Goal: Task Accomplishment & Management: Manage account settings

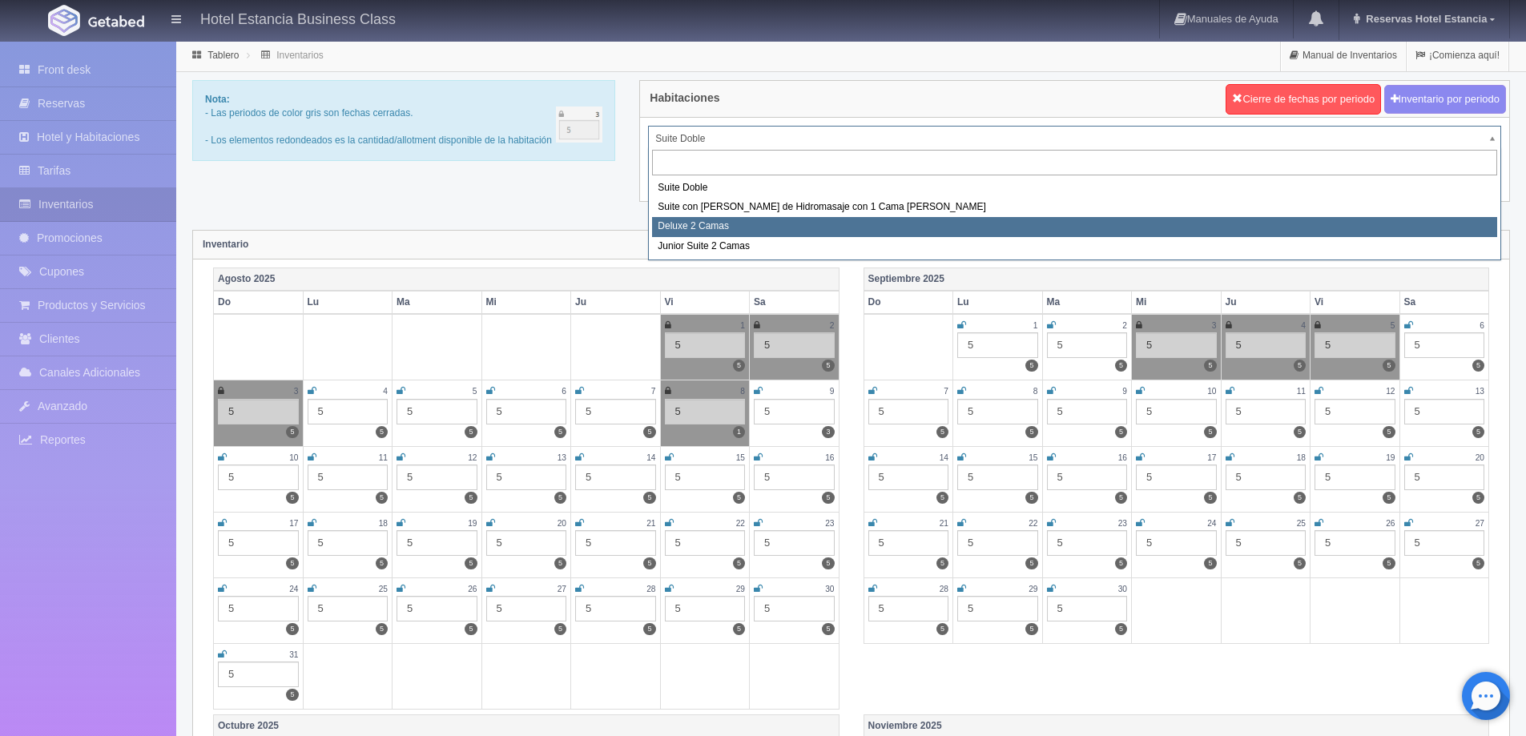
select select "2134"
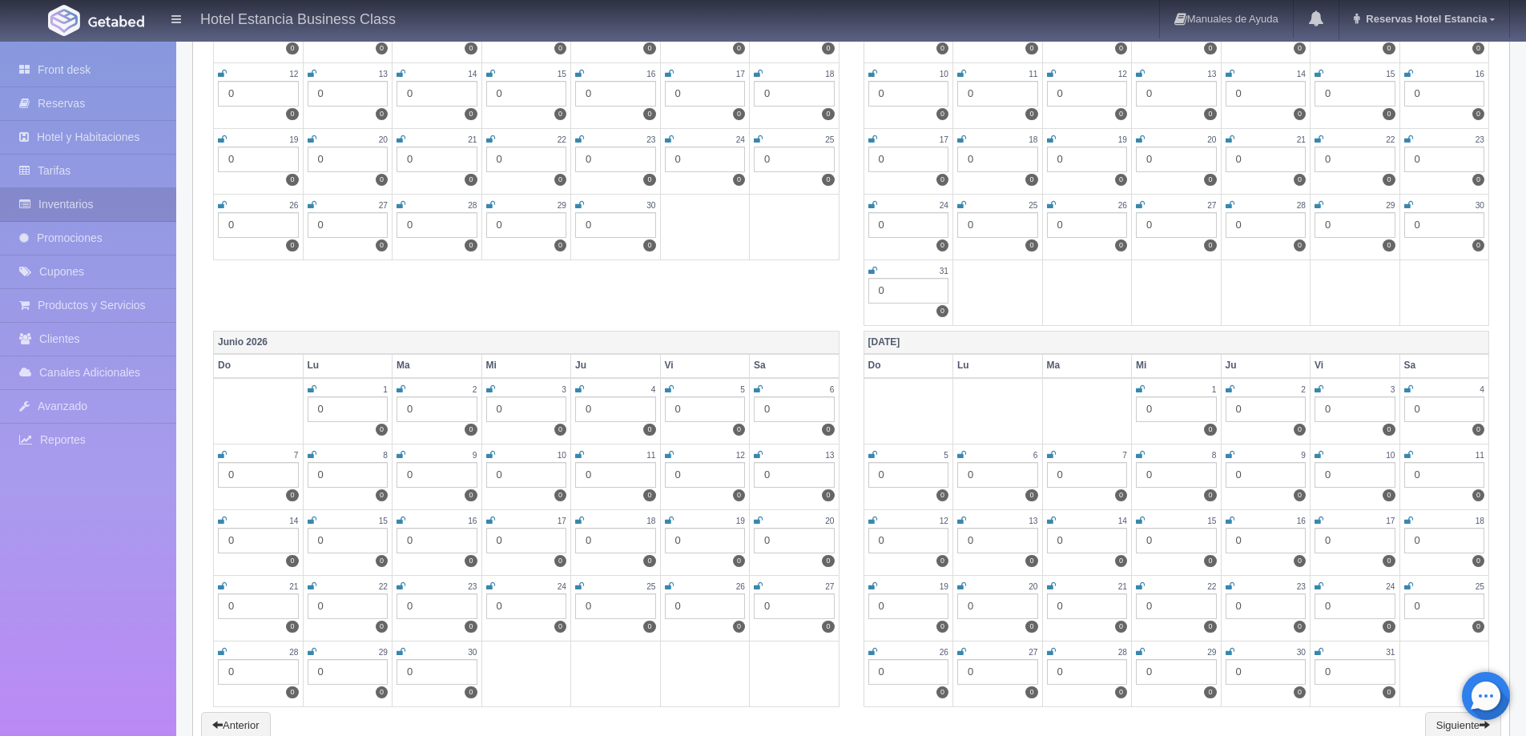
scroll to position [2072, 0]
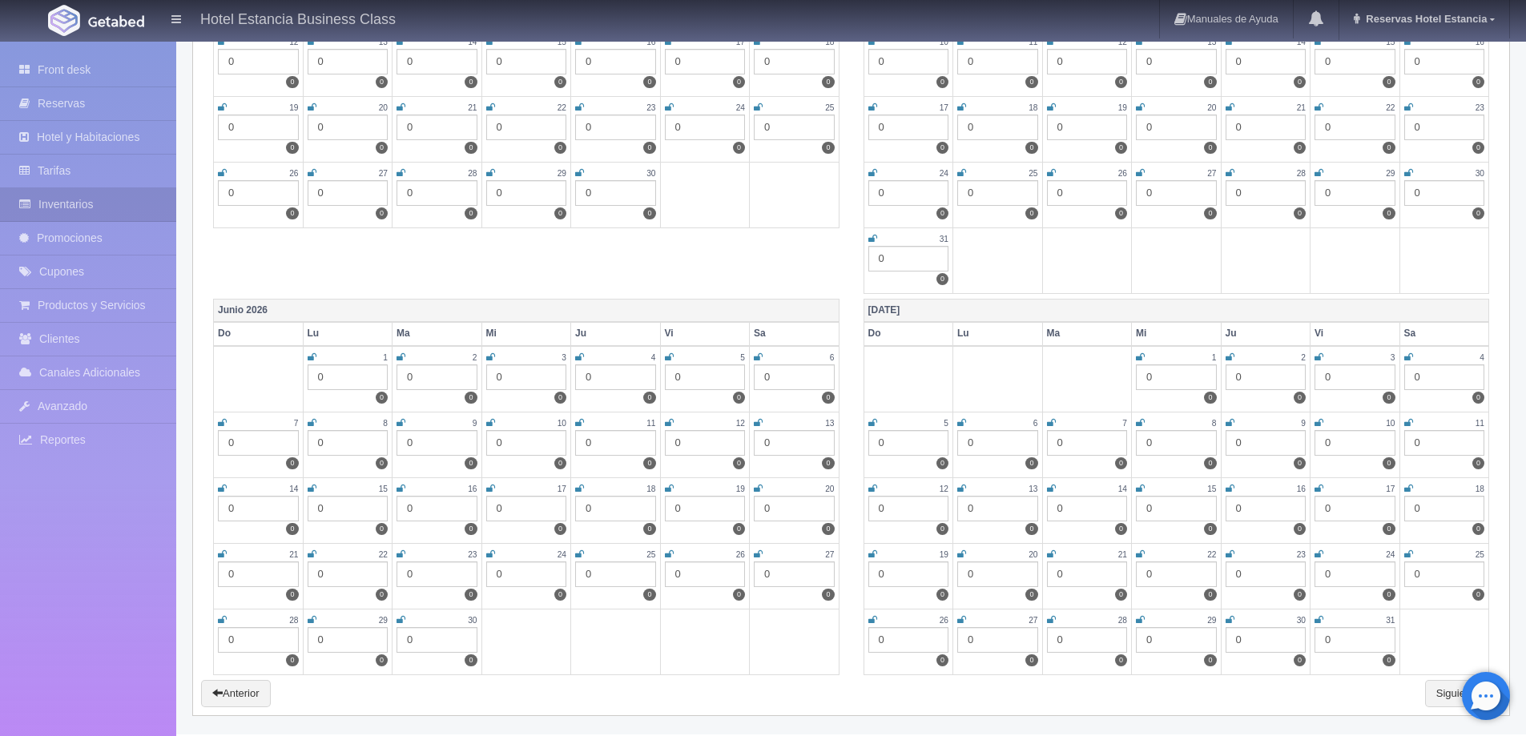
click at [513, 442] on div "0" at bounding box center [526, 443] width 81 height 26
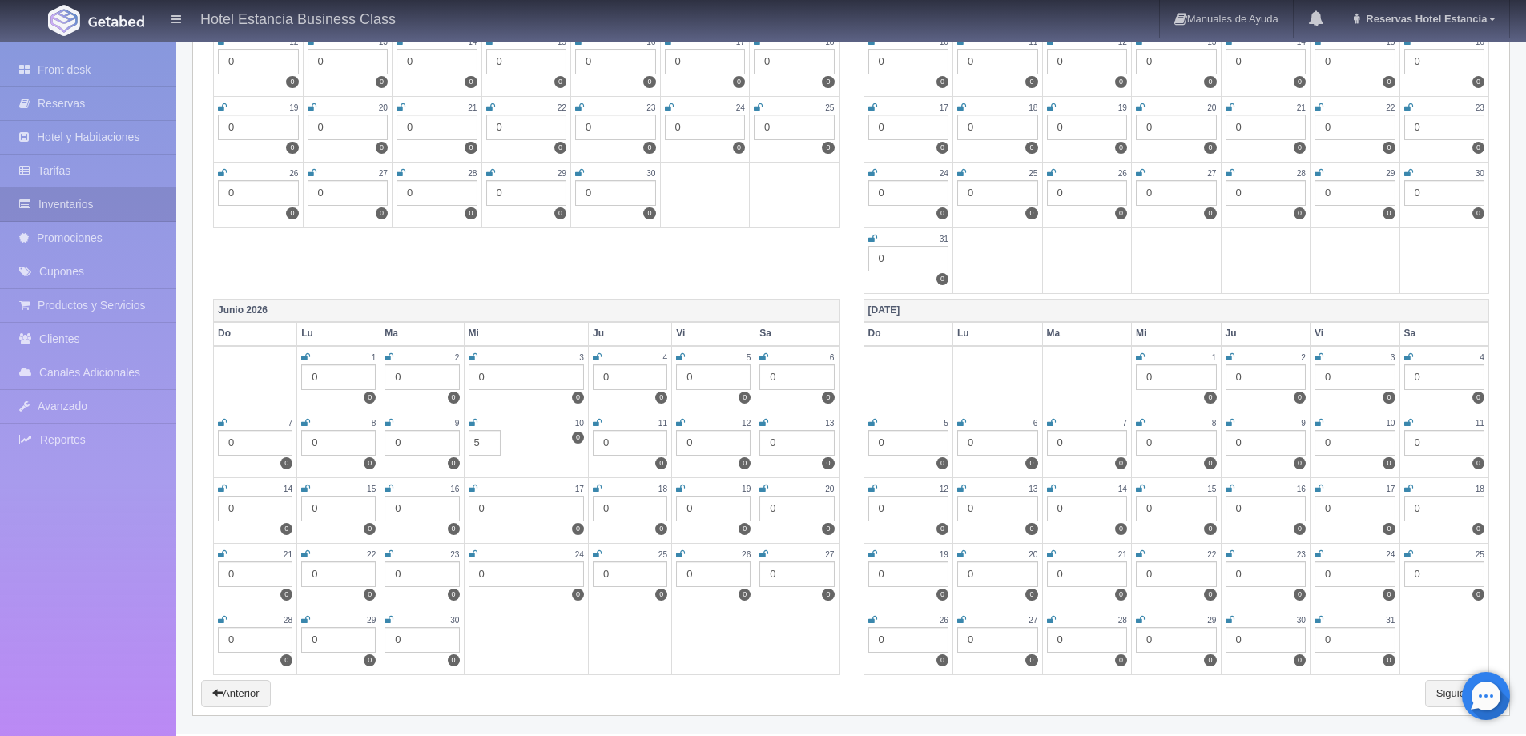
type input "5"
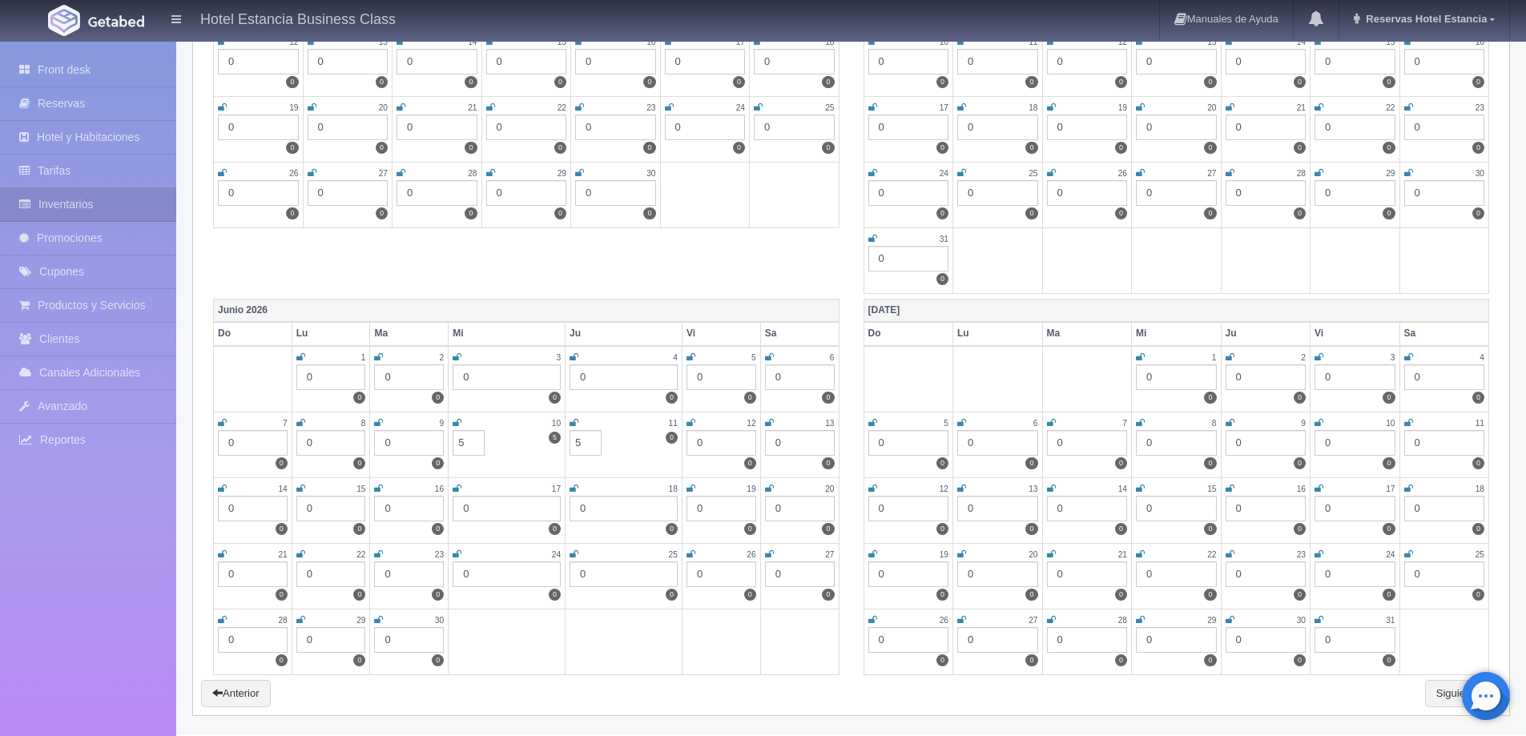
type input "5"
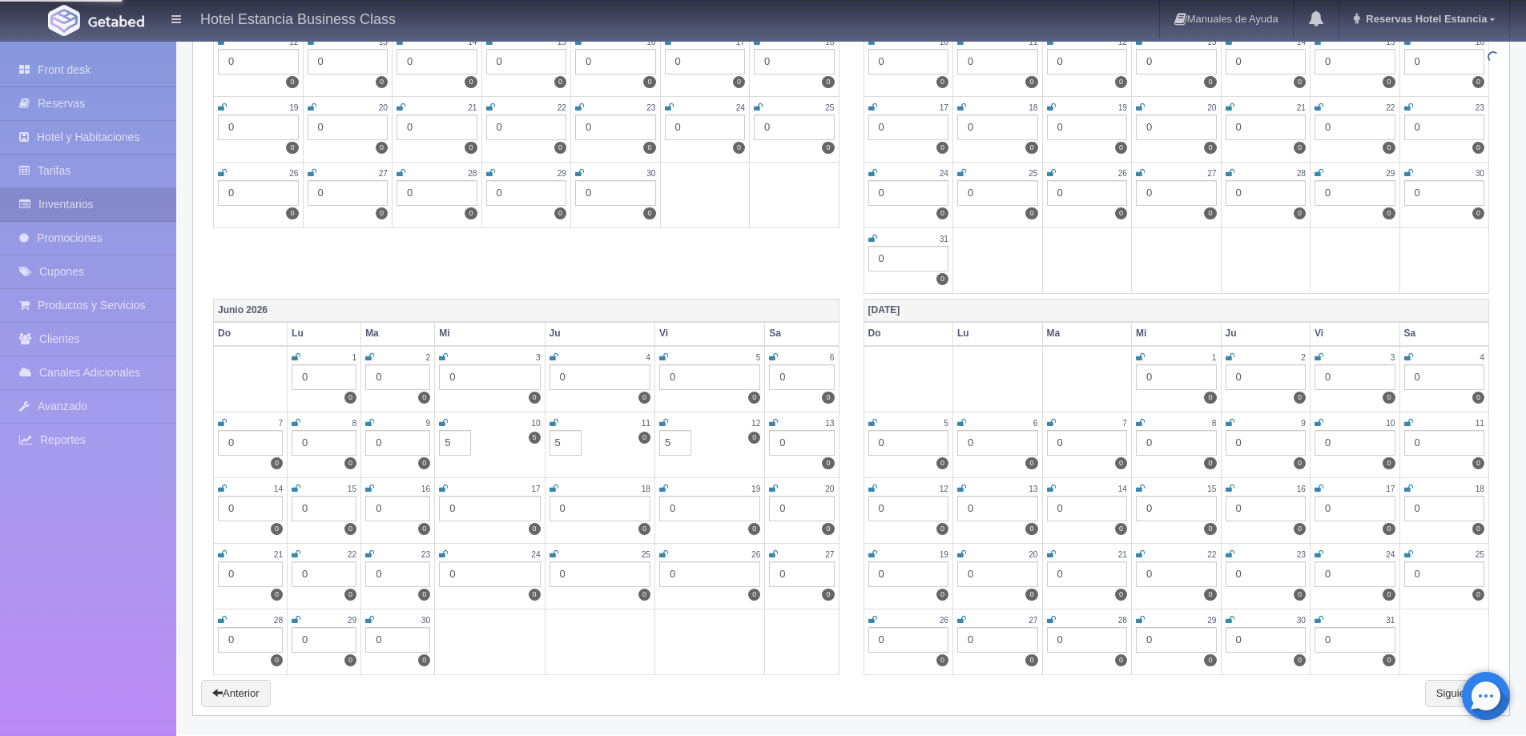
type input "5"
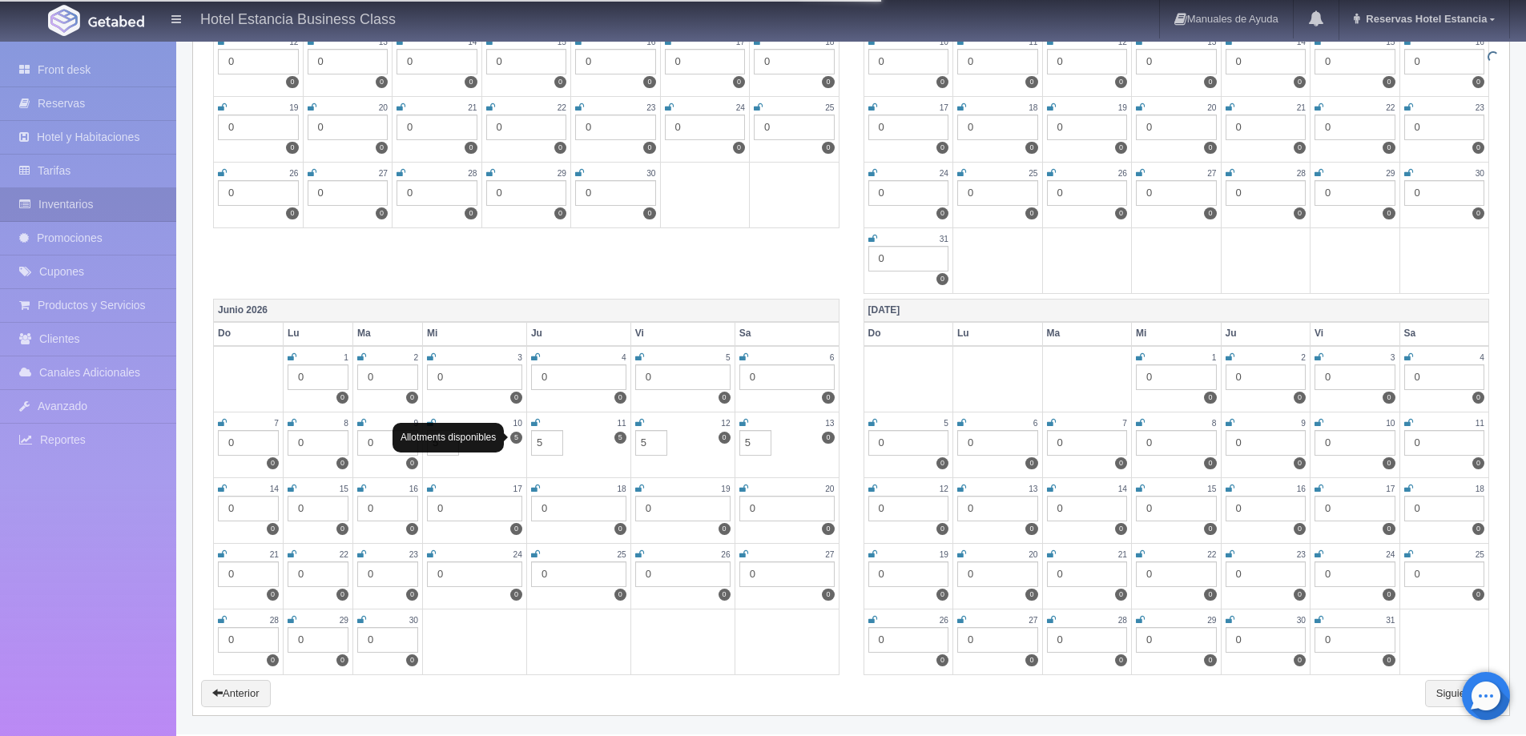
type input "5"
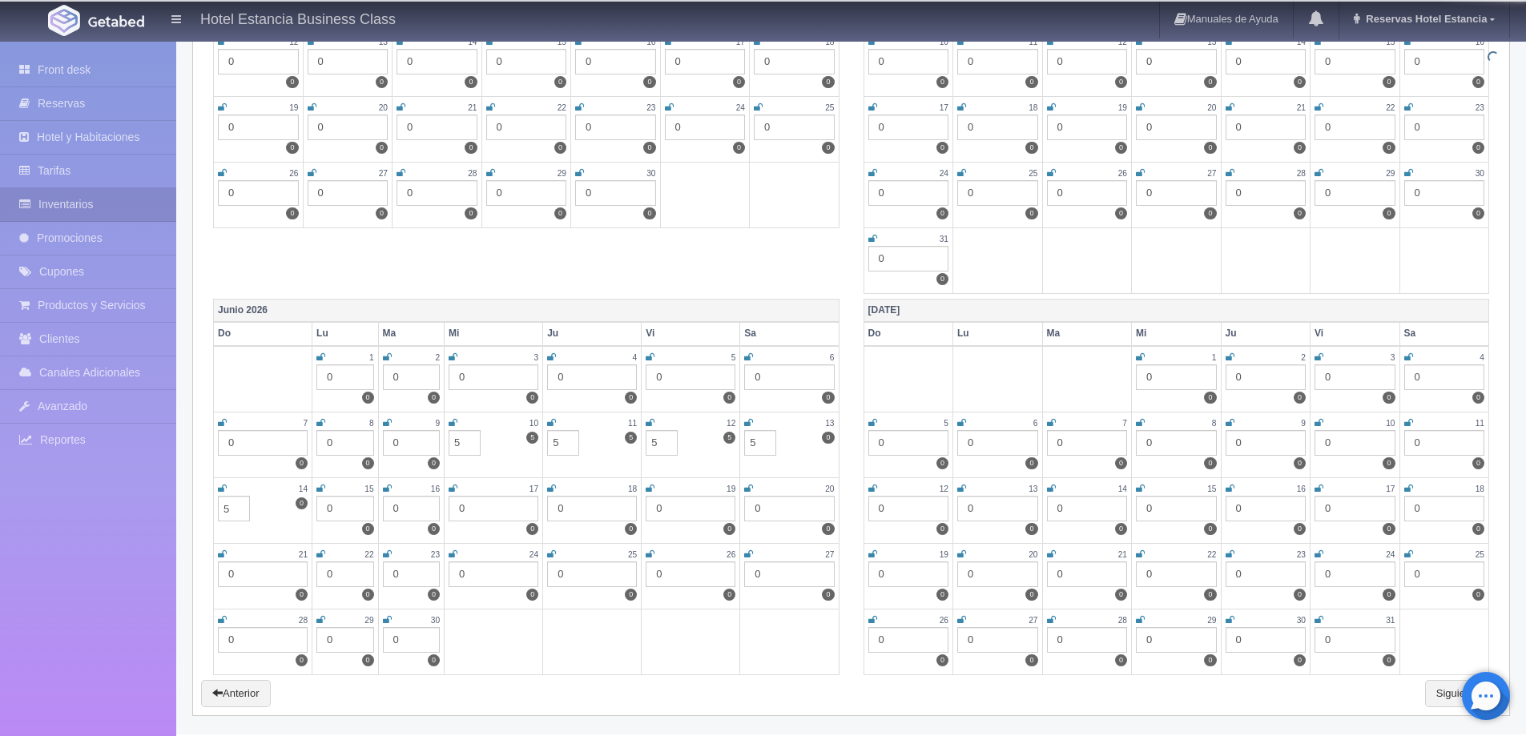
type input "5"
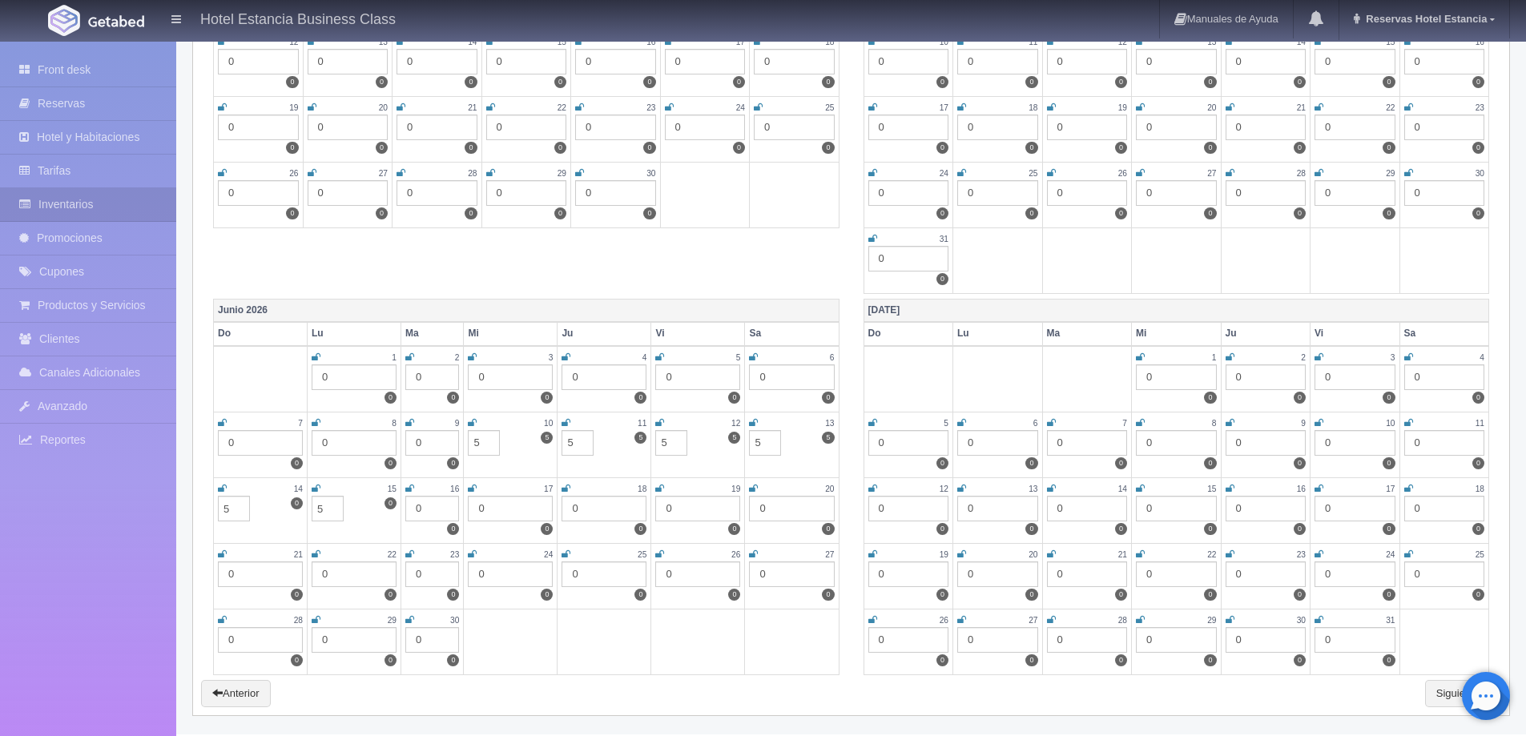
type input "5"
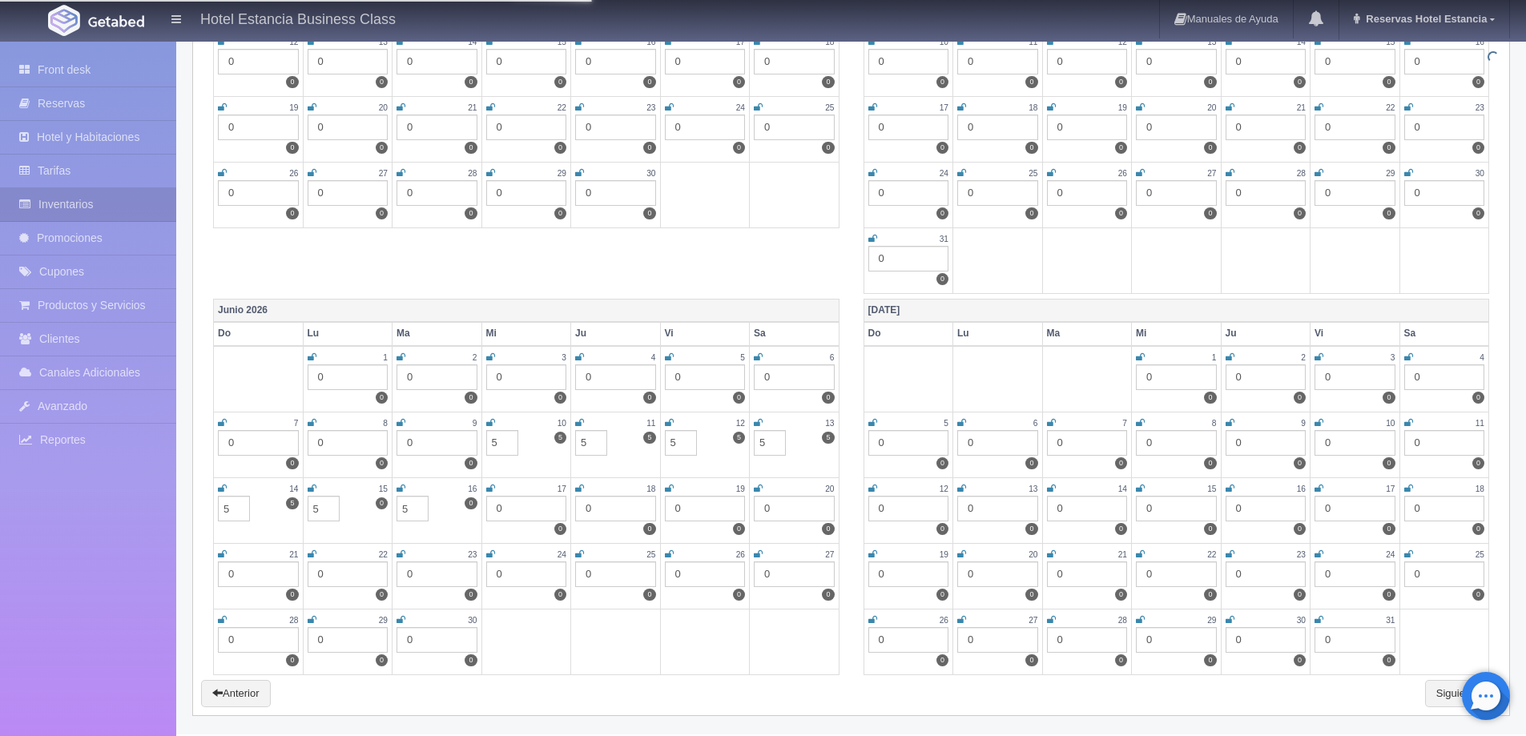
type input "5"
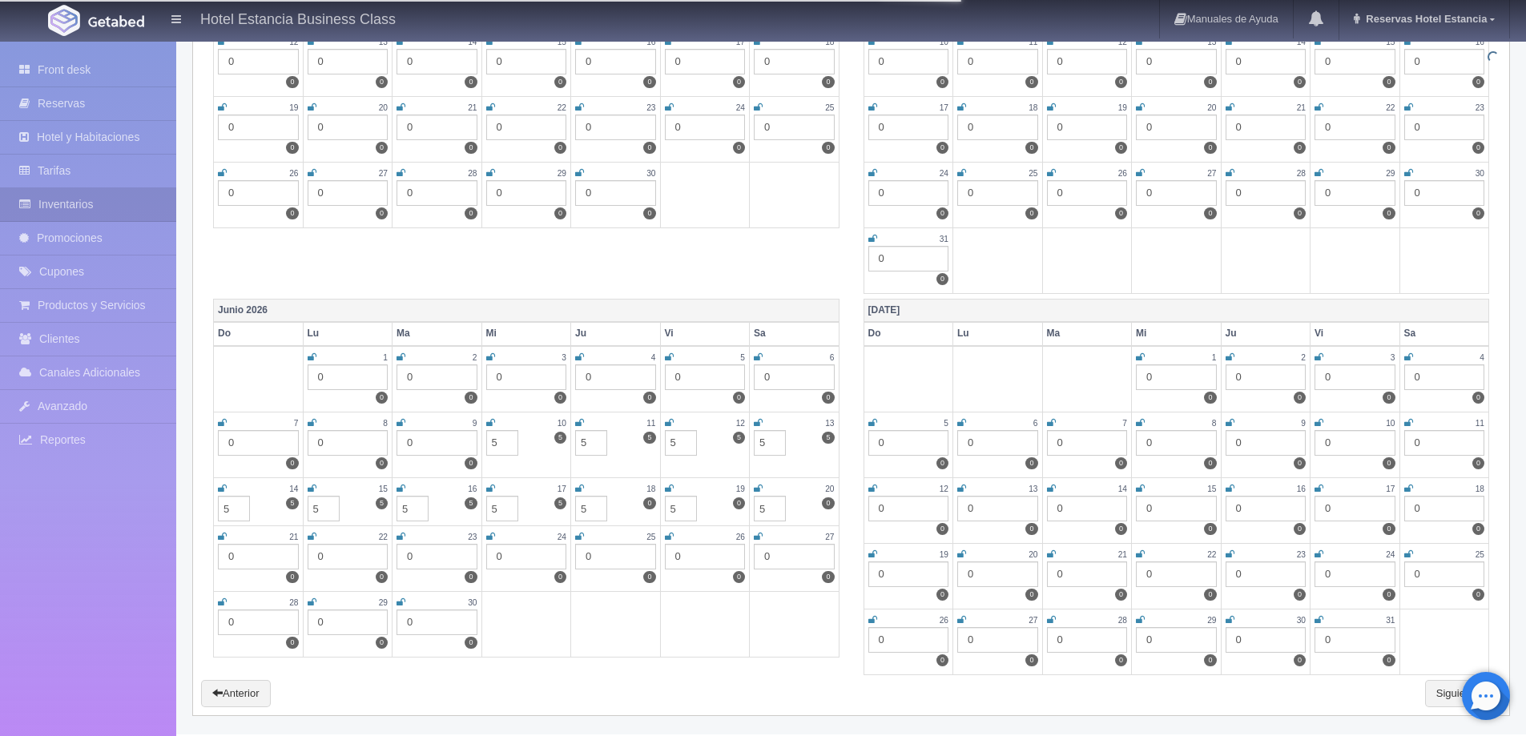
type input "5"
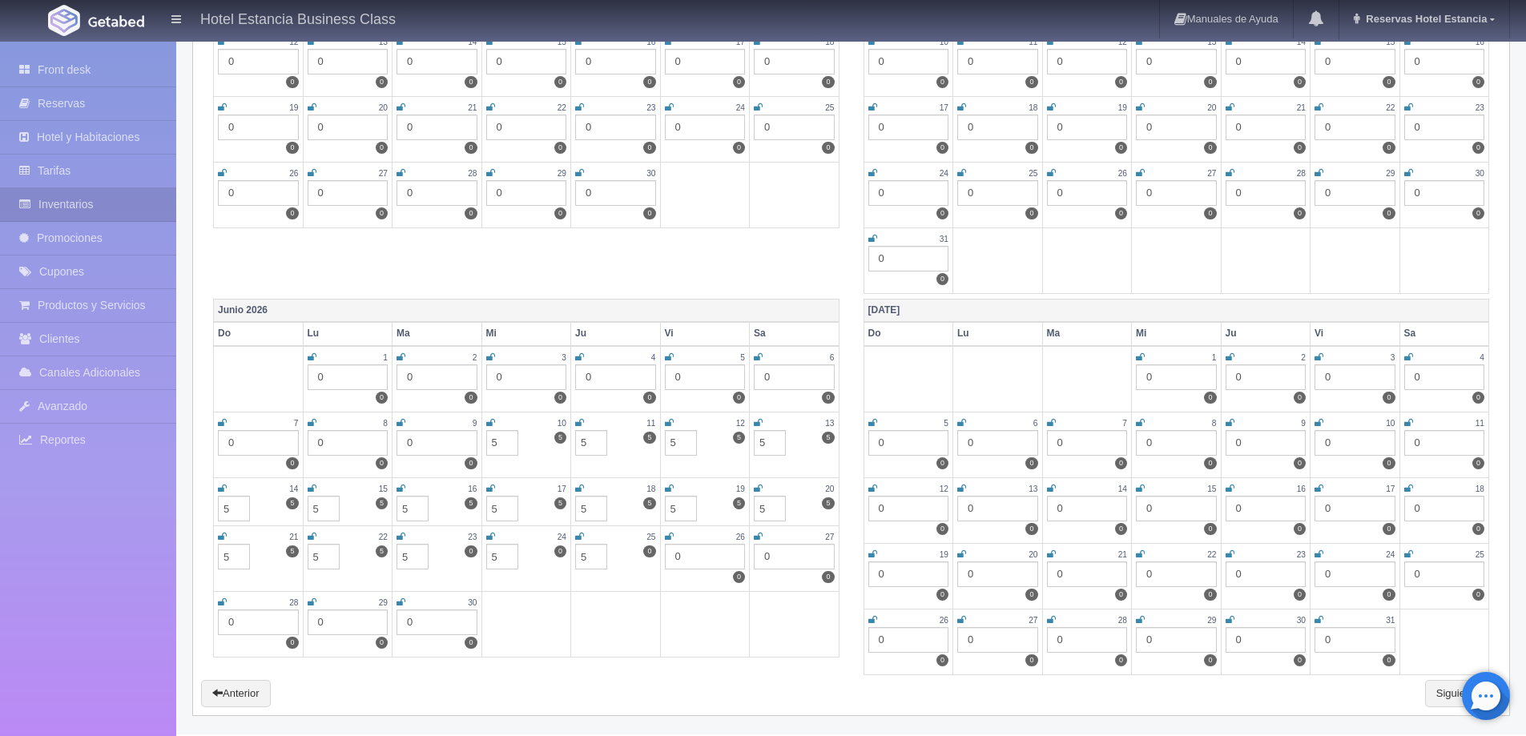
type input "5"
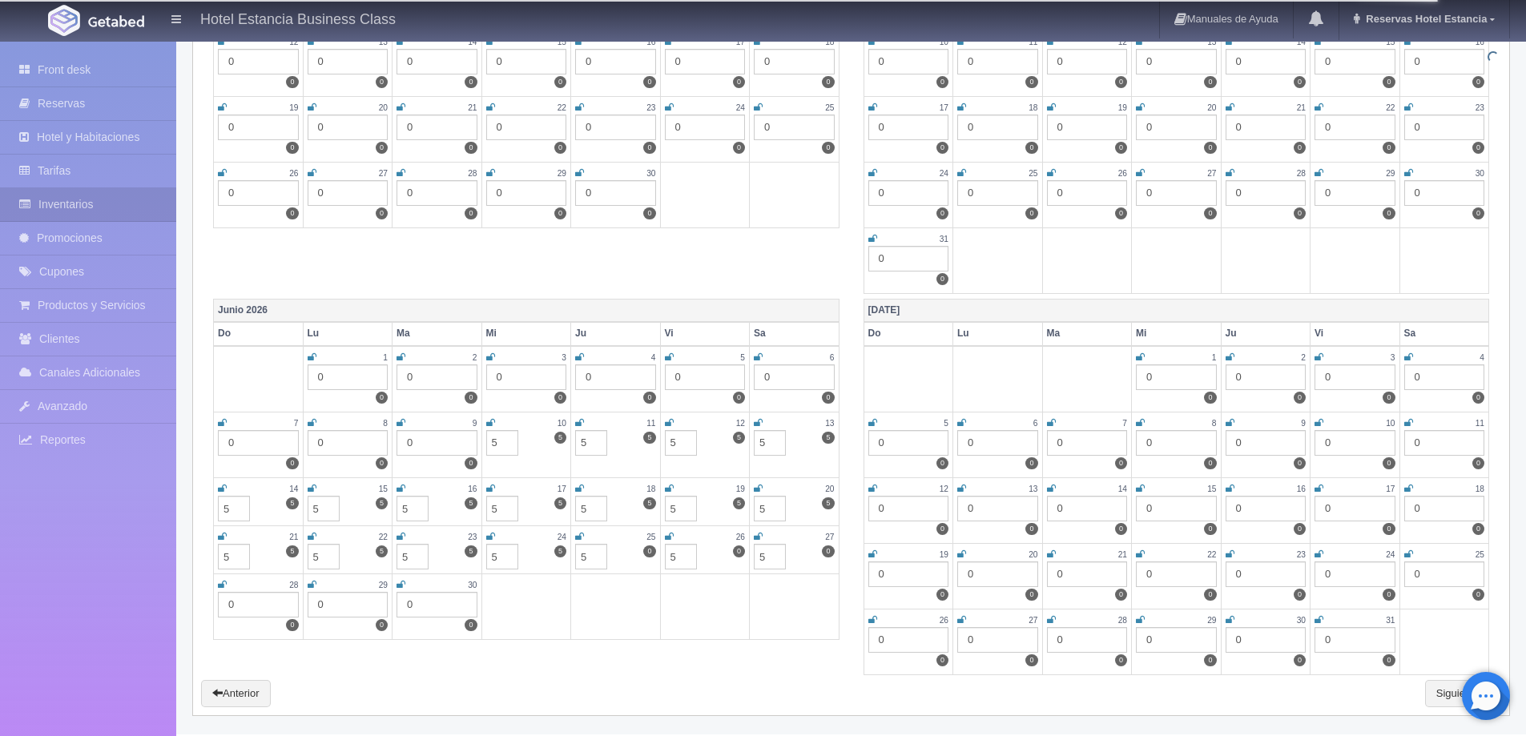
type input "5"
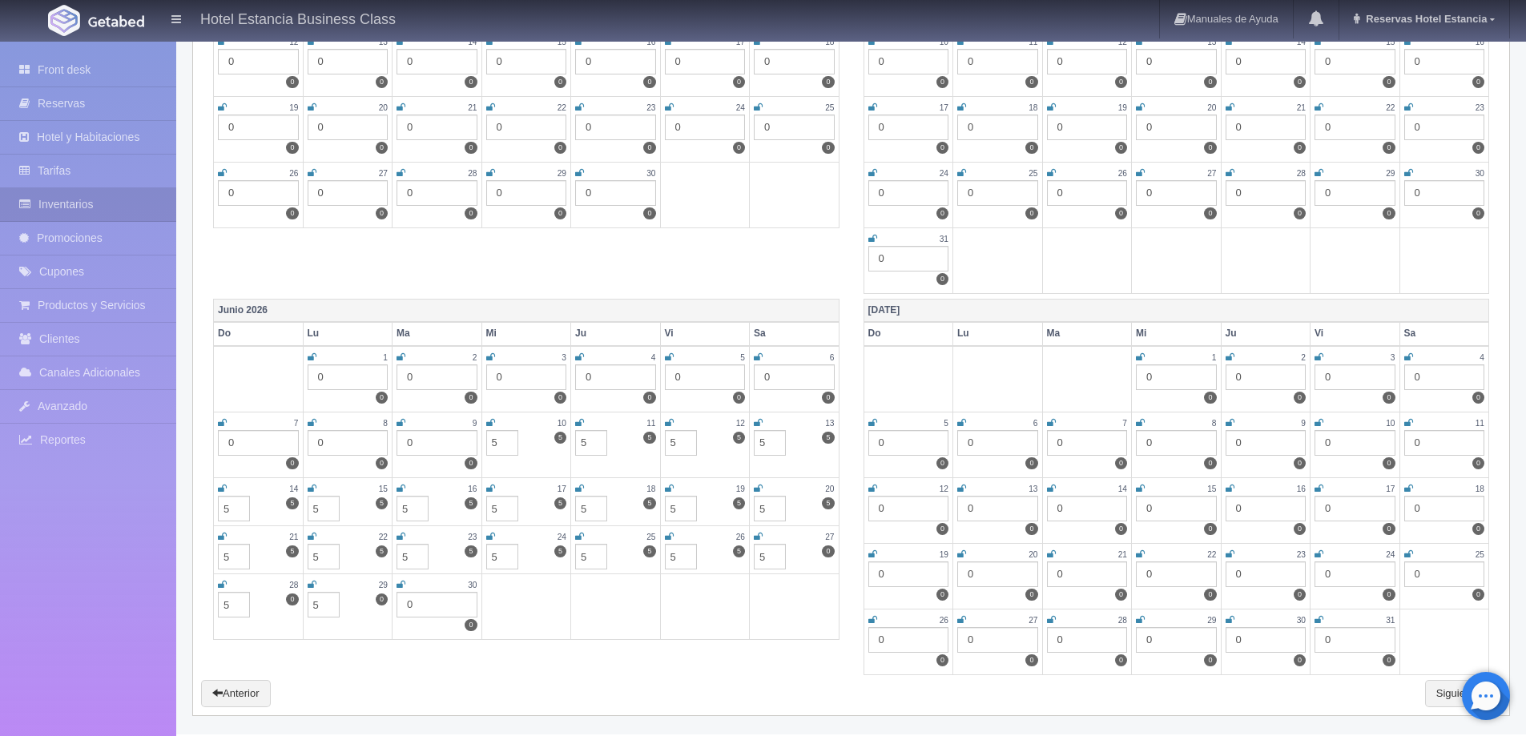
type input "5"
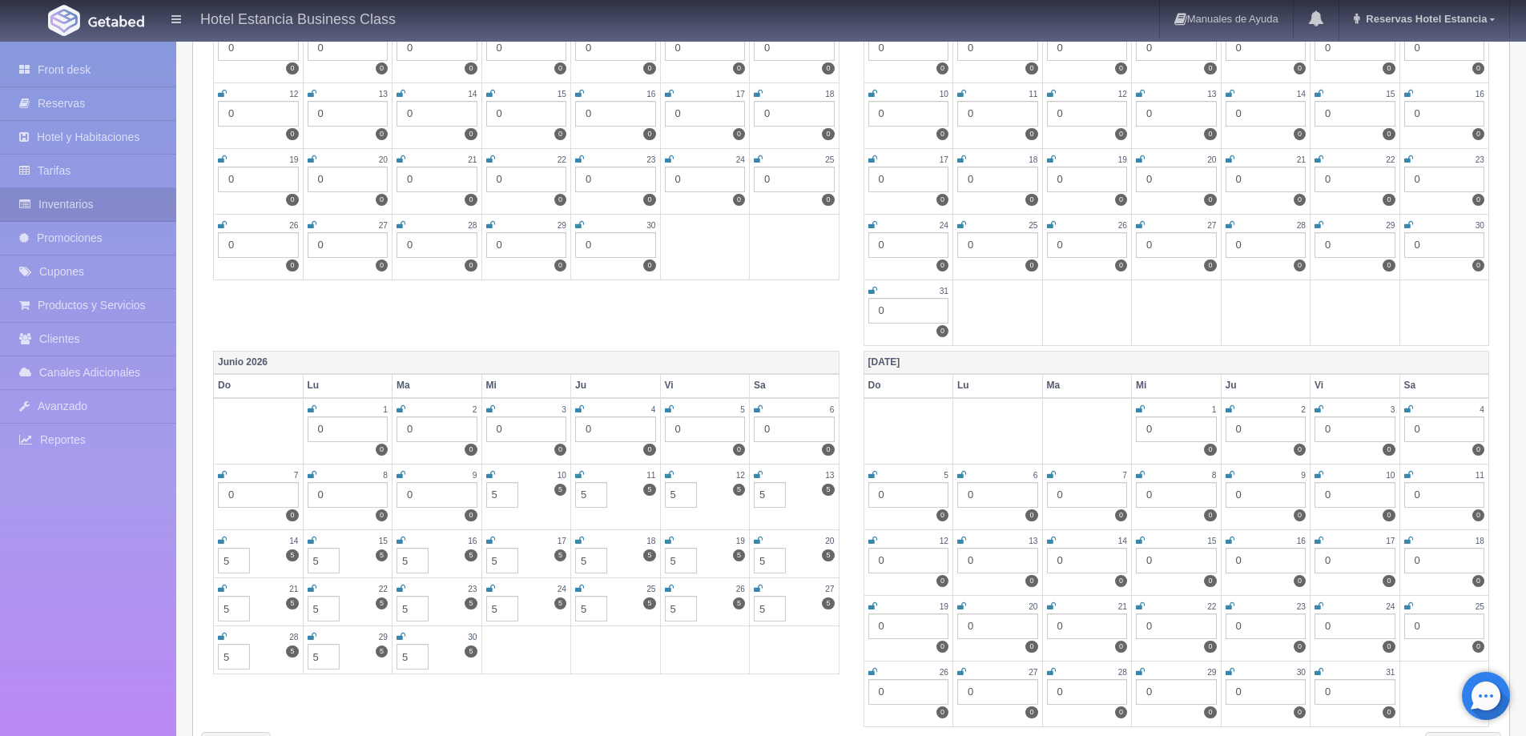
scroll to position [2070, 0]
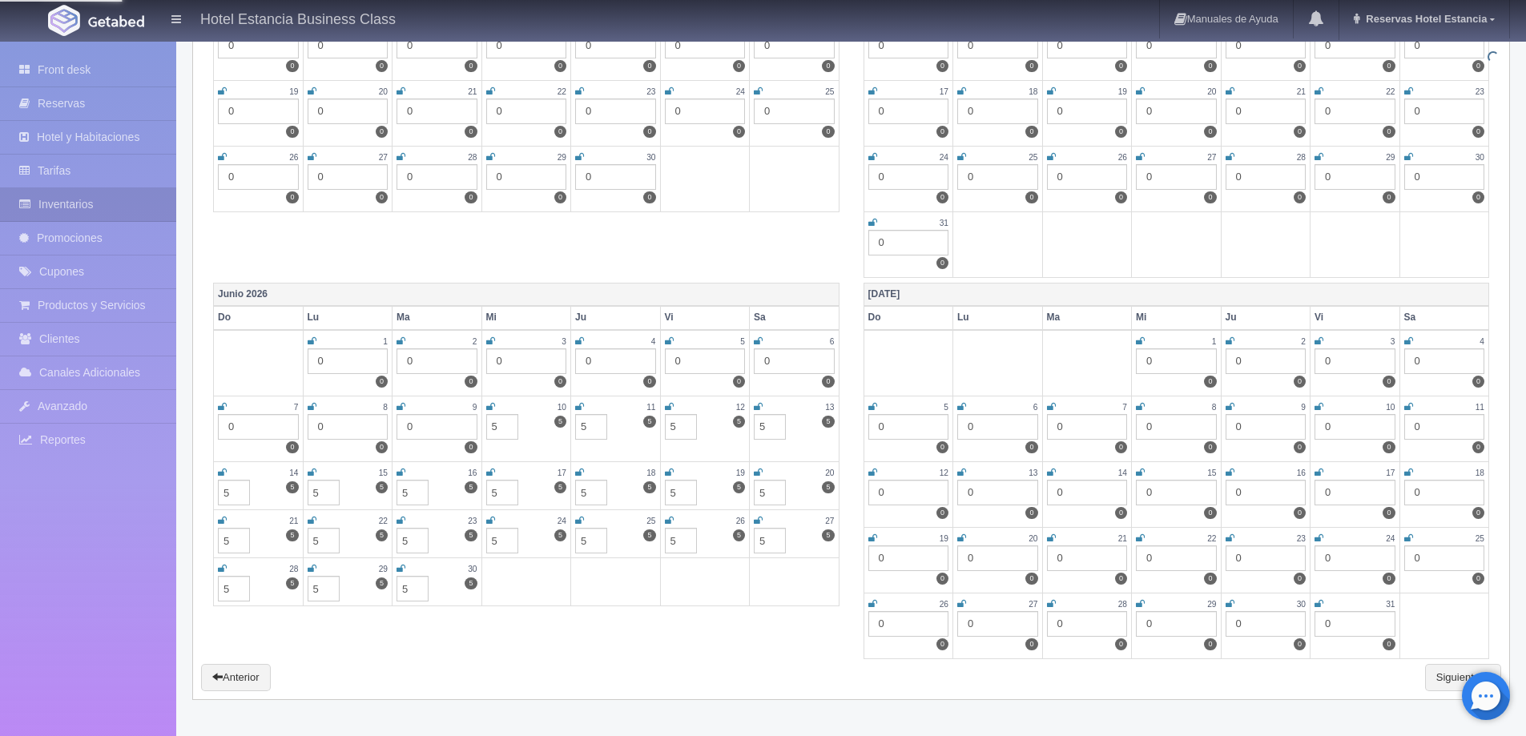
click at [1159, 361] on div "0" at bounding box center [1176, 361] width 81 height 26
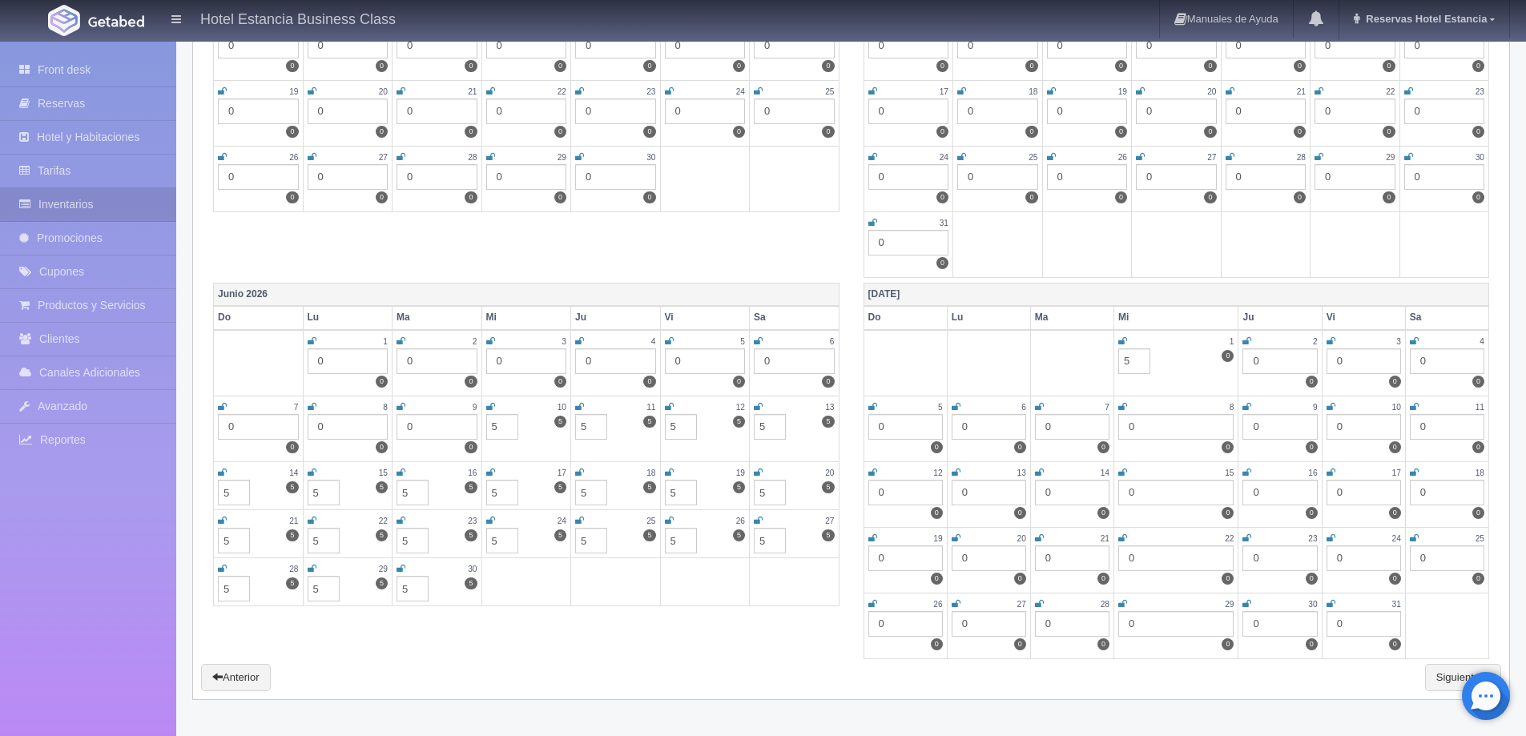
type input "5"
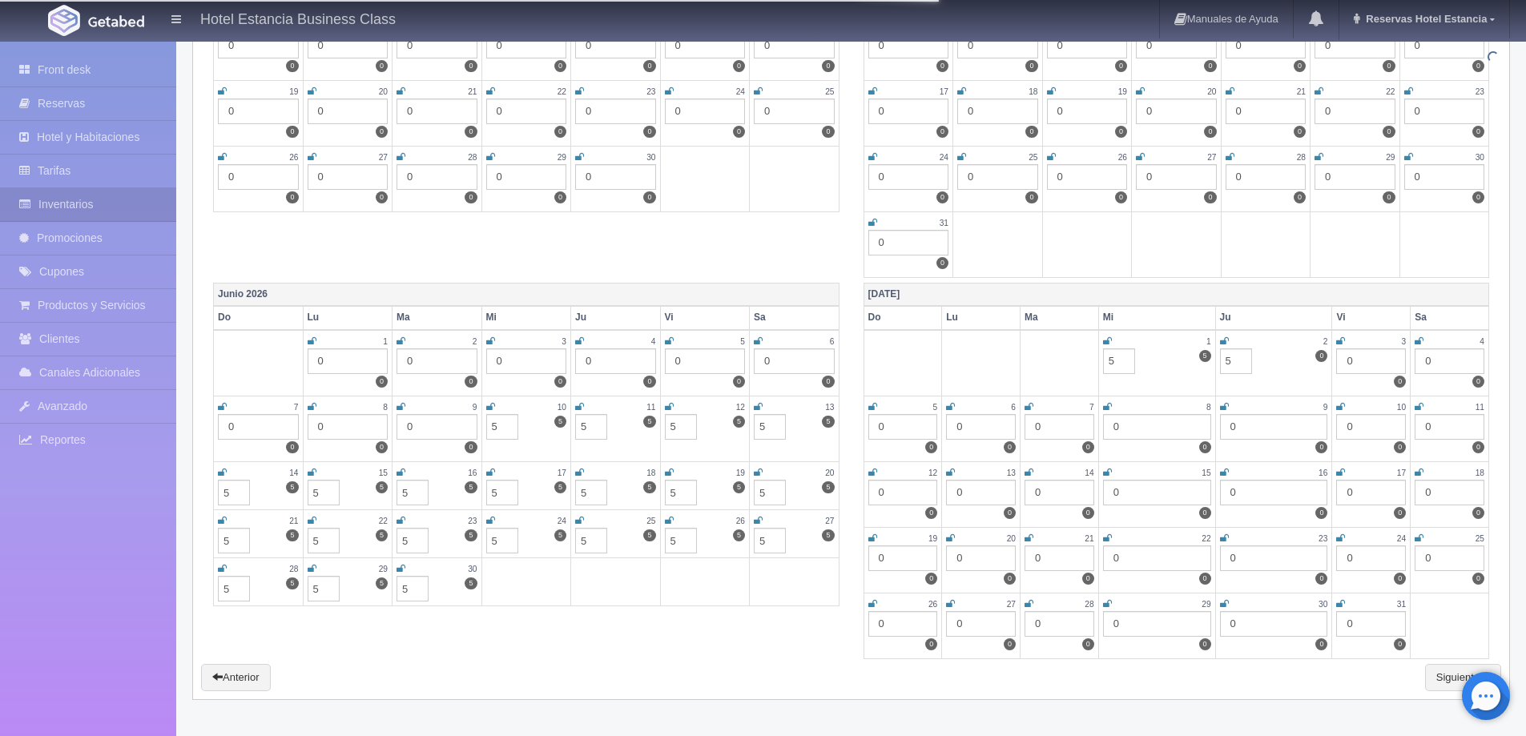
type input "5"
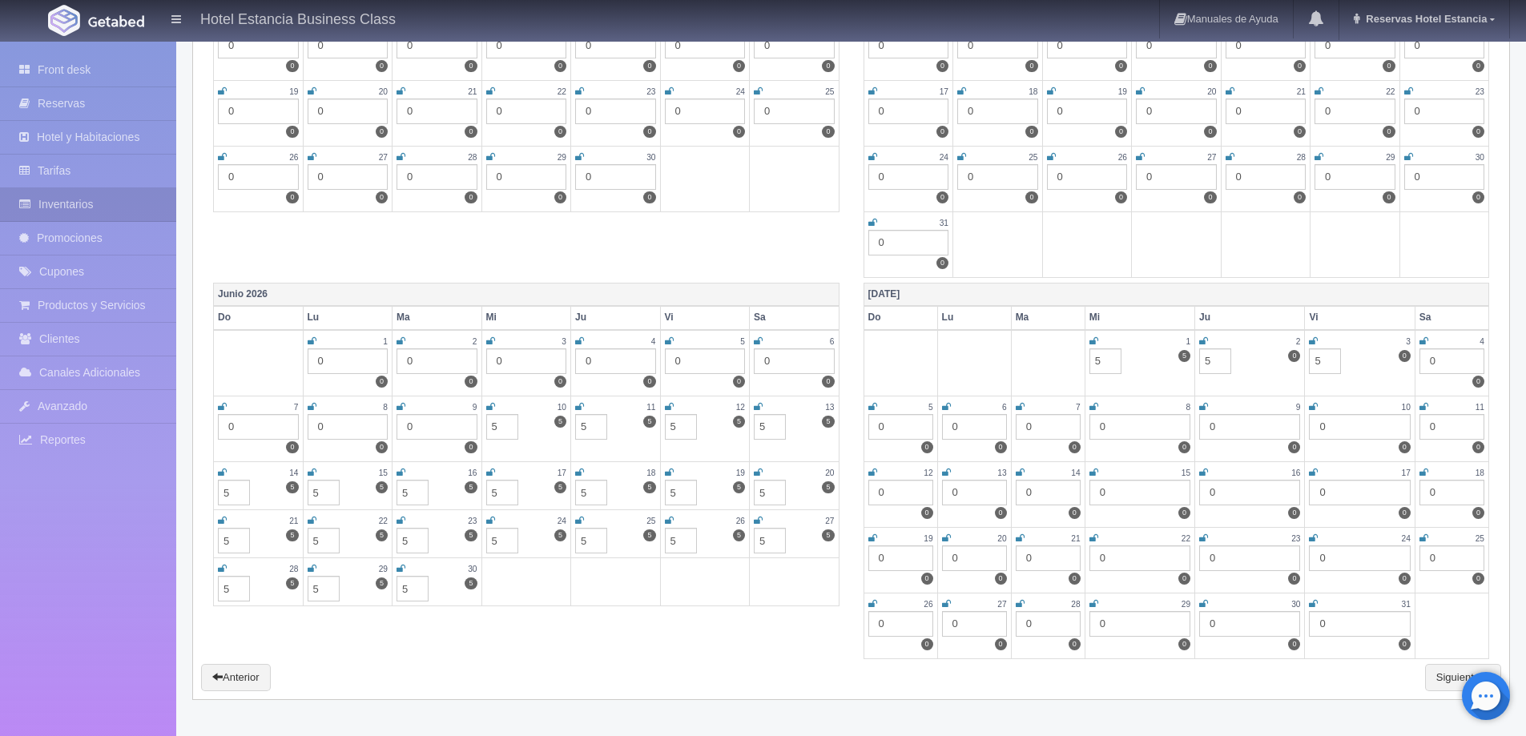
type input "5"
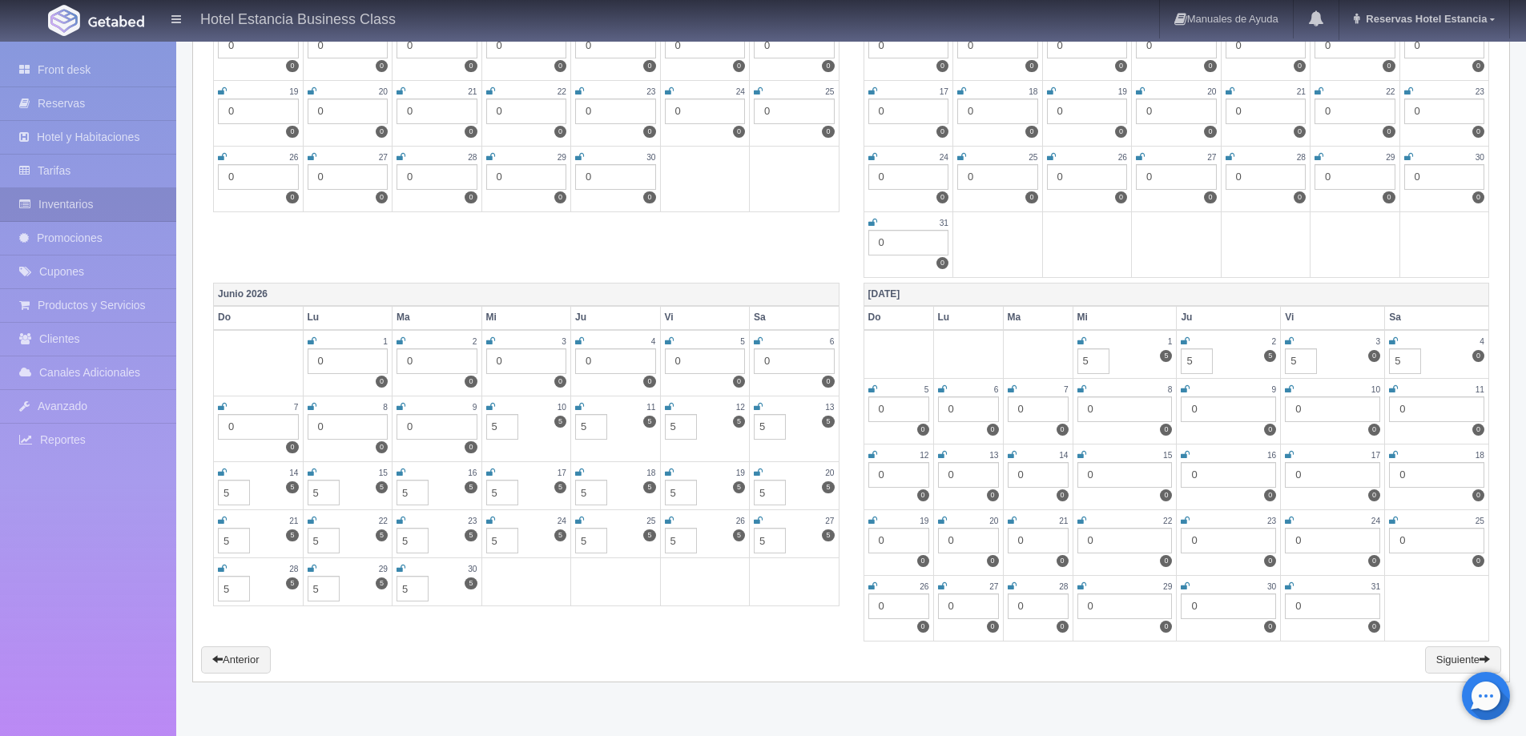
type input "5"
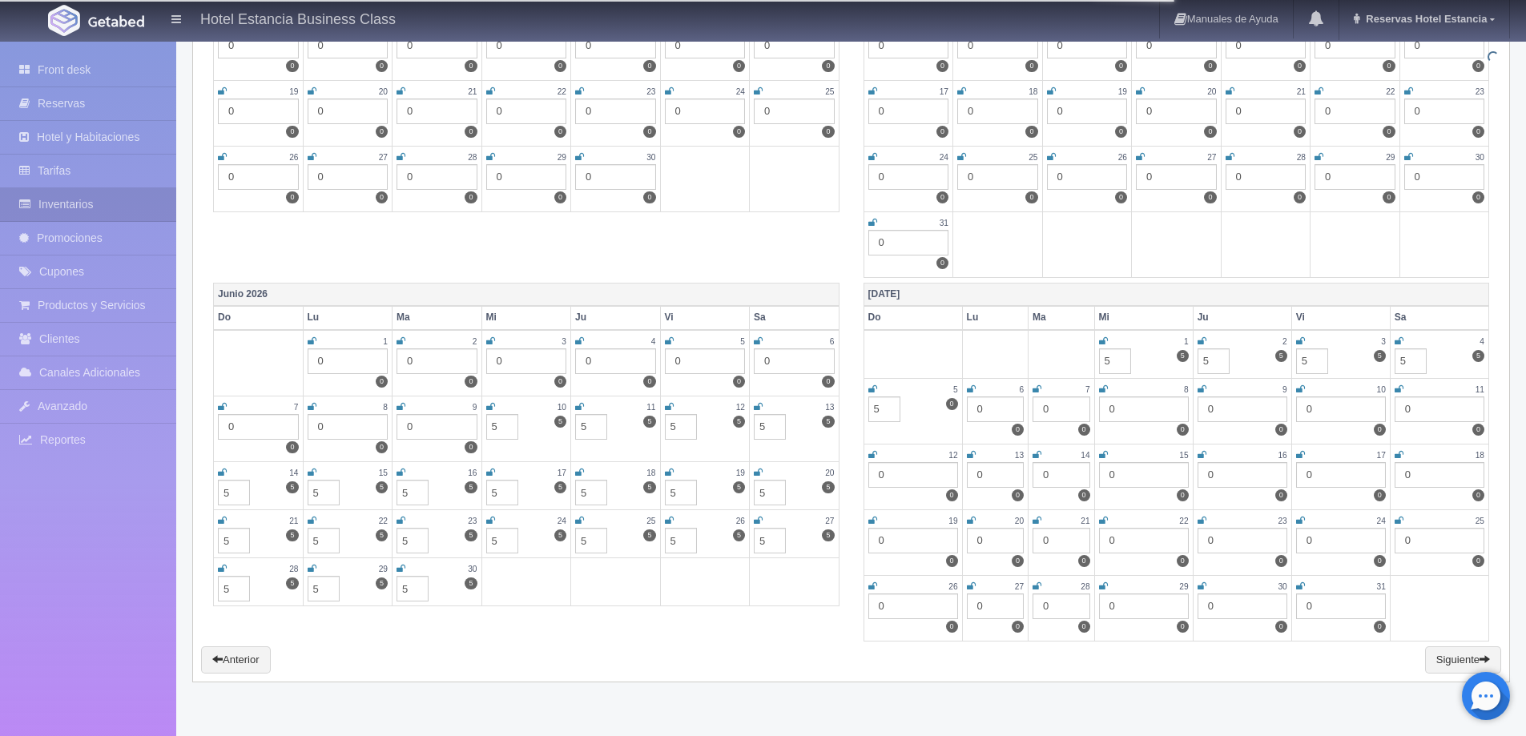
type input "5"
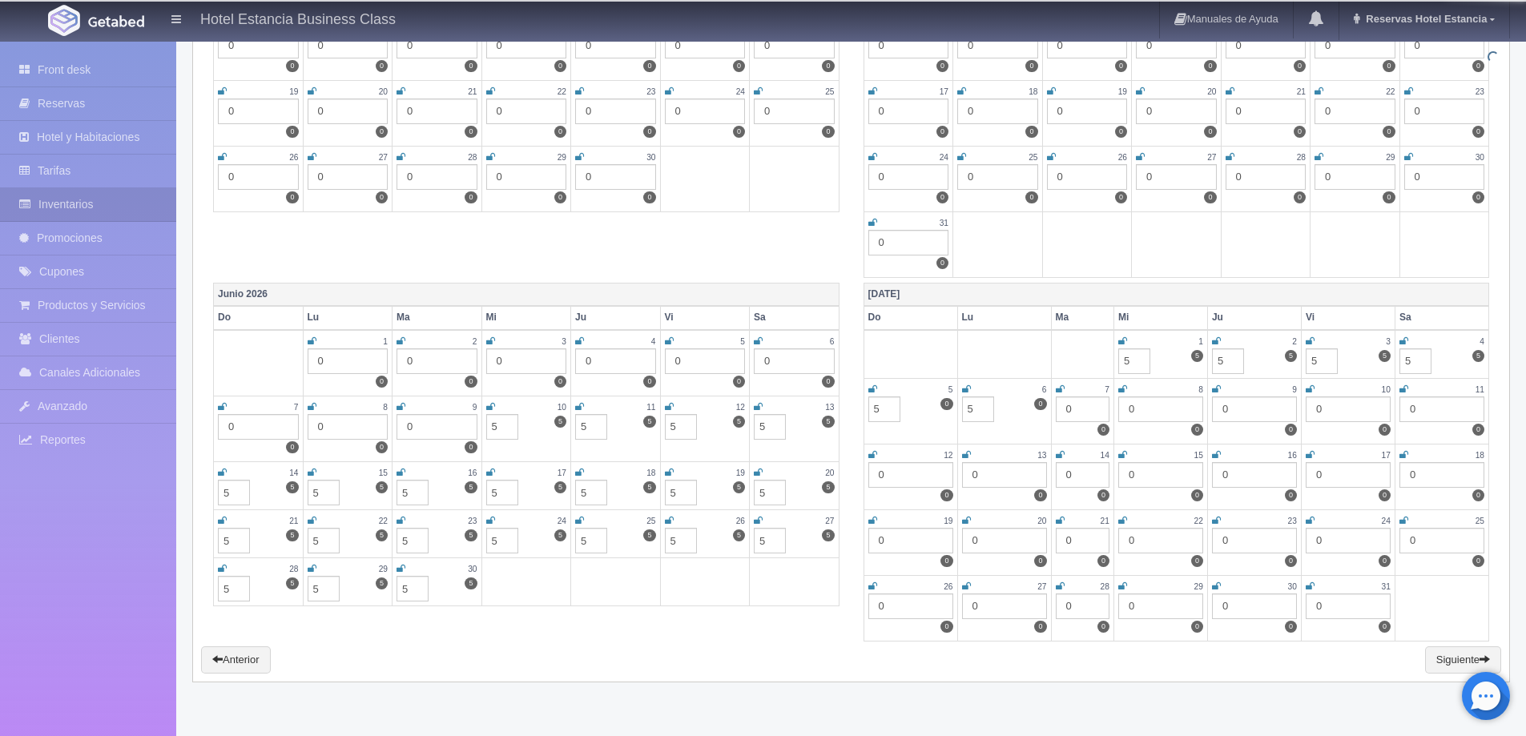
type input "5"
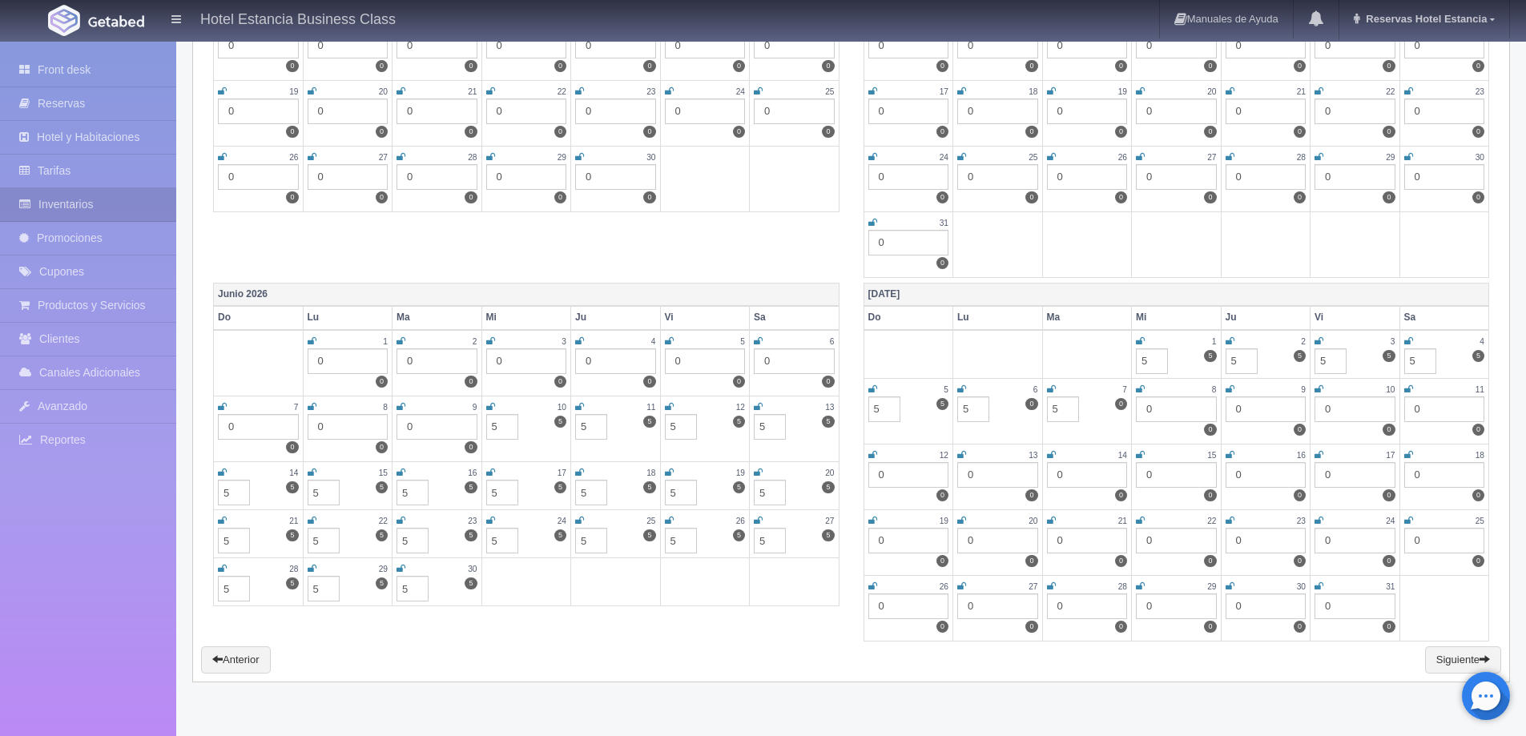
type input "5"
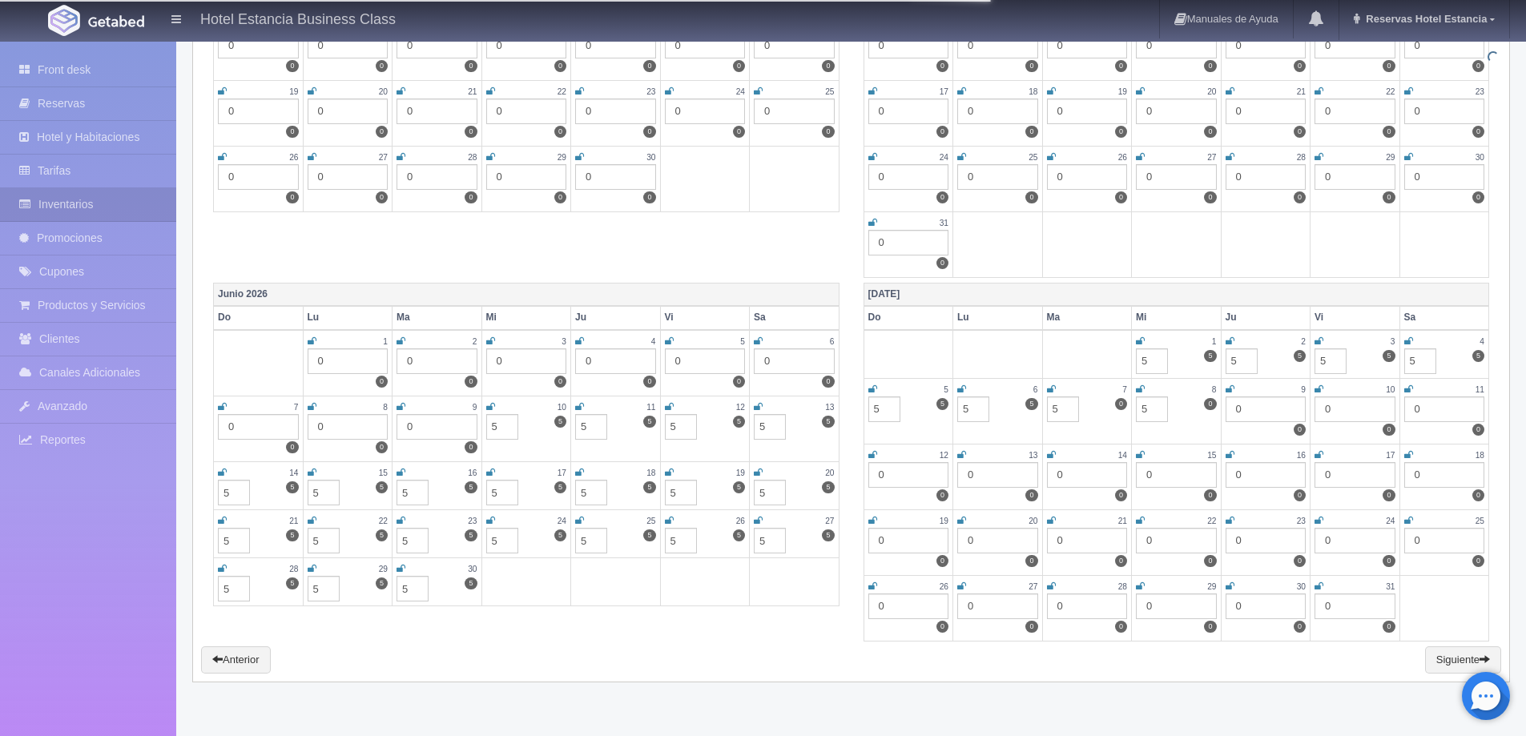
type input "5"
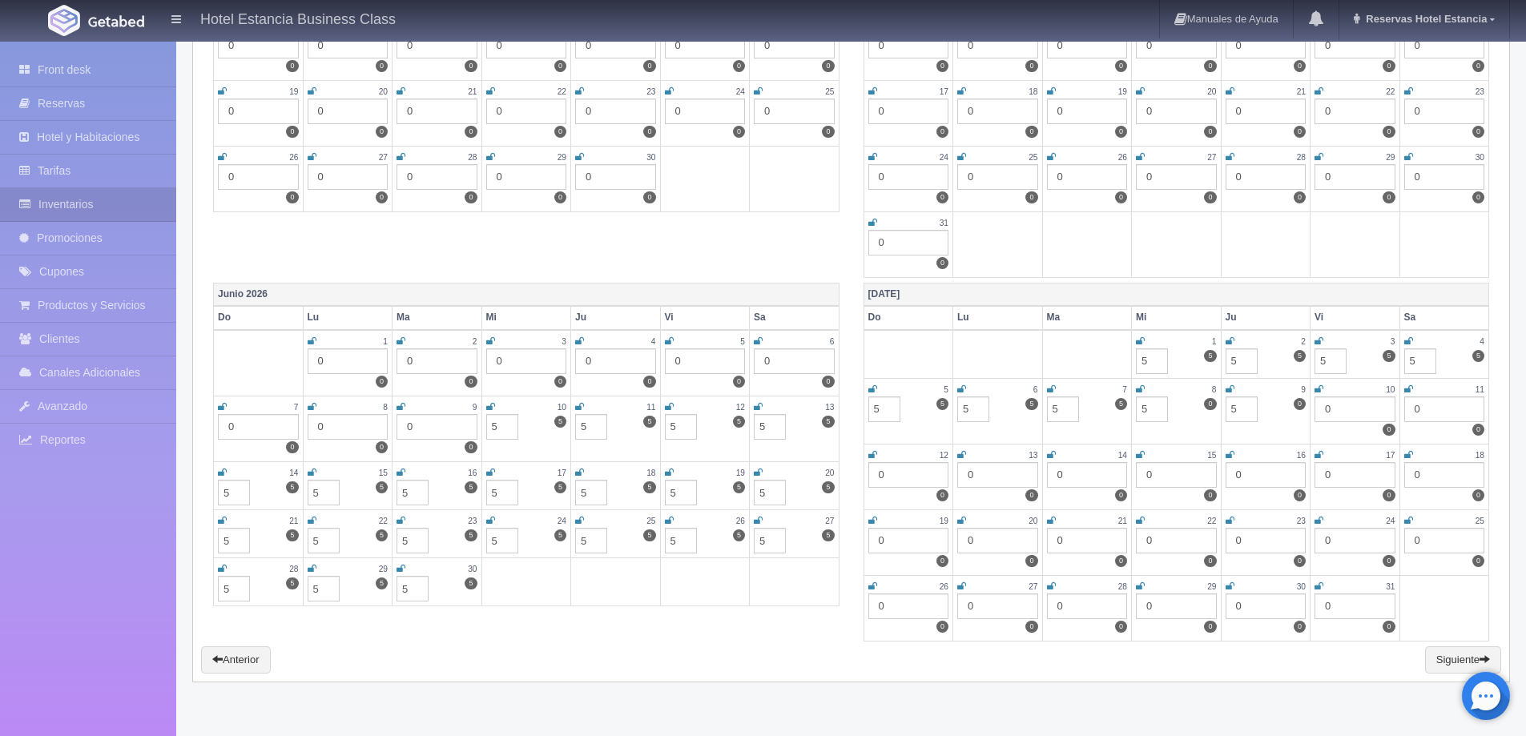
type input "5"
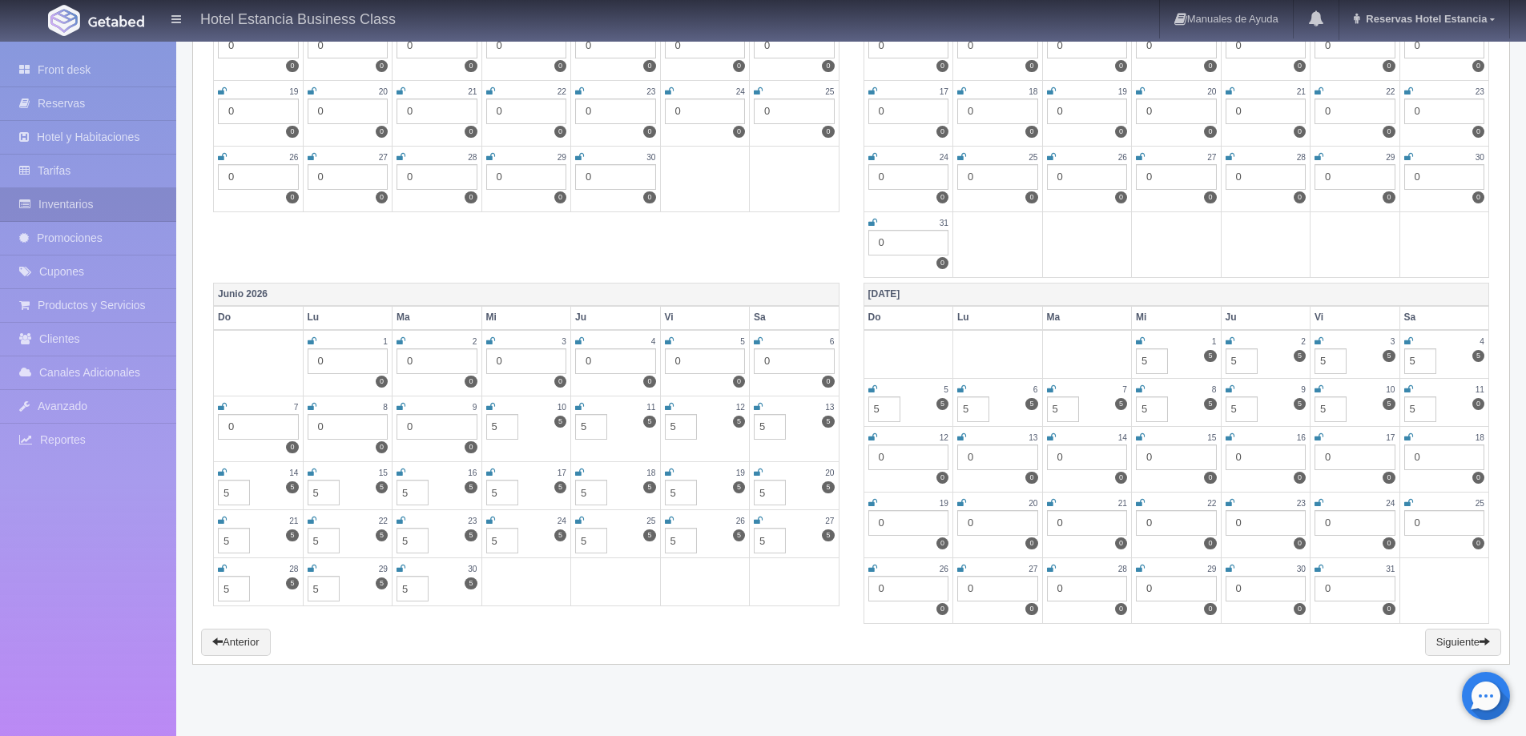
type input "5"
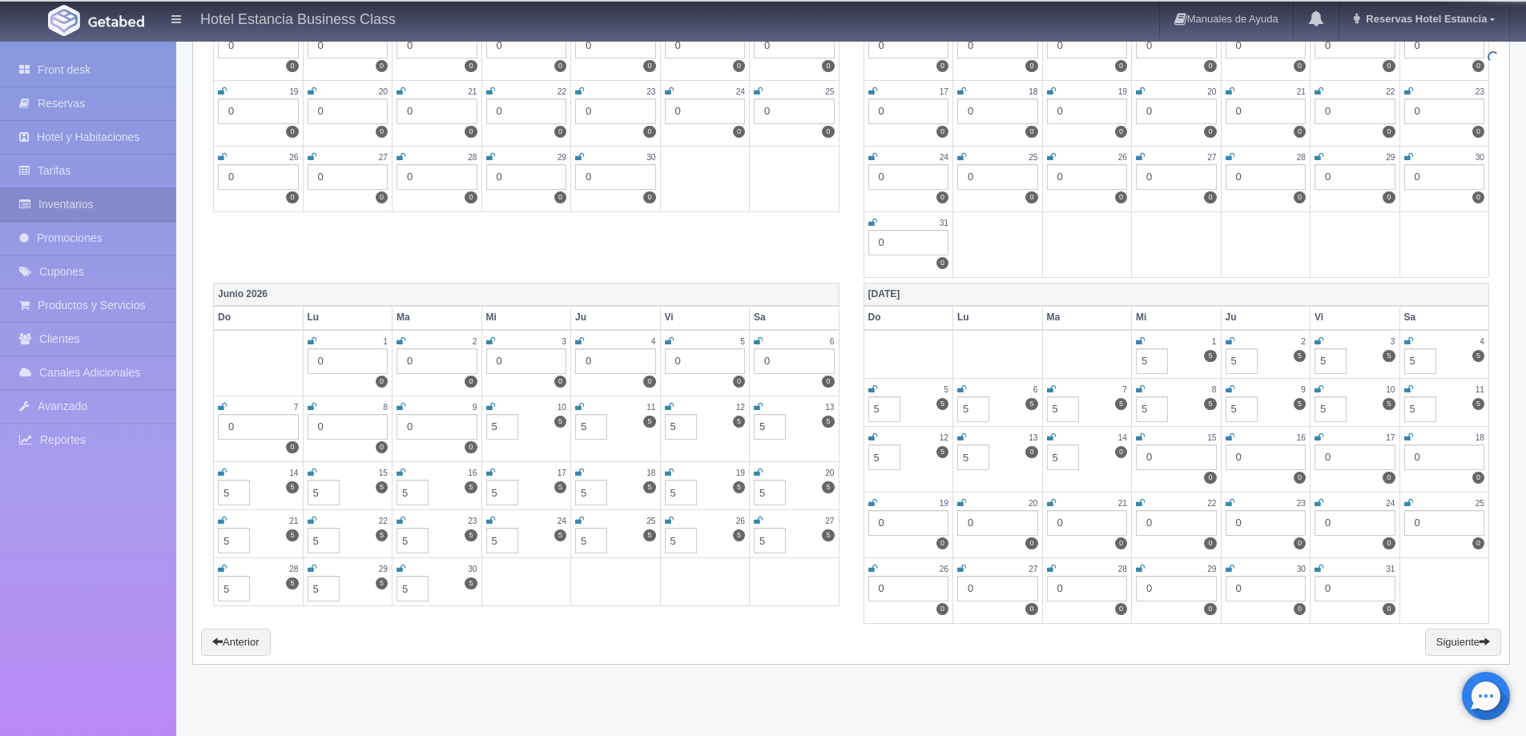
type input "5"
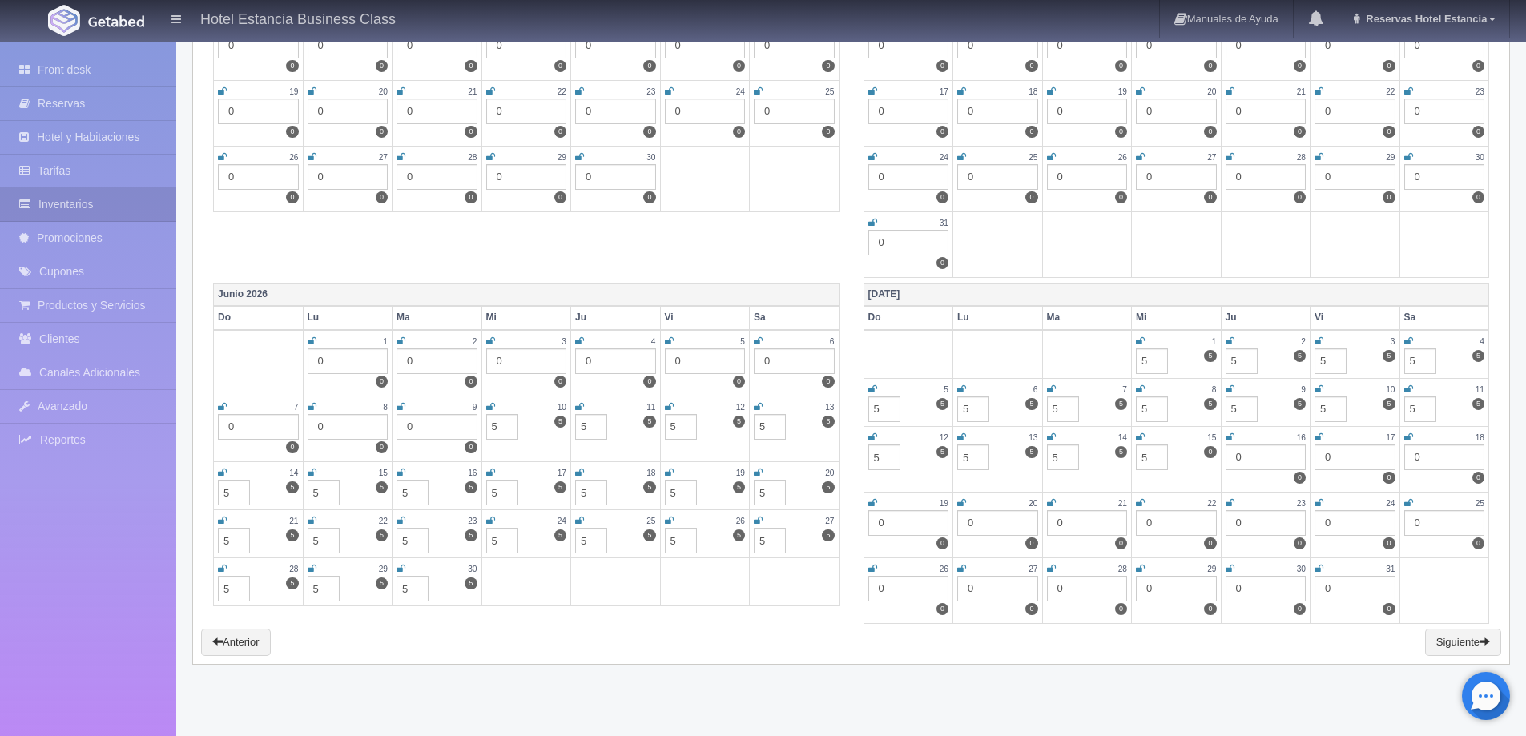
type input "5"
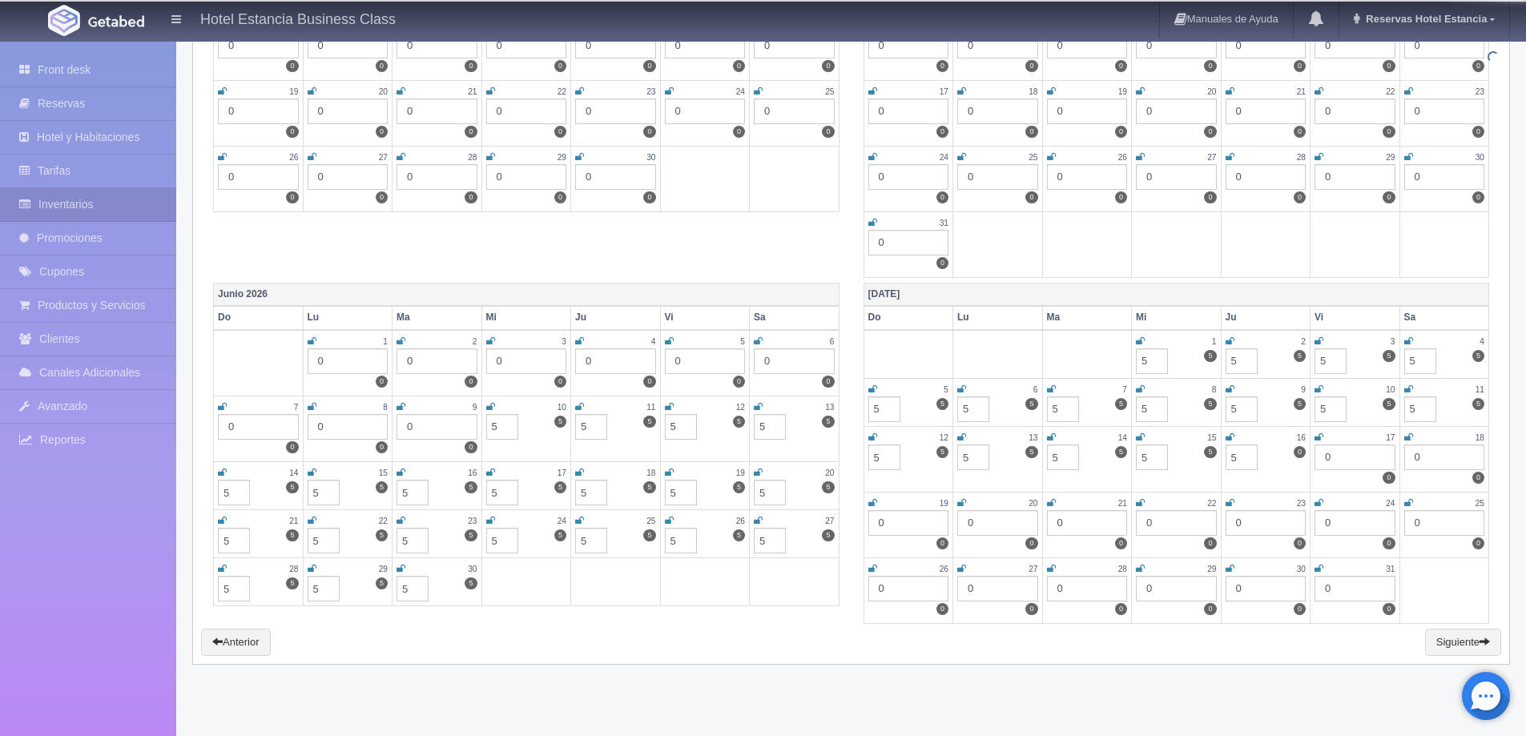
type input "5"
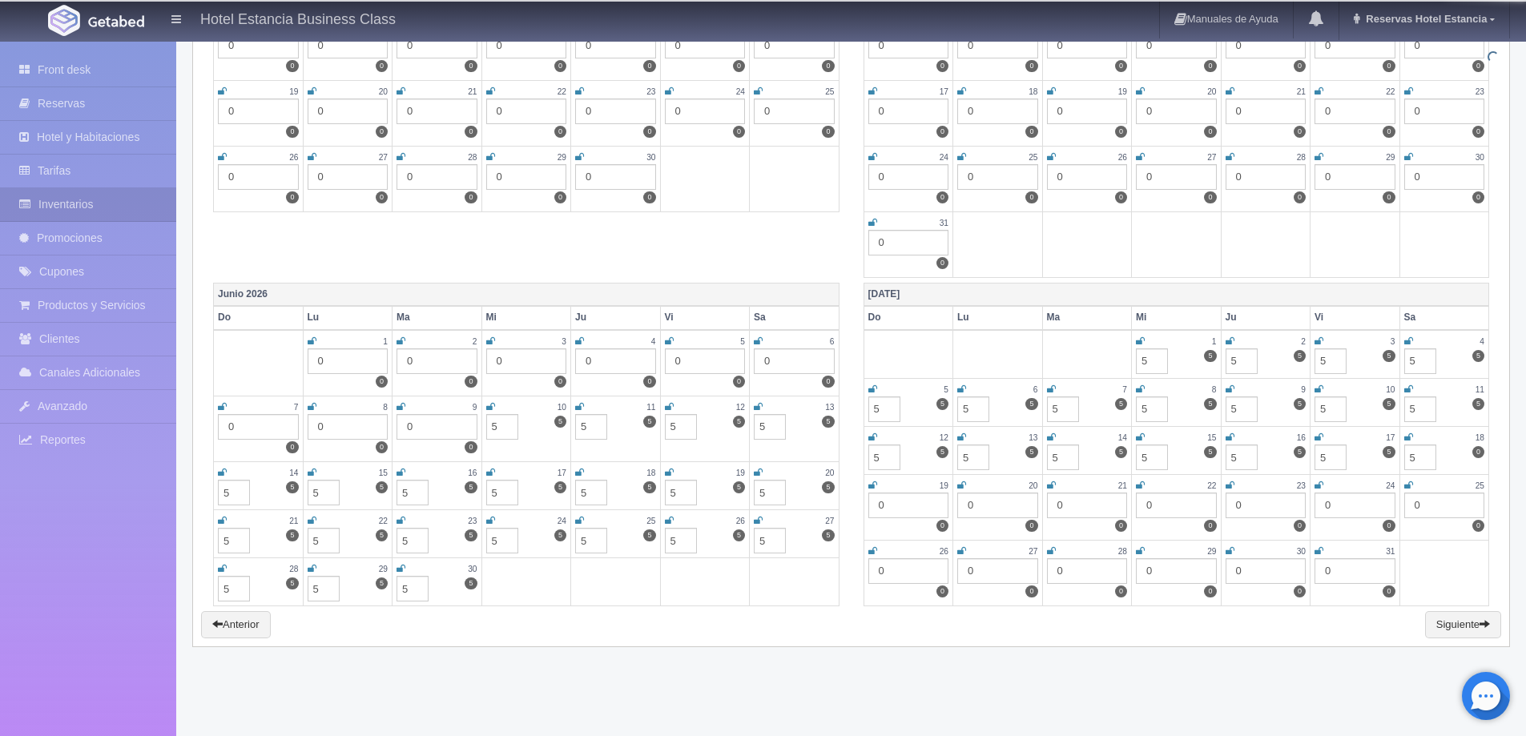
type input "5"
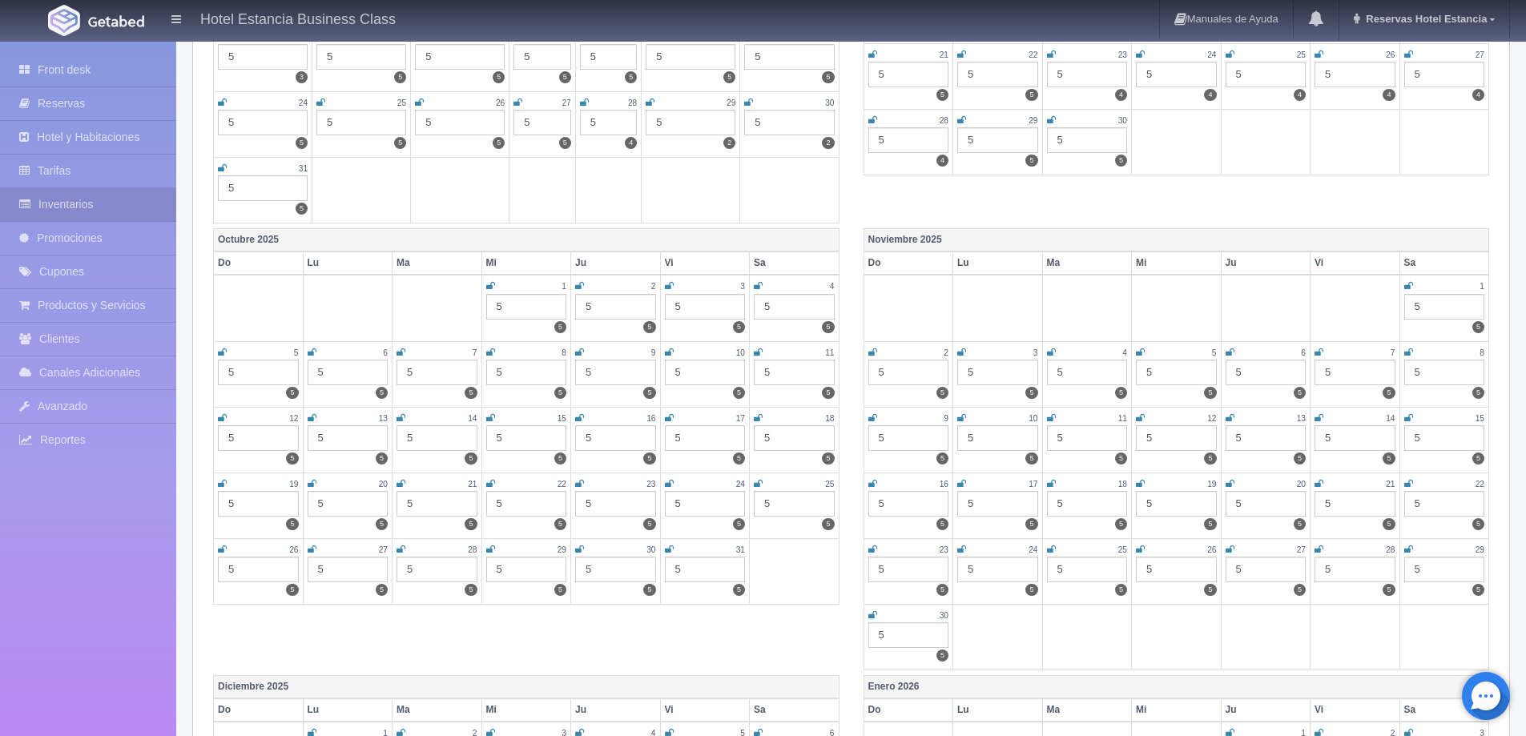
scroll to position [68, 0]
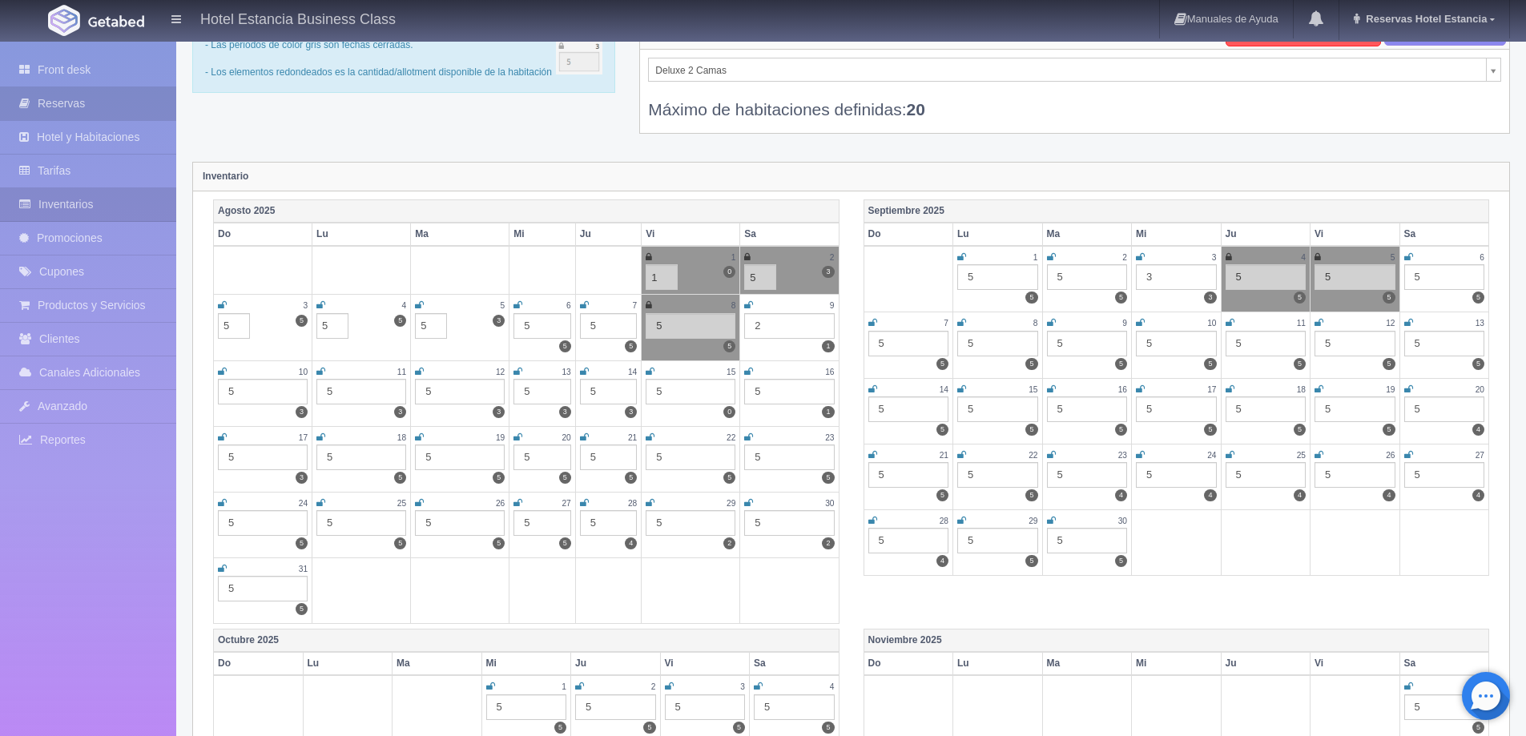
type input "5"
click at [49, 99] on link "Reservas" at bounding box center [88, 103] width 176 height 33
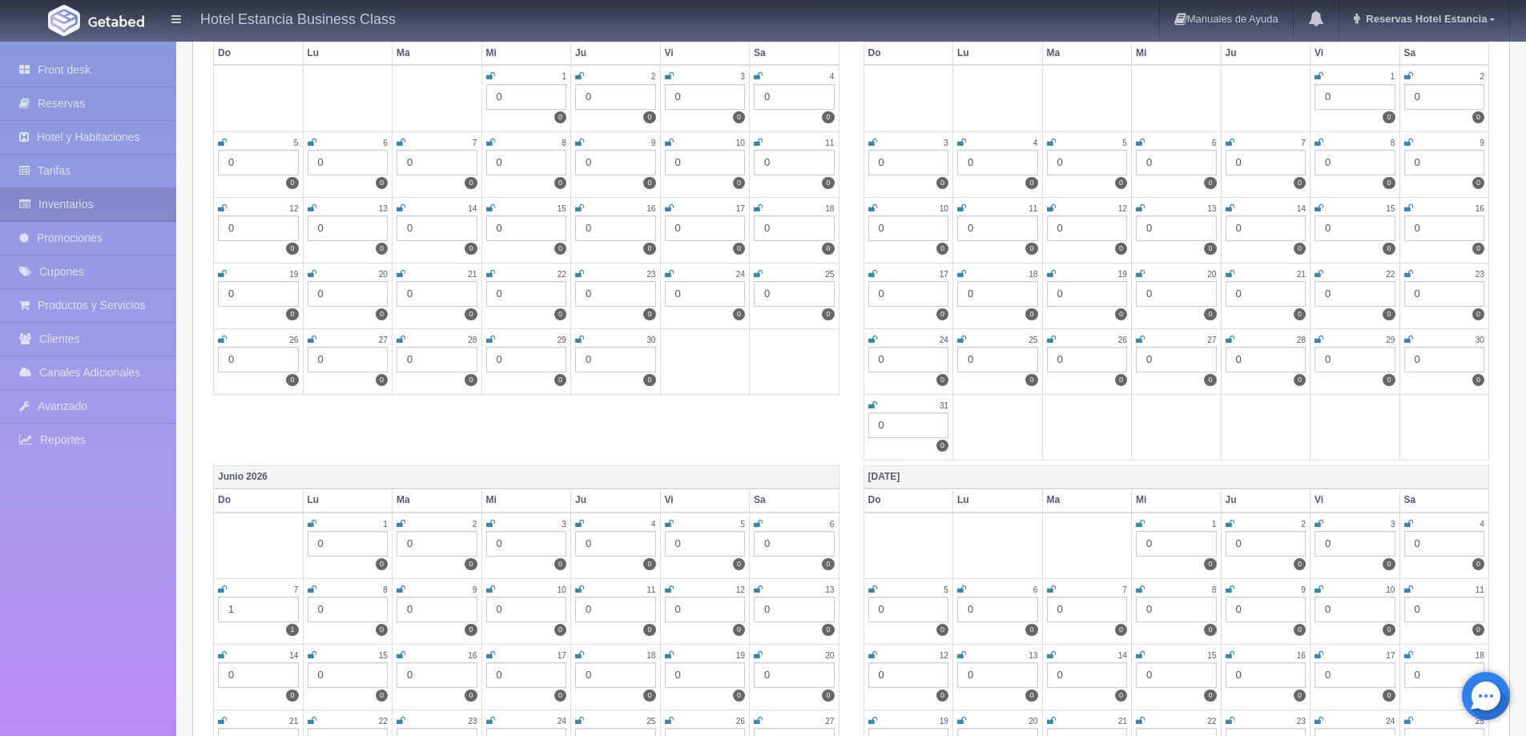
scroll to position [2072, 0]
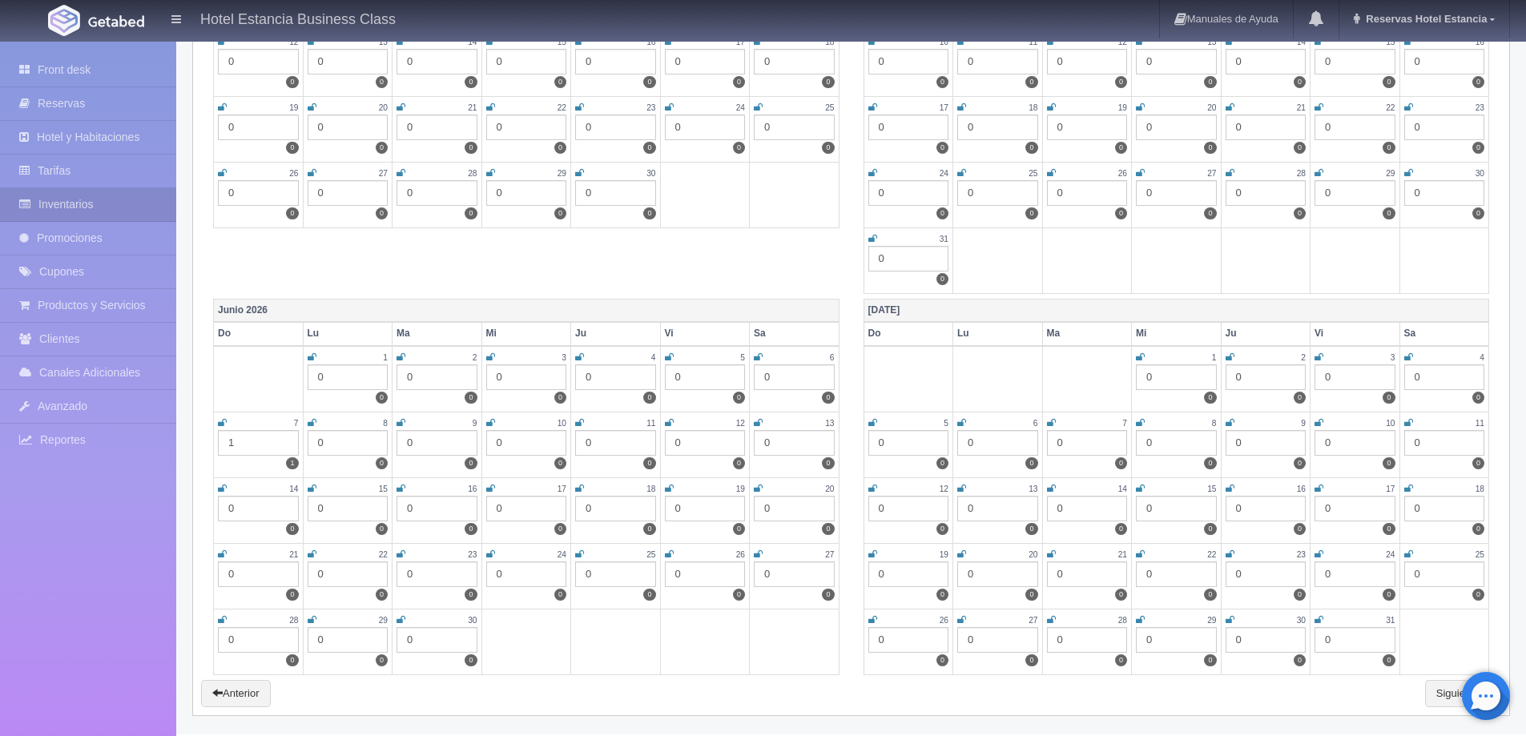
click at [248, 444] on div "1" at bounding box center [258, 443] width 81 height 26
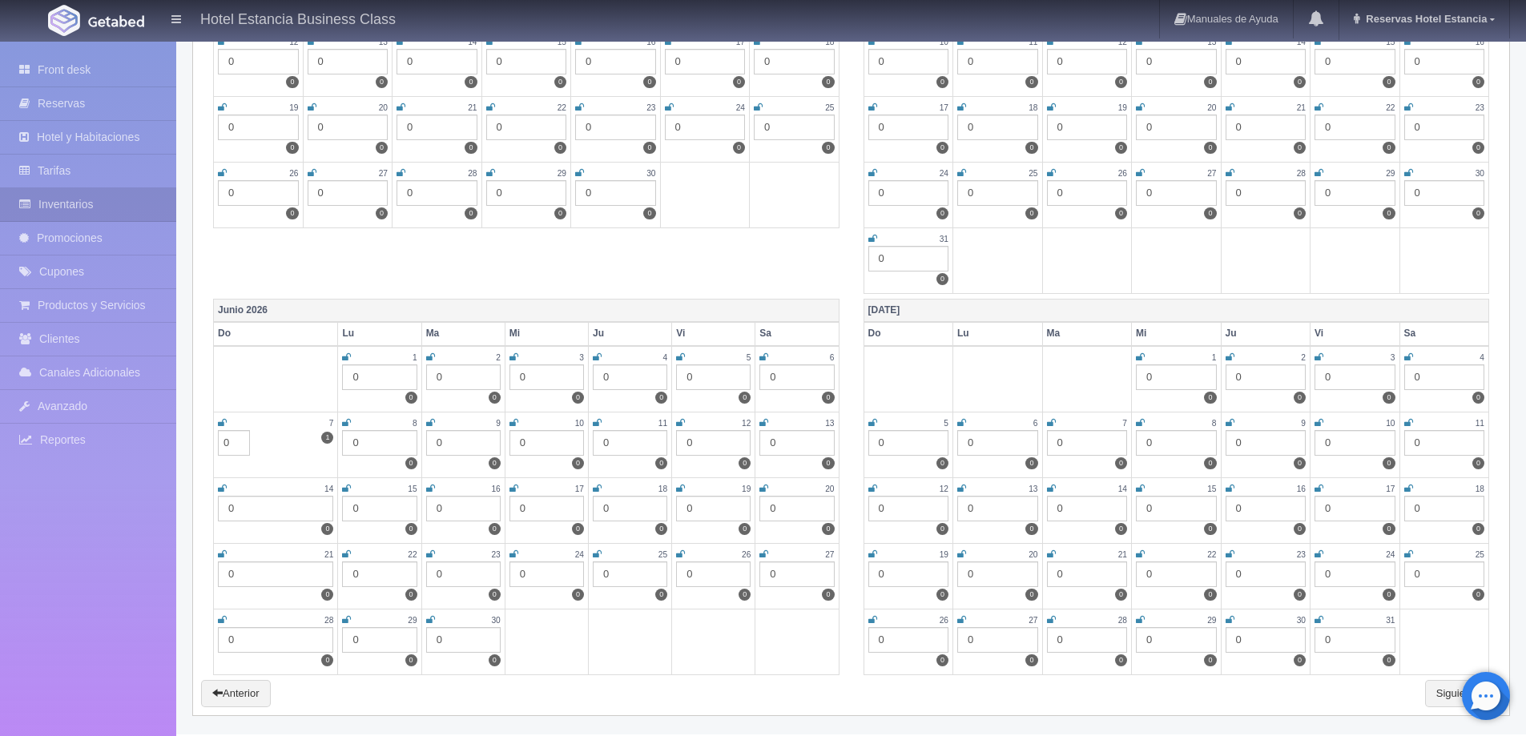
type input "0"
click at [435, 287] on div "Abril 2026 Do Lu Ma Mi Ju Vi Sa 1 0 0 2 0 0 3 0 0 4 0 0 5 0 0 6 0 0 7 0 0 8 0 0…" at bounding box center [851, 75] width 1300 height 447
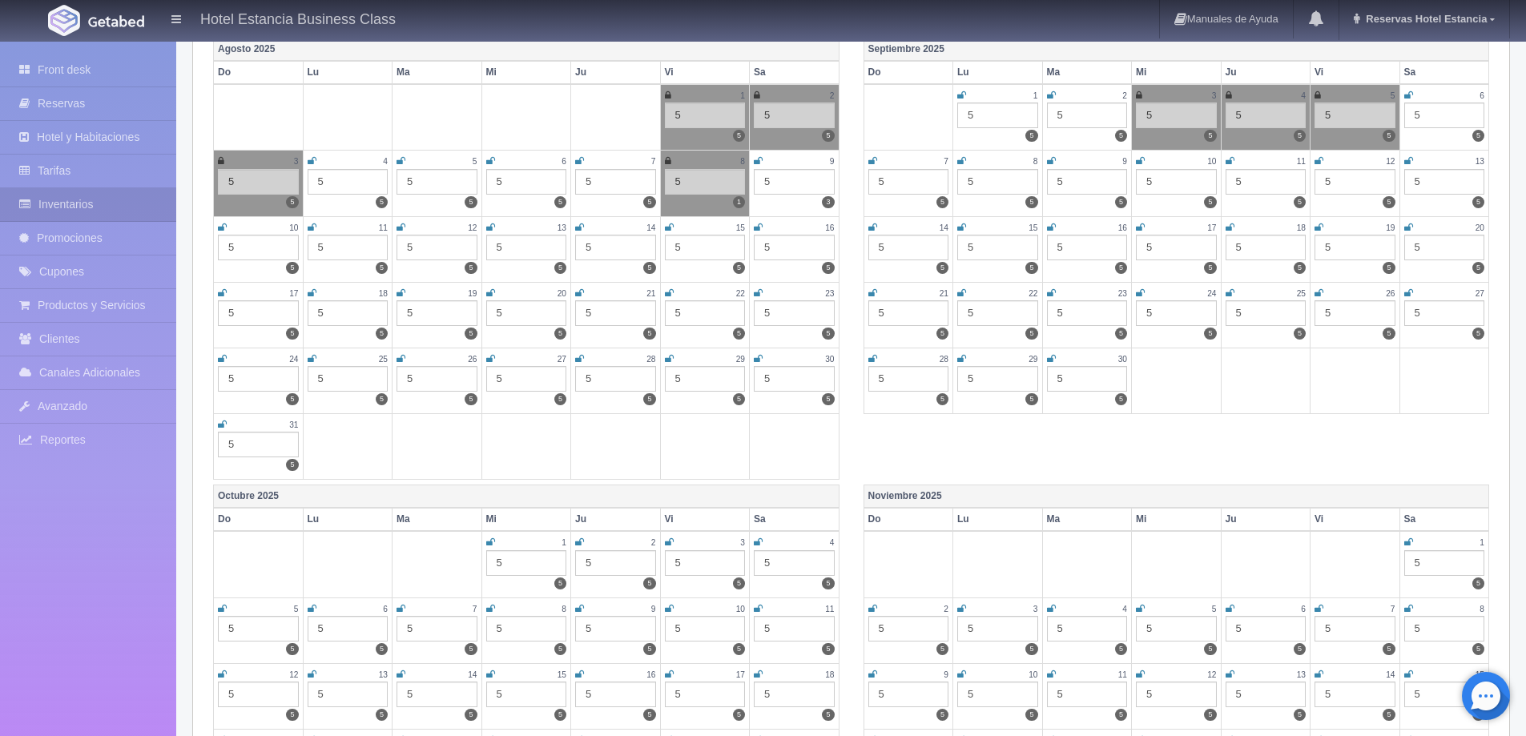
scroll to position [0, 0]
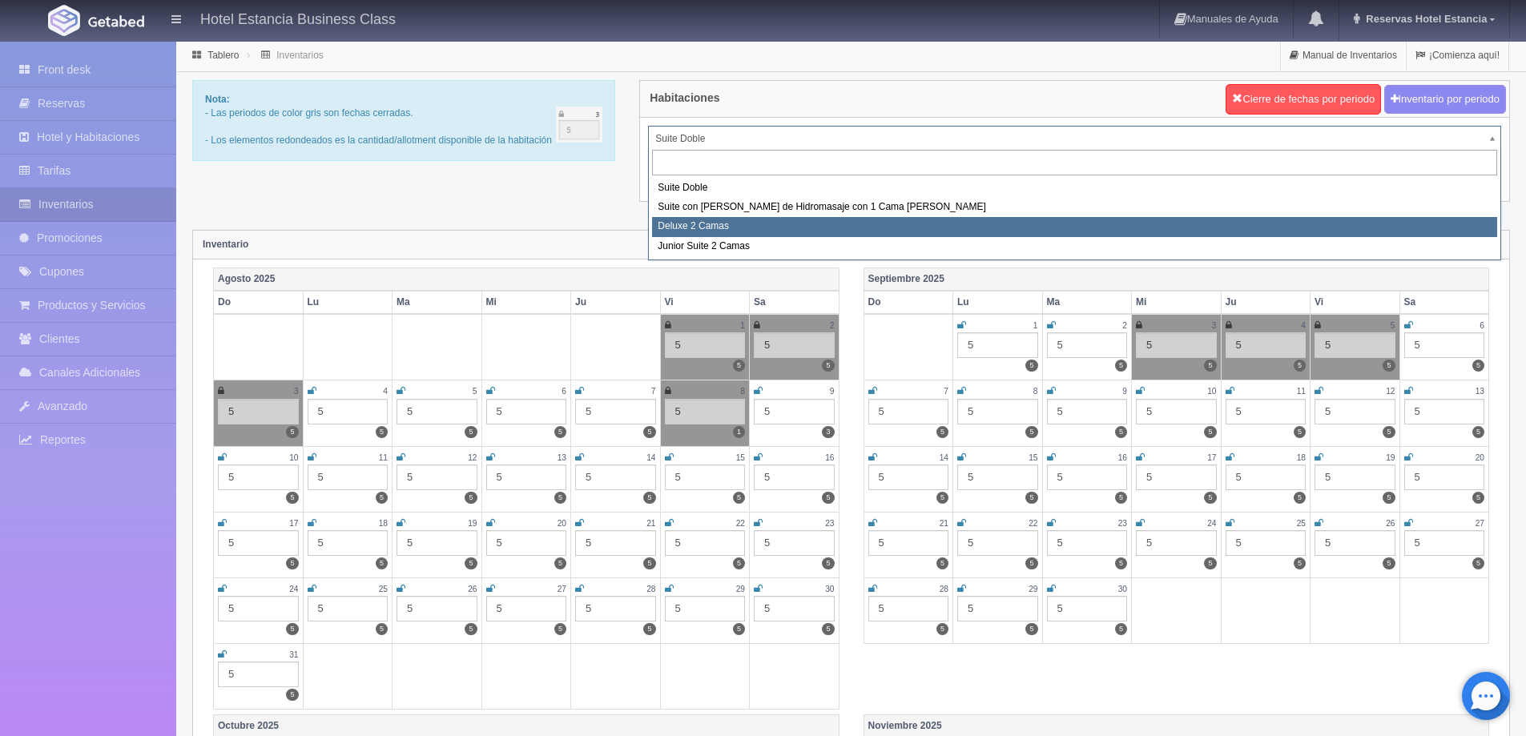
select select "2134"
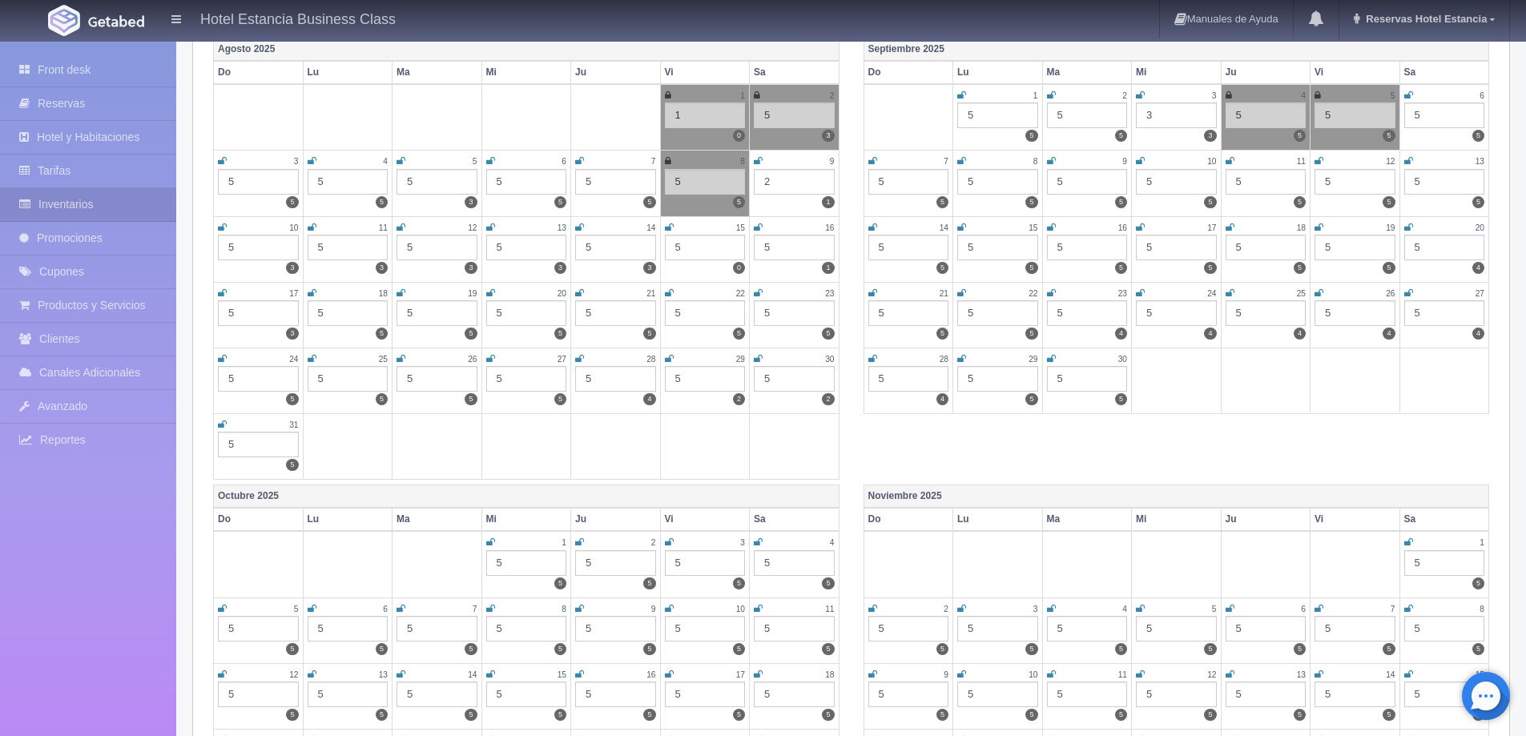
scroll to position [150, 0]
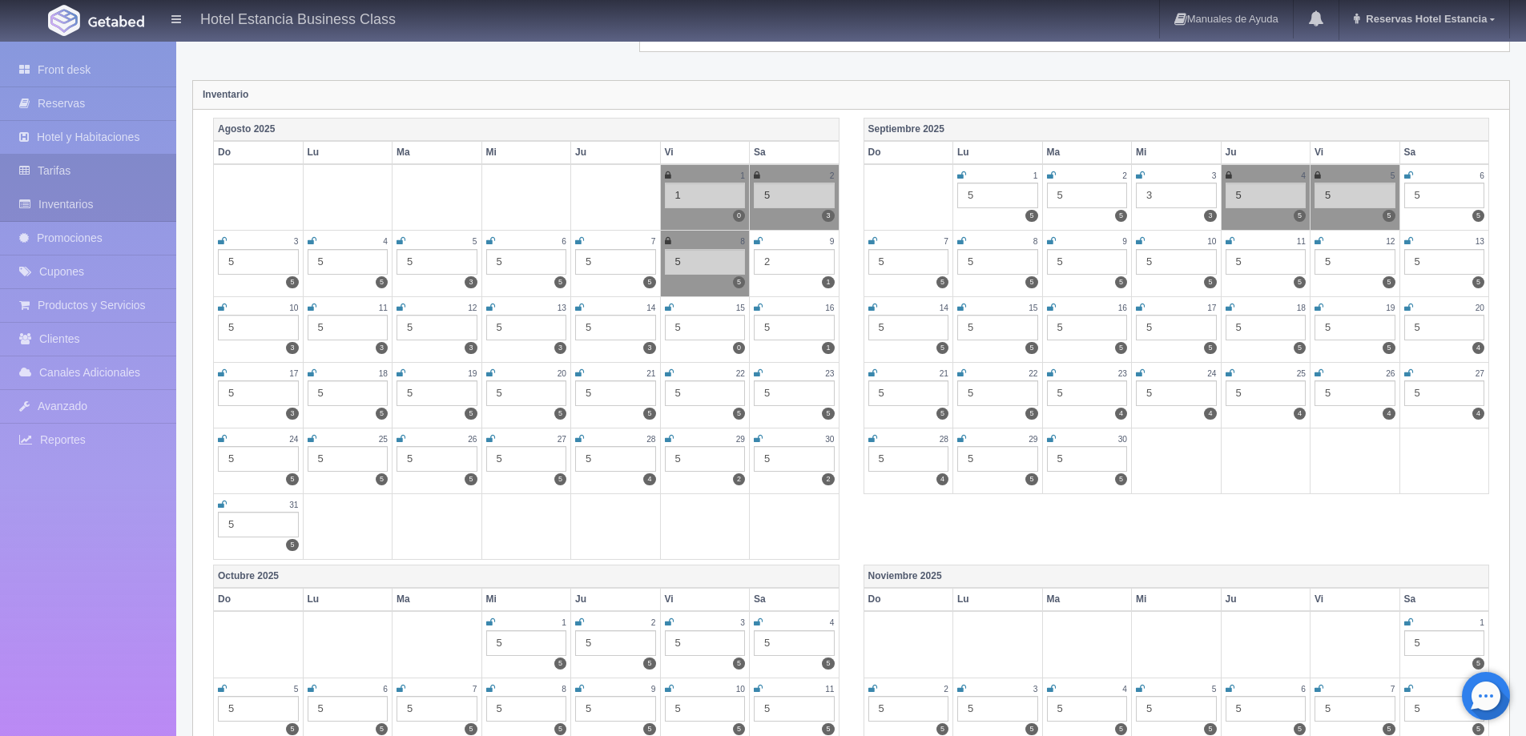
click at [44, 177] on link "Tarifas" at bounding box center [88, 171] width 176 height 33
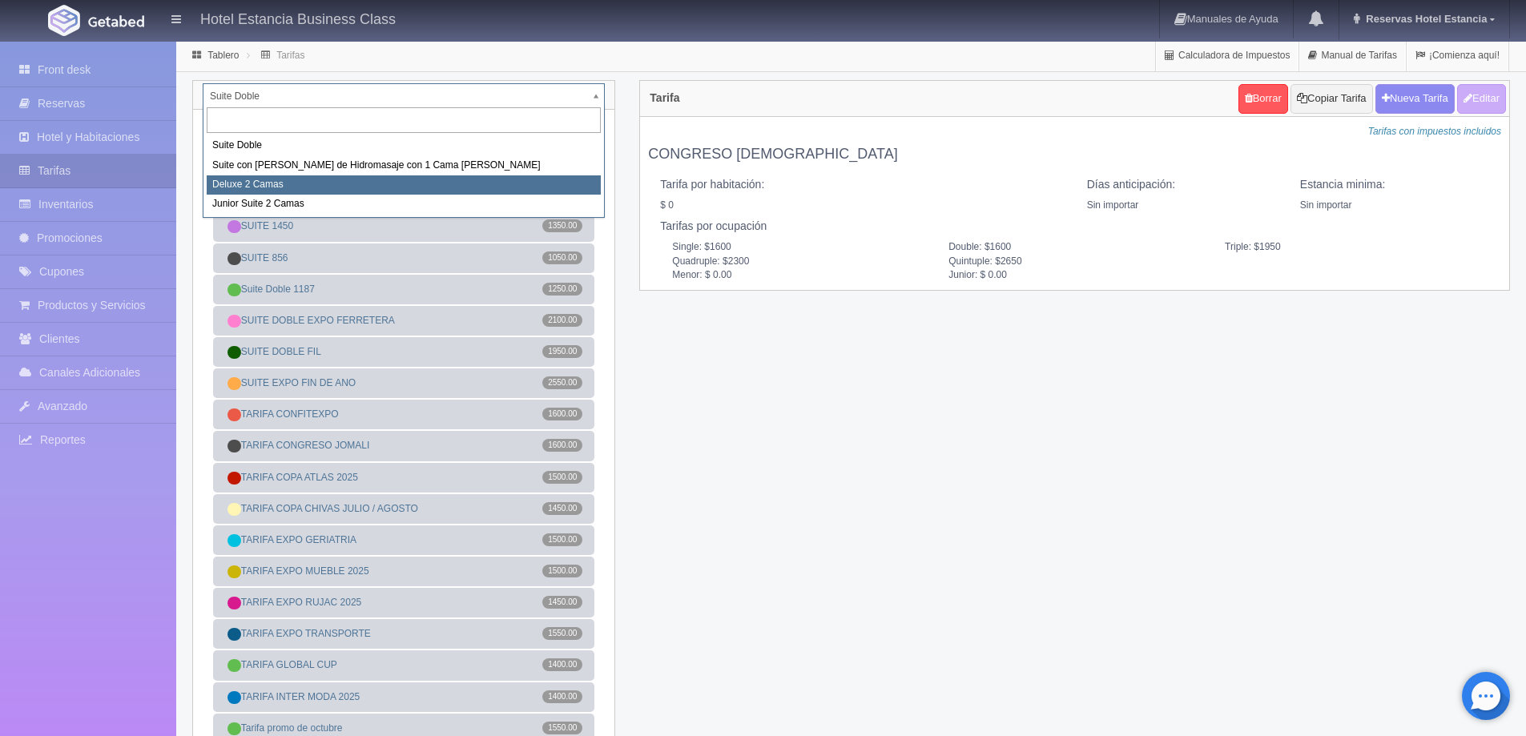
select select "2134"
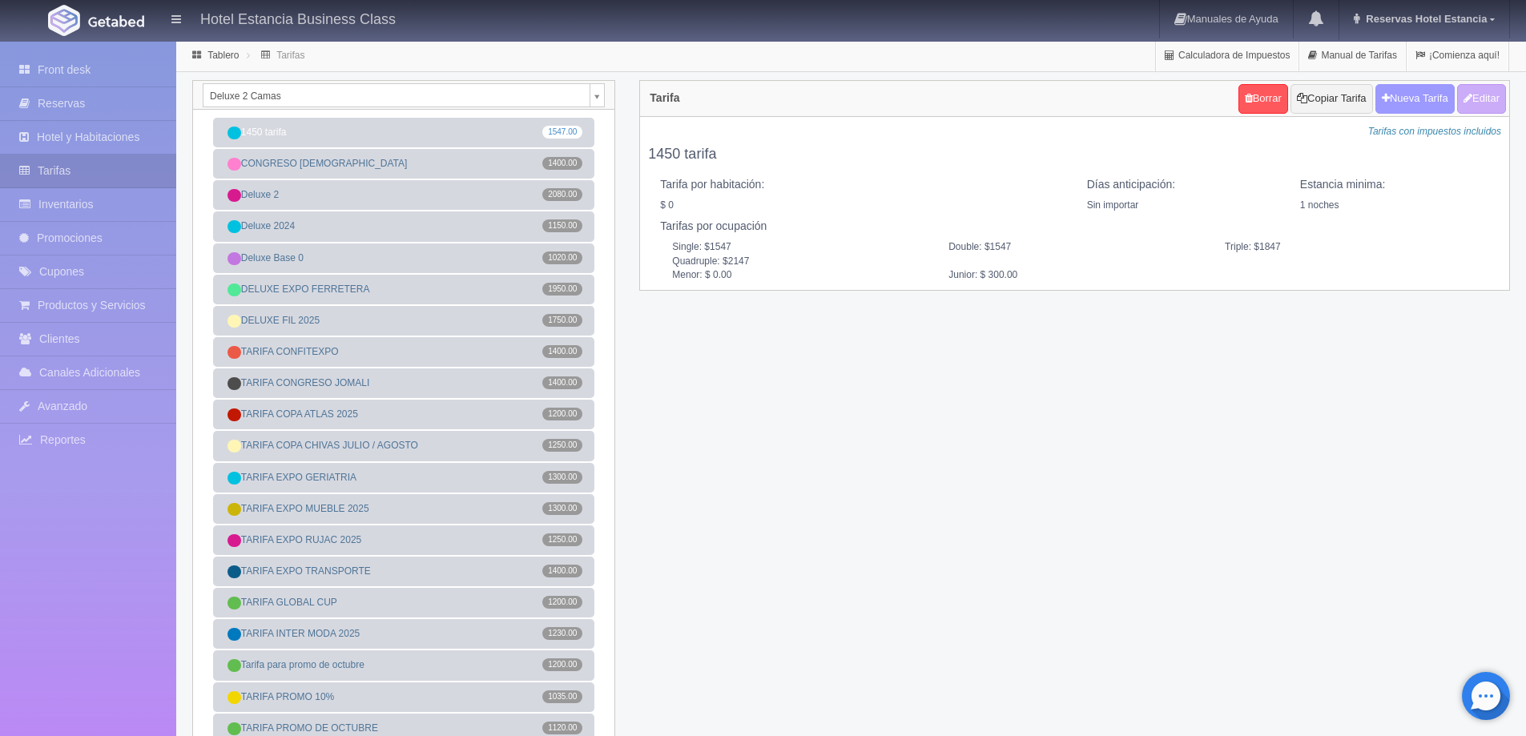
click at [1412, 101] on button "Nueva Tarifa" at bounding box center [1414, 99] width 79 height 30
select select
checkbox input "true"
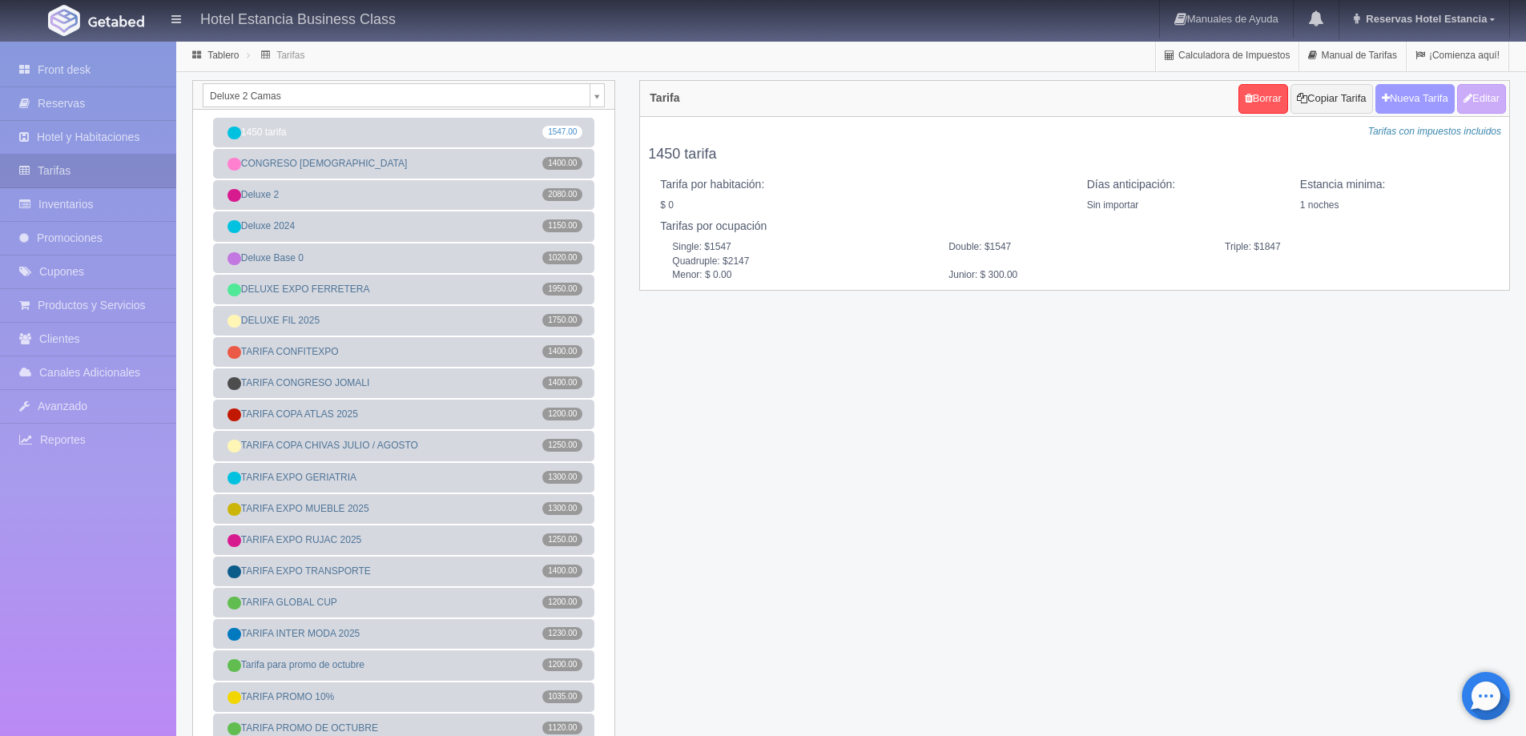
checkbox input "true"
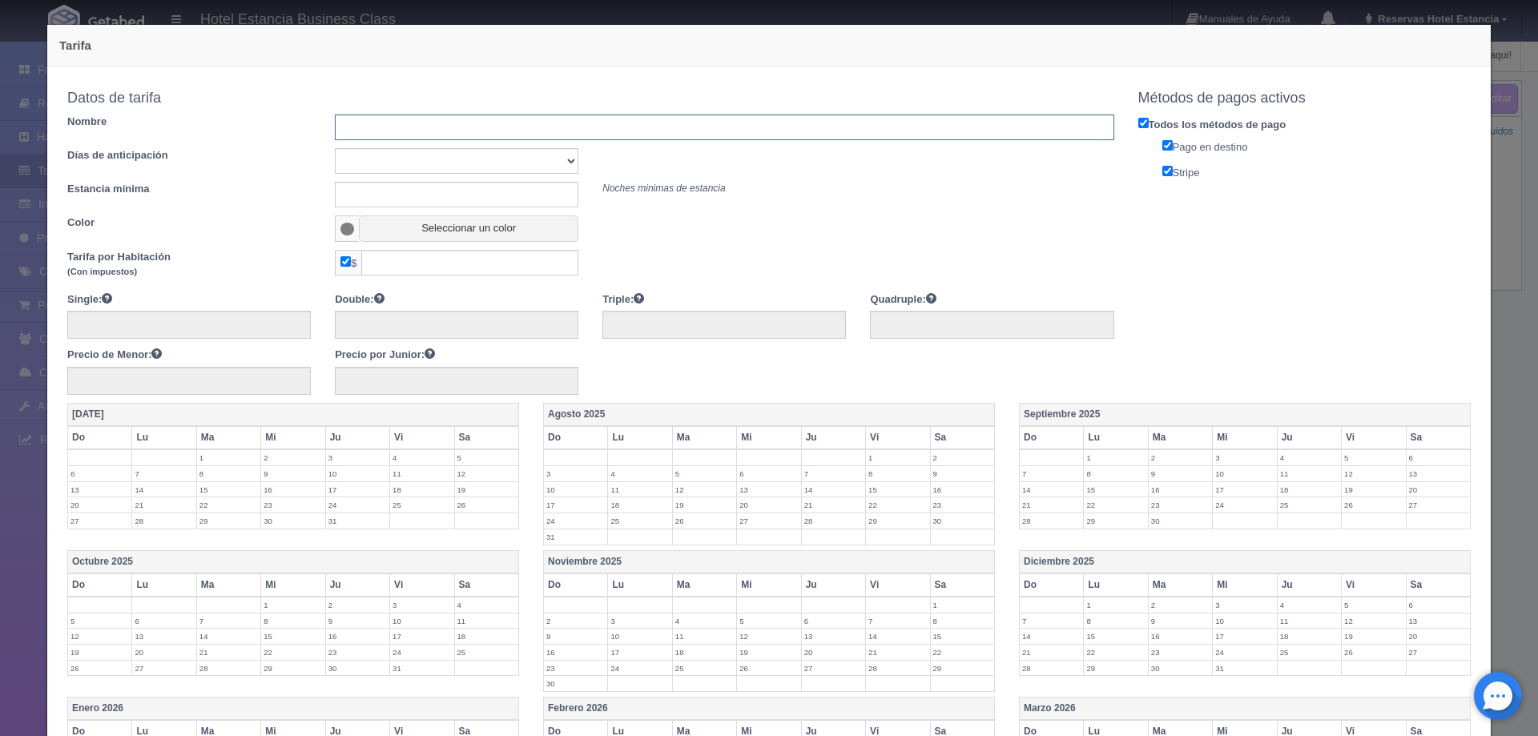
click at [412, 127] on input "text" at bounding box center [724, 128] width 779 height 26
type input "MUNDIAL 2026"
click at [426, 164] on select "Sin importar 1 2 3 4 5 6 7 8 9 10" at bounding box center [456, 161] width 243 height 26
select select "0"
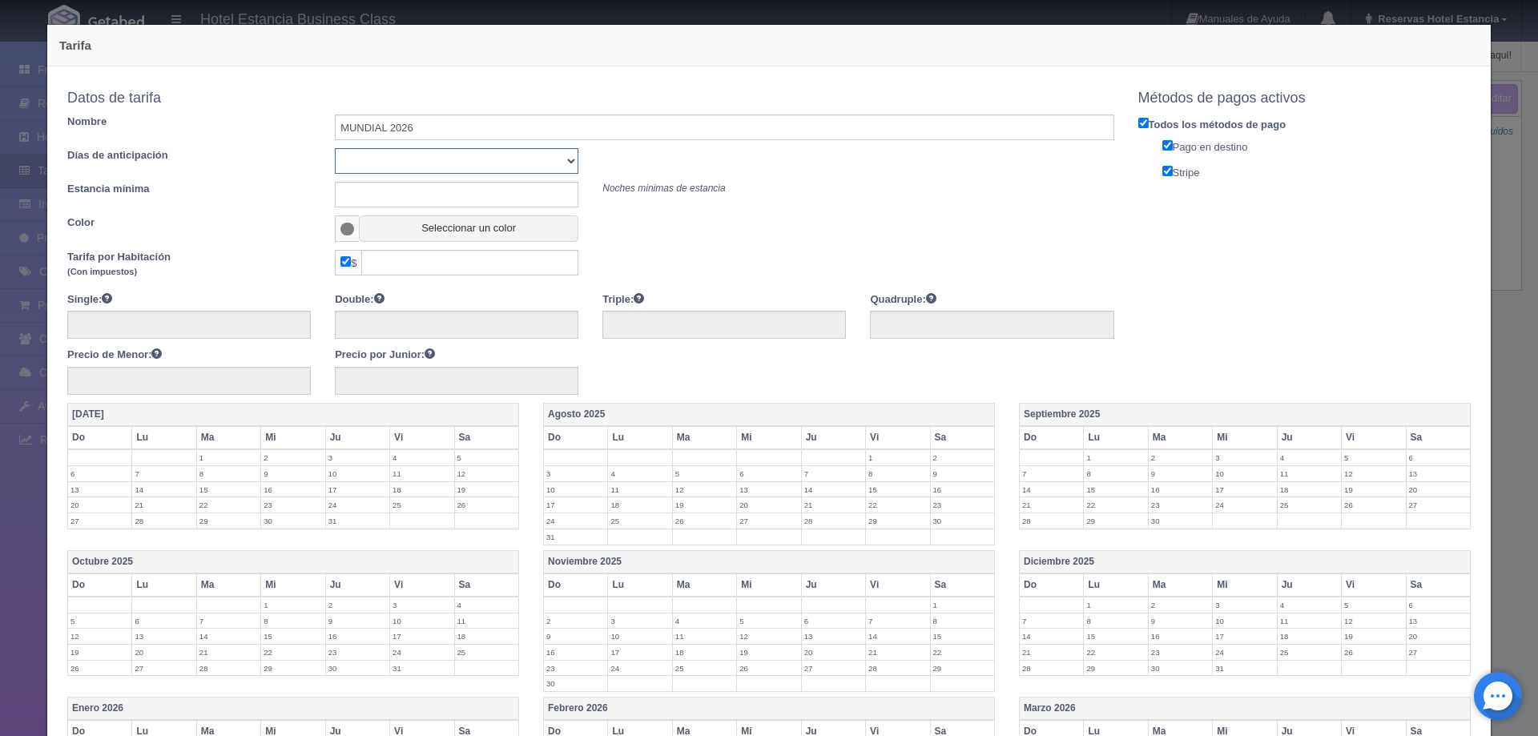
click at [335, 148] on select "Sin importar 1 2 3 4 5 6 7 8 9 10" at bounding box center [456, 161] width 243 height 26
click at [400, 191] on input "text" at bounding box center [456, 195] width 243 height 26
type input "0"
click at [428, 229] on button "Seleccionar un color" at bounding box center [468, 228] width 219 height 26
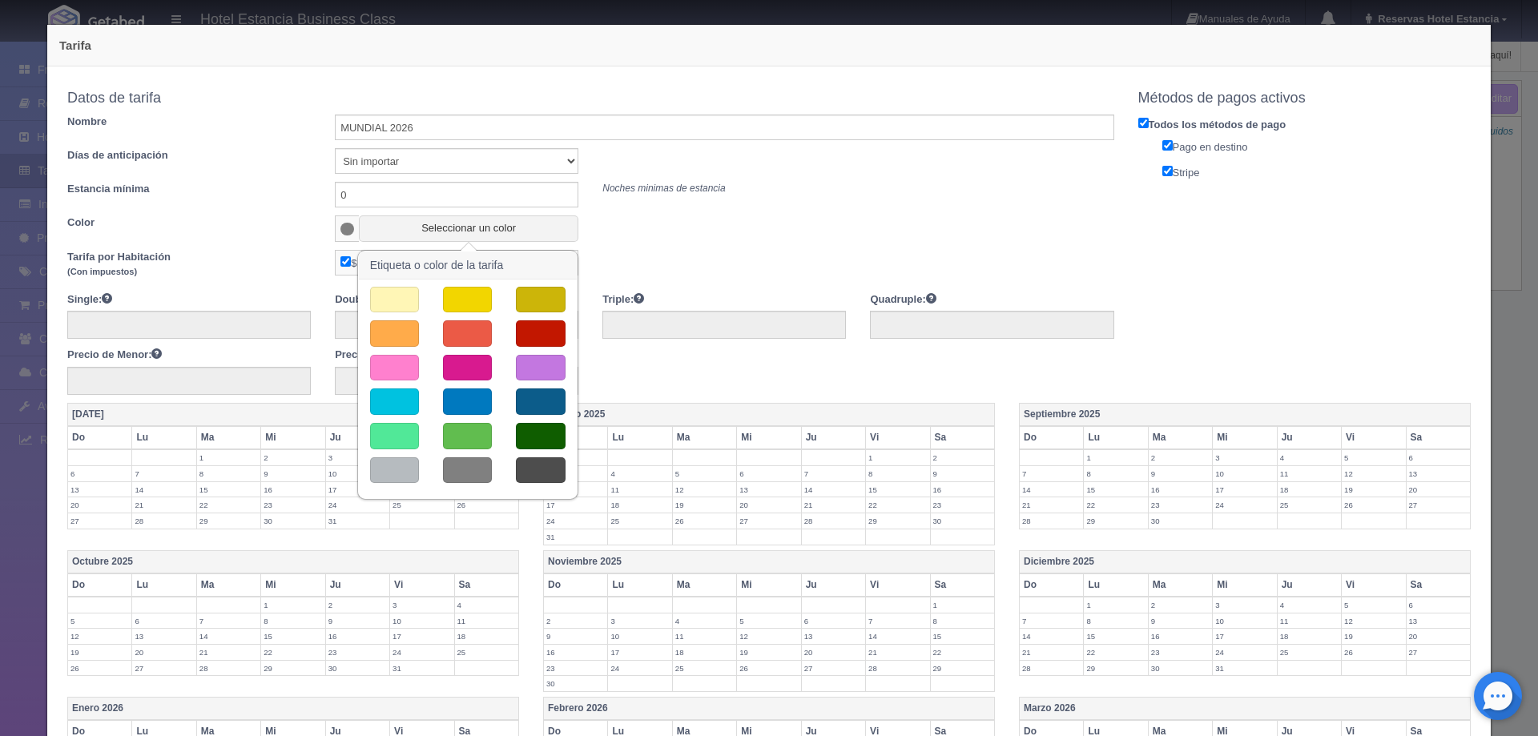
click at [465, 400] on button "button" at bounding box center [467, 401] width 49 height 26
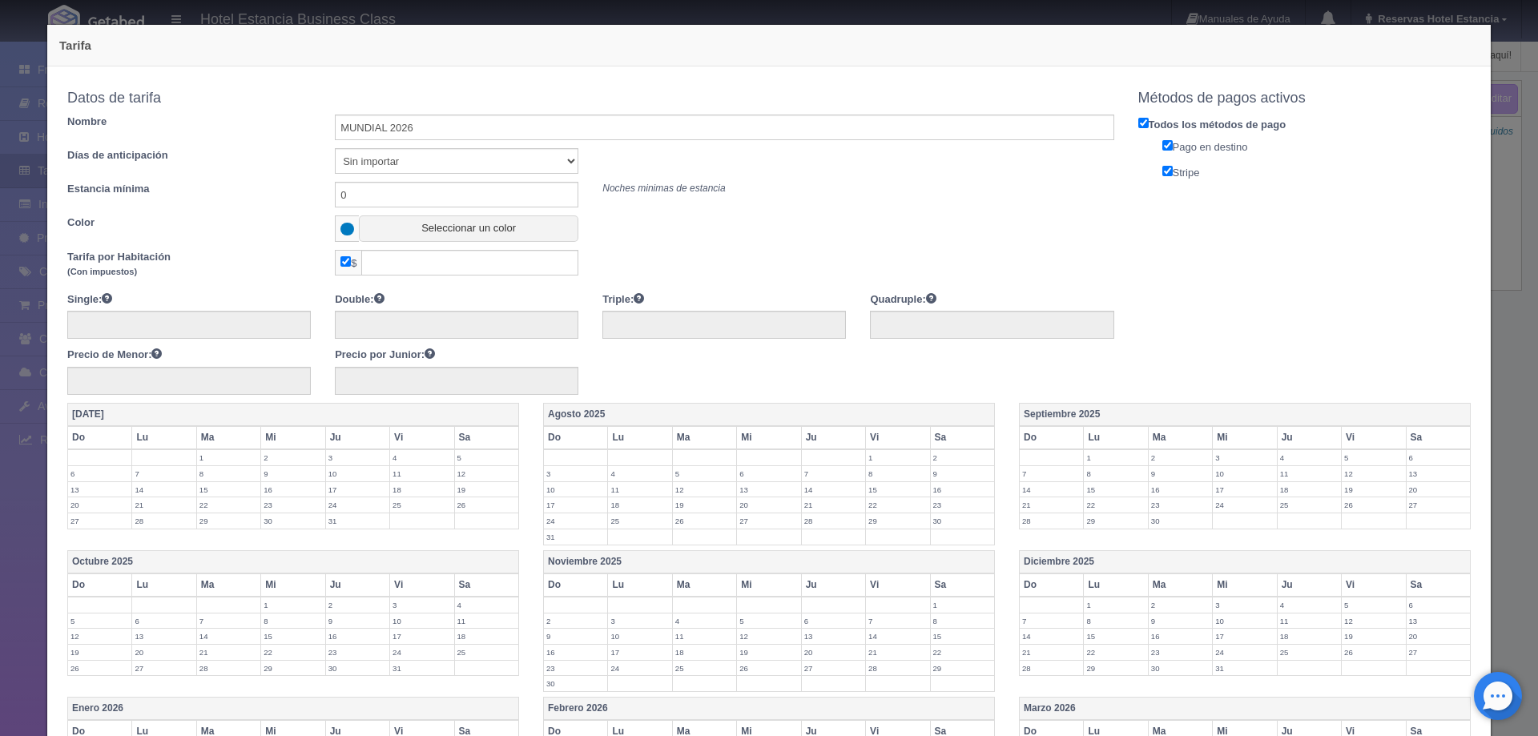
click at [342, 263] on input "checkbox" at bounding box center [345, 261] width 10 height 10
checkbox input "false"
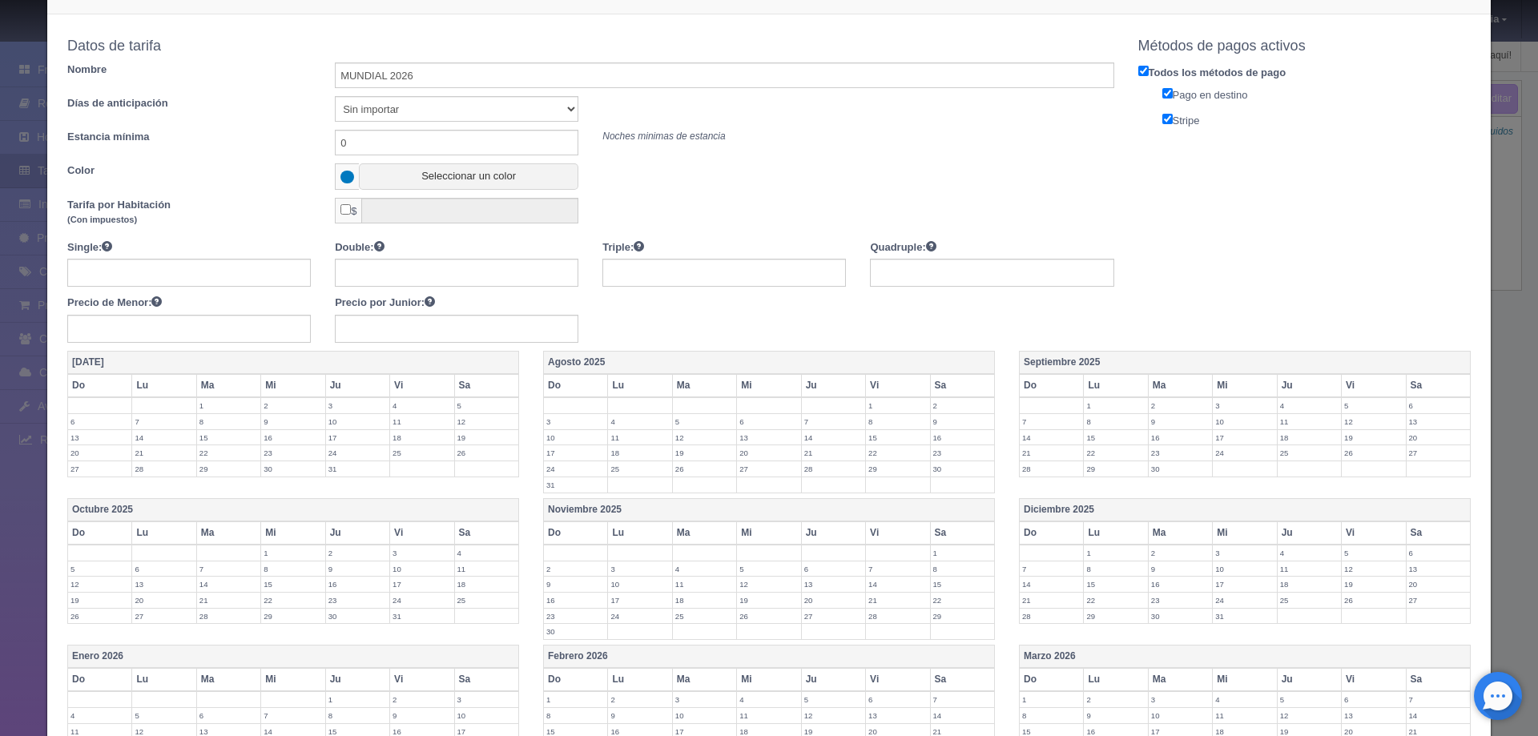
scroll to position [80, 0]
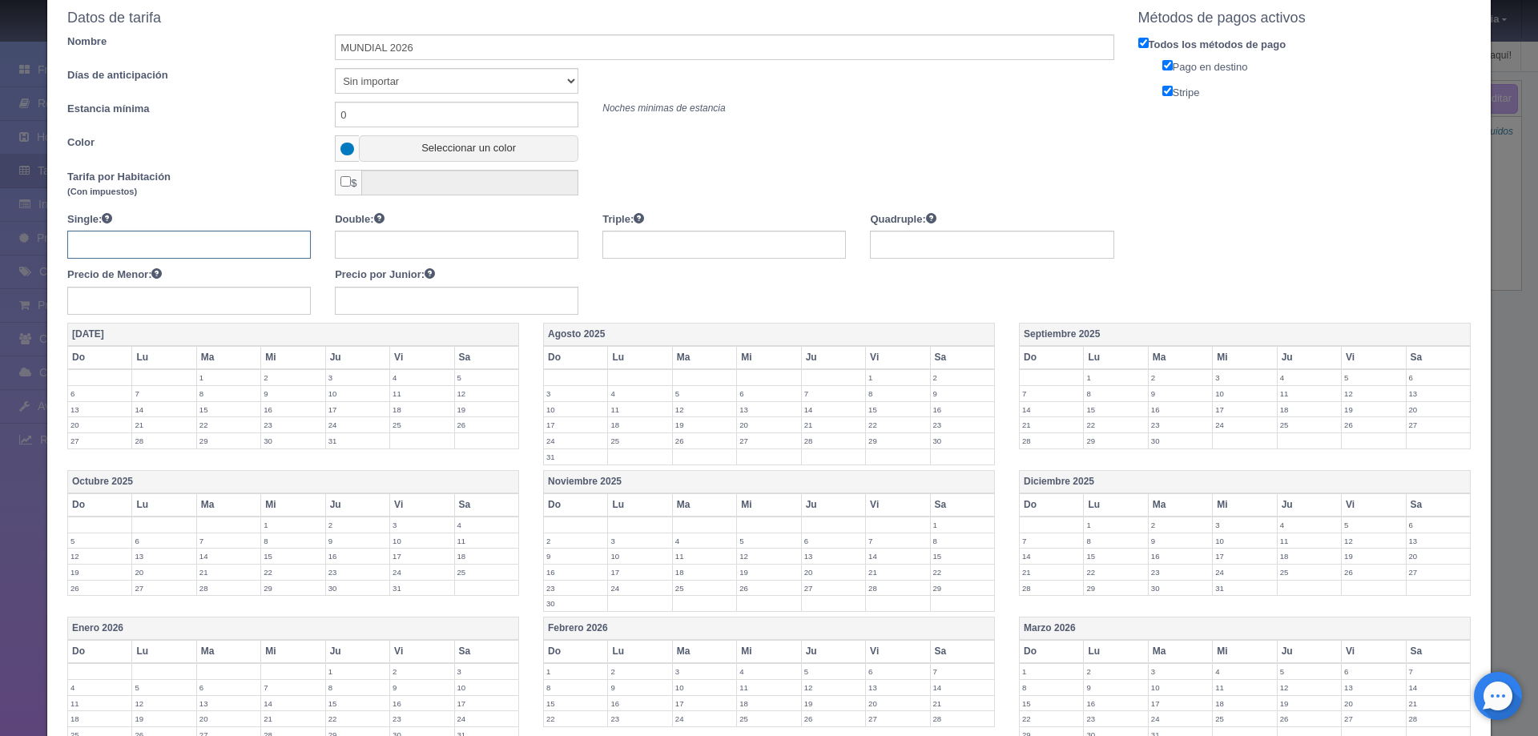
click at [164, 244] on input "text" at bounding box center [188, 245] width 243 height 28
click at [413, 245] on input "text" at bounding box center [456, 245] width 243 height 28
type input "3000"
click at [286, 251] on input "text" at bounding box center [188, 245] width 243 height 28
type input "3000"
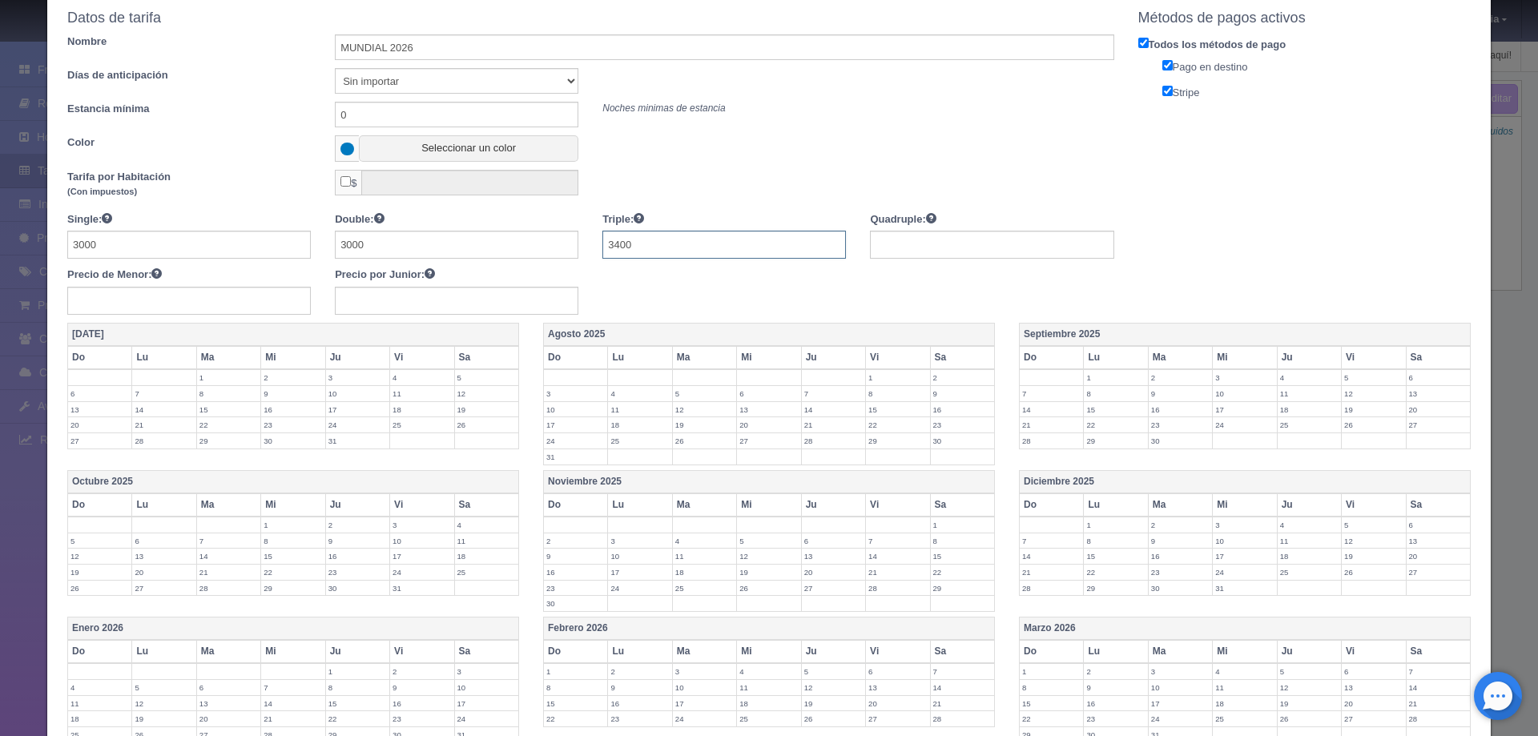
type input "3400"
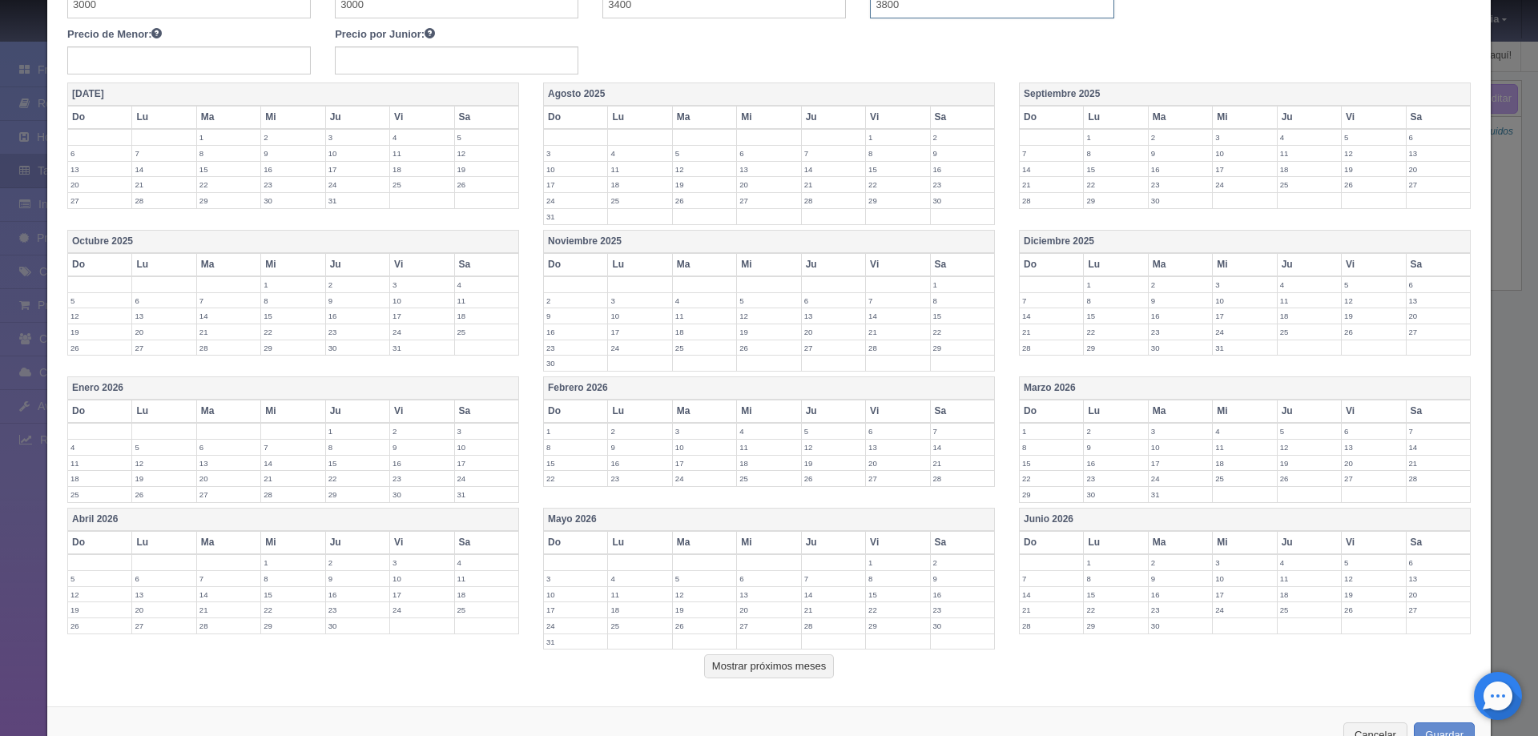
scroll to position [373, 0]
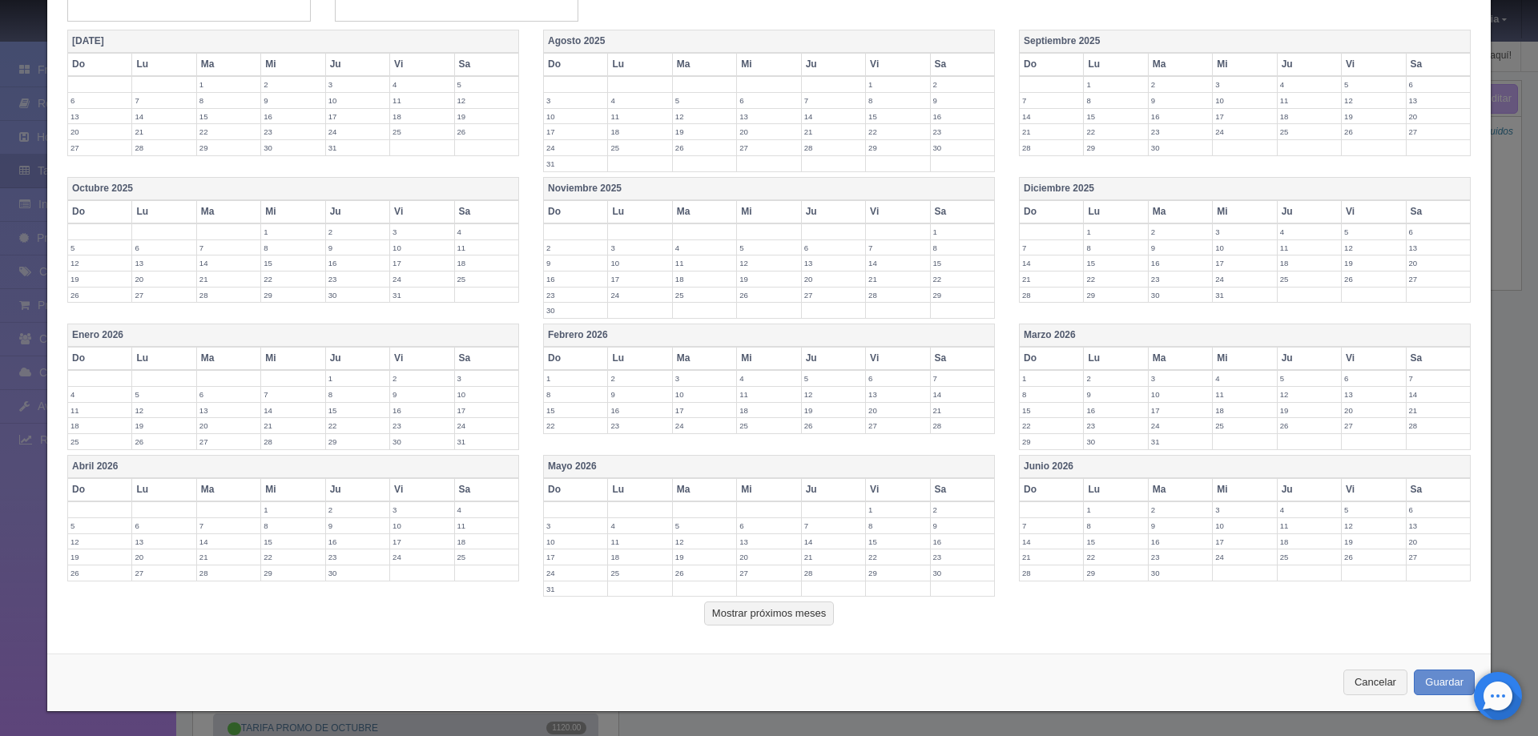
type input "3800"
click at [1213, 524] on label "10" at bounding box center [1244, 525] width 63 height 15
click at [1278, 529] on label "11" at bounding box center [1309, 525] width 63 height 15
click at [1352, 534] on td "12" at bounding box center [1374, 529] width 64 height 24
click at [1424, 531] on label "13" at bounding box center [1437, 525] width 63 height 15
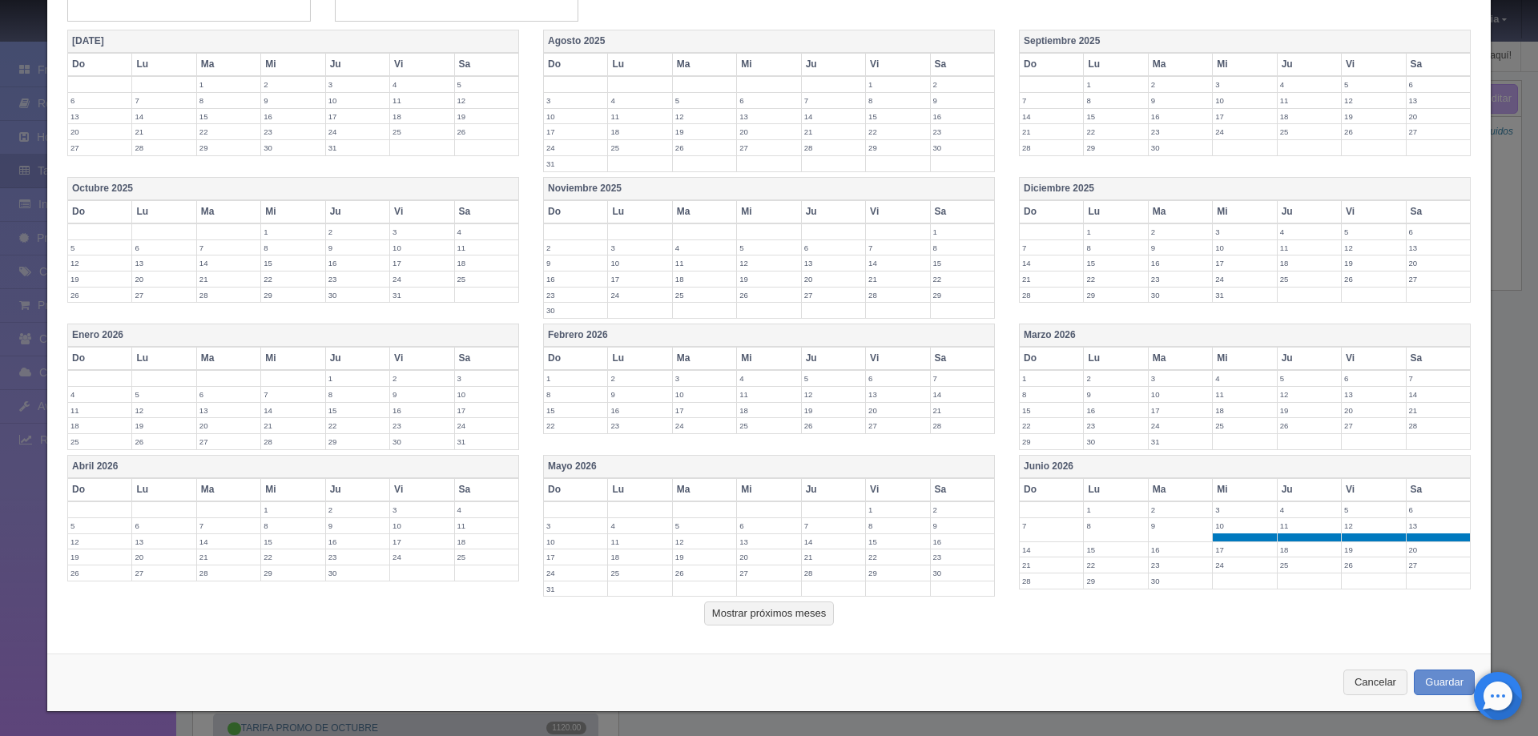
click at [1051, 549] on label "14" at bounding box center [1051, 549] width 63 height 15
click at [1086, 554] on label "15" at bounding box center [1115, 549] width 63 height 15
click at [1165, 563] on td "16" at bounding box center [1180, 553] width 64 height 24
click at [1213, 557] on label "17" at bounding box center [1244, 549] width 63 height 15
click at [1284, 557] on label "18" at bounding box center [1309, 549] width 63 height 15
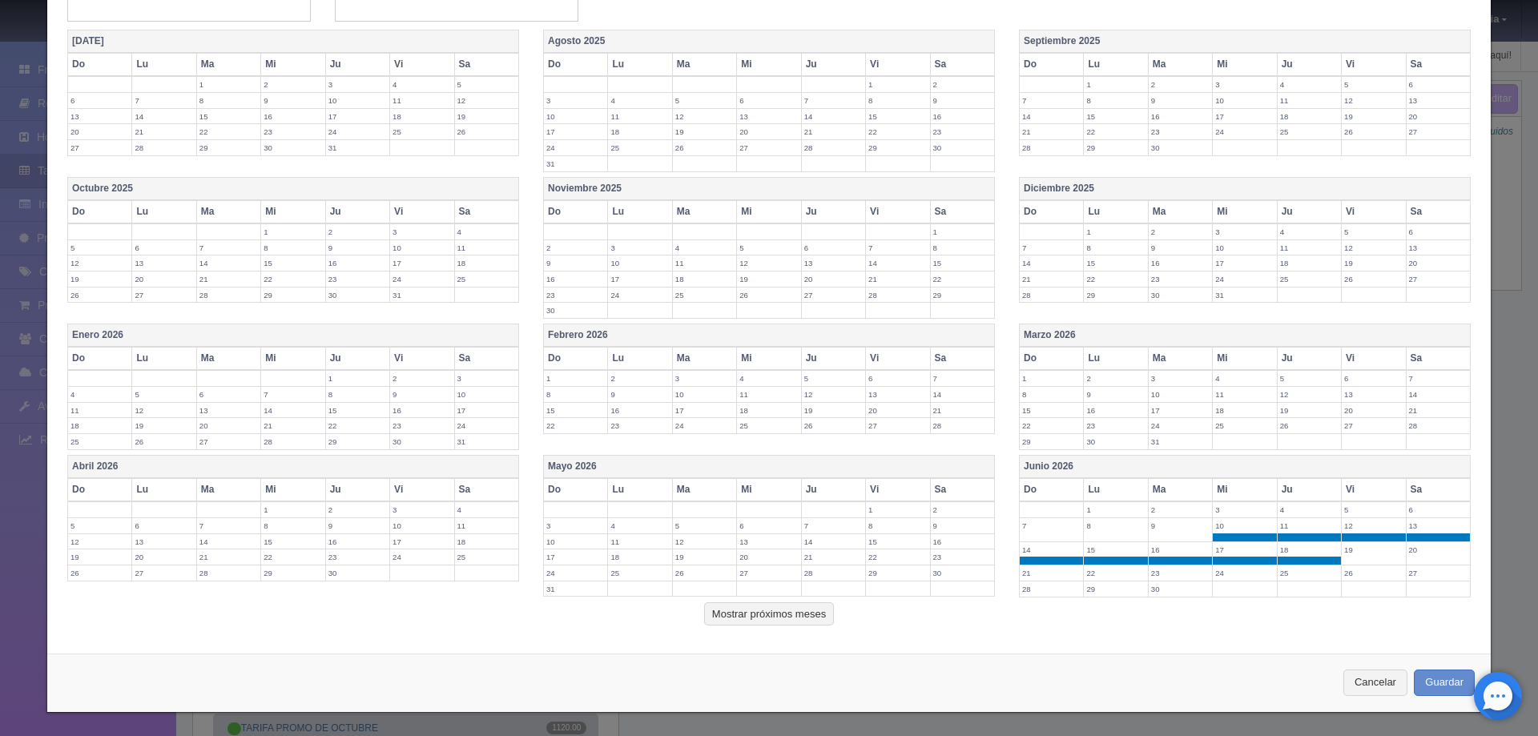
click at [1342, 557] on label "19" at bounding box center [1373, 549] width 63 height 15
click at [1406, 552] on label "20" at bounding box center [1437, 549] width 63 height 15
click at [1043, 575] on label "21" at bounding box center [1051, 572] width 63 height 15
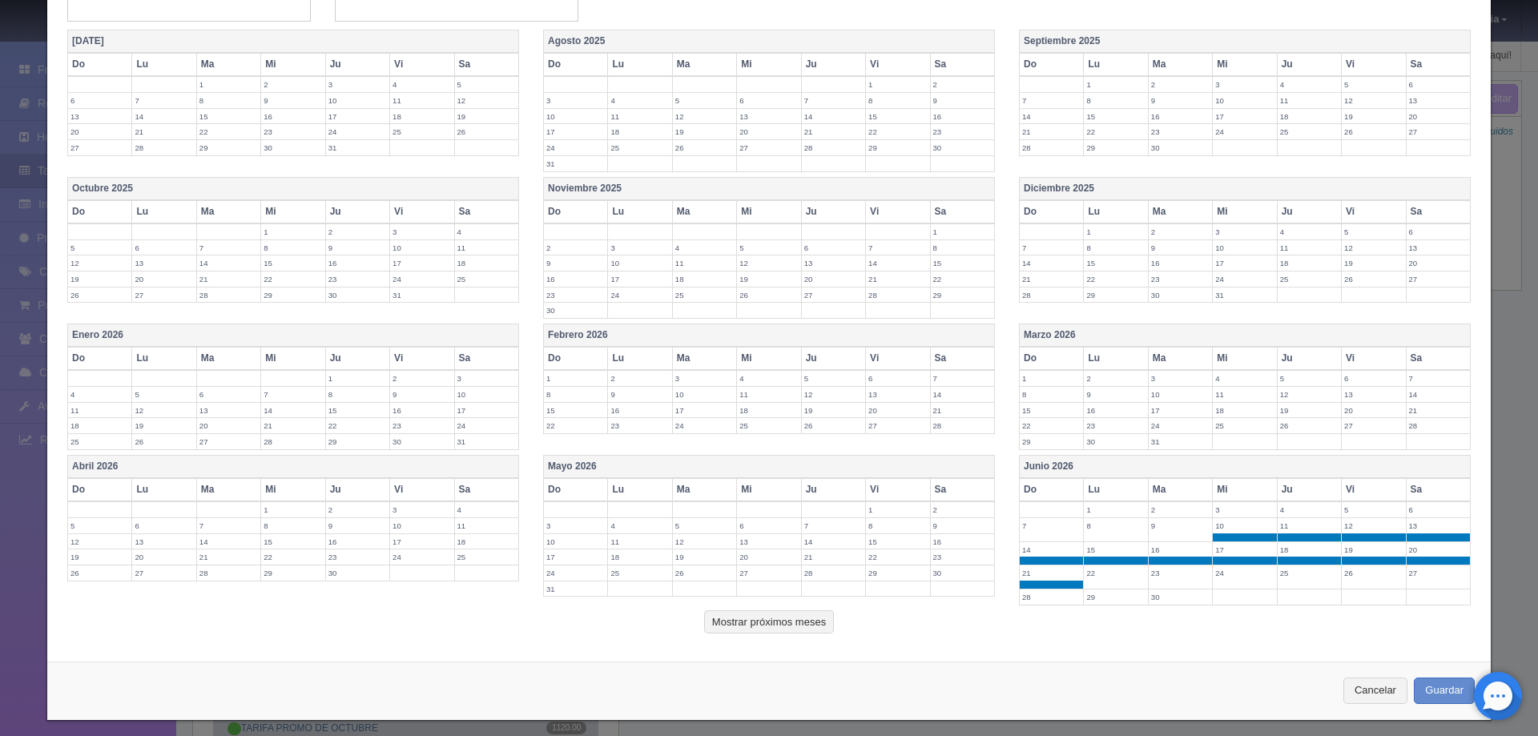
click at [1088, 577] on label "22" at bounding box center [1115, 572] width 63 height 15
click at [1168, 581] on td "23" at bounding box center [1180, 577] width 64 height 24
click at [1229, 582] on td "24" at bounding box center [1245, 577] width 64 height 24
click at [1294, 577] on label "25" at bounding box center [1309, 572] width 63 height 15
click at [1350, 580] on label "26" at bounding box center [1373, 572] width 63 height 15
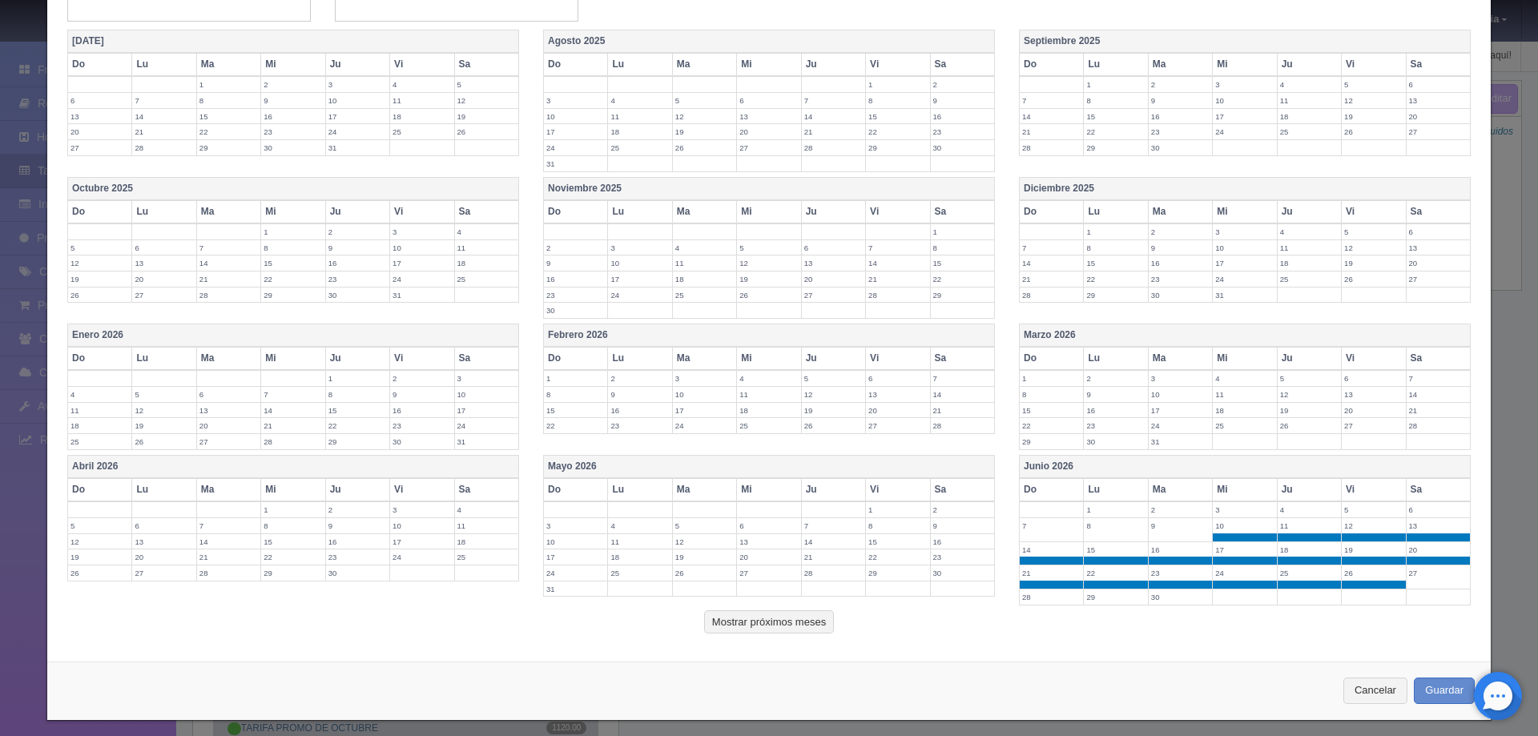
click at [1415, 579] on label "27" at bounding box center [1437, 572] width 63 height 15
click at [1046, 597] on label "28" at bounding box center [1051, 596] width 63 height 15
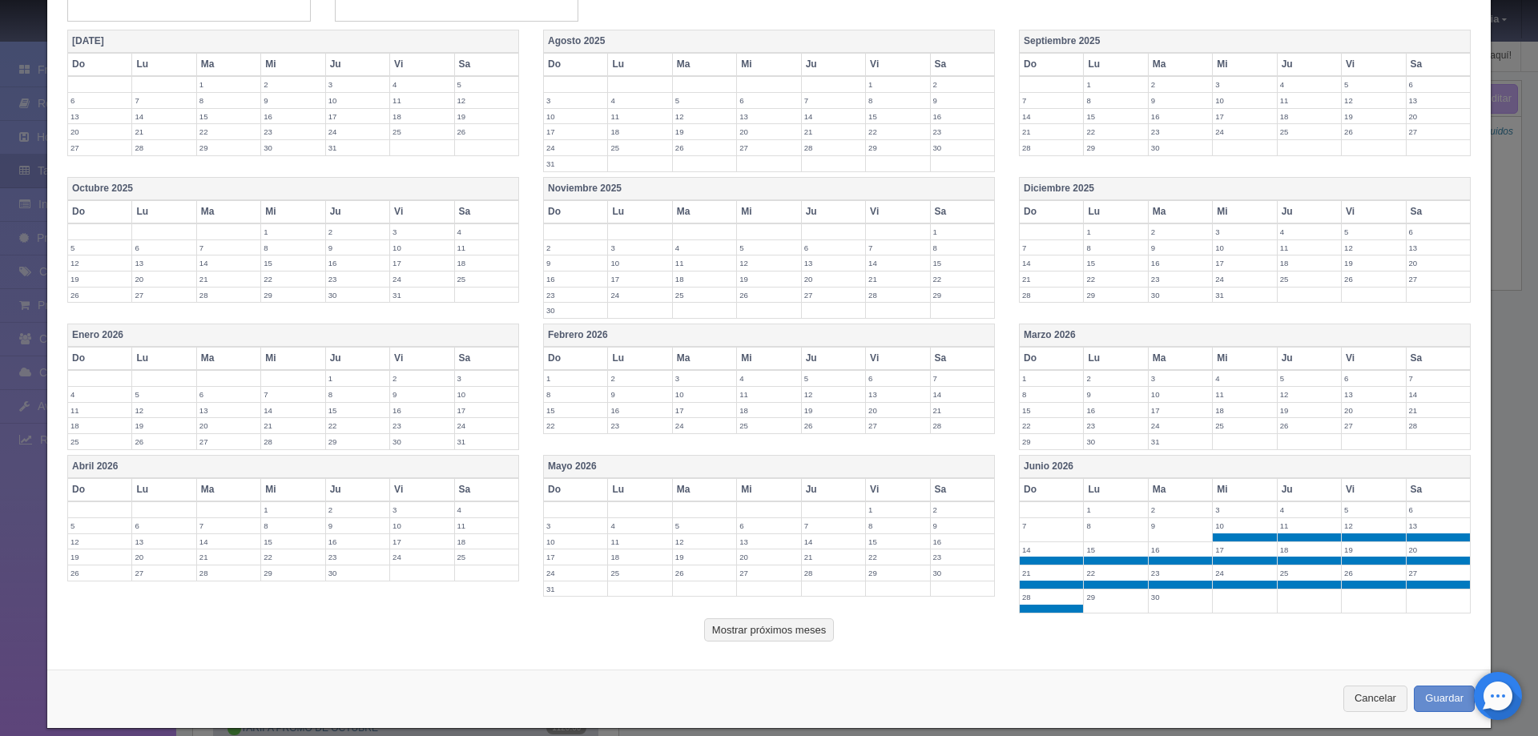
click at [1084, 598] on label "29" at bounding box center [1115, 596] width 63 height 15
click at [1150, 604] on label "30" at bounding box center [1180, 596] width 63 height 15
click at [817, 630] on button "Mostrar próximos meses" at bounding box center [769, 630] width 130 height 24
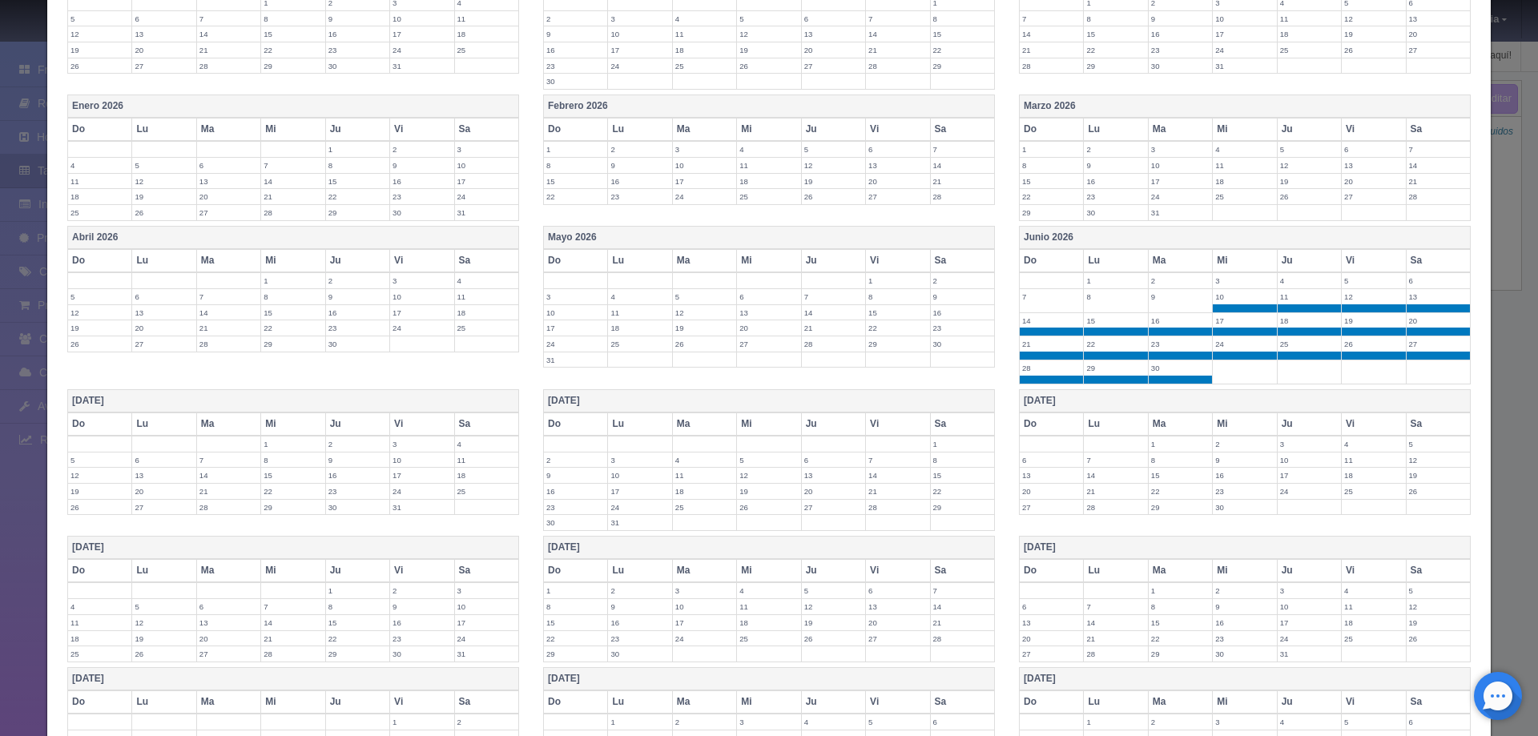
scroll to position [694, 0]
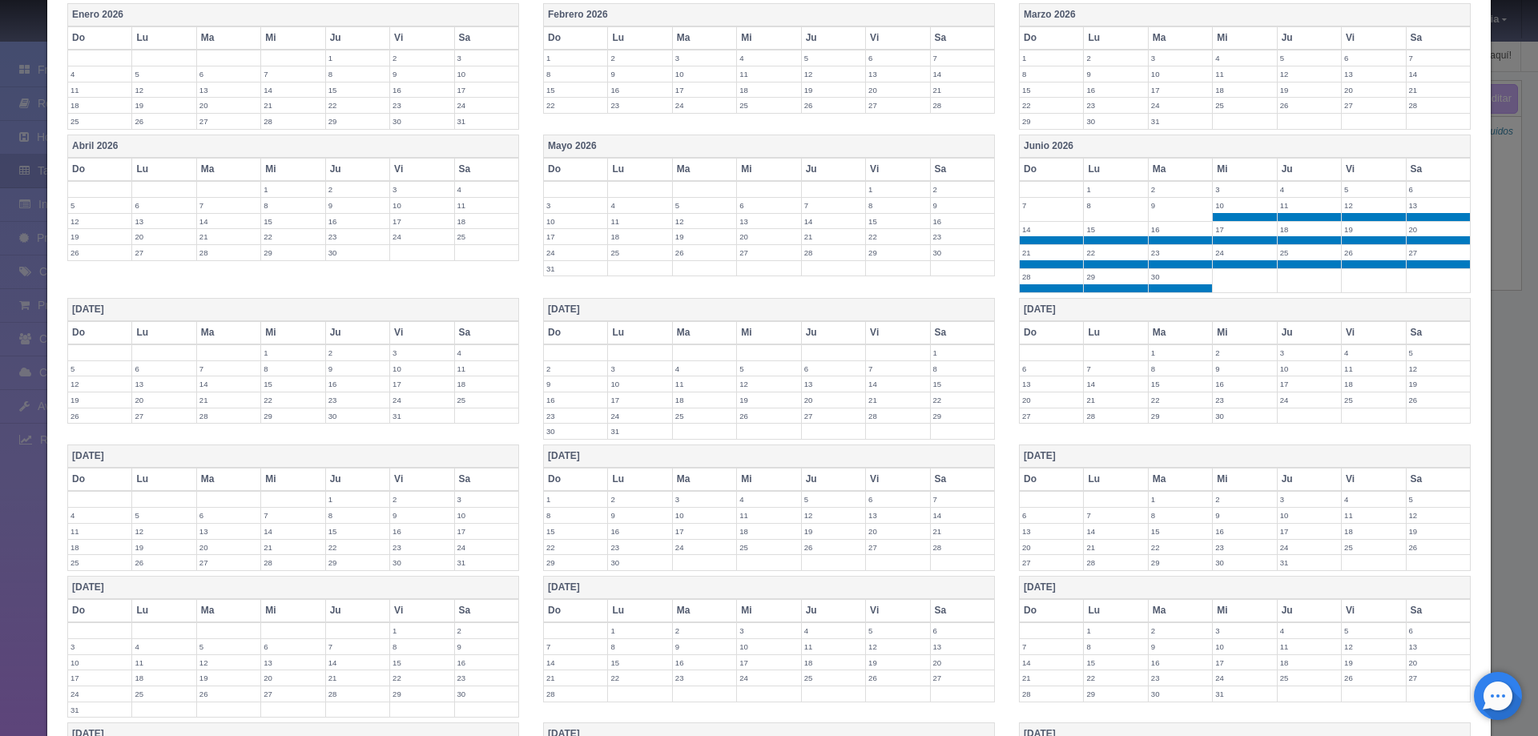
click at [276, 352] on label "1" at bounding box center [292, 352] width 63 height 15
click at [326, 360] on label "2" at bounding box center [357, 352] width 63 height 15
click at [398, 361] on td "3" at bounding box center [422, 356] width 64 height 24
click at [476, 359] on label "4" at bounding box center [486, 352] width 63 height 15
click at [115, 377] on label "5" at bounding box center [99, 376] width 63 height 15
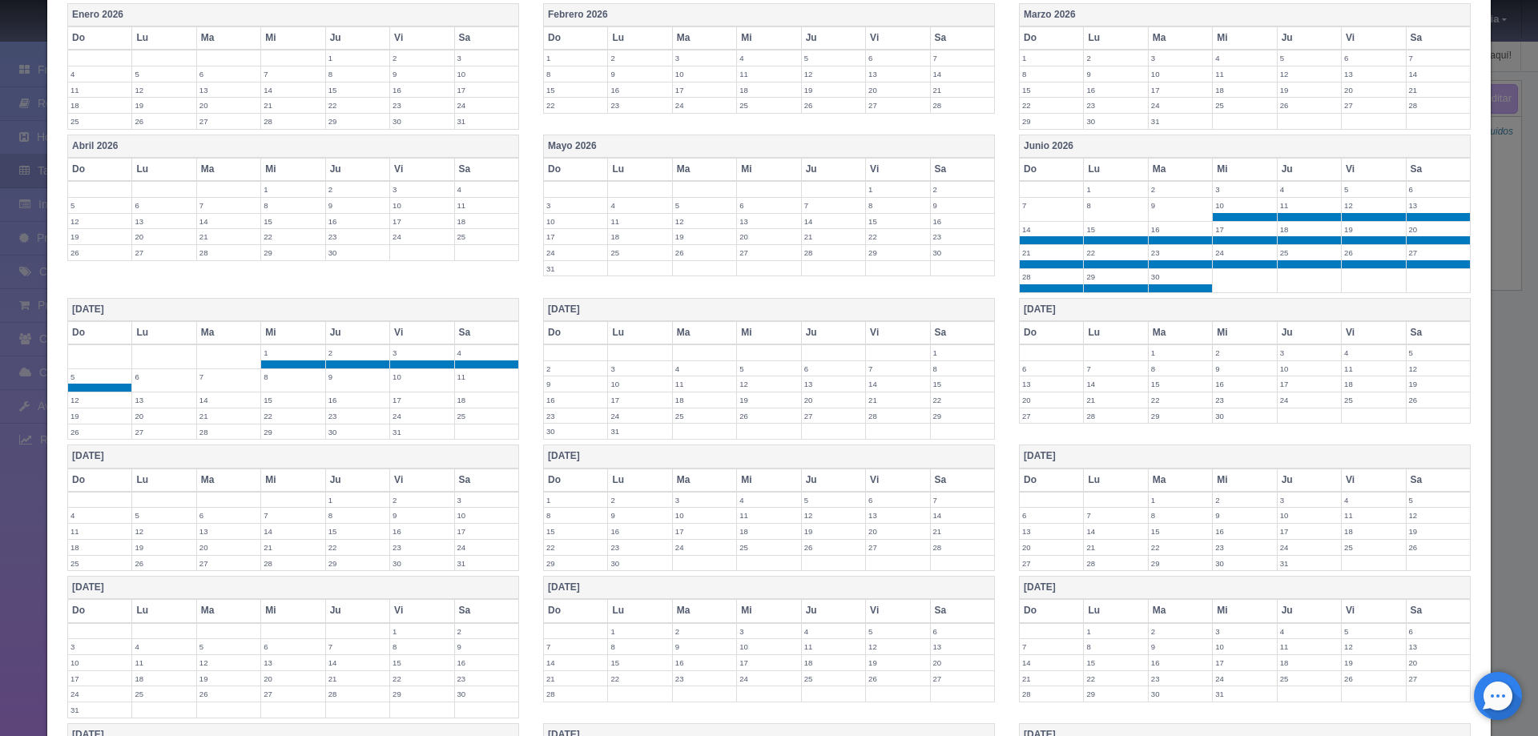
drag, startPoint x: 145, startPoint y: 380, endPoint x: 203, endPoint y: 384, distance: 58.6
click at [147, 380] on label "6" at bounding box center [163, 376] width 63 height 15
click at [208, 384] on label "7" at bounding box center [228, 376] width 63 height 15
click at [272, 378] on label "8" at bounding box center [292, 376] width 63 height 15
click at [332, 380] on label "9" at bounding box center [357, 376] width 63 height 15
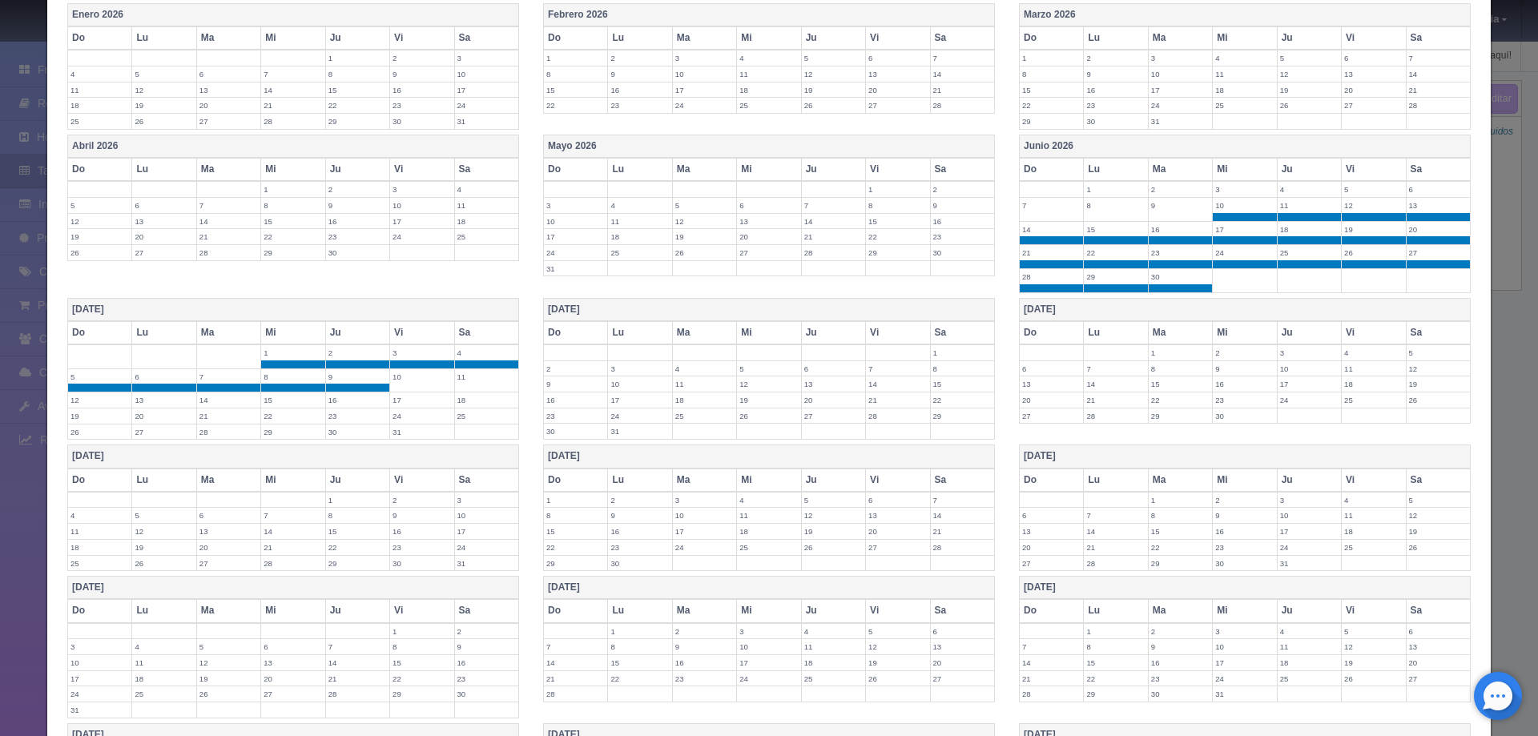
click at [403, 381] on label "10" at bounding box center [421, 376] width 63 height 15
click at [456, 384] on label "11" at bounding box center [486, 376] width 63 height 15
click at [106, 393] on label "12" at bounding box center [99, 399] width 63 height 15
click at [147, 396] on label "13" at bounding box center [163, 399] width 63 height 15
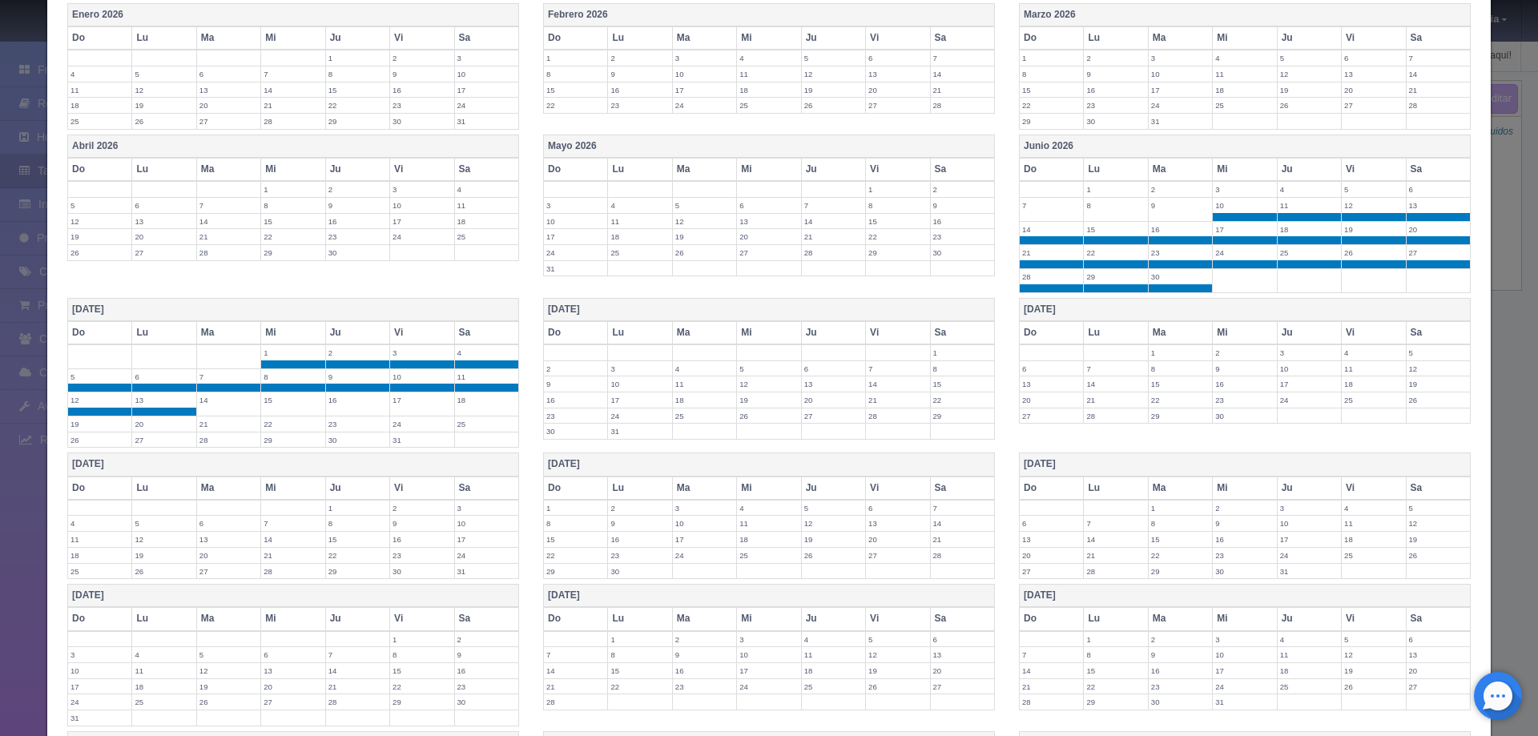
click at [197, 408] on label "14" at bounding box center [228, 399] width 63 height 15
click at [272, 403] on label "15" at bounding box center [292, 399] width 63 height 15
click at [336, 402] on label "16" at bounding box center [357, 399] width 63 height 15
click at [416, 409] on td "17" at bounding box center [422, 404] width 64 height 24
click at [477, 404] on label "18" at bounding box center [486, 399] width 63 height 15
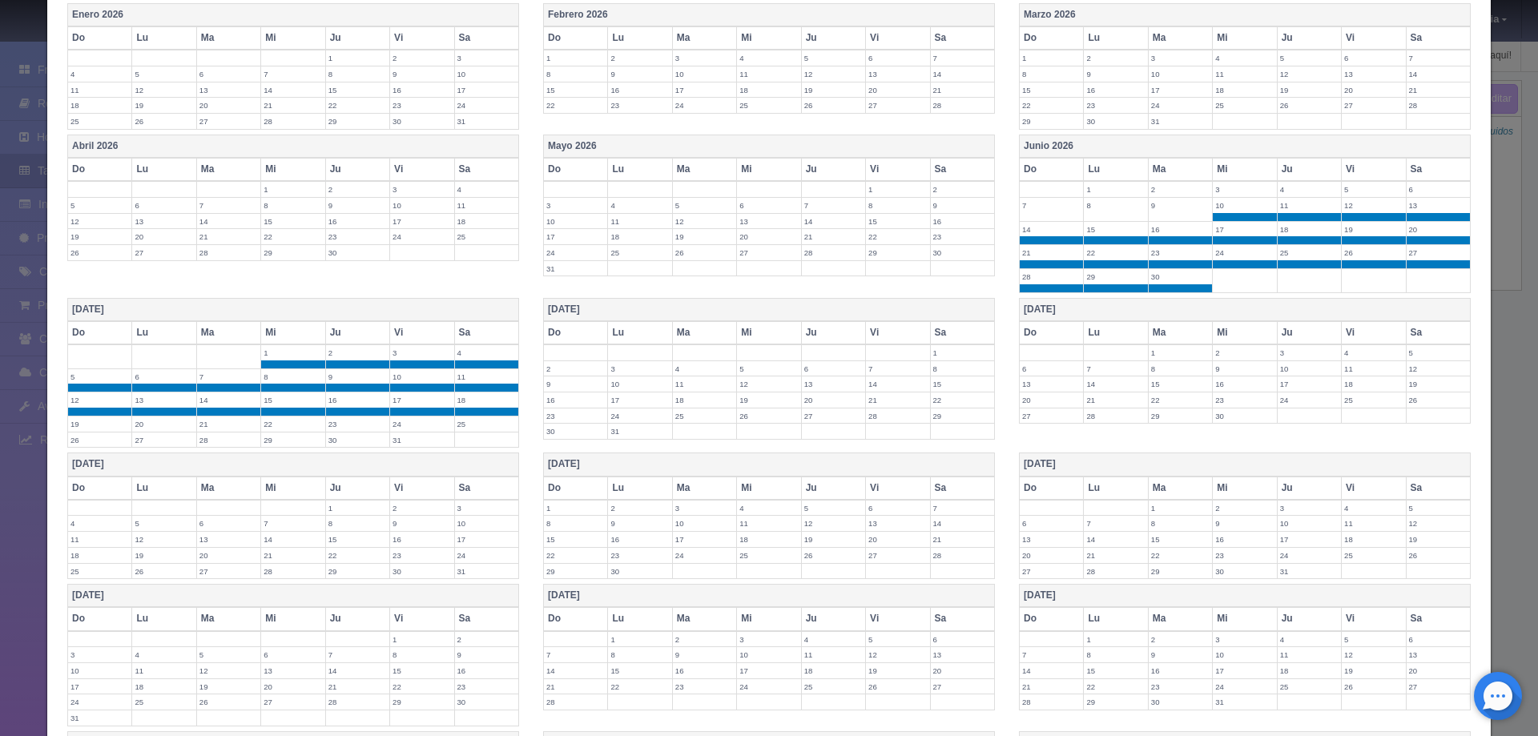
click at [107, 425] on label "19" at bounding box center [99, 423] width 63 height 15
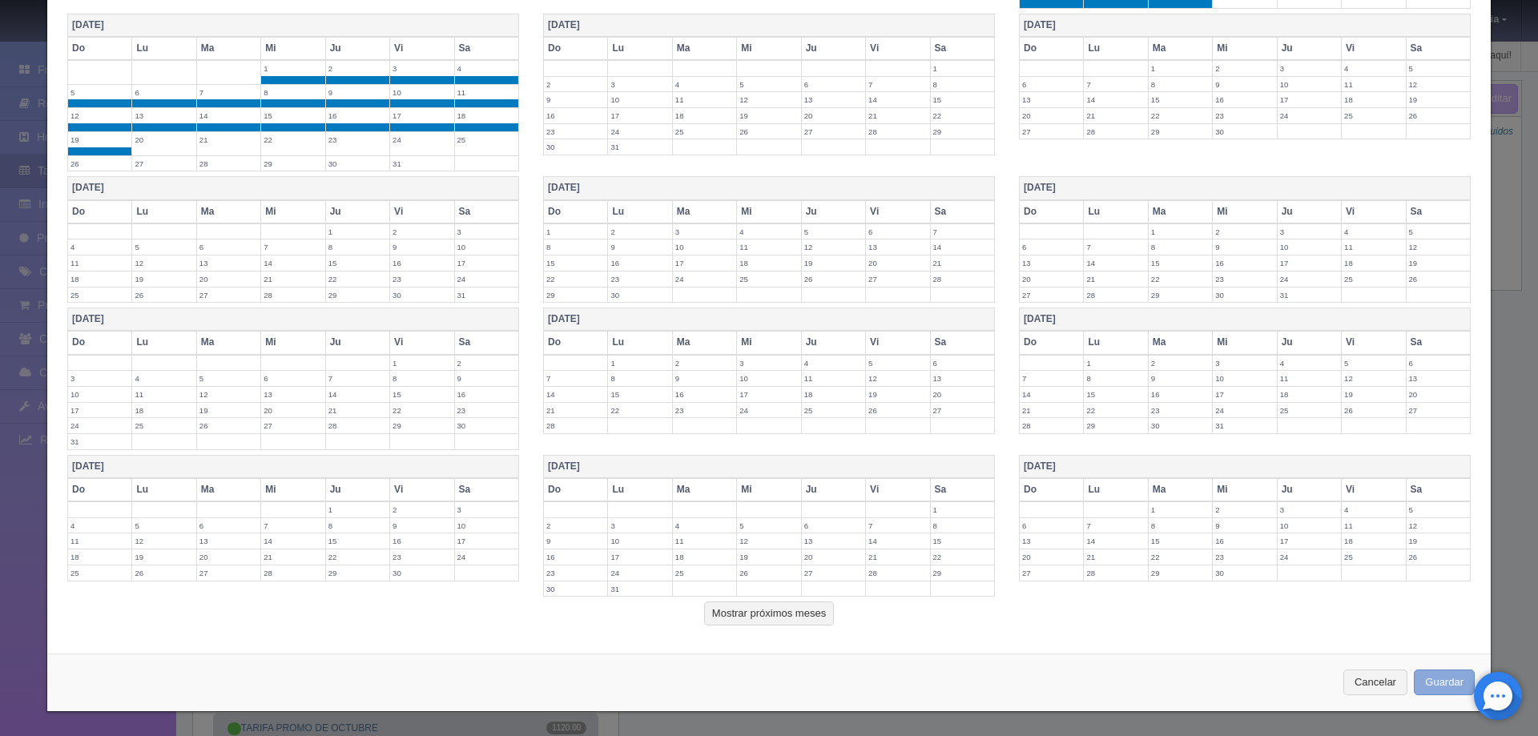
click at [1426, 674] on button "Guardar" at bounding box center [1444, 683] width 61 height 26
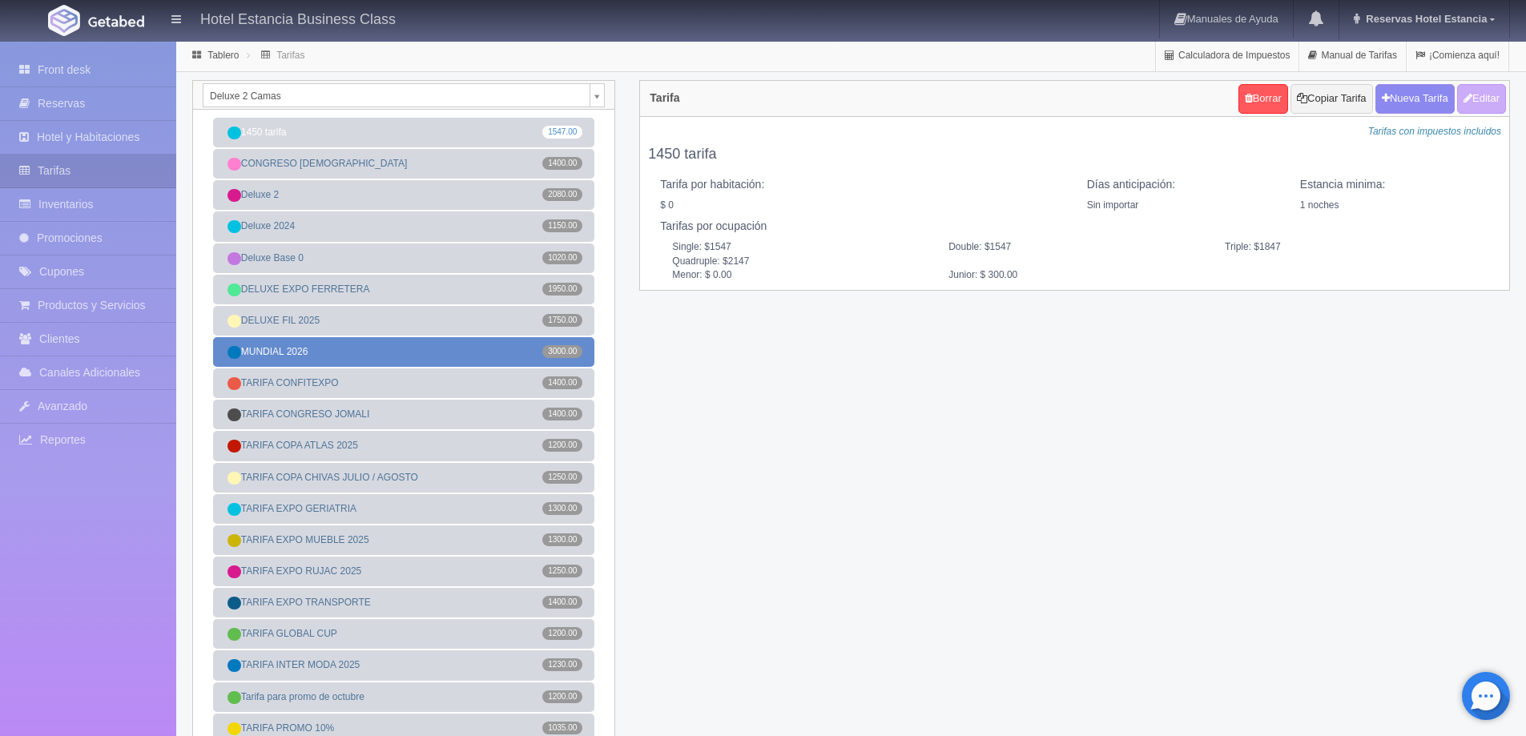
click at [394, 353] on link "MUNDIAL 2026 3000.00" at bounding box center [403, 352] width 381 height 30
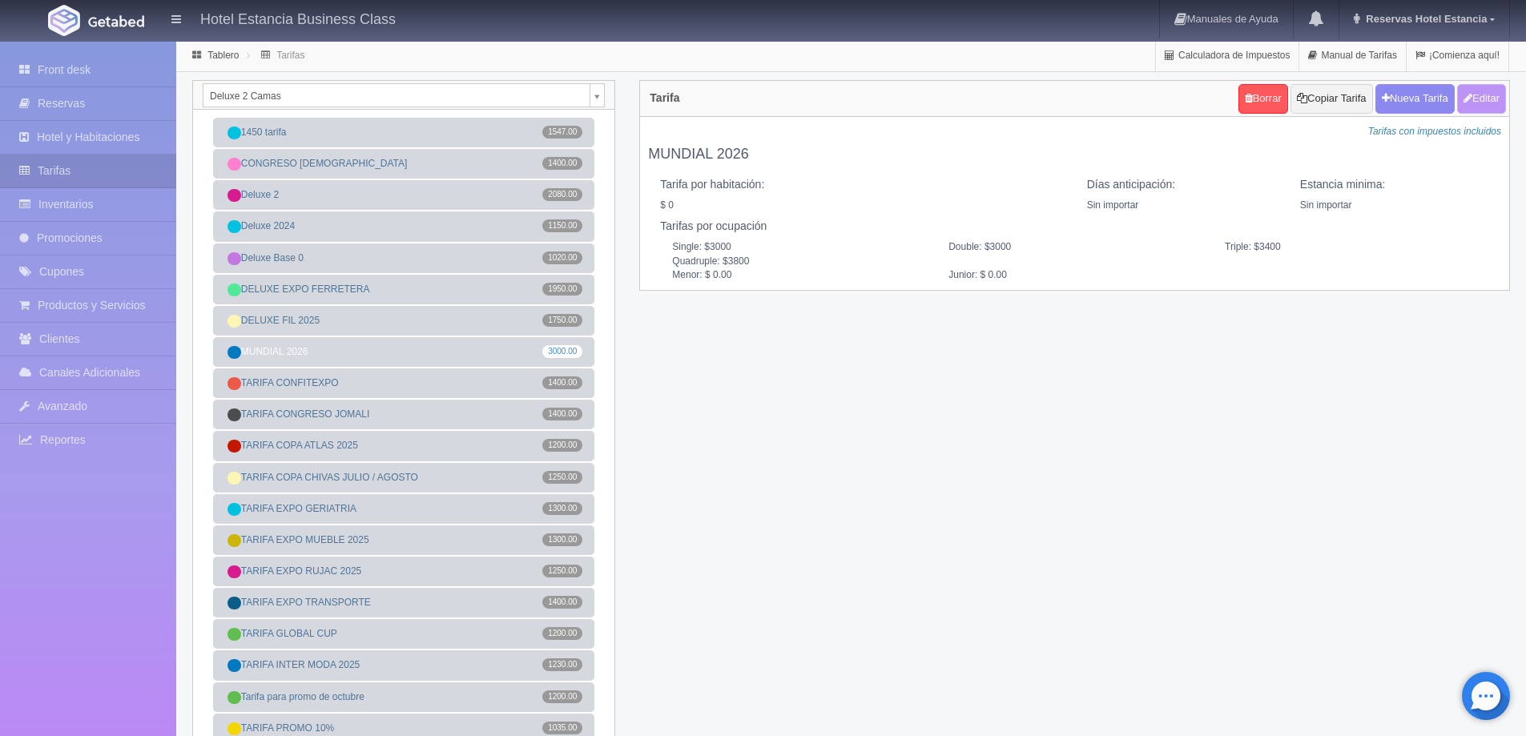
click at [1481, 99] on button "Editar" at bounding box center [1481, 99] width 49 height 30
type input "MUNDIAL 2026"
select select "0"
type input "0"
checkbox input "false"
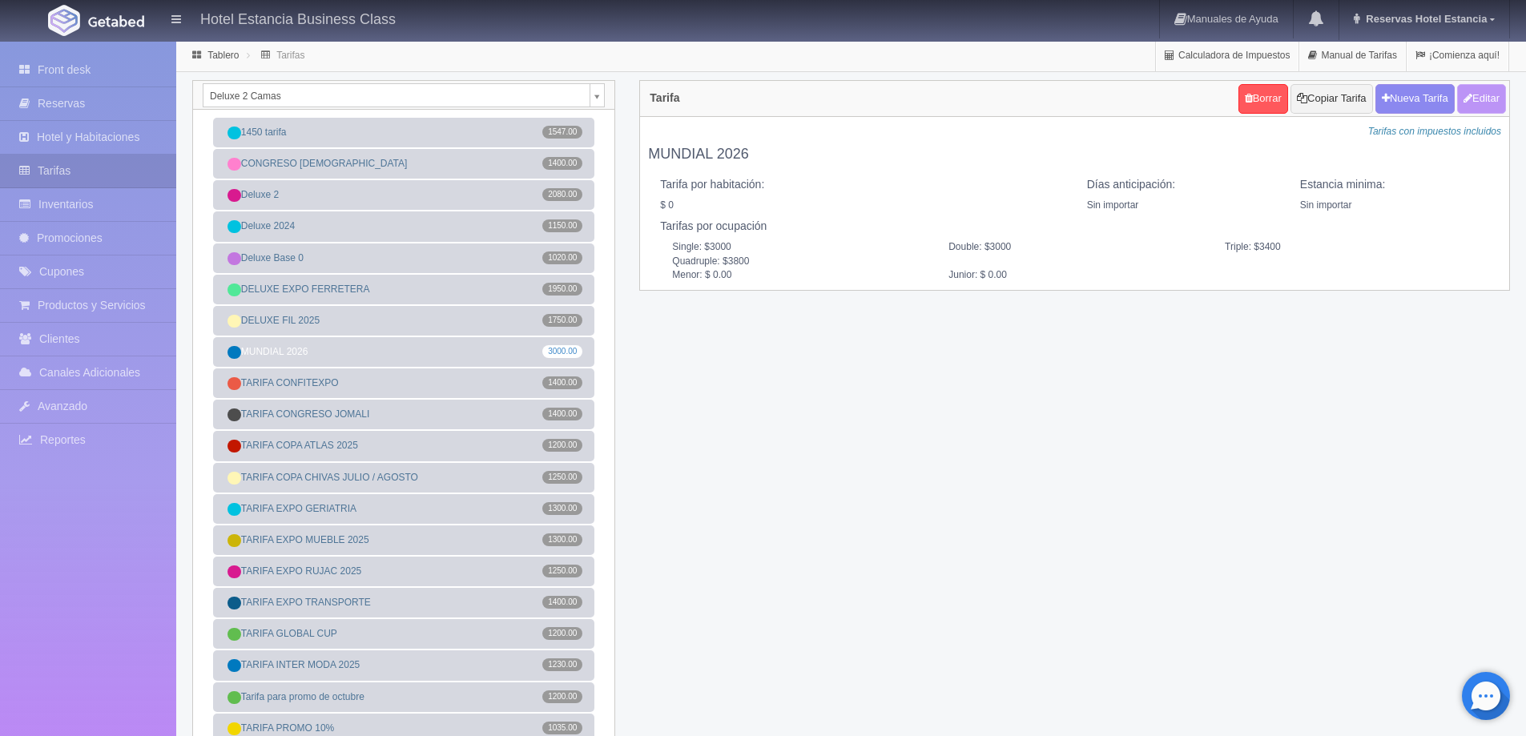
type input "3000"
type input "3400"
type input "3800"
type input "0.00"
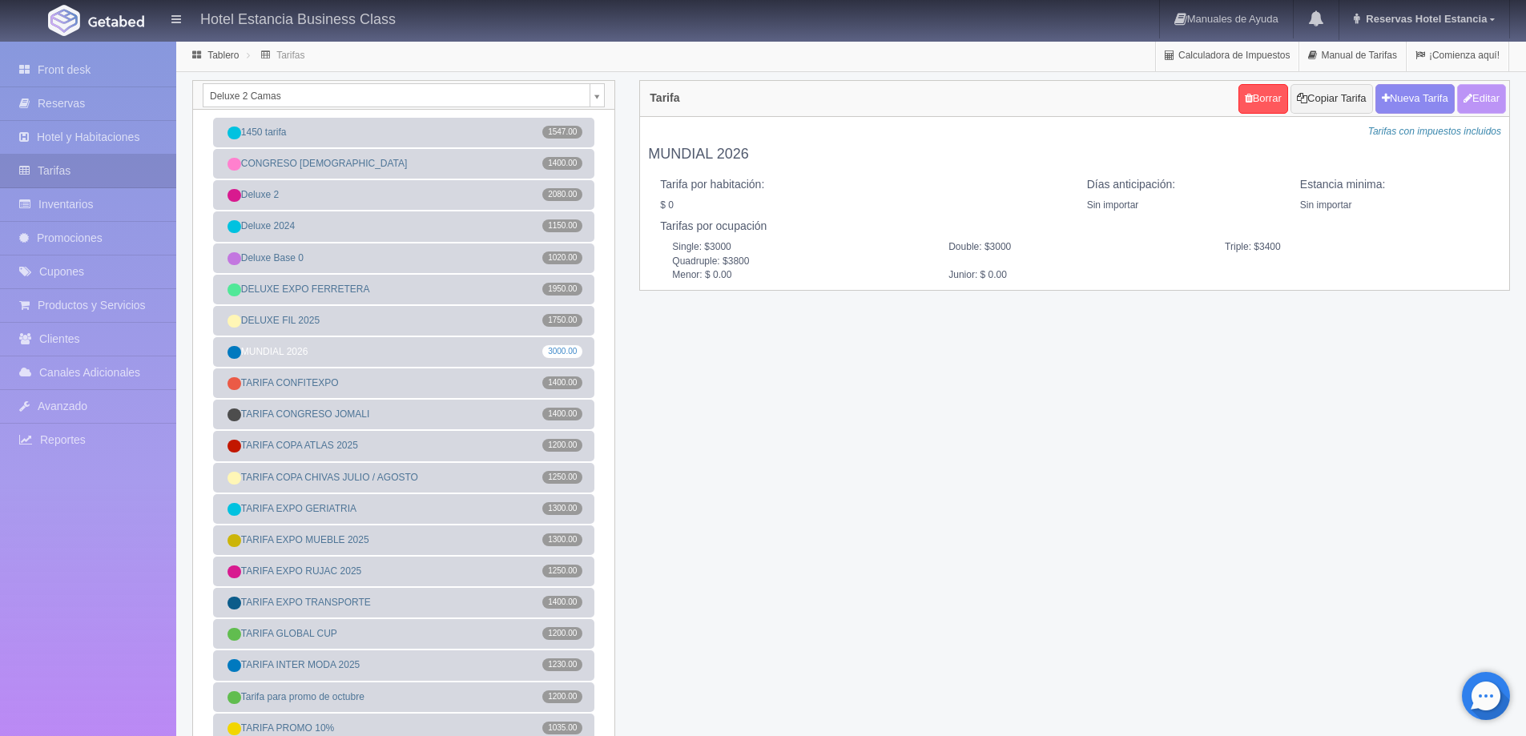
type input "0.00"
checkbox input "true"
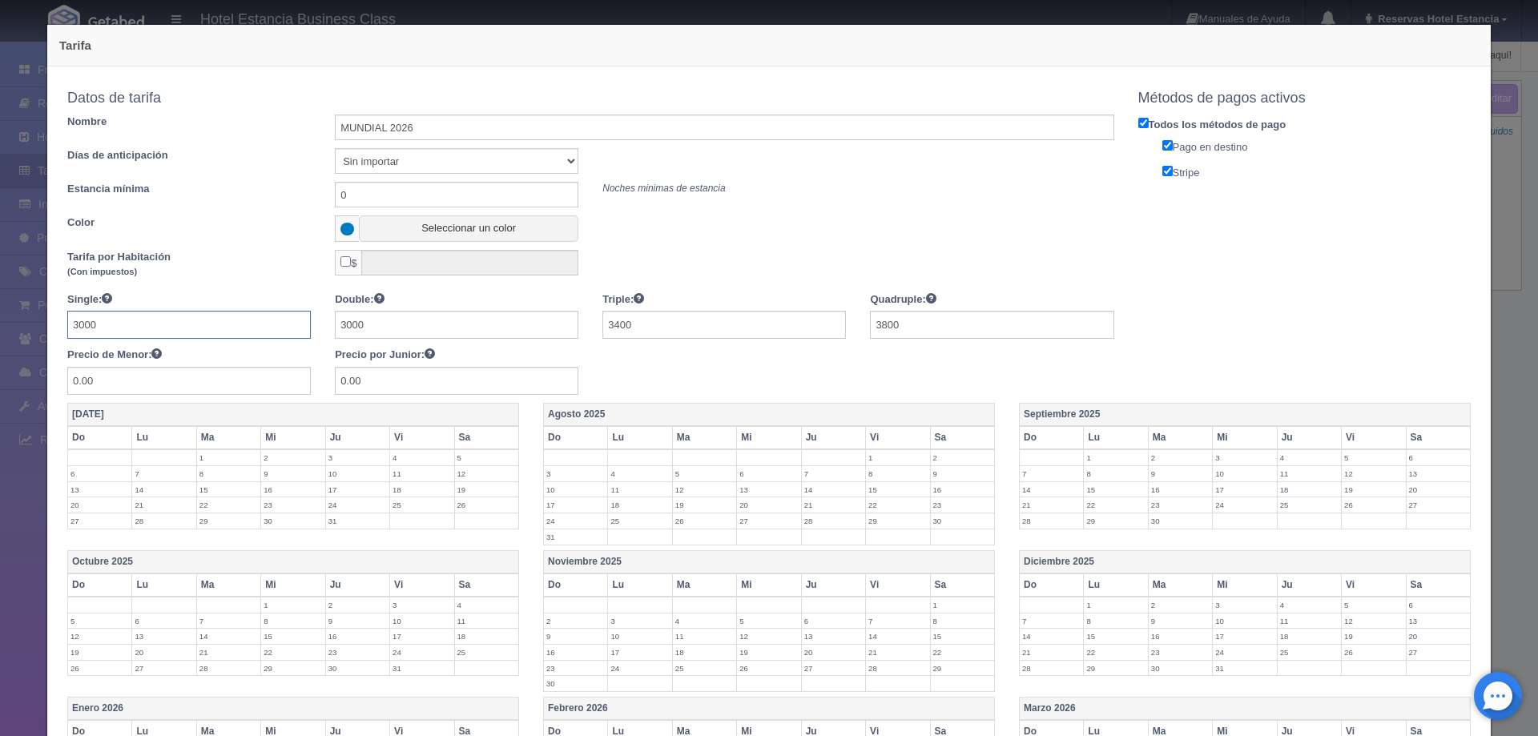
drag, startPoint x: 188, startPoint y: 324, endPoint x: 69, endPoint y: 332, distance: 119.6
click at [69, 332] on input "3000" at bounding box center [188, 325] width 243 height 28
type input "2950"
type input "3350"
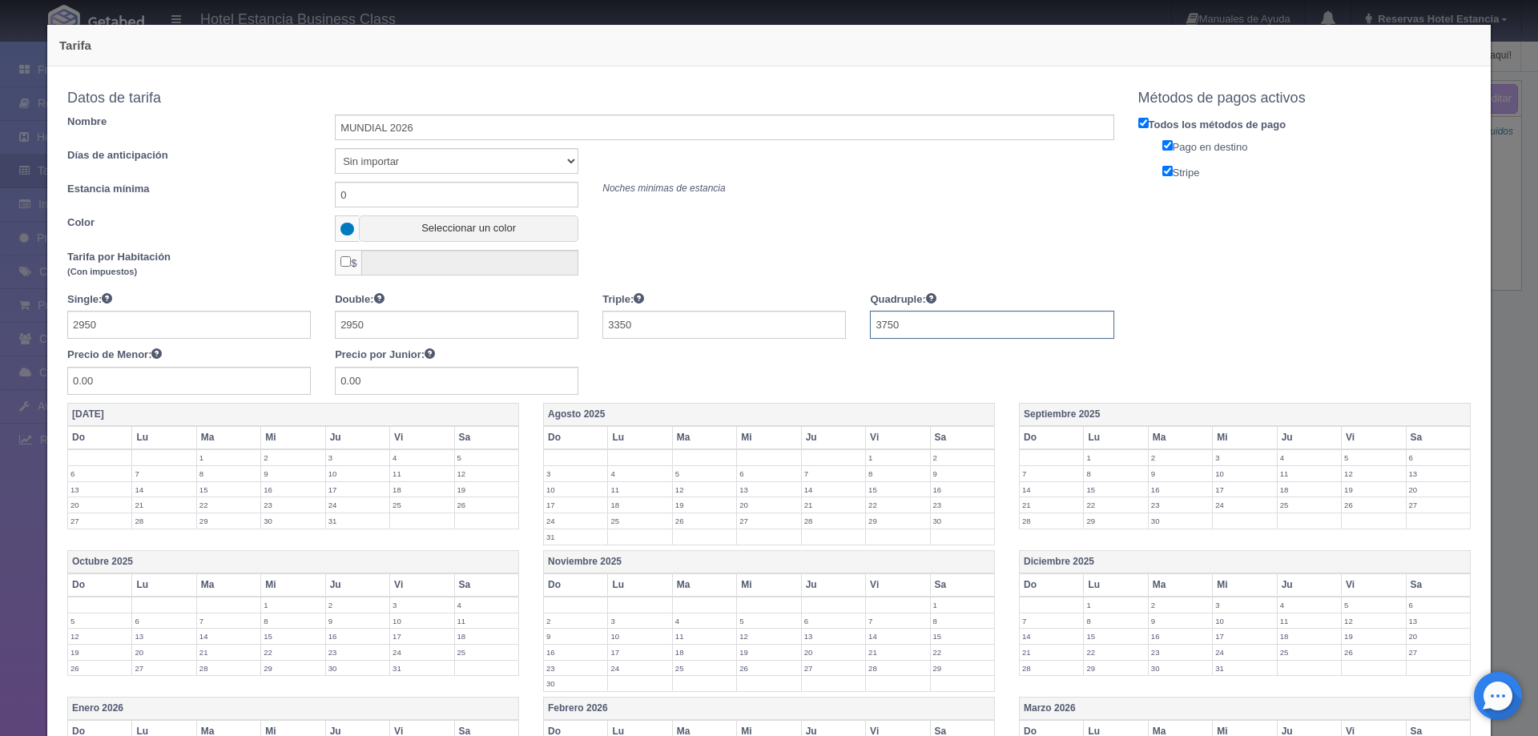
type input "3750"
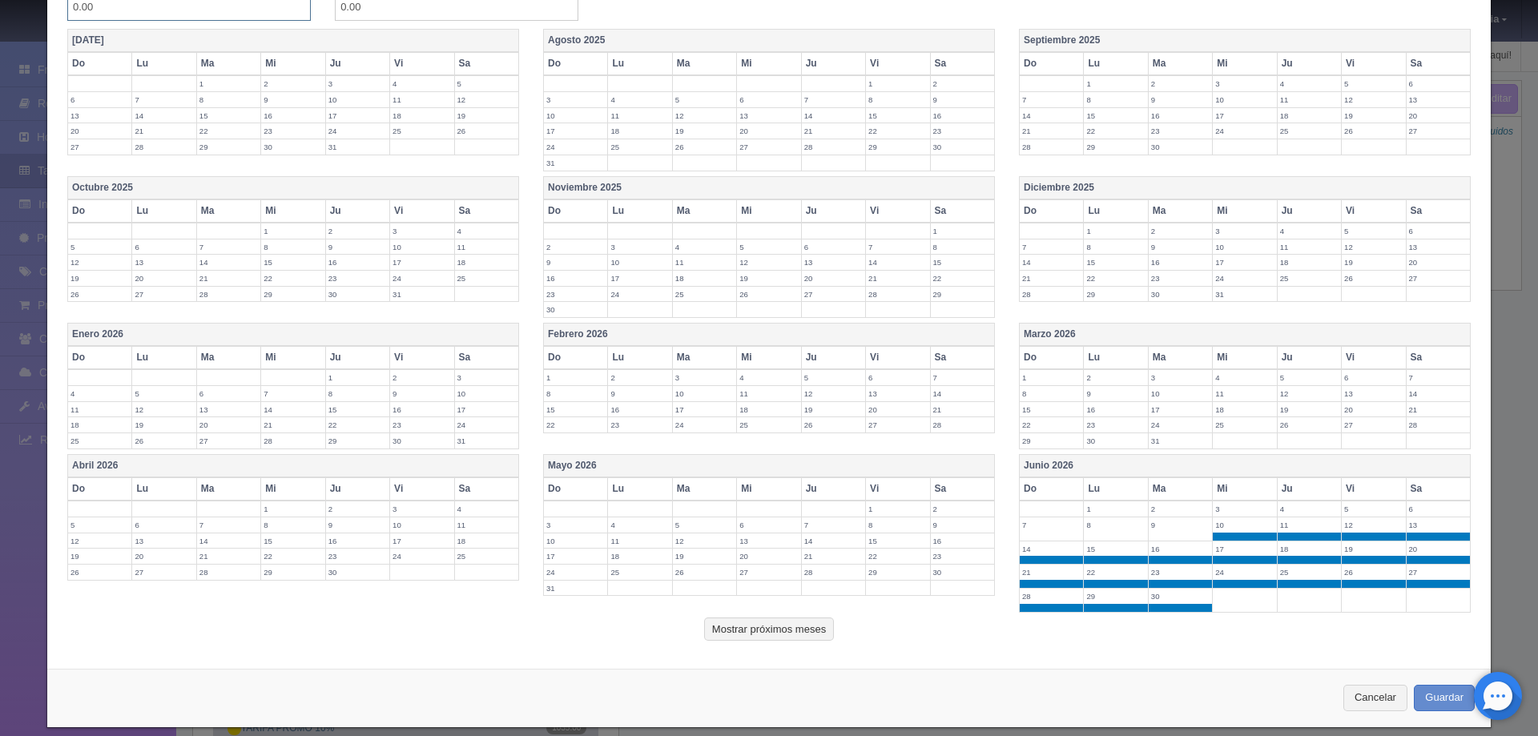
scroll to position [390, 0]
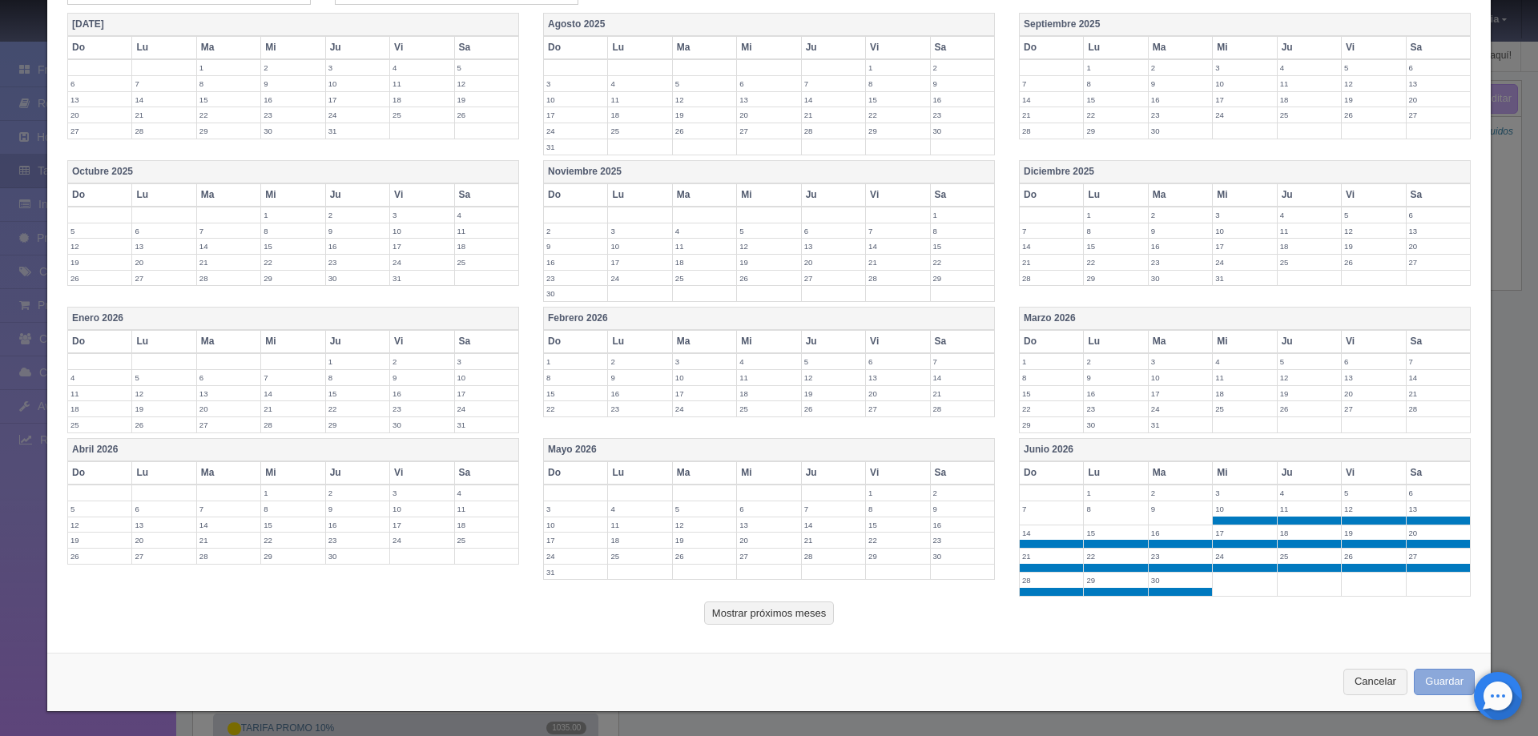
click at [1414, 686] on button "Guardar" at bounding box center [1444, 682] width 61 height 26
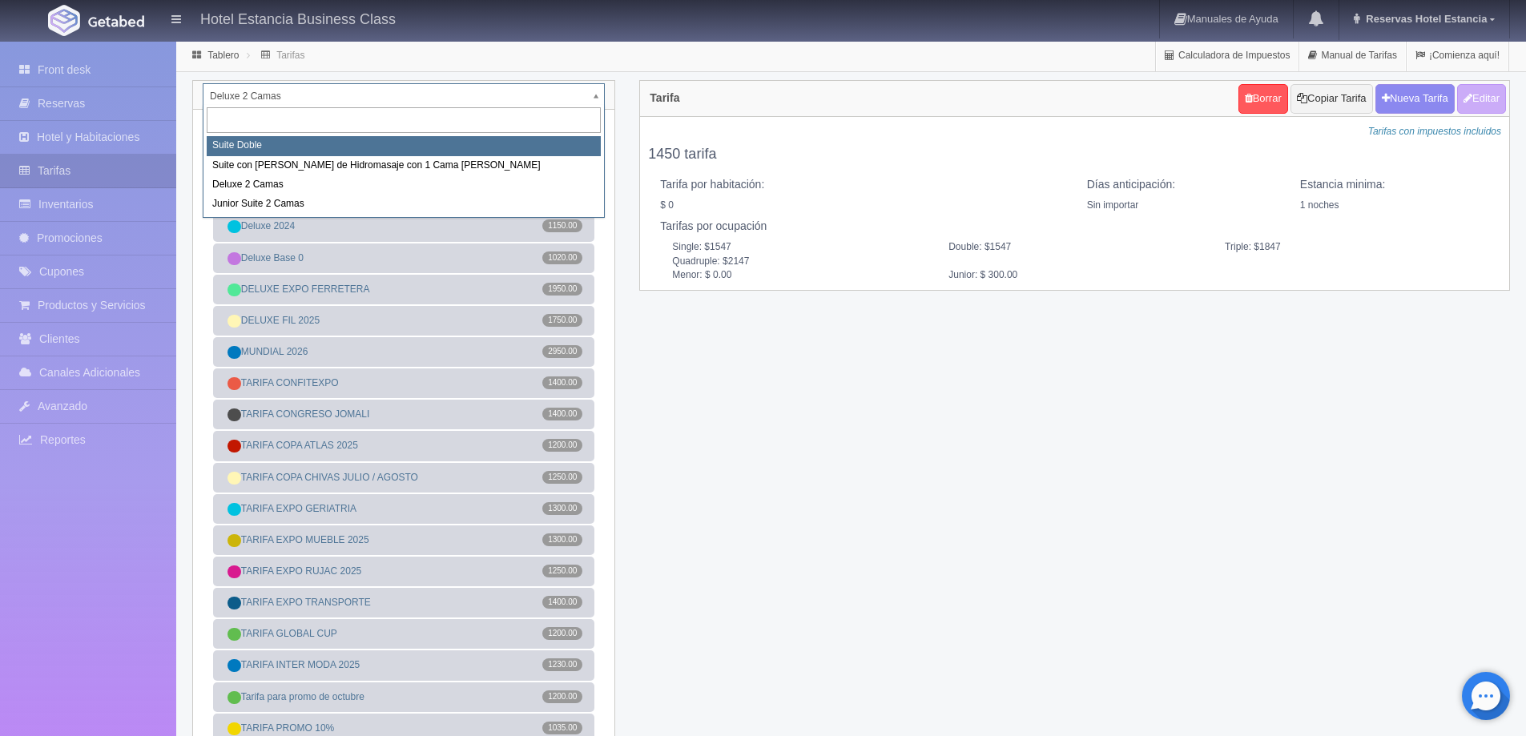
select select "546"
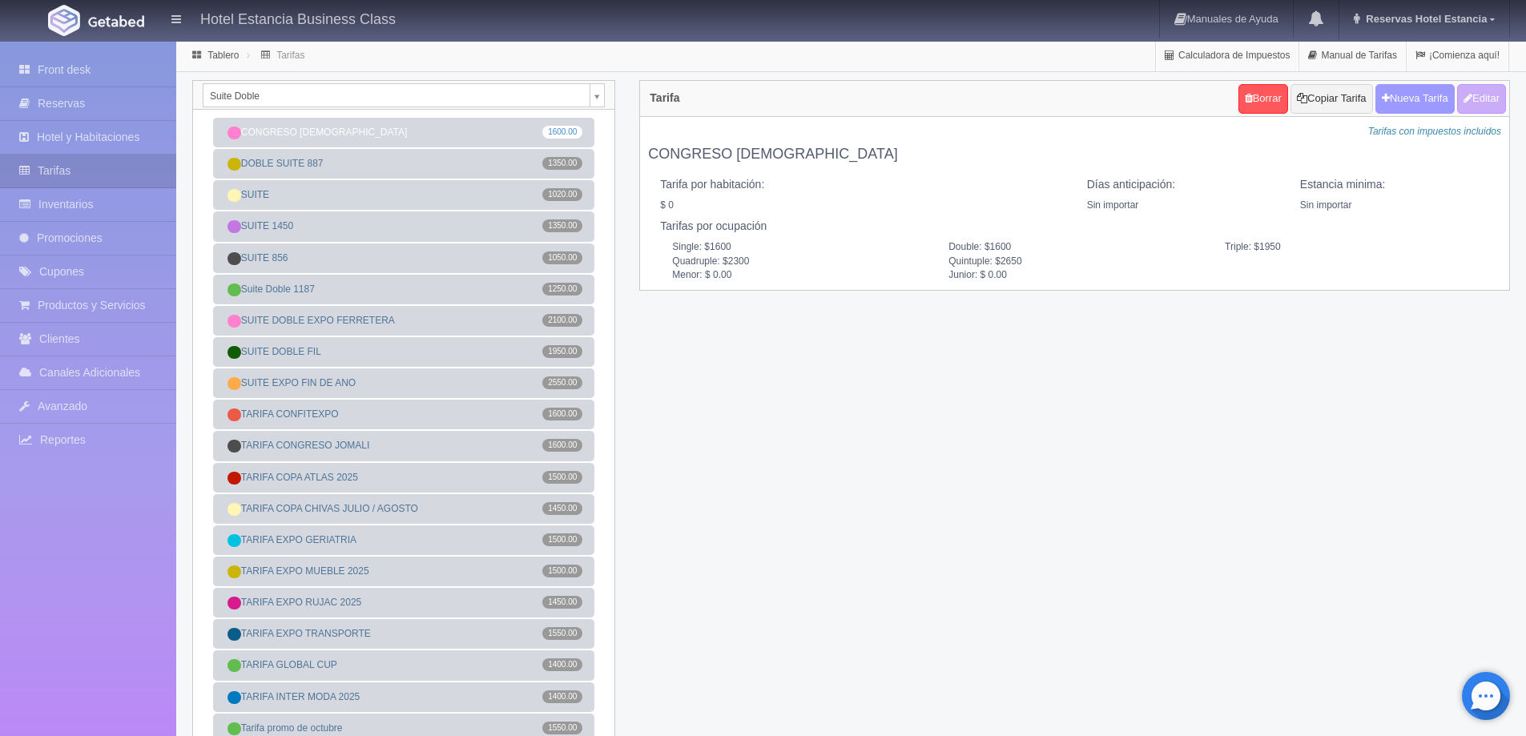
click at [1392, 98] on button "Nueva Tarifa" at bounding box center [1414, 99] width 79 height 30
select select
checkbox input "true"
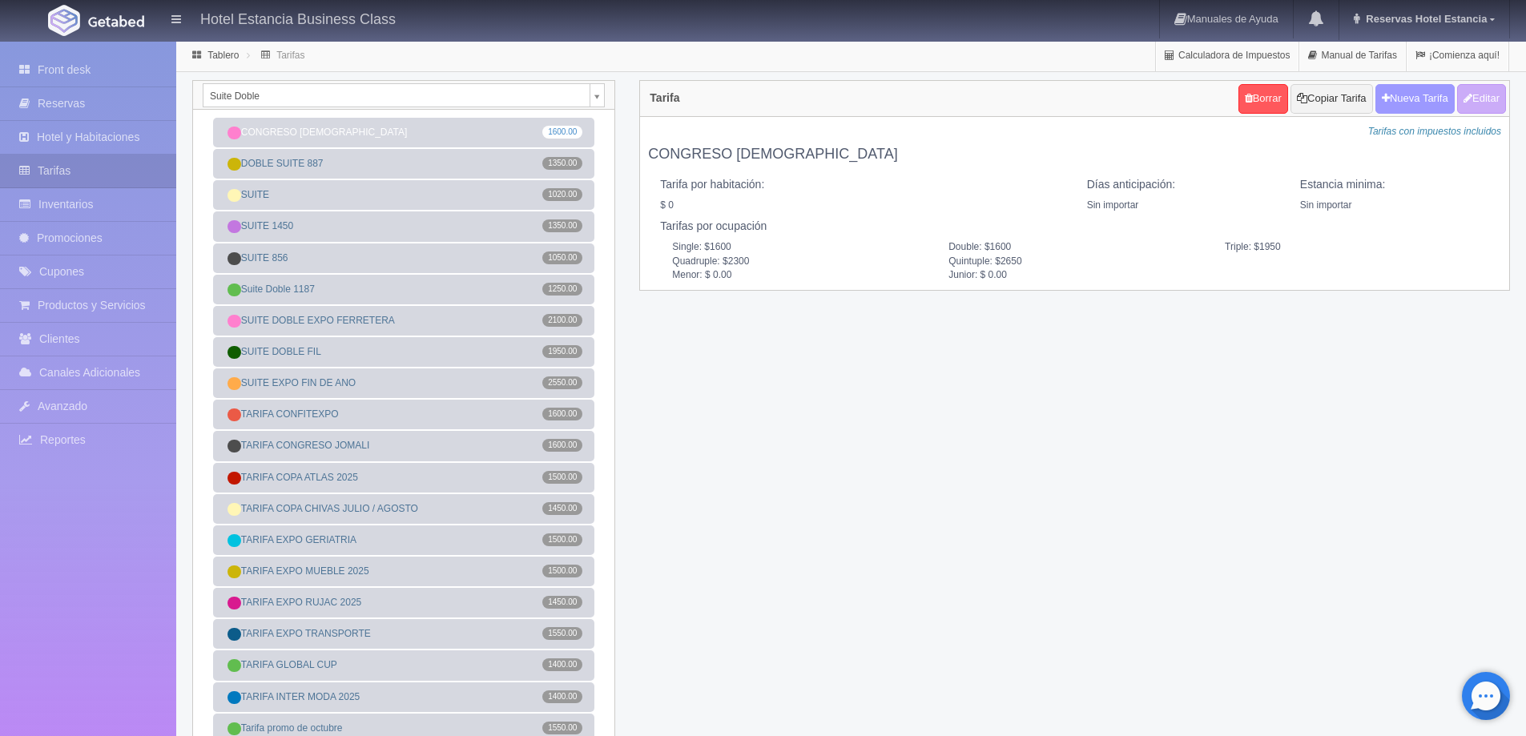
checkbox input "true"
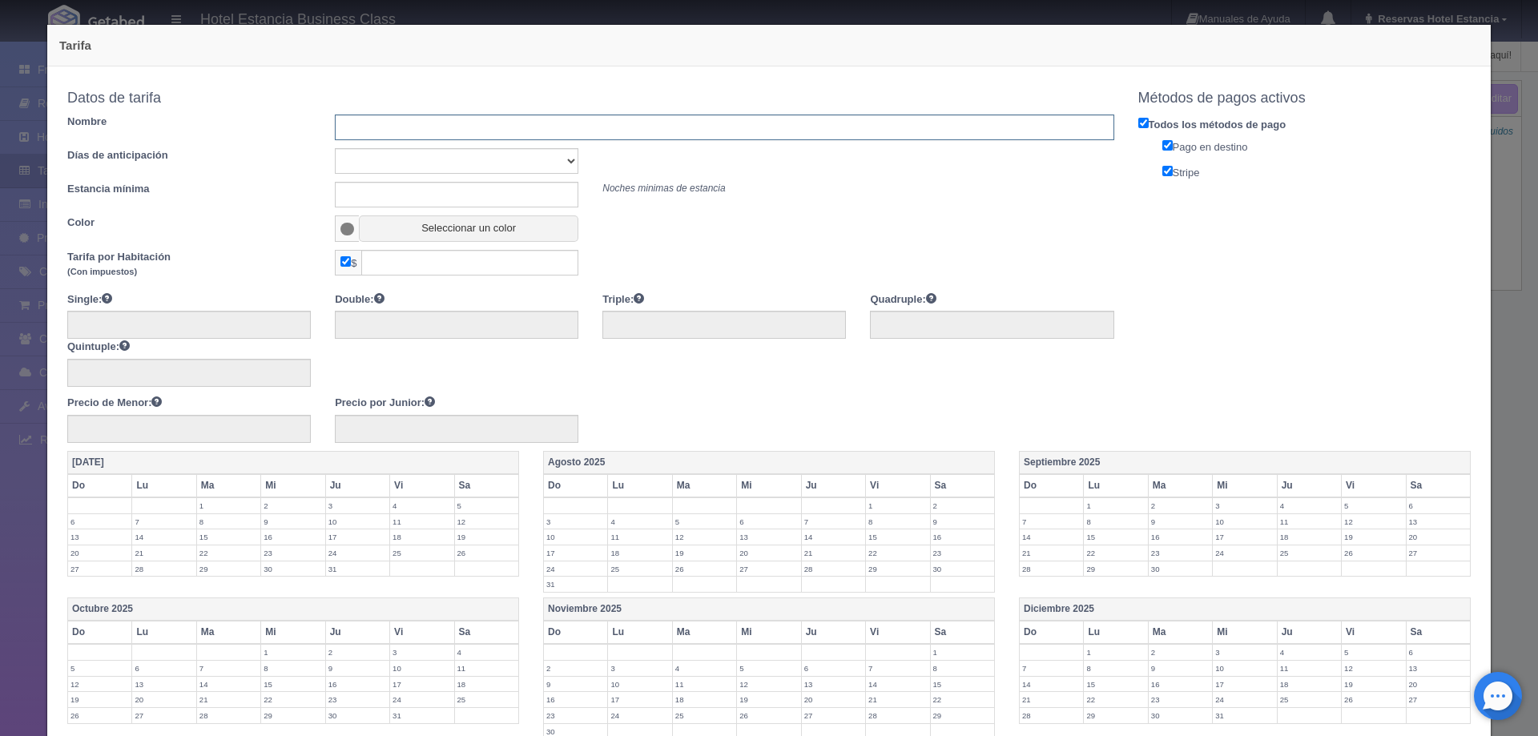
click at [370, 133] on input "text" at bounding box center [724, 128] width 779 height 26
type input "MUNDIAL 2026"
click at [440, 167] on select "Sin importar 1 2 3 4 5 6 7 8 9 10" at bounding box center [456, 161] width 243 height 26
select select "0"
click at [335, 148] on select "Sin importar 1 2 3 4 5 6 7 8 9 10" at bounding box center [456, 161] width 243 height 26
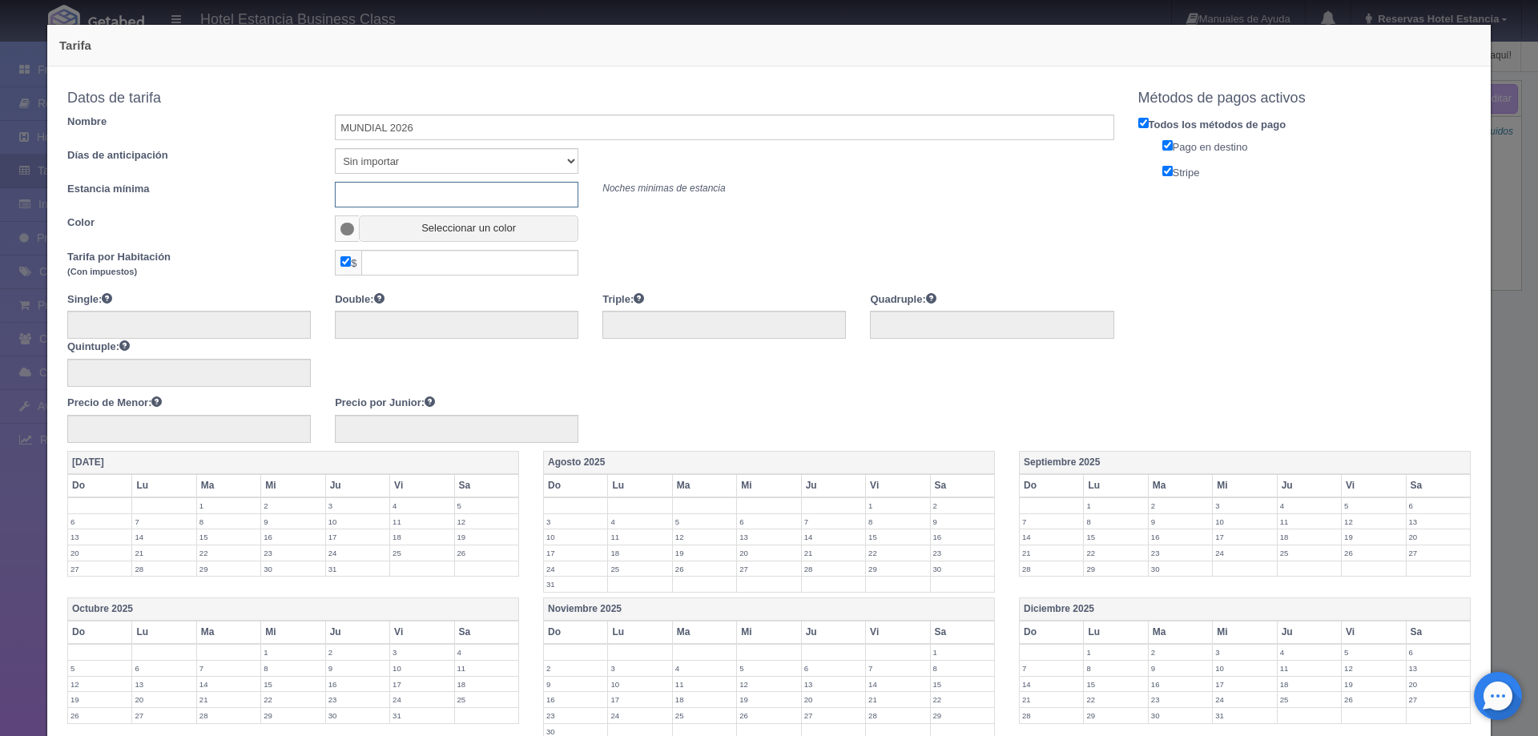
click at [437, 197] on input "text" at bounding box center [456, 195] width 243 height 26
type input "0"
click at [451, 233] on button "Seleccionar un color" at bounding box center [468, 228] width 219 height 26
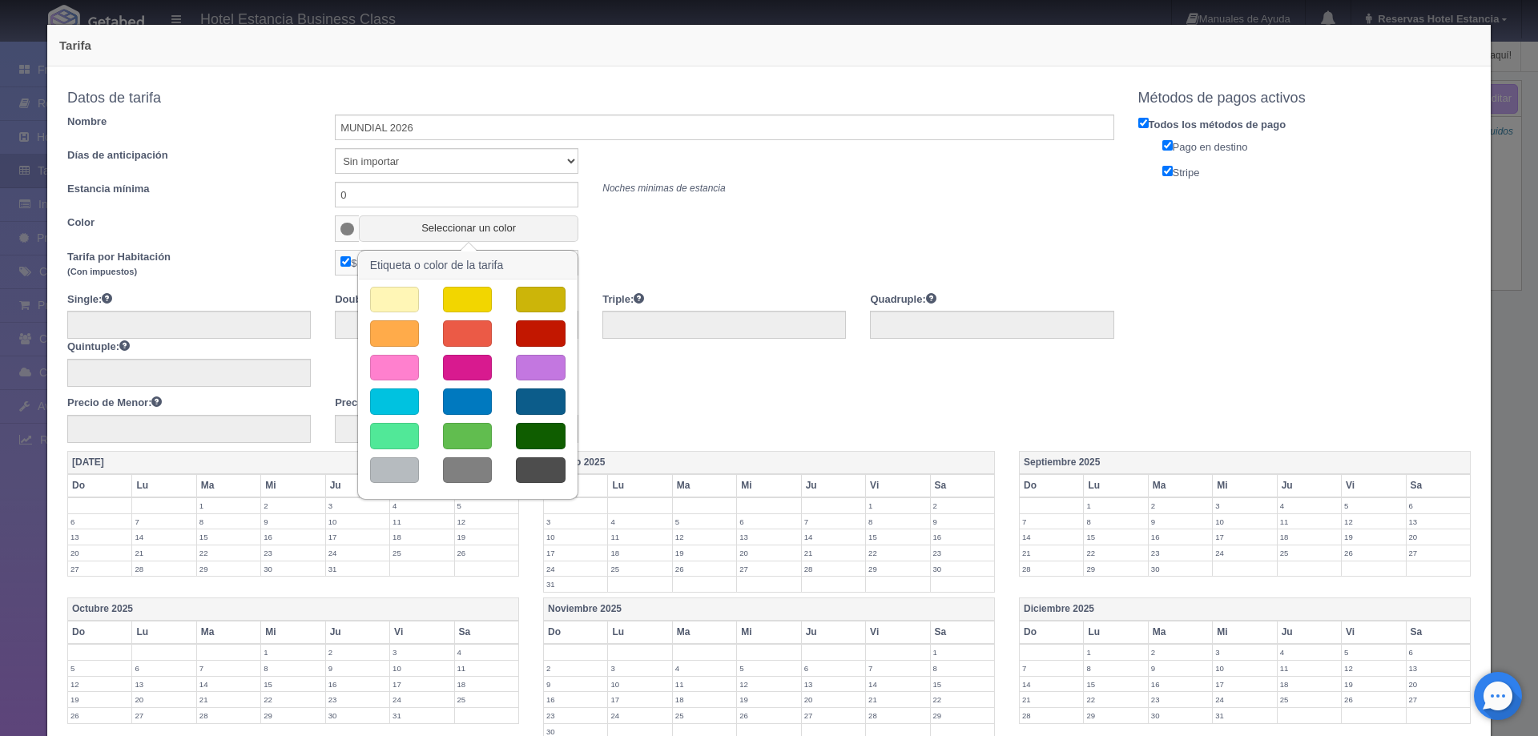
click at [472, 396] on button "button" at bounding box center [467, 401] width 49 height 26
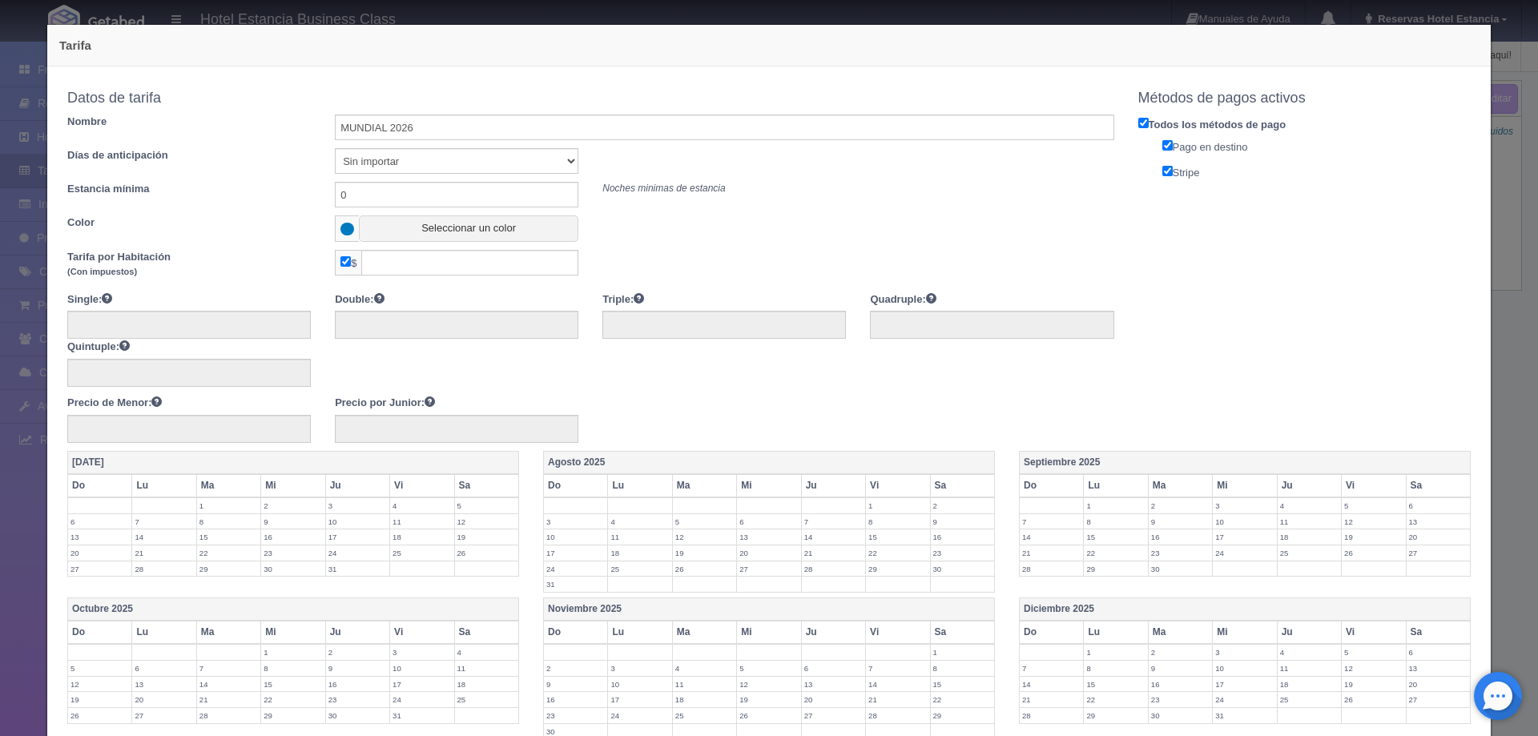
click at [340, 261] on input "checkbox" at bounding box center [345, 261] width 10 height 10
checkbox input "false"
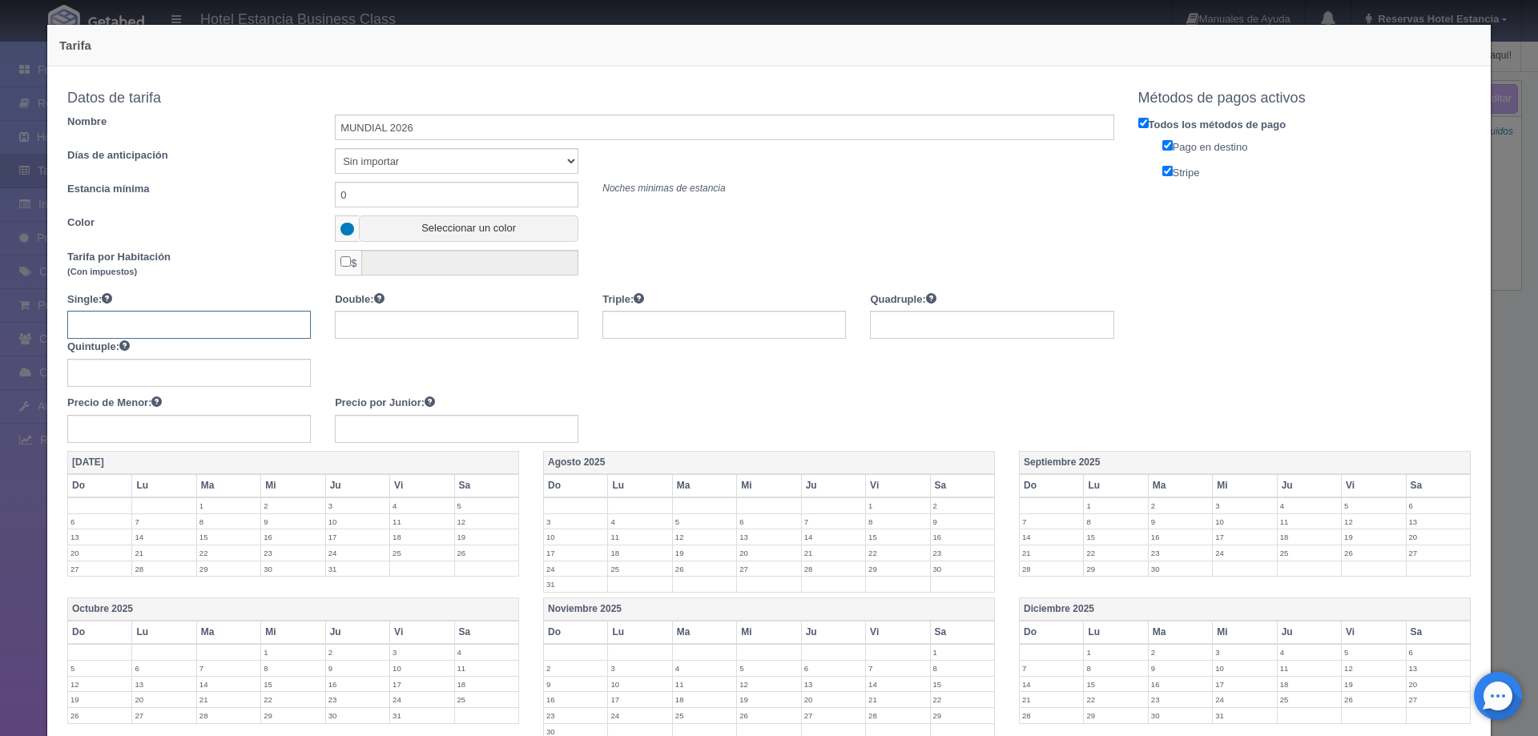
click at [208, 321] on input "text" at bounding box center [188, 325] width 243 height 28
type input "3"
type input "3250"
type input "3650"
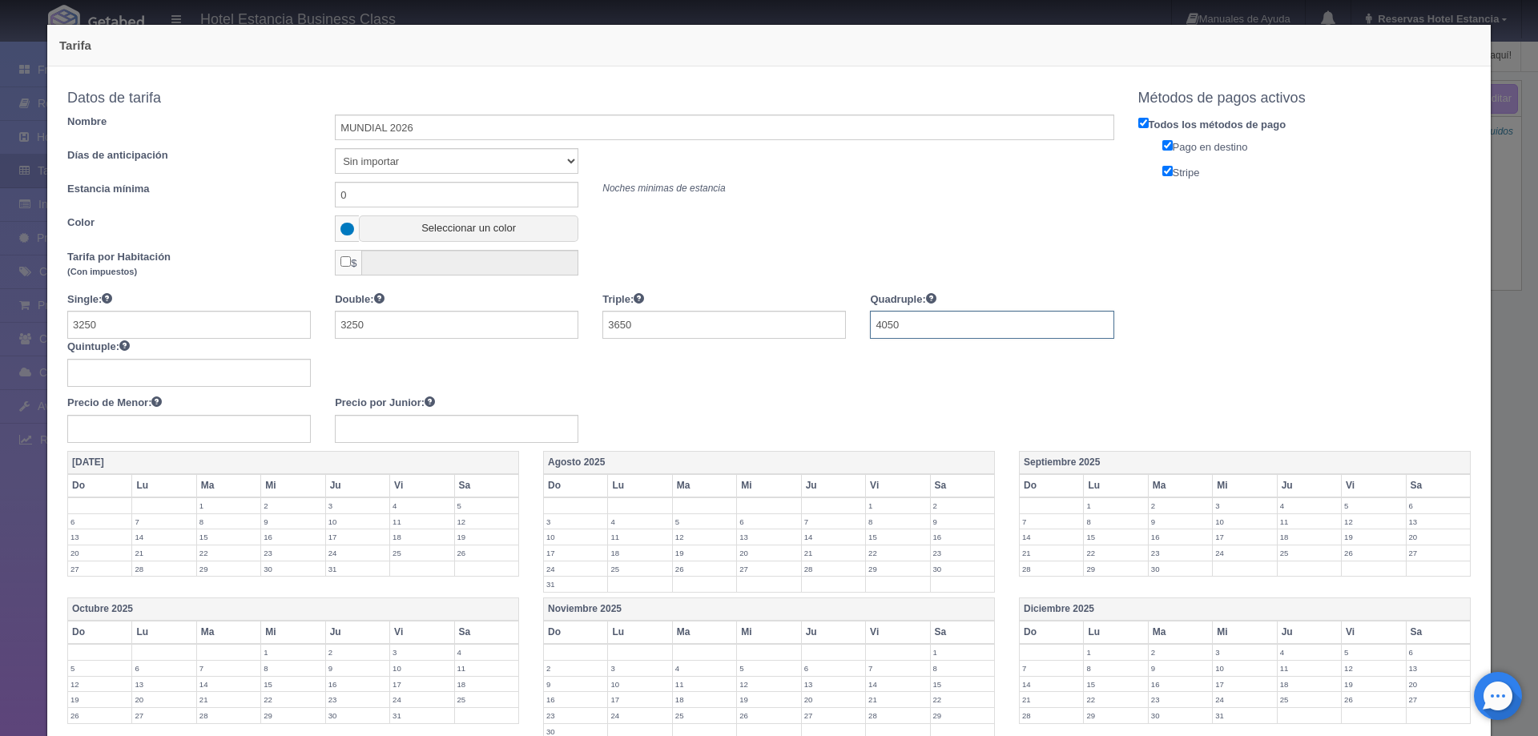
type input "4050"
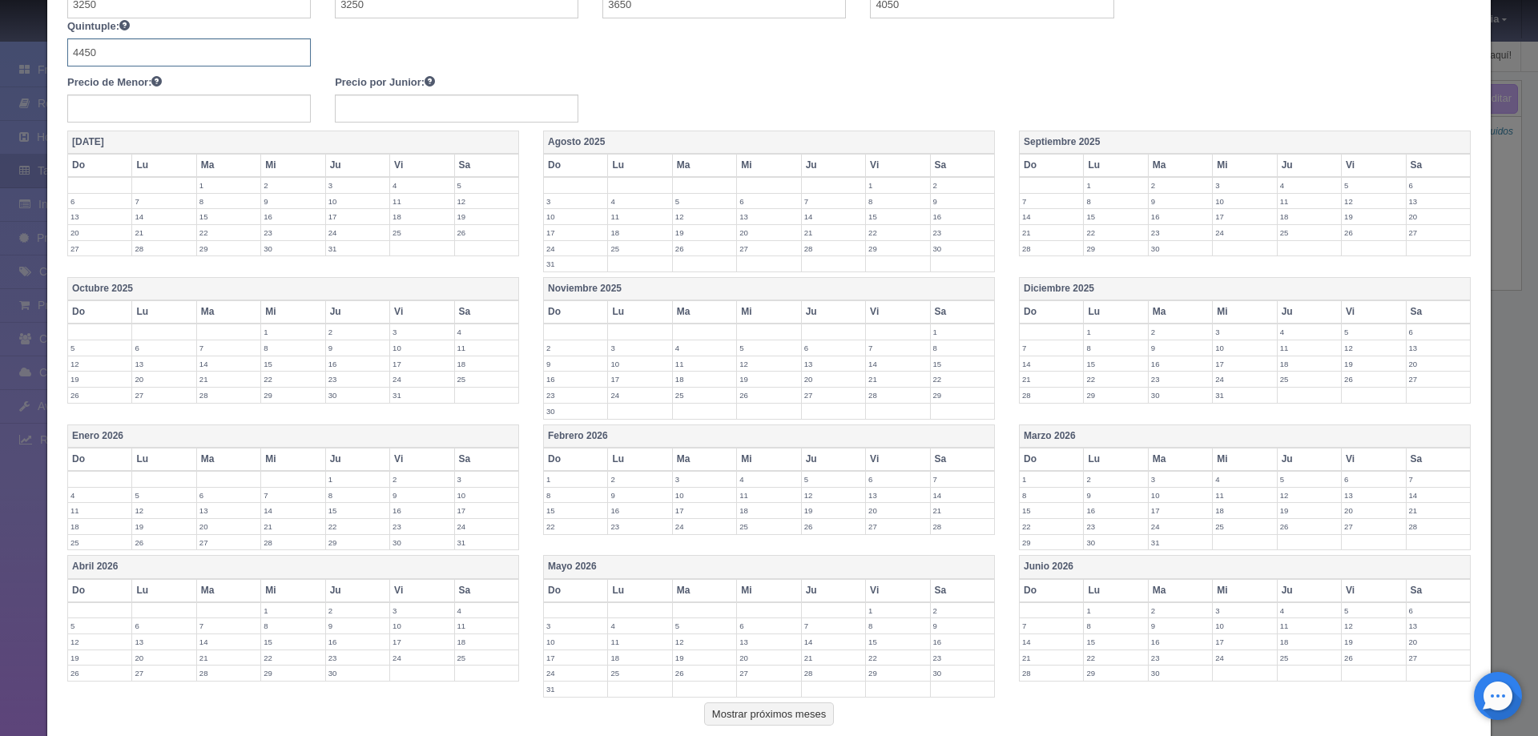
scroll to position [421, 0]
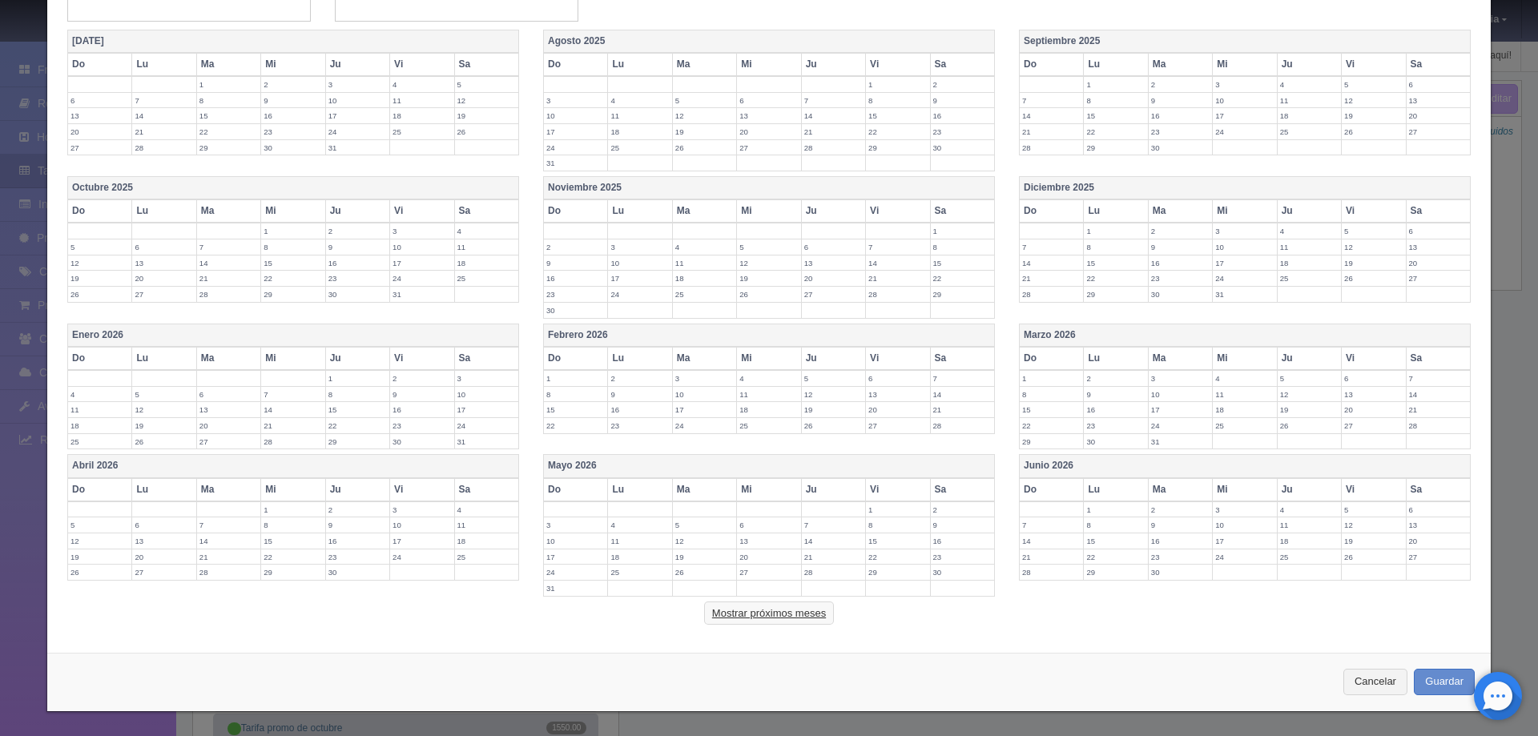
type input "4450"
click at [809, 606] on button "Mostrar próximos meses" at bounding box center [769, 614] width 130 height 24
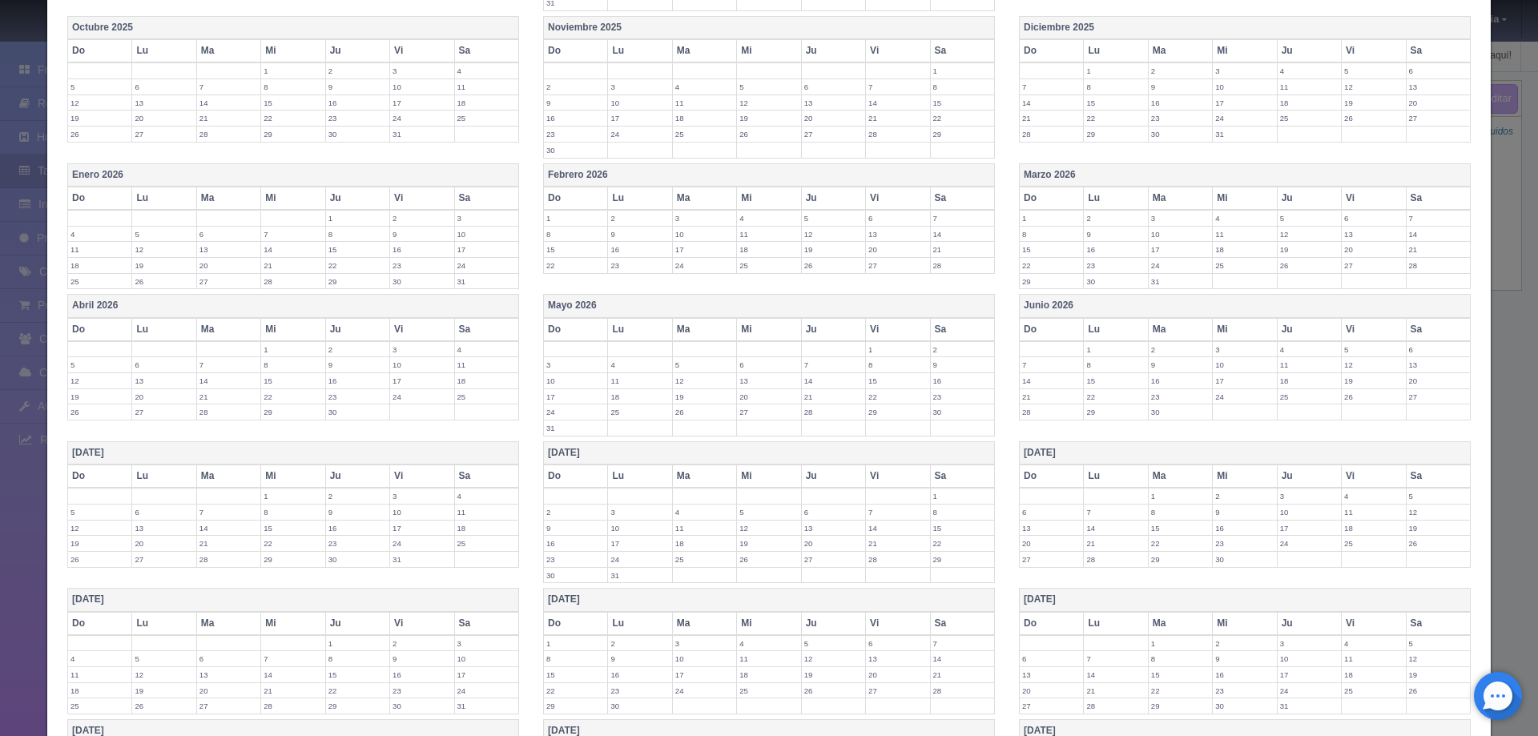
scroll to position [742, 0]
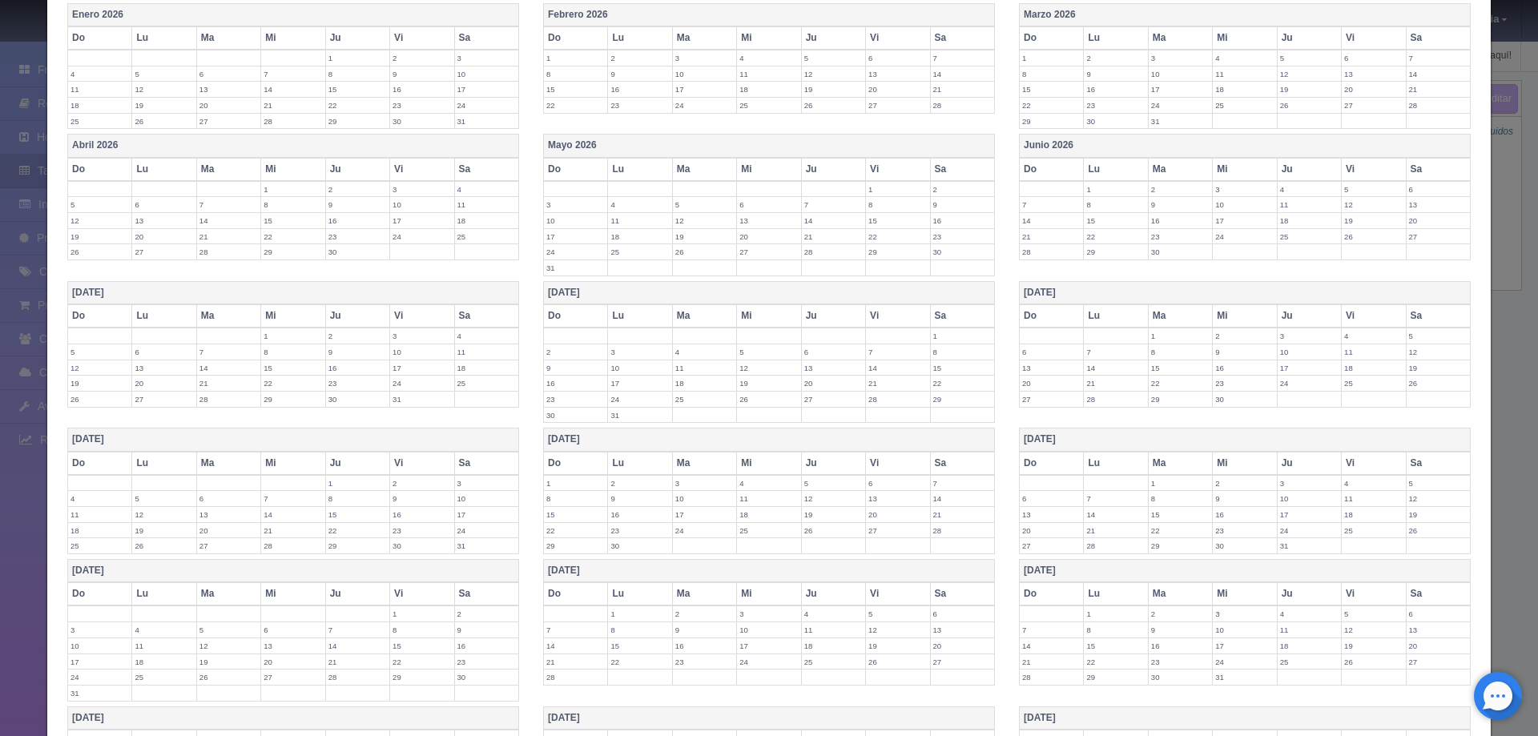
click at [1233, 207] on label "10" at bounding box center [1244, 204] width 63 height 15
click at [1287, 202] on label "11" at bounding box center [1309, 204] width 63 height 15
click at [1364, 212] on label "12" at bounding box center [1373, 204] width 63 height 15
click at [1412, 212] on label "13" at bounding box center [1437, 204] width 63 height 15
click at [1051, 226] on label "14" at bounding box center [1051, 228] width 63 height 15
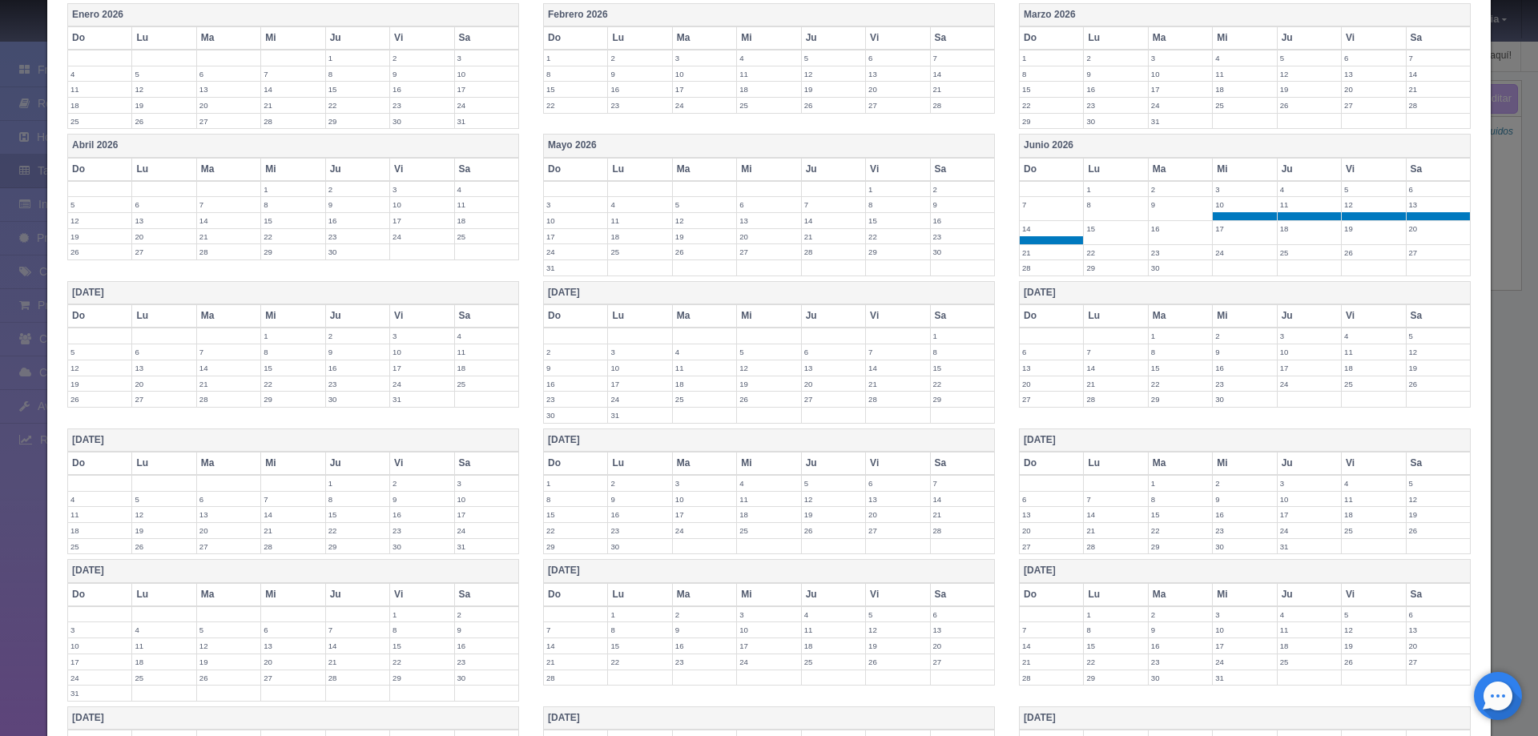
click at [1048, 247] on label "21" at bounding box center [1051, 252] width 63 height 15
click at [1043, 272] on label "28" at bounding box center [1051, 275] width 63 height 15
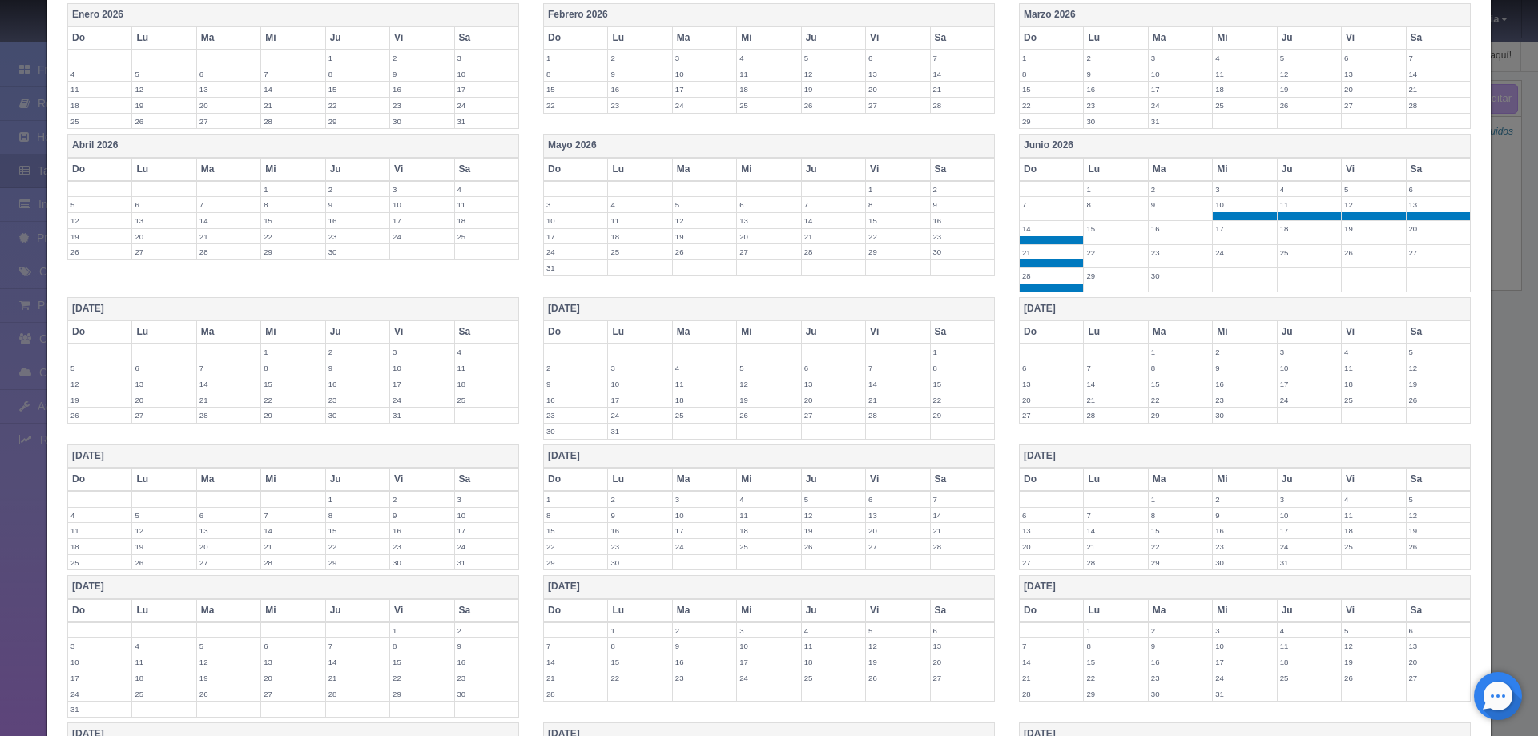
click at [1096, 235] on label "15" at bounding box center [1115, 228] width 63 height 15
click at [1100, 254] on label "22" at bounding box center [1115, 252] width 63 height 15
click at [1102, 284] on label "29" at bounding box center [1115, 275] width 63 height 15
click at [1175, 238] on td "16" at bounding box center [1180, 233] width 64 height 24
click at [1170, 260] on td "23" at bounding box center [1180, 256] width 64 height 24
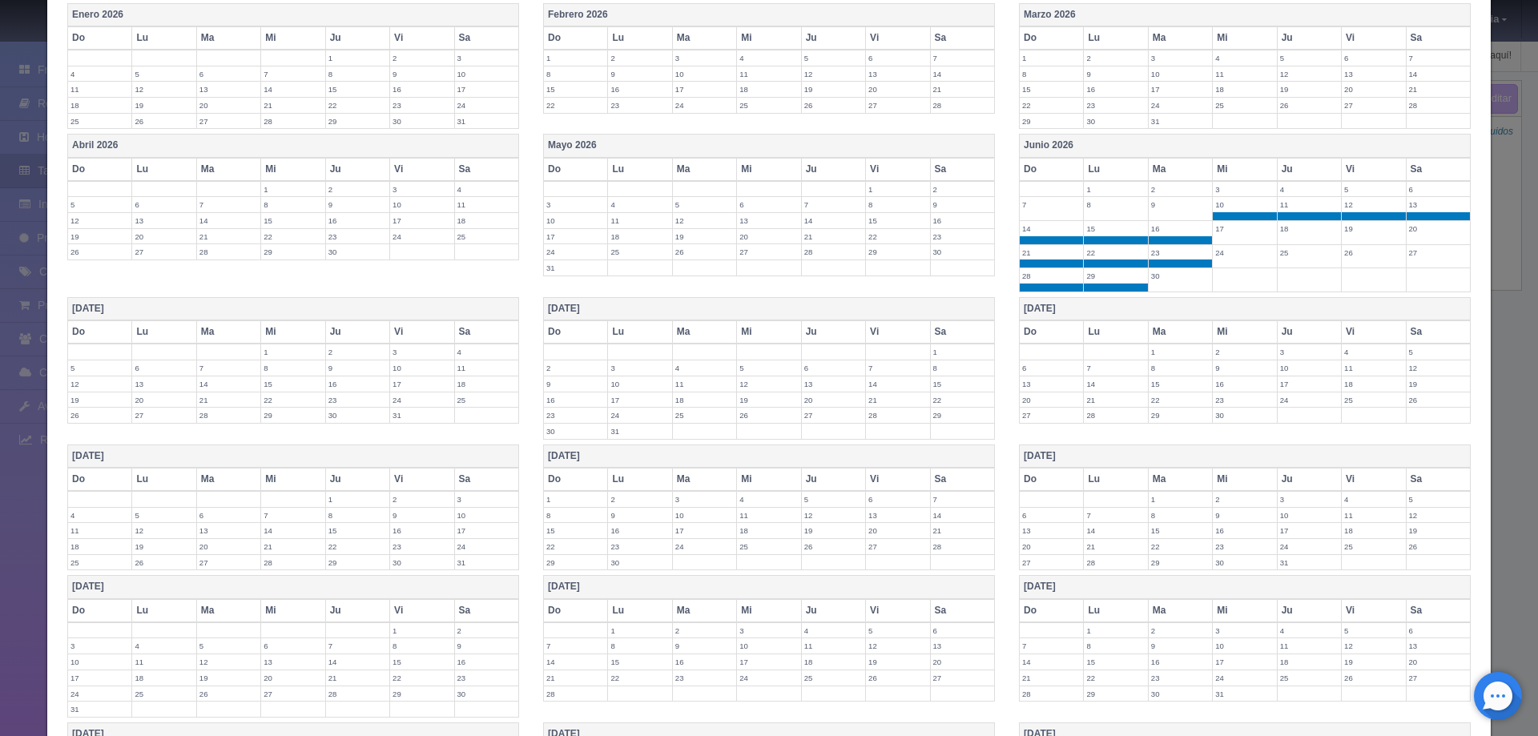
click at [1167, 278] on label "30" at bounding box center [1180, 275] width 63 height 15
click at [1213, 233] on label "17" at bounding box center [1244, 228] width 63 height 15
click at [1221, 257] on label "24" at bounding box center [1244, 252] width 63 height 15
click at [1287, 235] on label "18" at bounding box center [1309, 228] width 63 height 15
click at [1290, 251] on label "25" at bounding box center [1309, 252] width 63 height 15
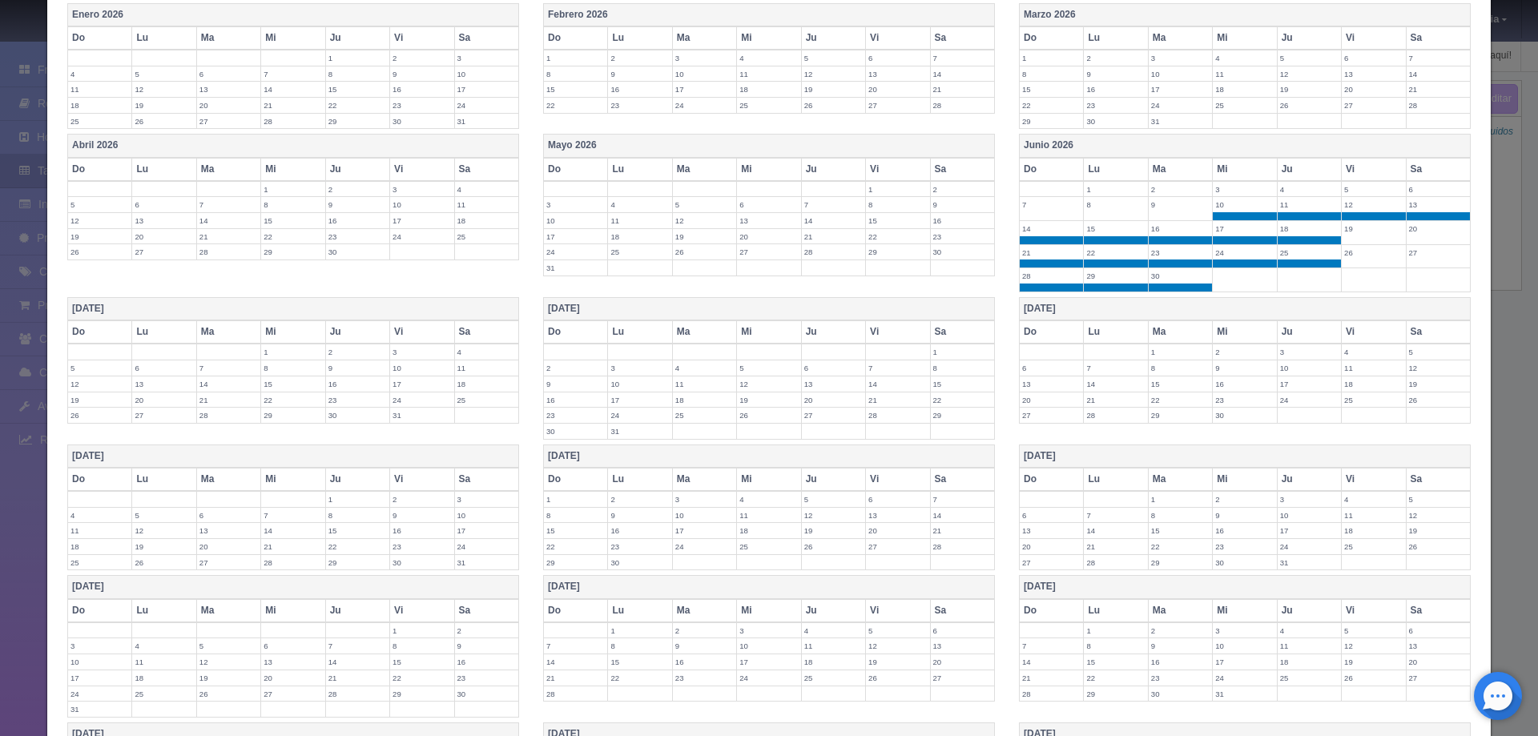
click at [1342, 264] on td "26" at bounding box center [1374, 256] width 64 height 24
click at [1347, 230] on label "19" at bounding box center [1373, 228] width 63 height 15
click at [1406, 226] on label "20" at bounding box center [1437, 228] width 63 height 15
click at [1410, 257] on label "27" at bounding box center [1437, 252] width 63 height 15
click at [276, 354] on label "1" at bounding box center [292, 351] width 63 height 15
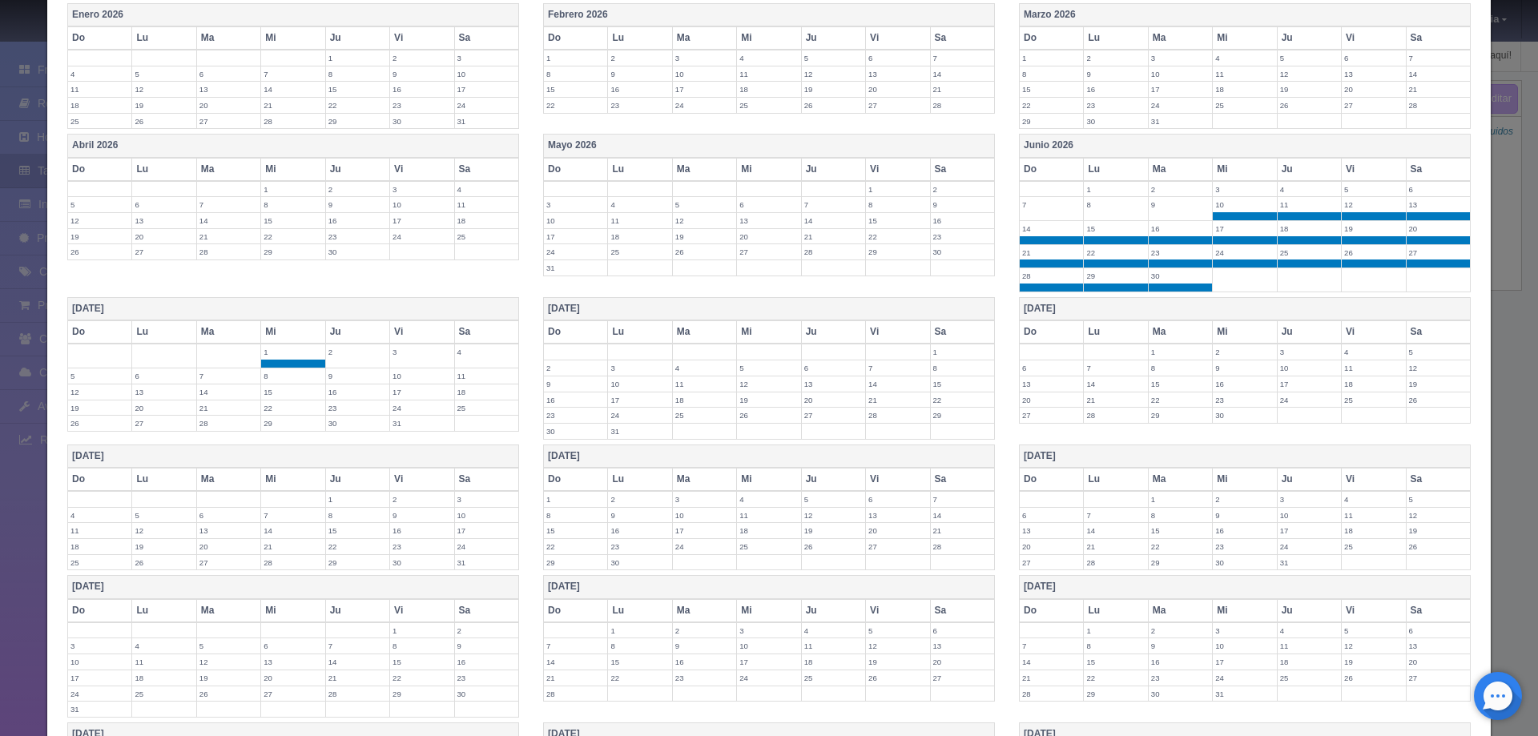
click at [348, 352] on label "2" at bounding box center [357, 351] width 63 height 15
click at [390, 360] on td "3" at bounding box center [422, 356] width 64 height 24
click at [462, 357] on label "4" at bounding box center [486, 351] width 63 height 15
click at [461, 370] on label "11" at bounding box center [486, 375] width 63 height 15
click at [409, 380] on label "10" at bounding box center [421, 375] width 63 height 15
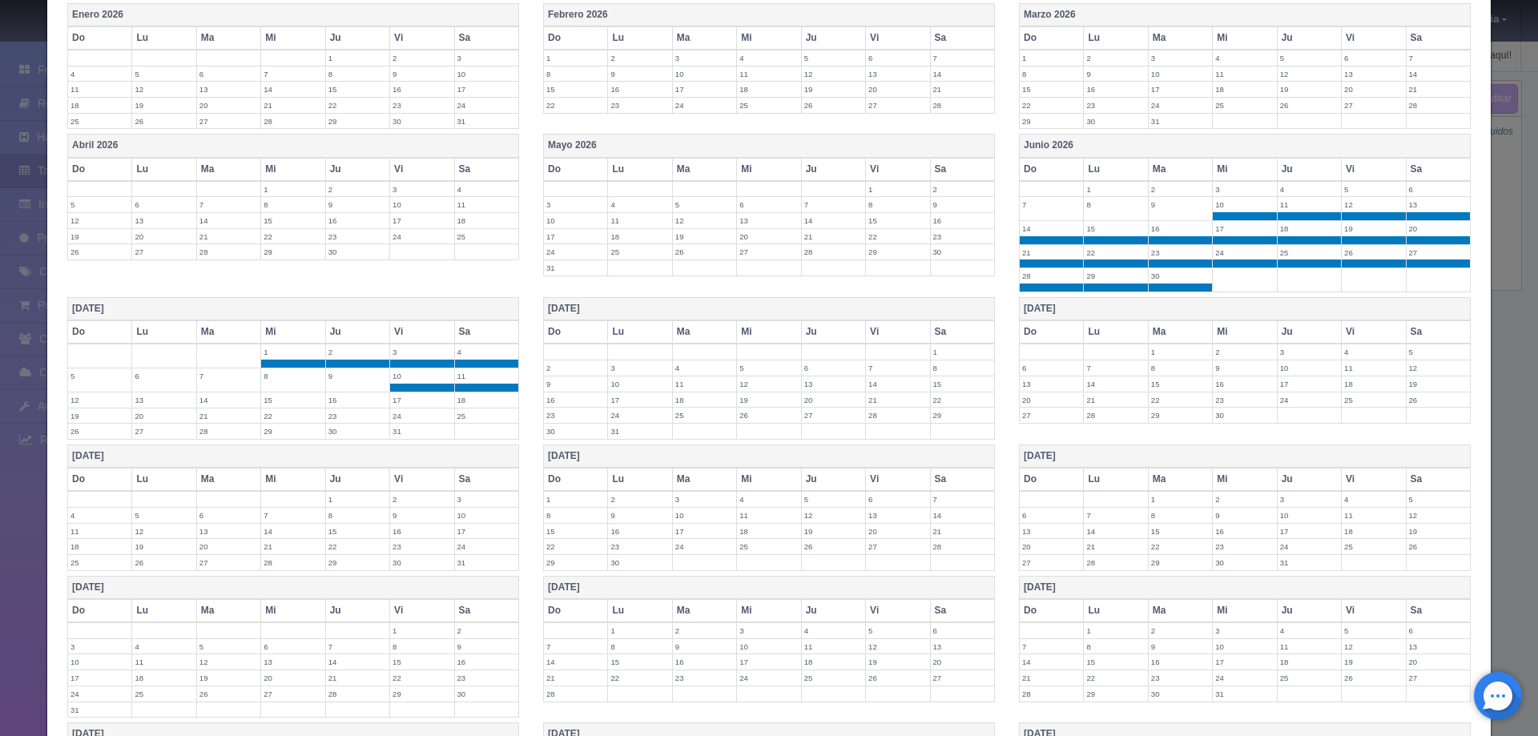
click at [363, 380] on label "9" at bounding box center [357, 375] width 63 height 15
click at [311, 376] on label "8" at bounding box center [292, 375] width 63 height 15
click at [235, 374] on label "7" at bounding box center [228, 375] width 63 height 15
click at [187, 374] on label "6" at bounding box center [163, 375] width 63 height 15
click at [107, 378] on label "5" at bounding box center [99, 375] width 63 height 15
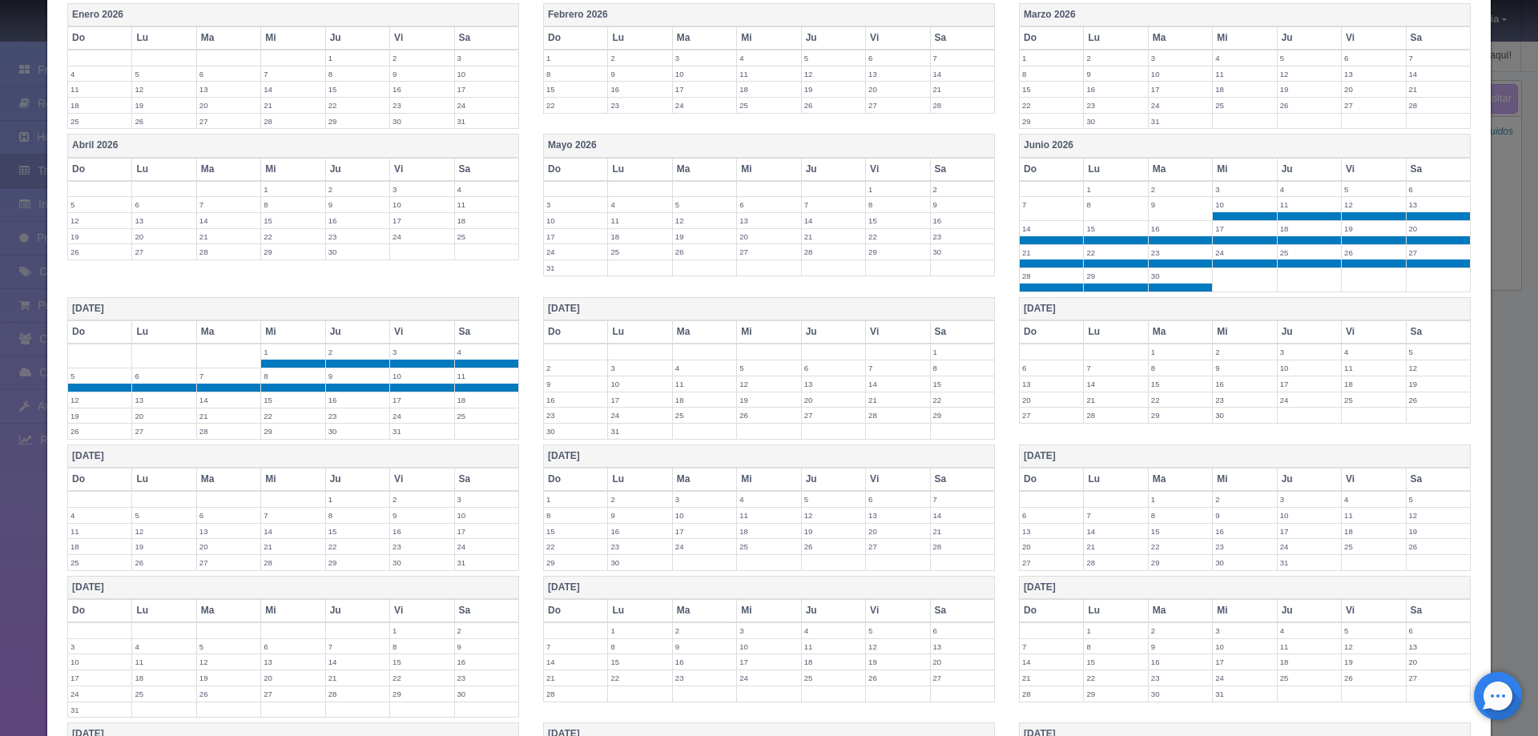
click at [105, 395] on label "12" at bounding box center [99, 399] width 63 height 15
click at [149, 400] on label "13" at bounding box center [163, 399] width 63 height 15
click at [207, 400] on label "14" at bounding box center [228, 399] width 63 height 15
click at [292, 405] on label "15" at bounding box center [292, 399] width 63 height 15
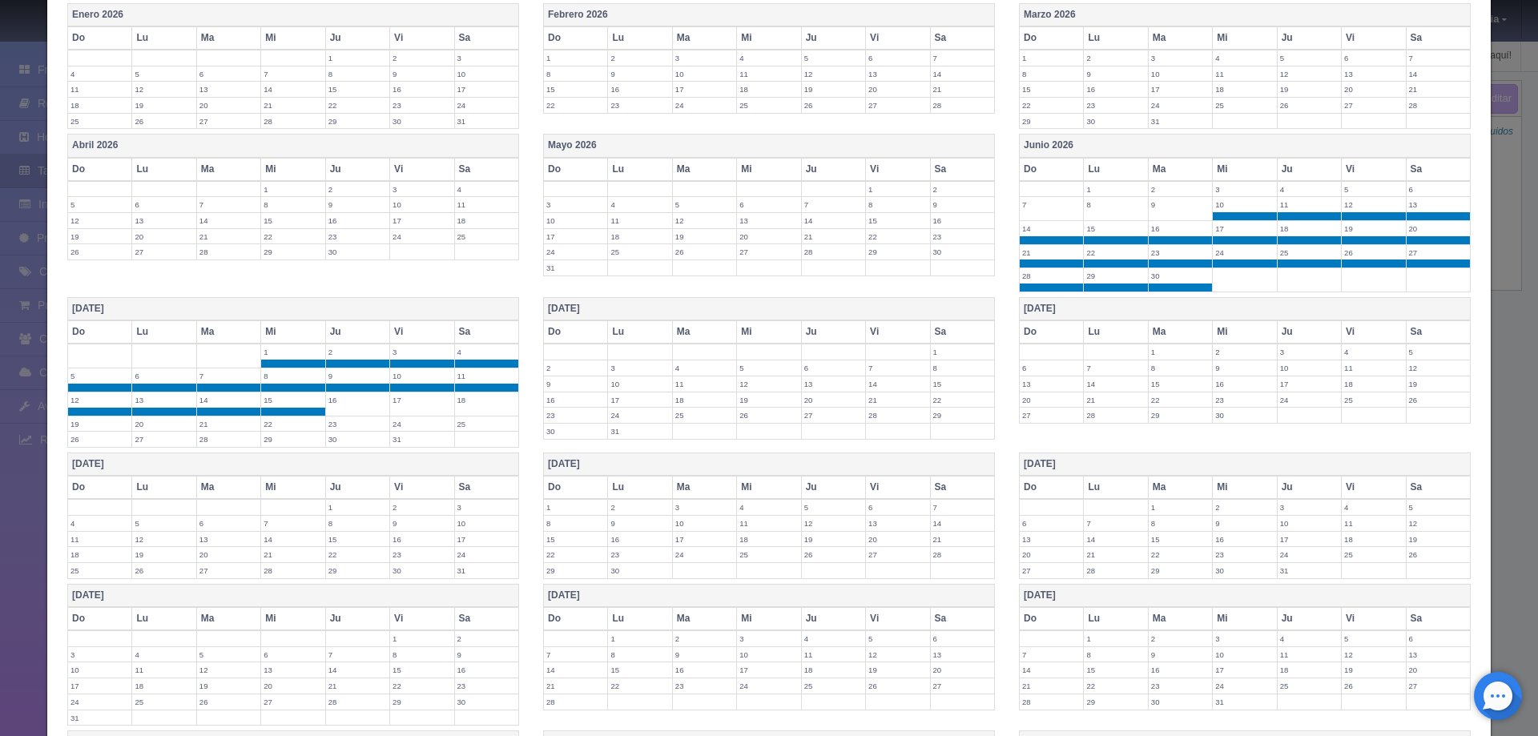
click at [362, 405] on label "16" at bounding box center [357, 399] width 63 height 15
click at [404, 403] on label "17" at bounding box center [421, 399] width 63 height 15
click at [461, 404] on label "18" at bounding box center [486, 399] width 63 height 15
click at [99, 426] on label "19" at bounding box center [99, 423] width 63 height 15
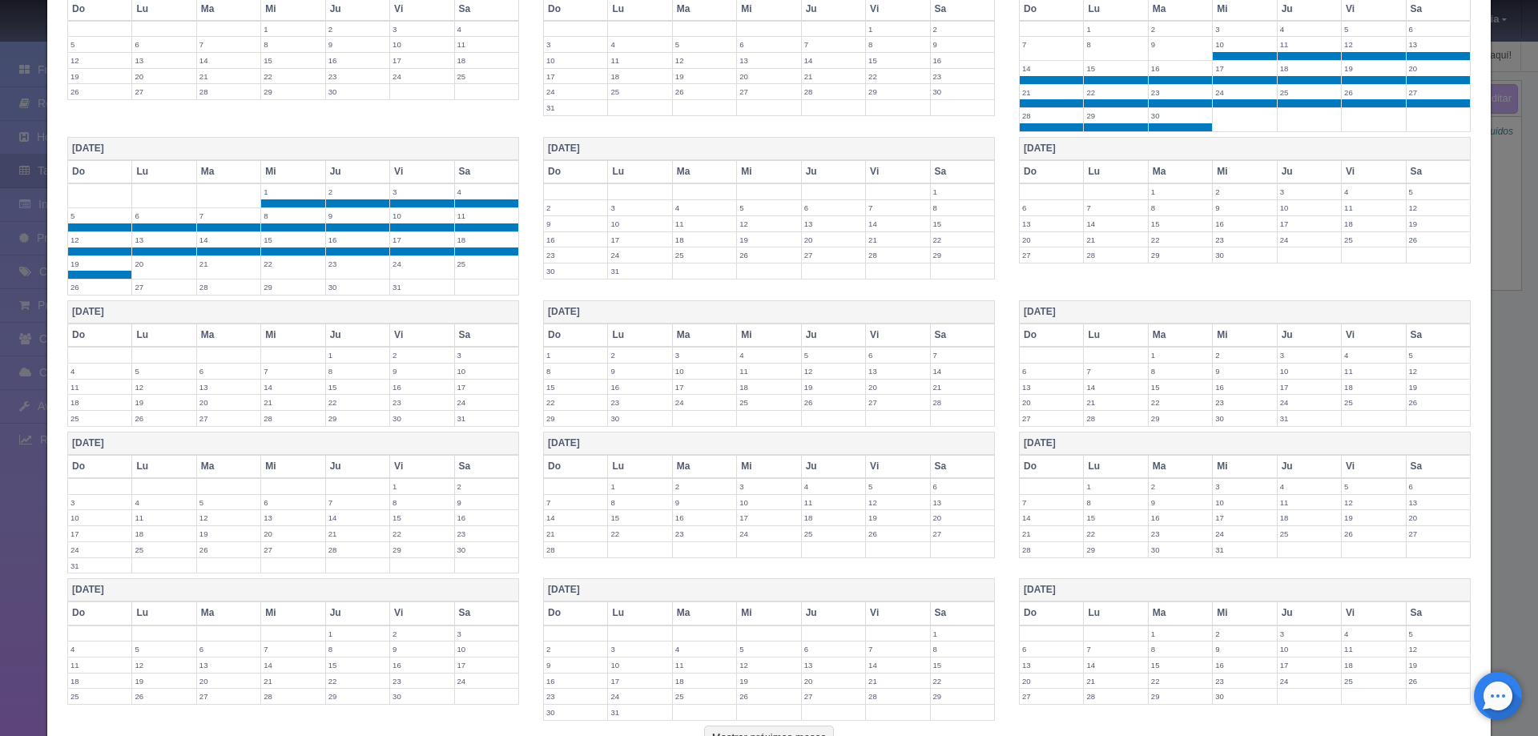
scroll to position [1026, 0]
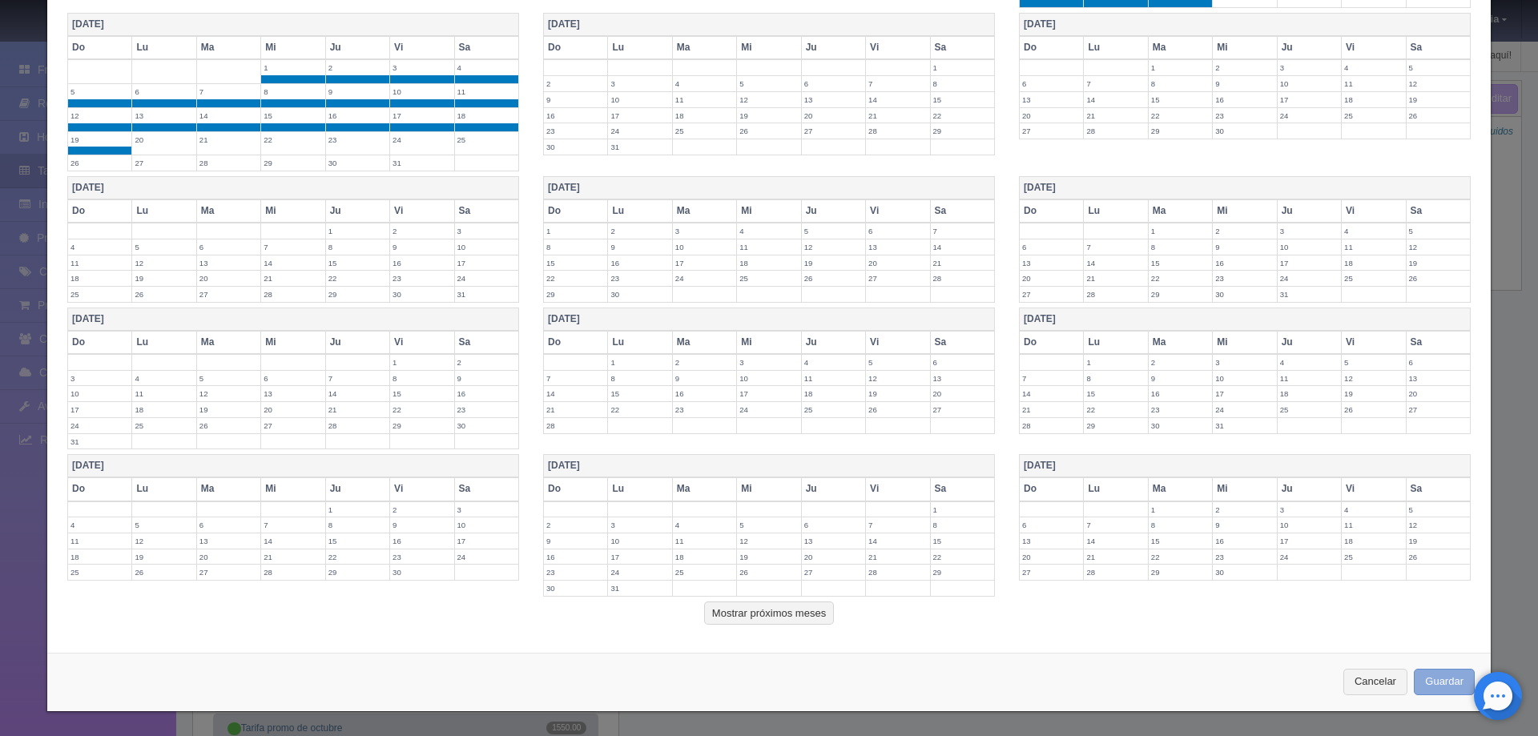
click at [1439, 674] on button "Guardar" at bounding box center [1444, 682] width 61 height 26
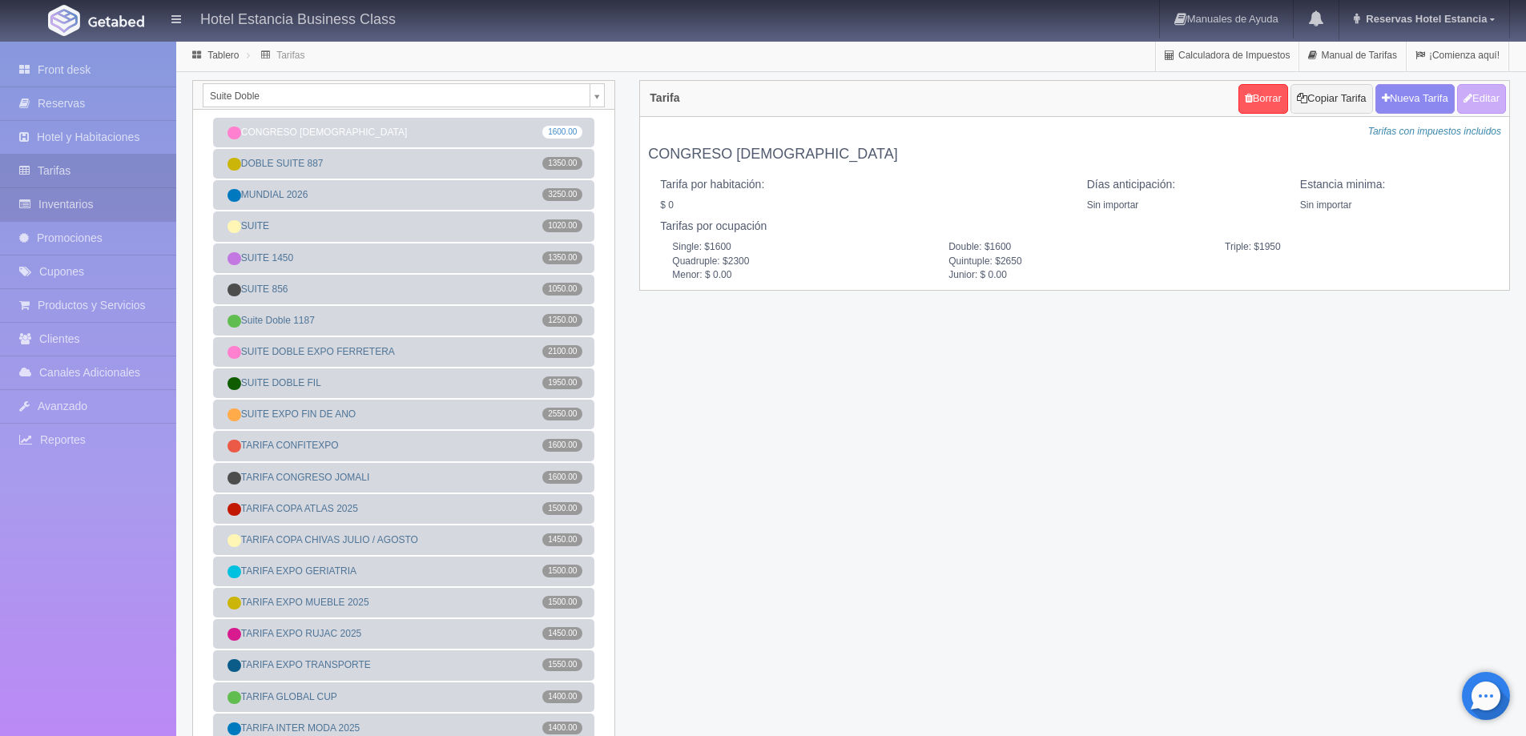
click at [78, 199] on link "Inventarios" at bounding box center [88, 204] width 176 height 33
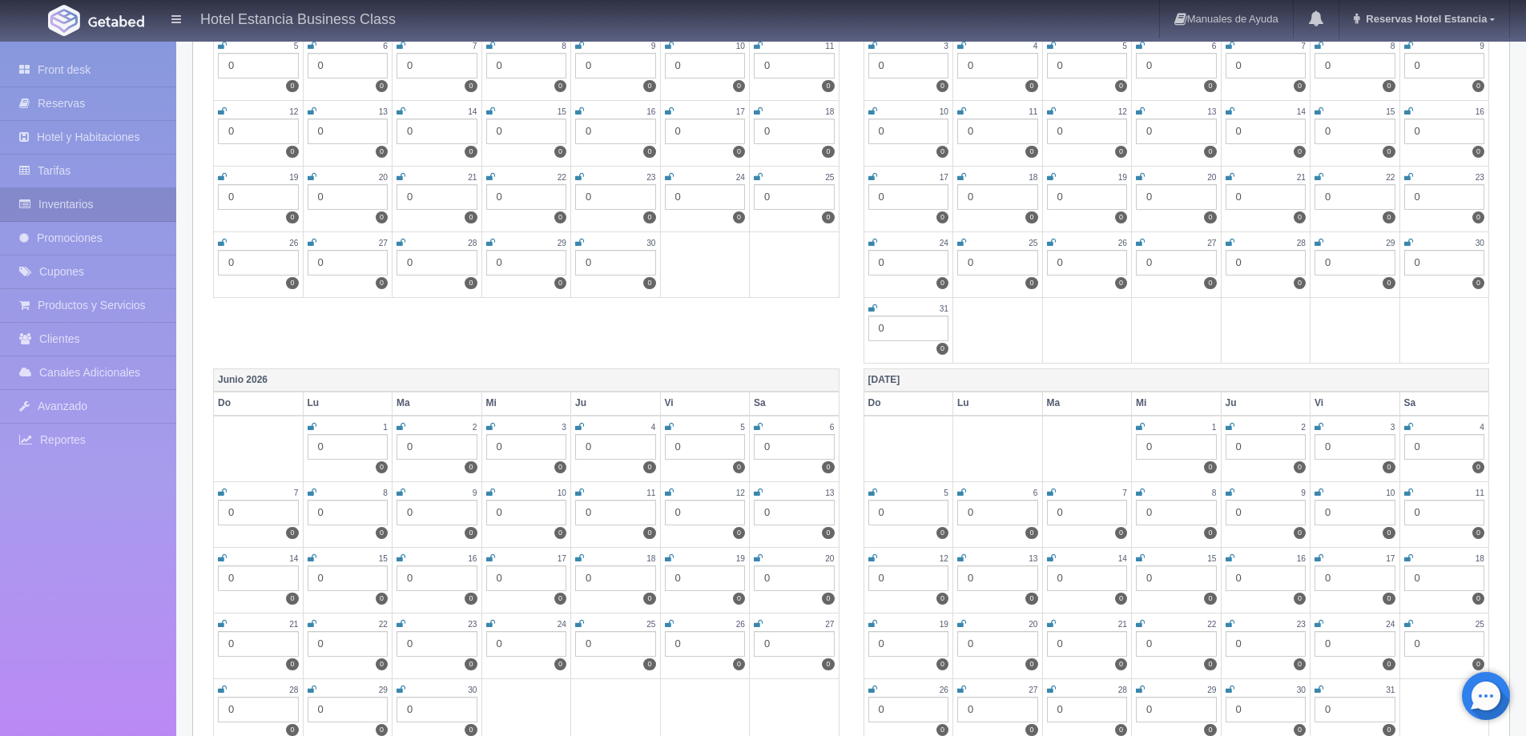
scroll to position [2072, 0]
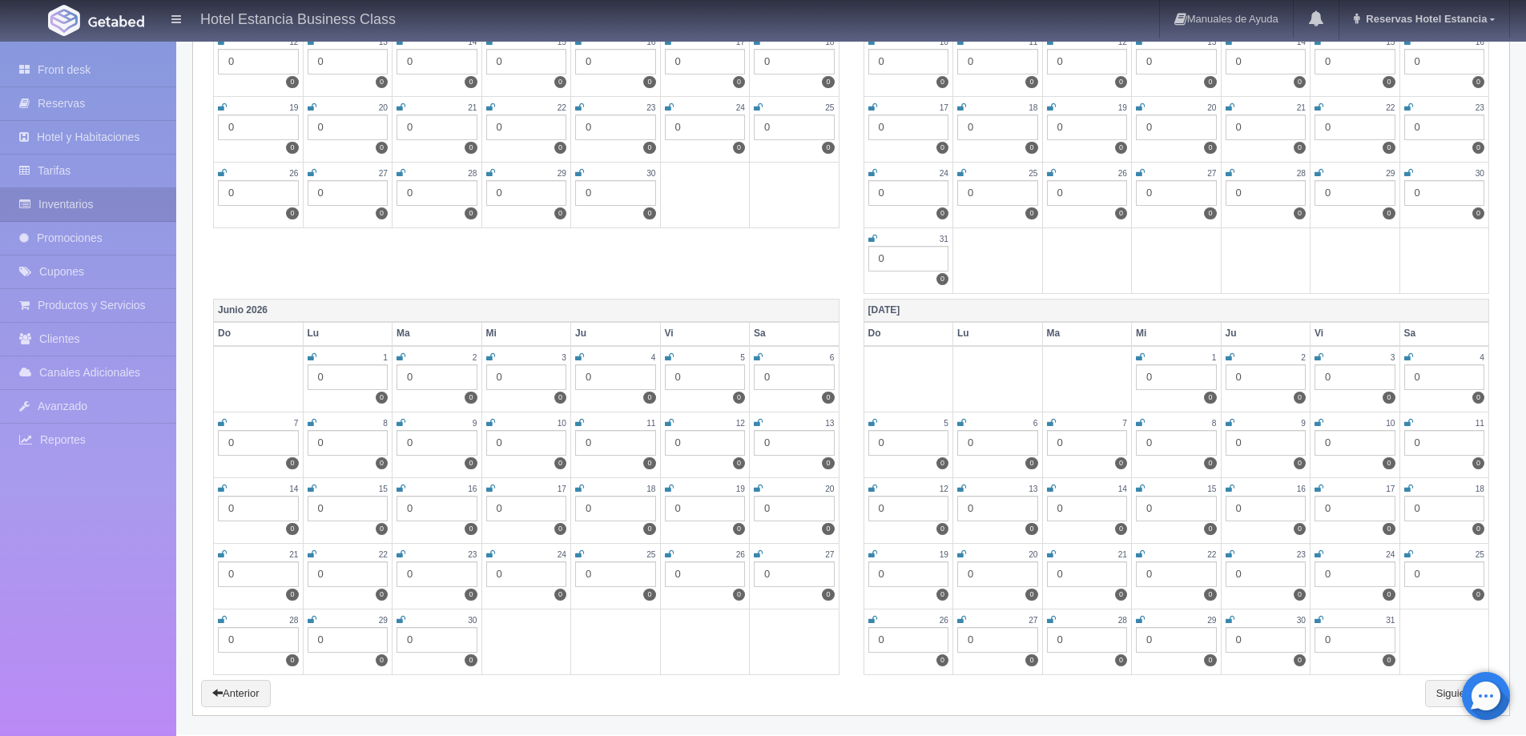
click at [525, 445] on div "0" at bounding box center [526, 443] width 81 height 26
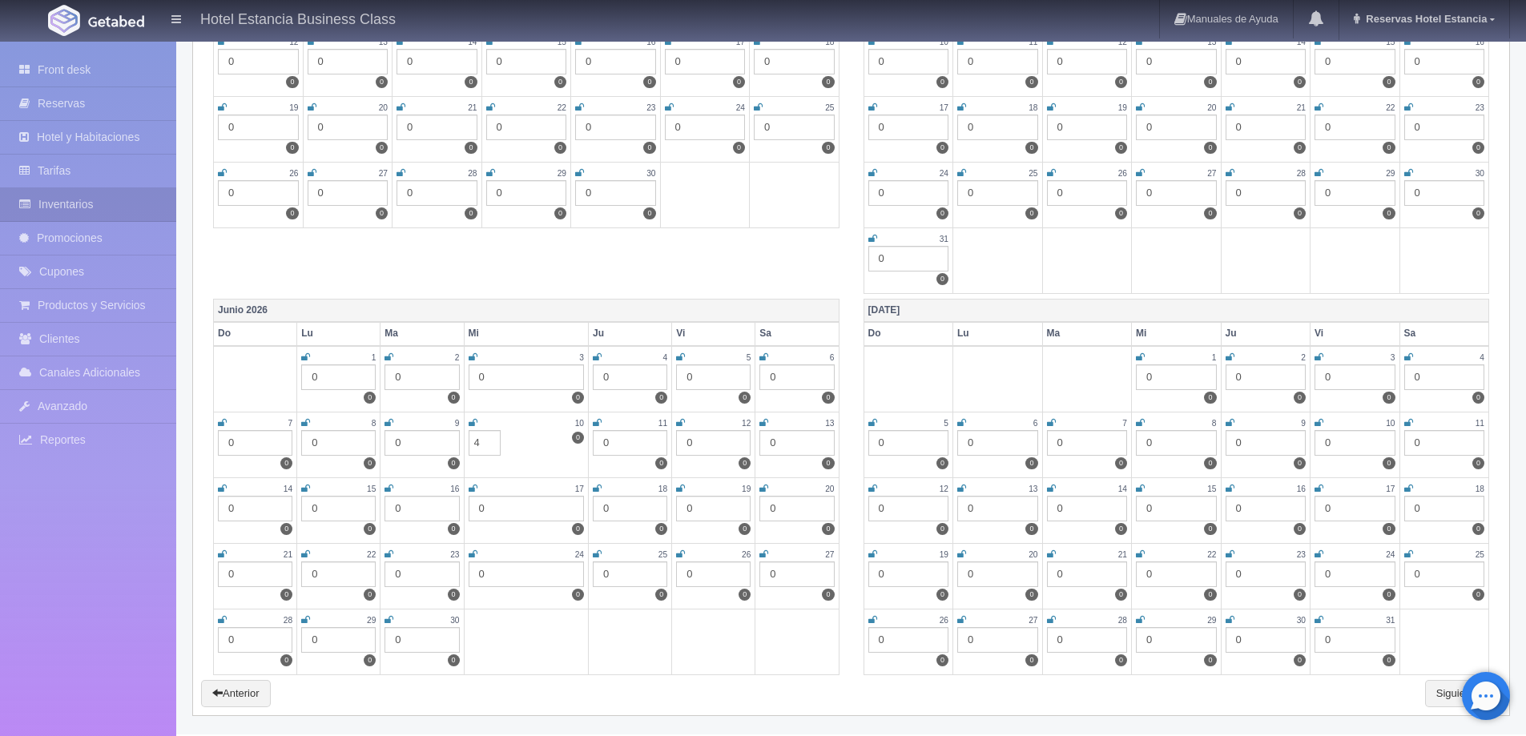
type input "4"
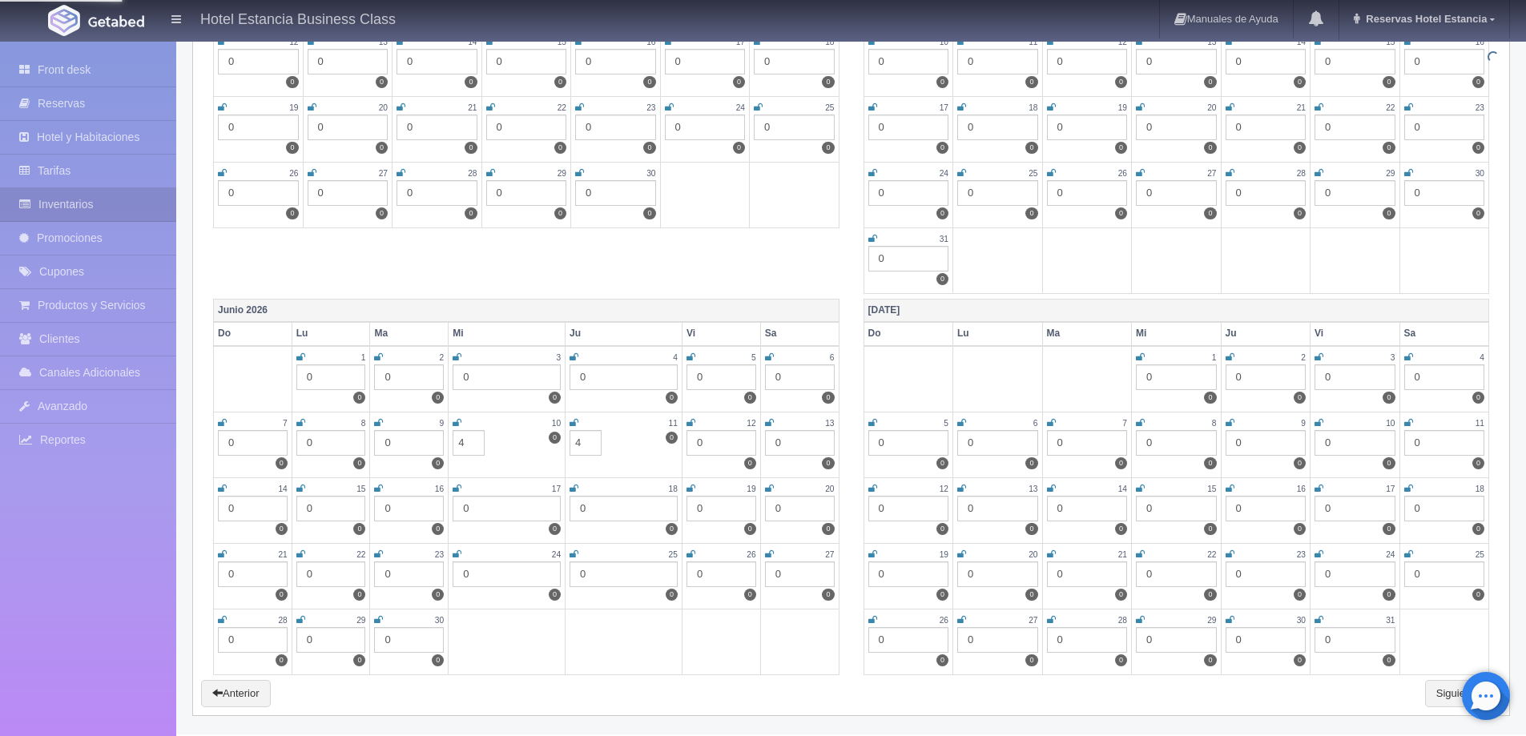
type input "4"
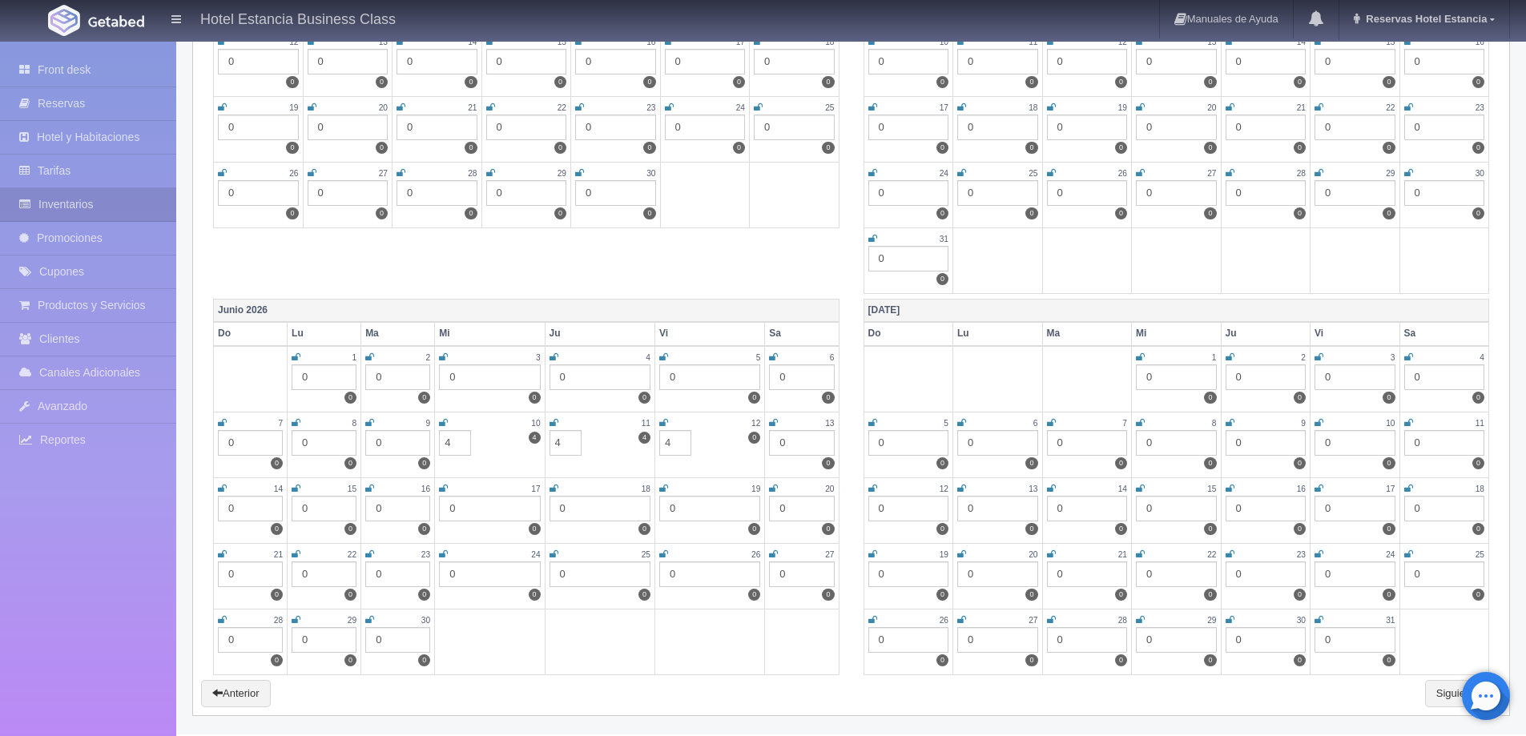
type input "4"
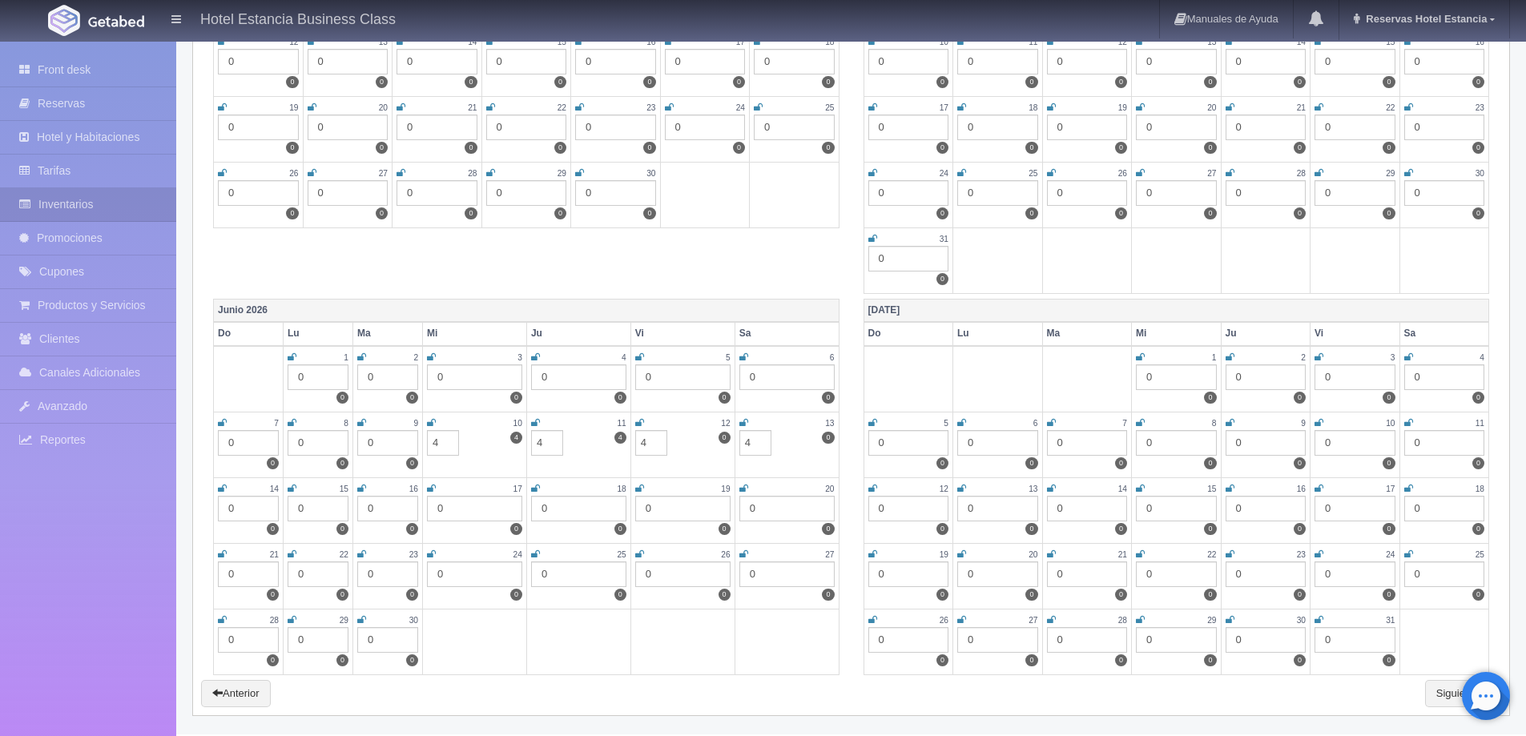
type input "4"
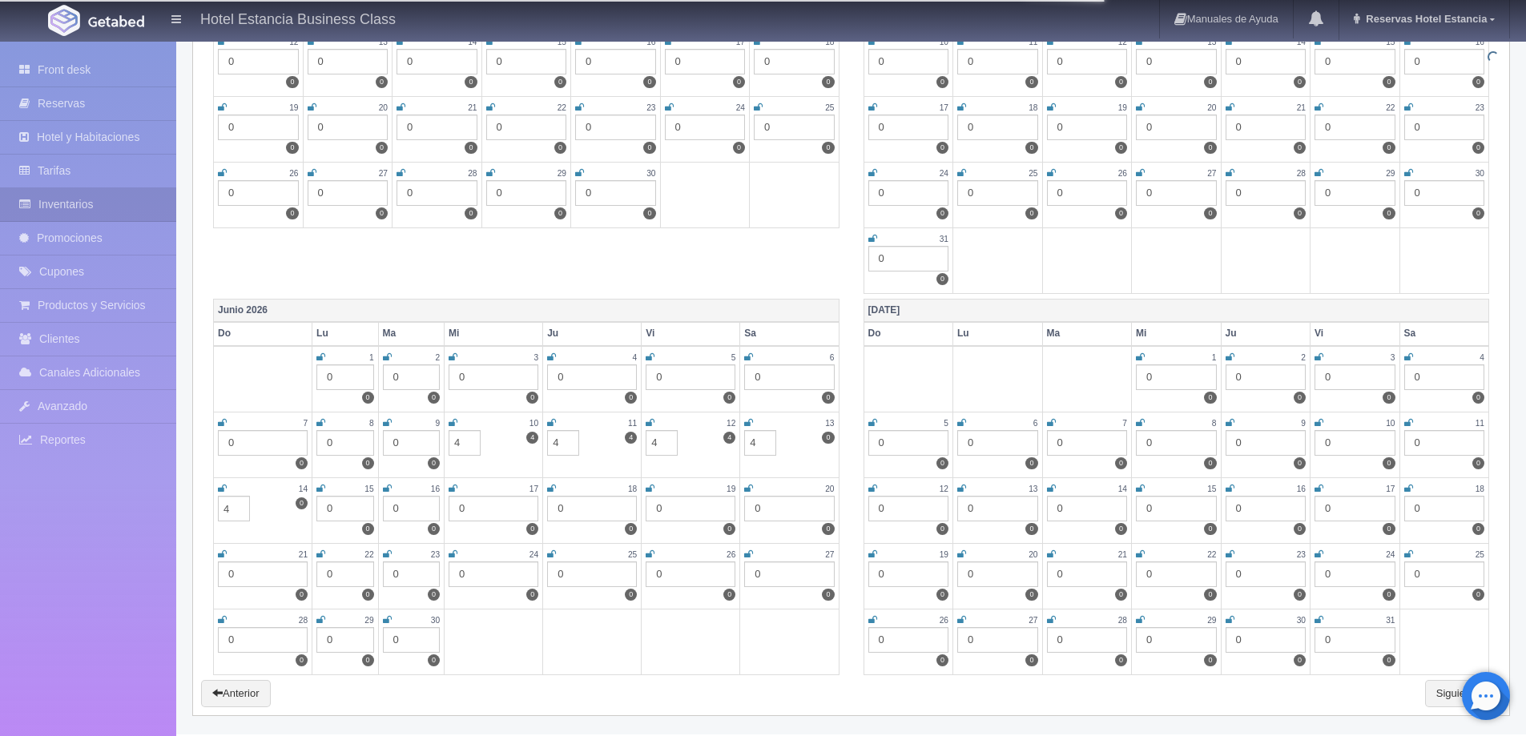
type input "4"
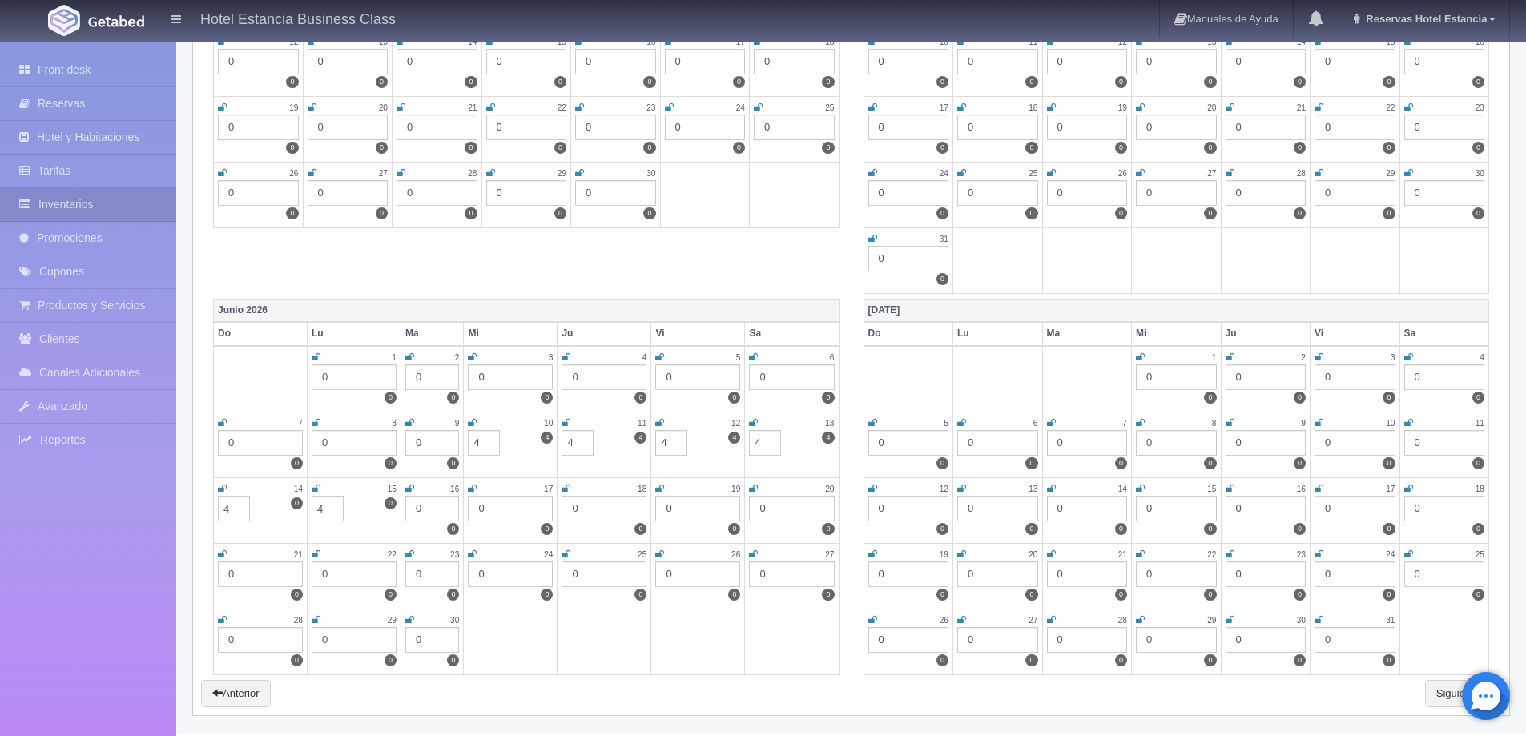
type input "4"
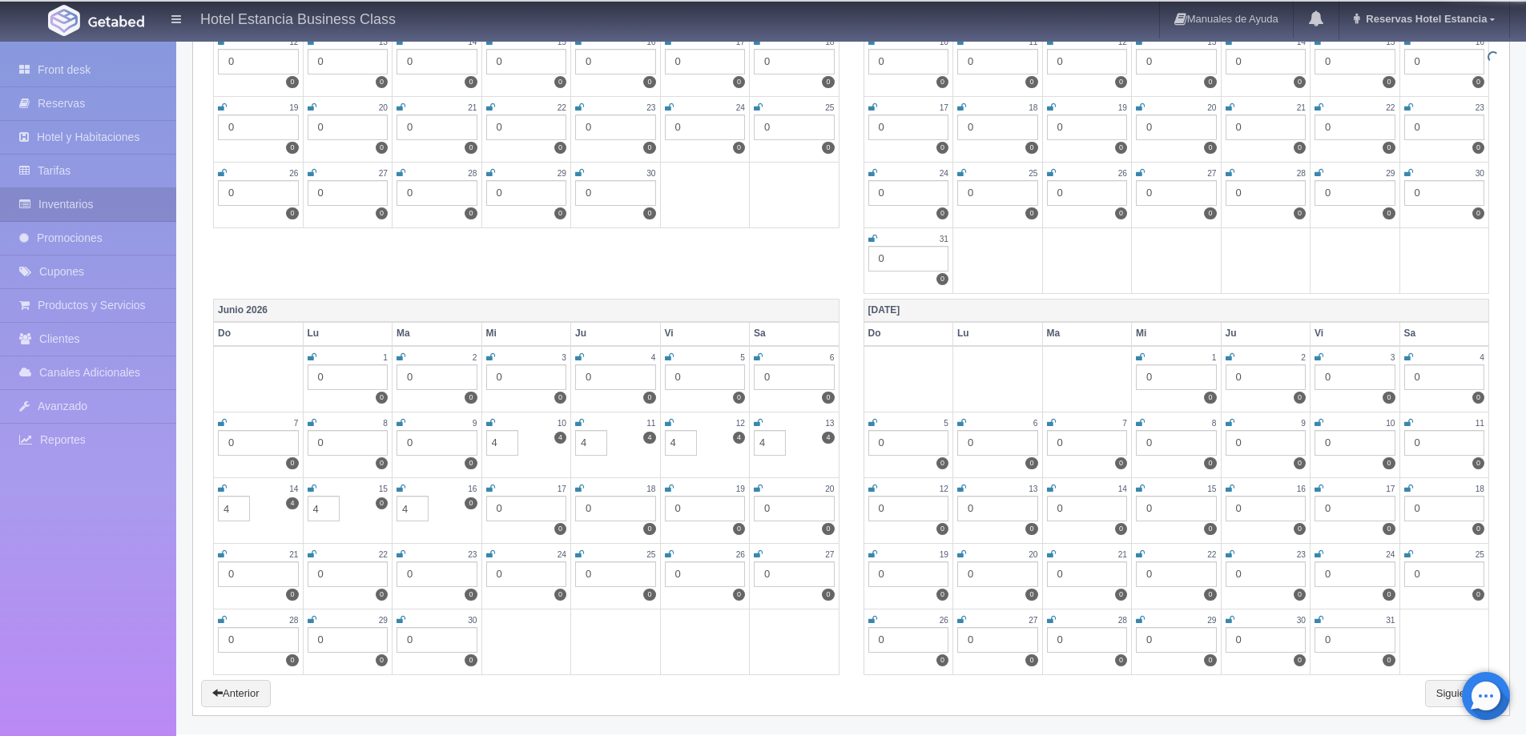
type input "4"
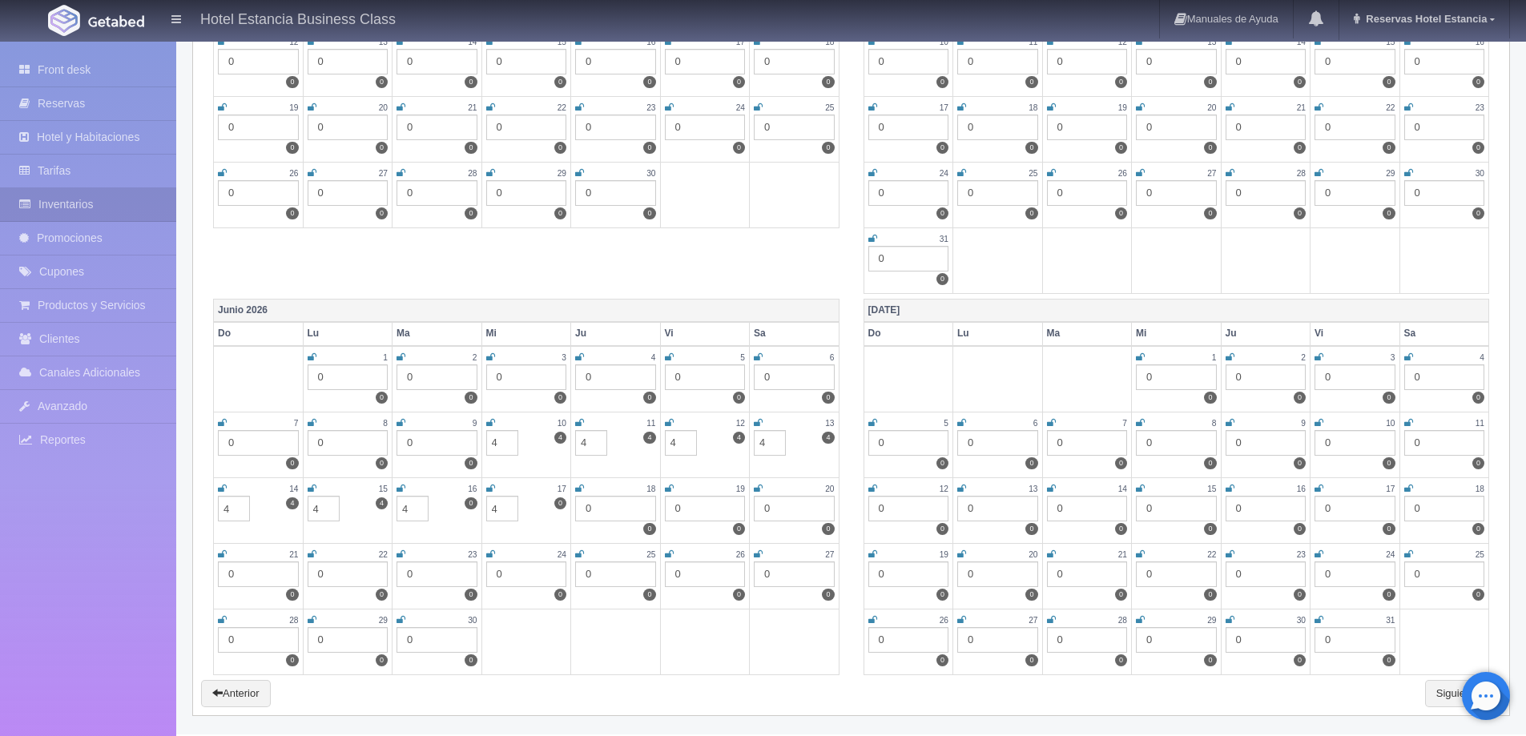
type input "4"
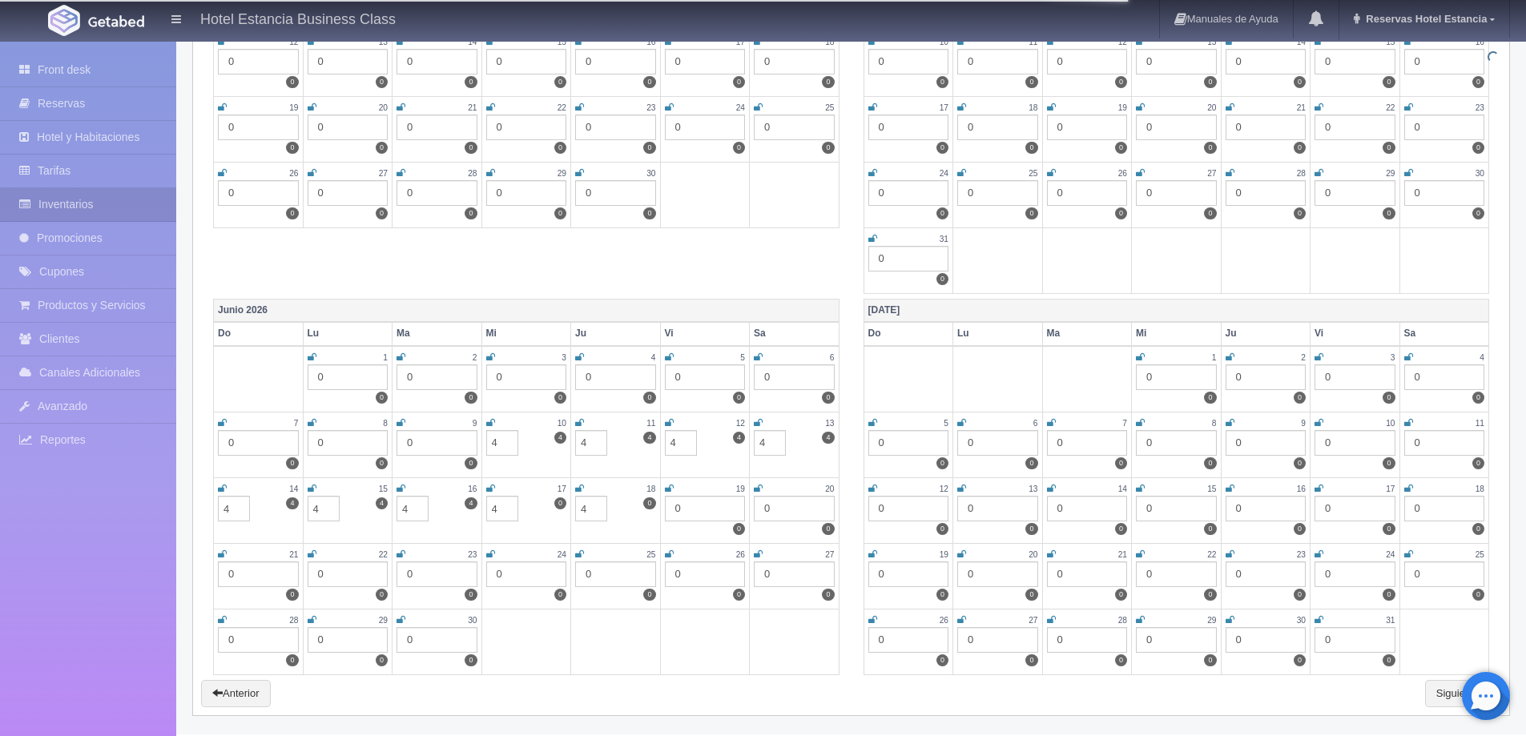
type input "4"
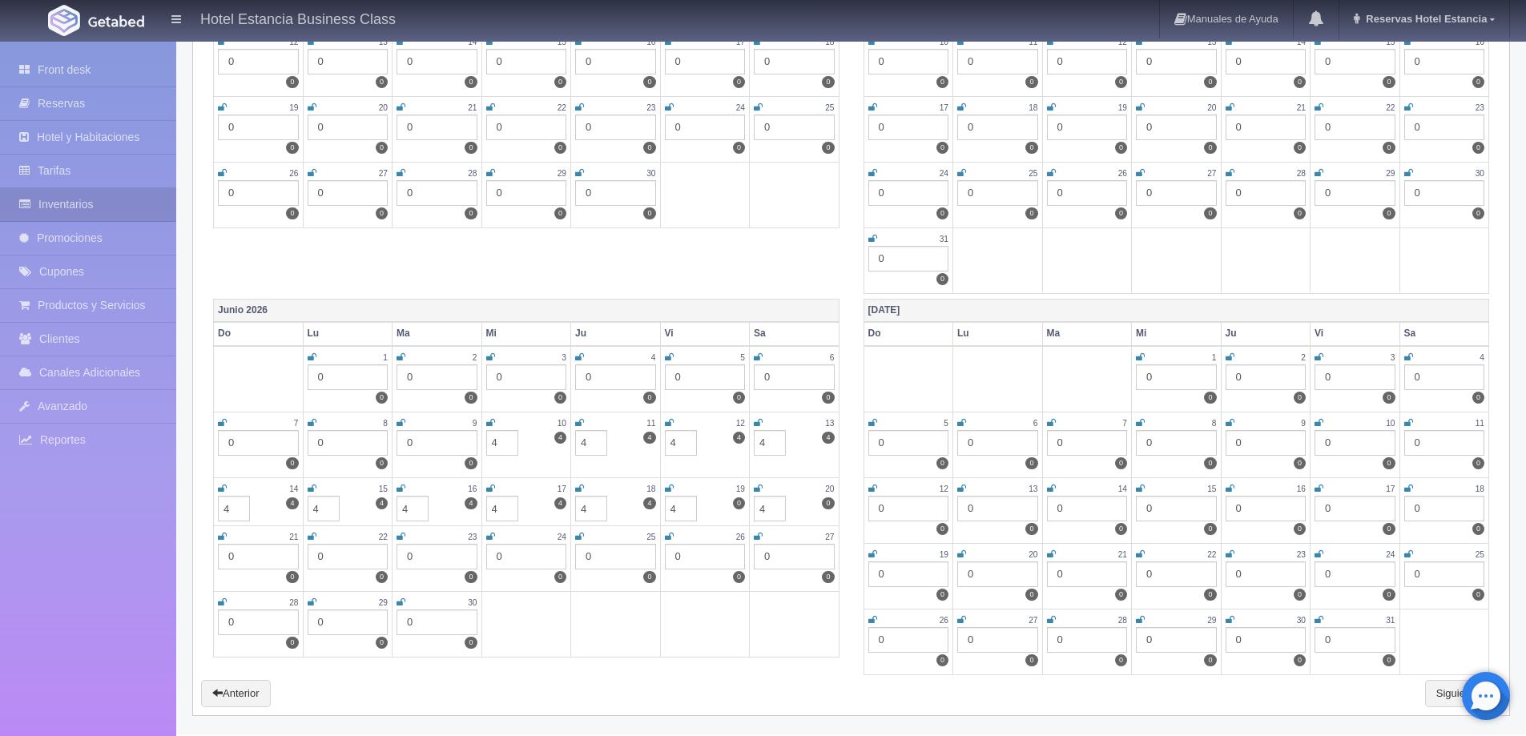
type input "4"
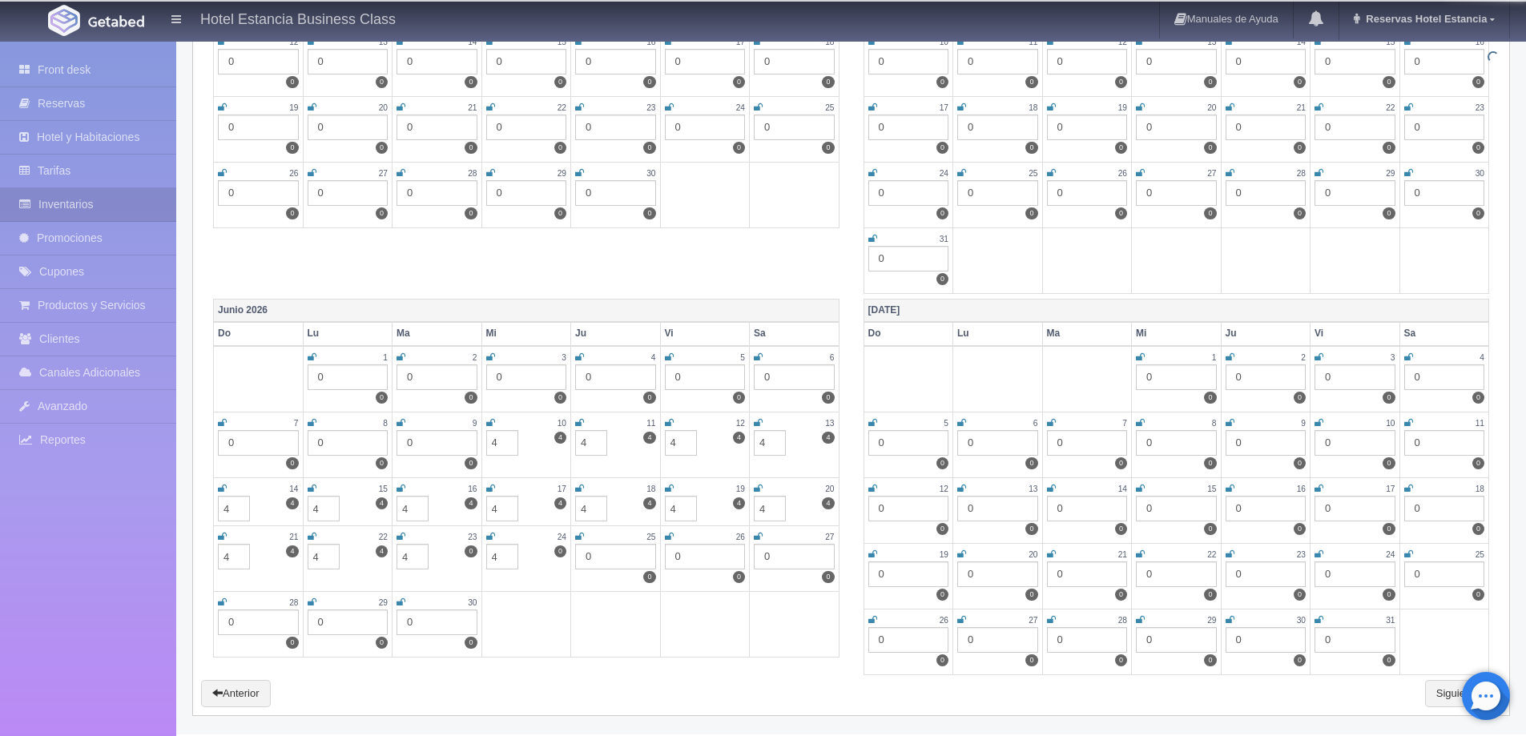
type input "4"
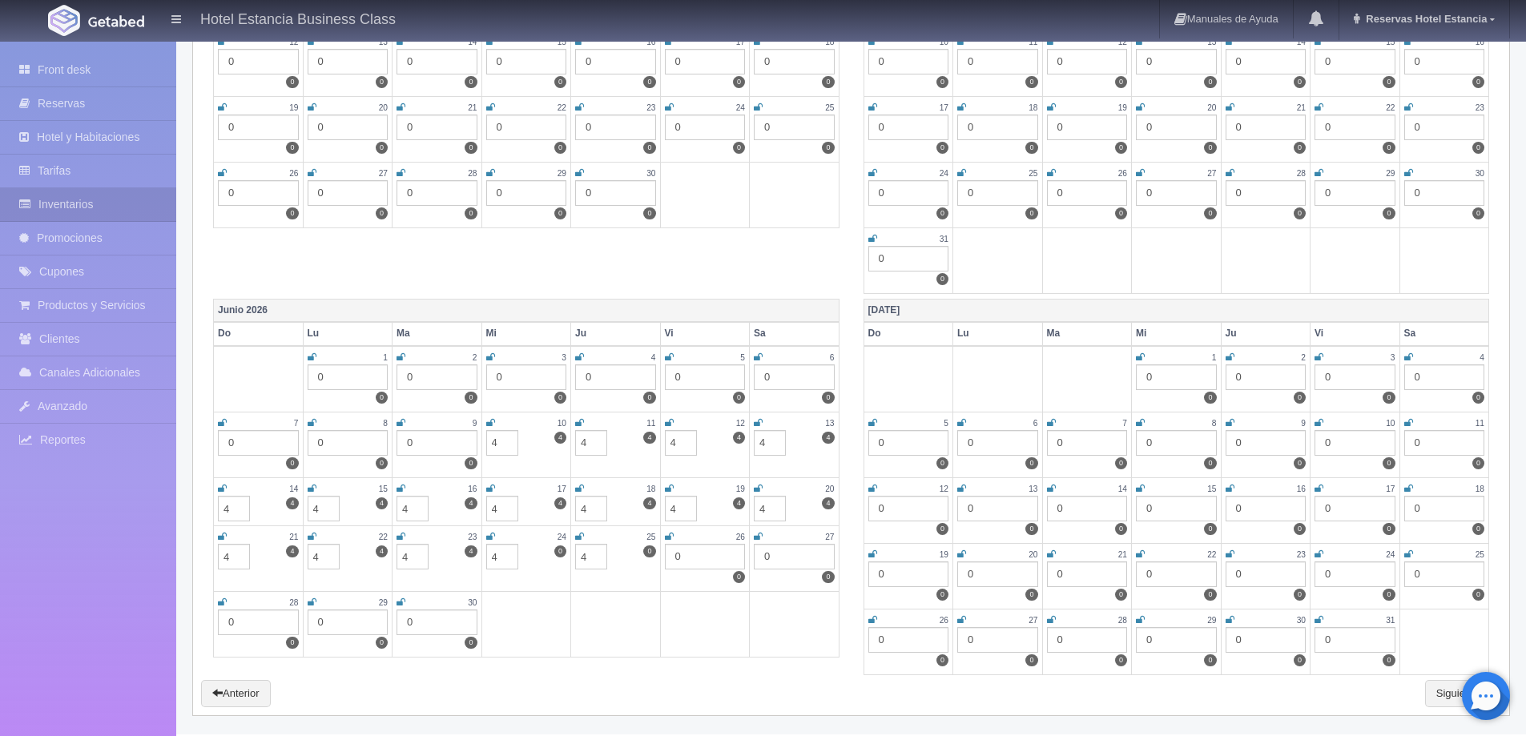
type input "4"
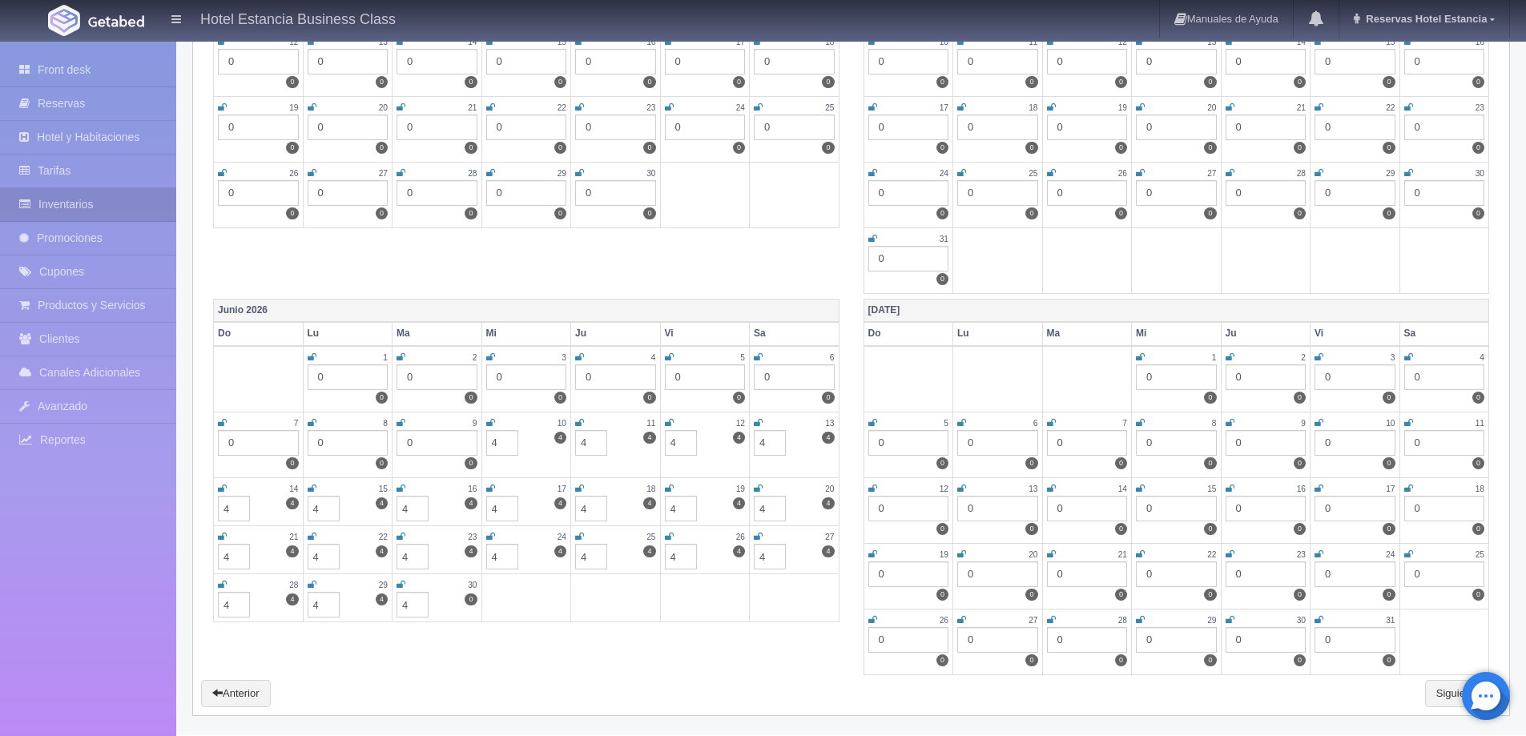
type input "4"
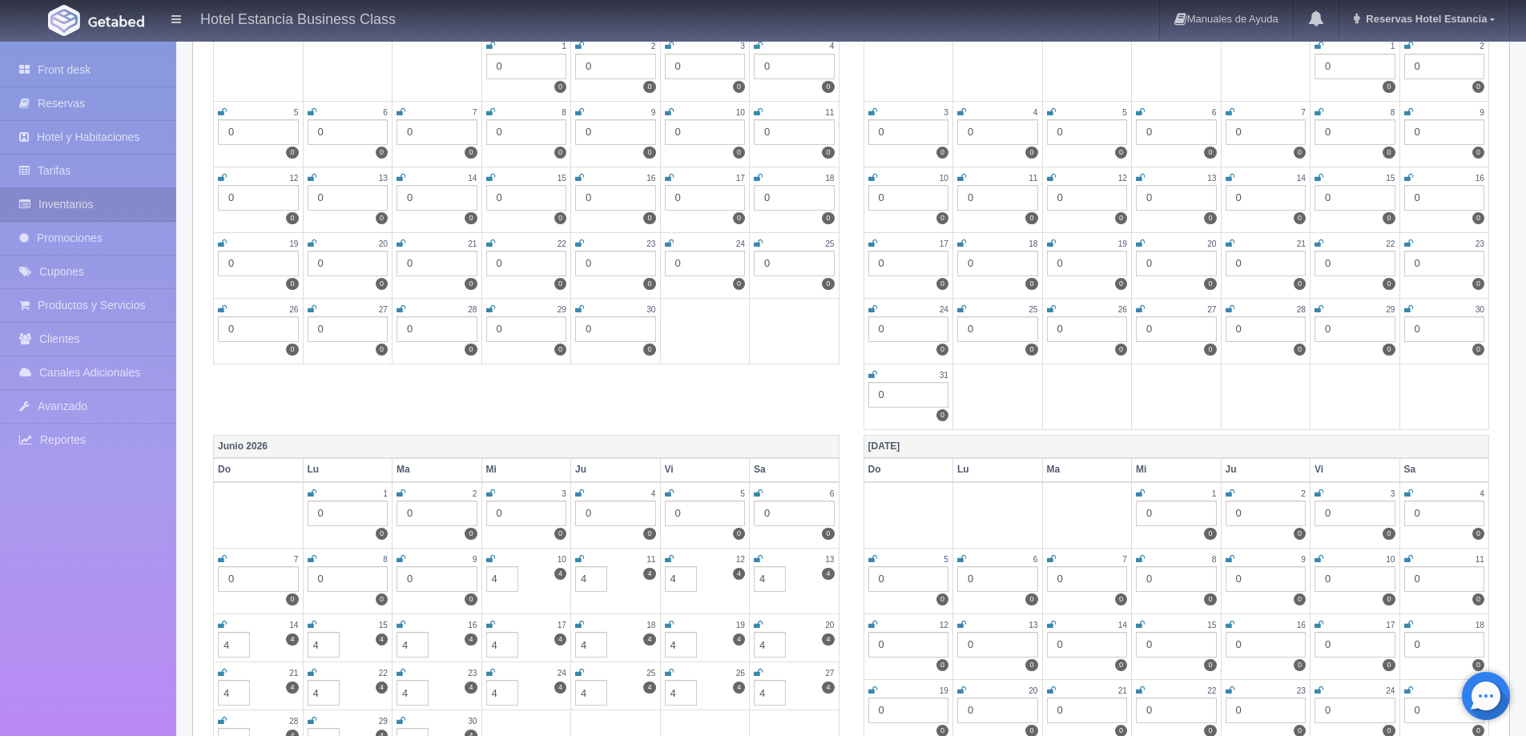
scroll to position [2070, 0]
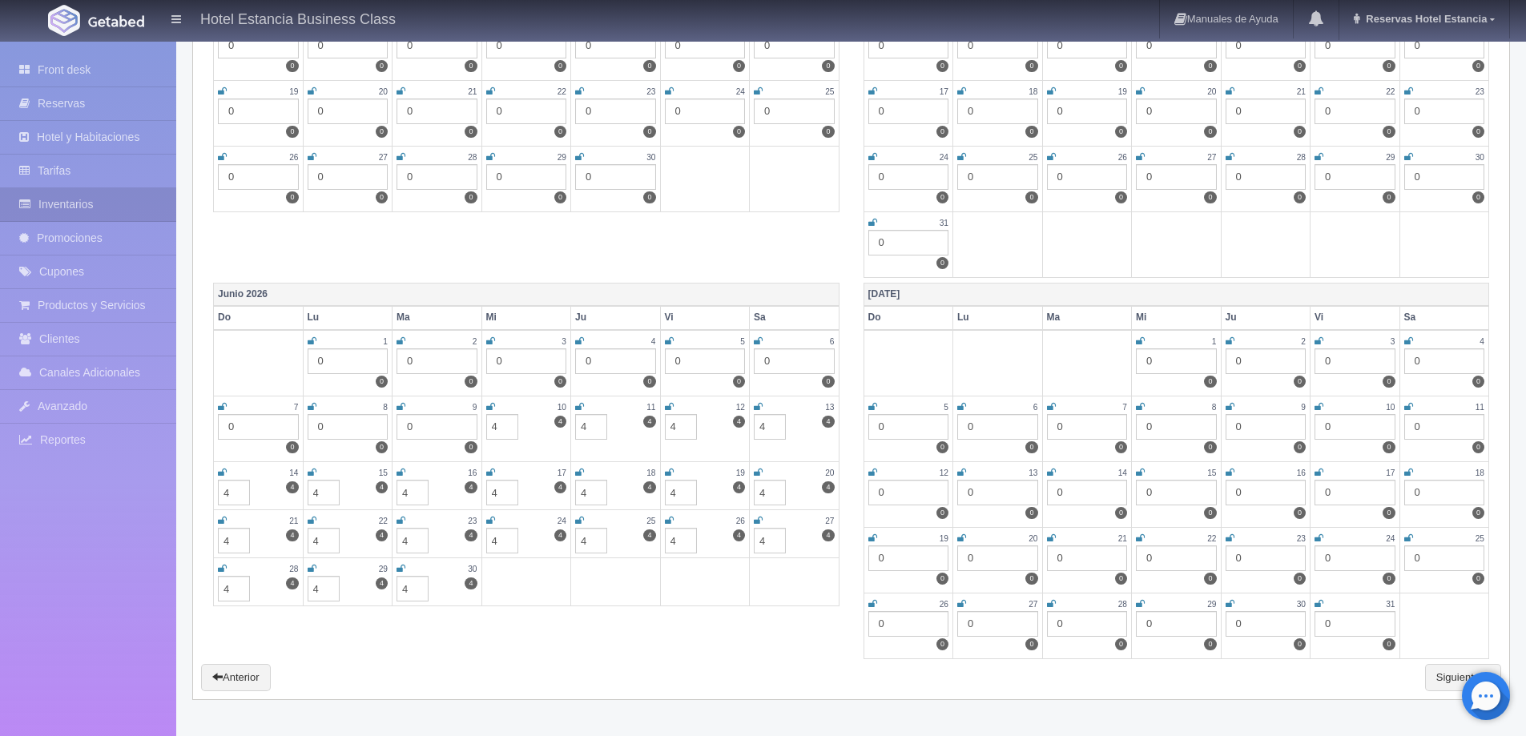
click at [1165, 364] on div "0" at bounding box center [1176, 361] width 81 height 26
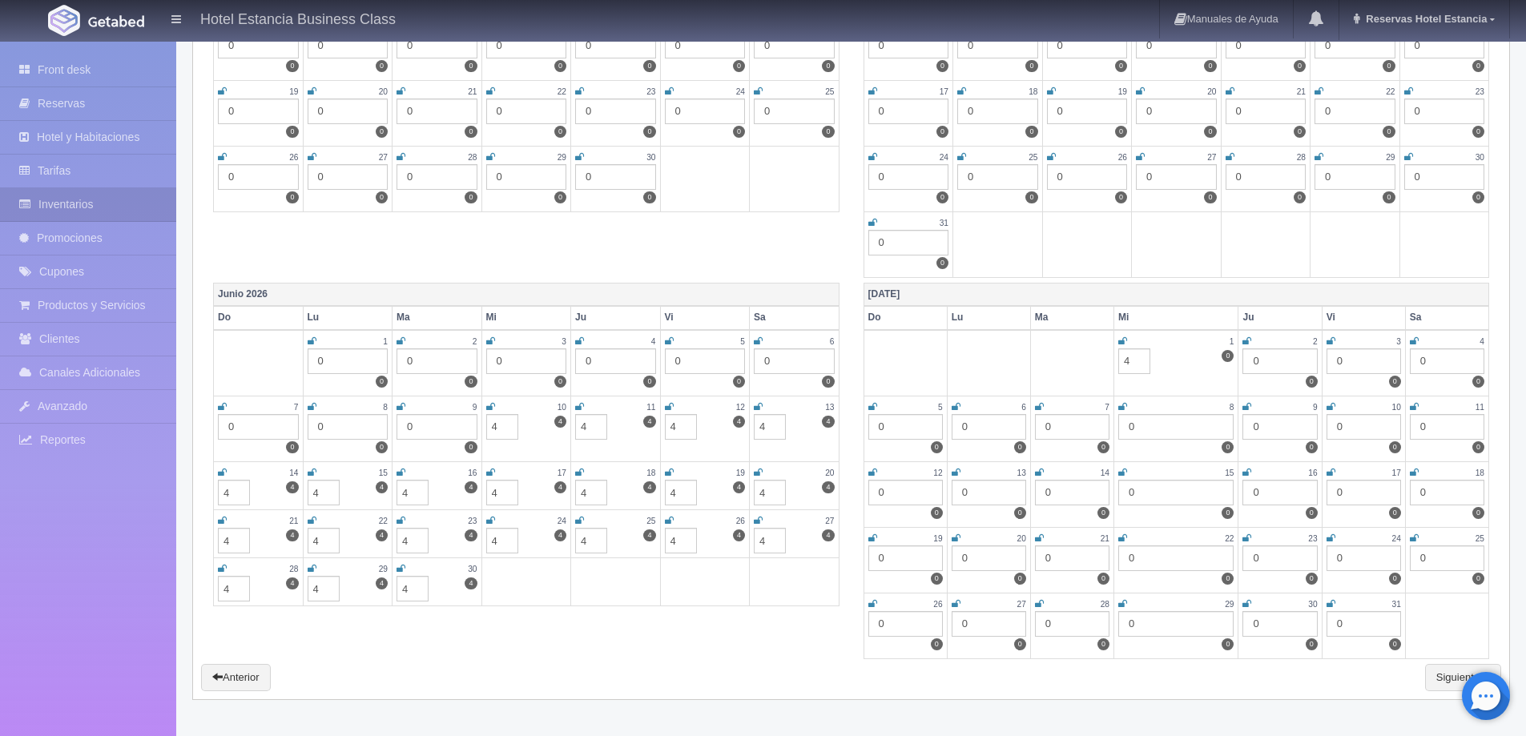
type input "4"
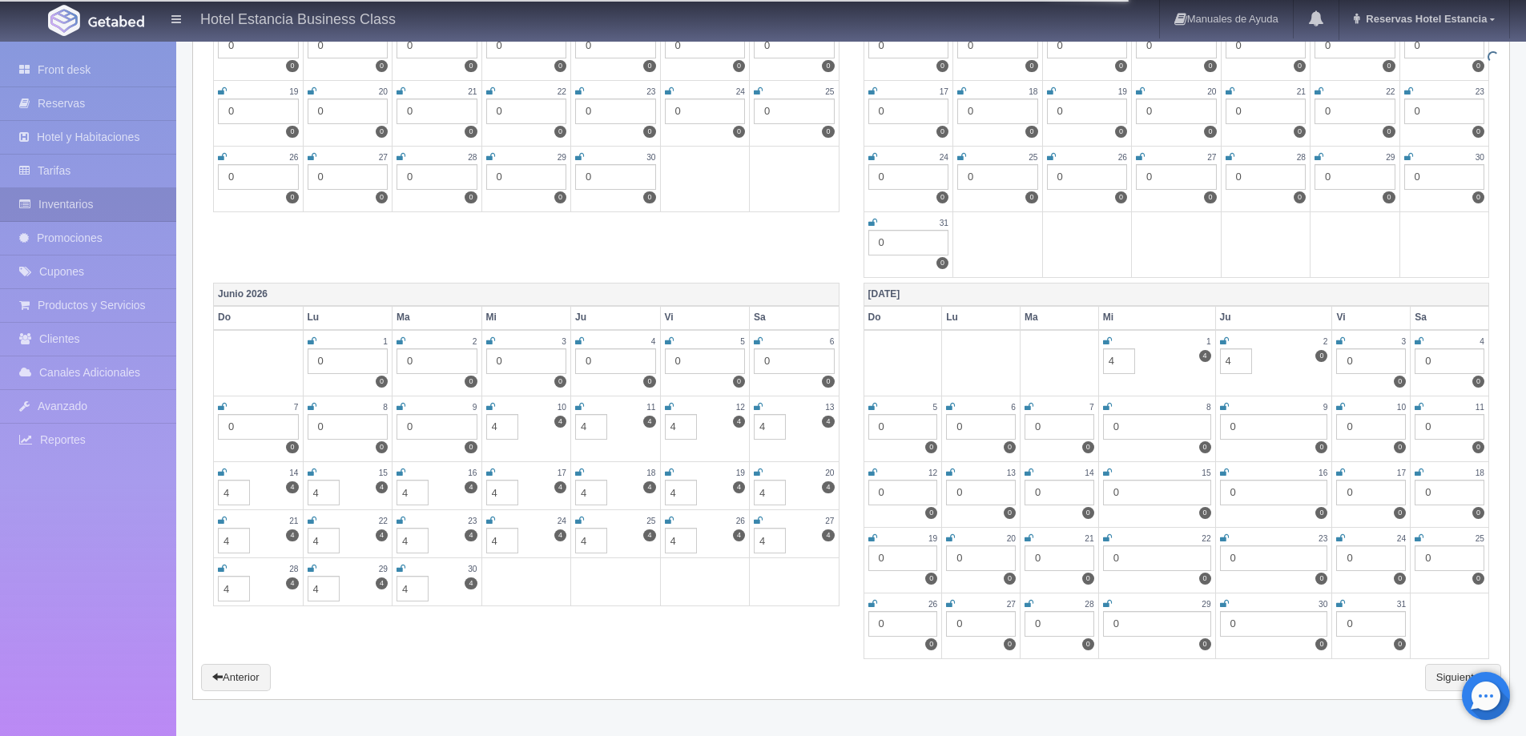
type input "4"
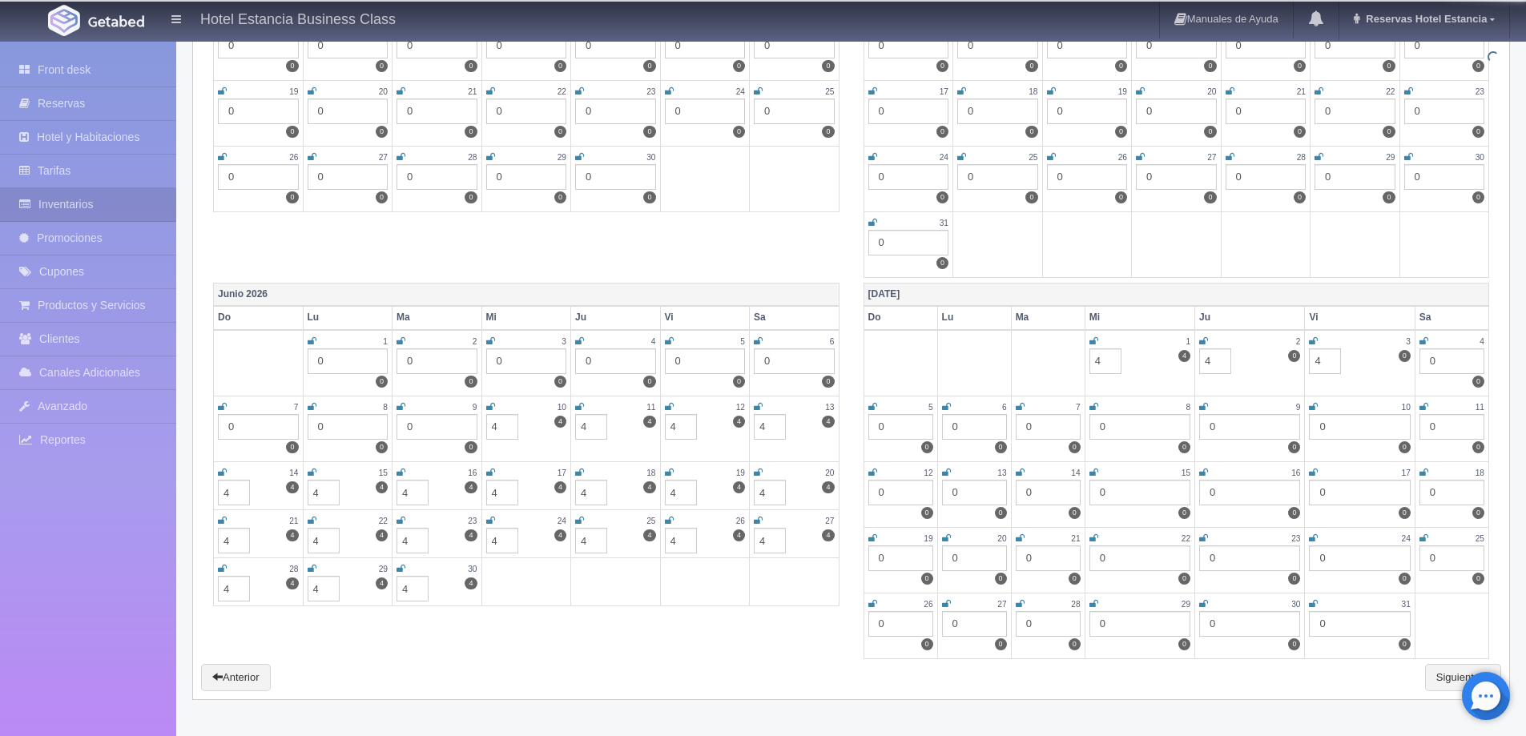
type input "4"
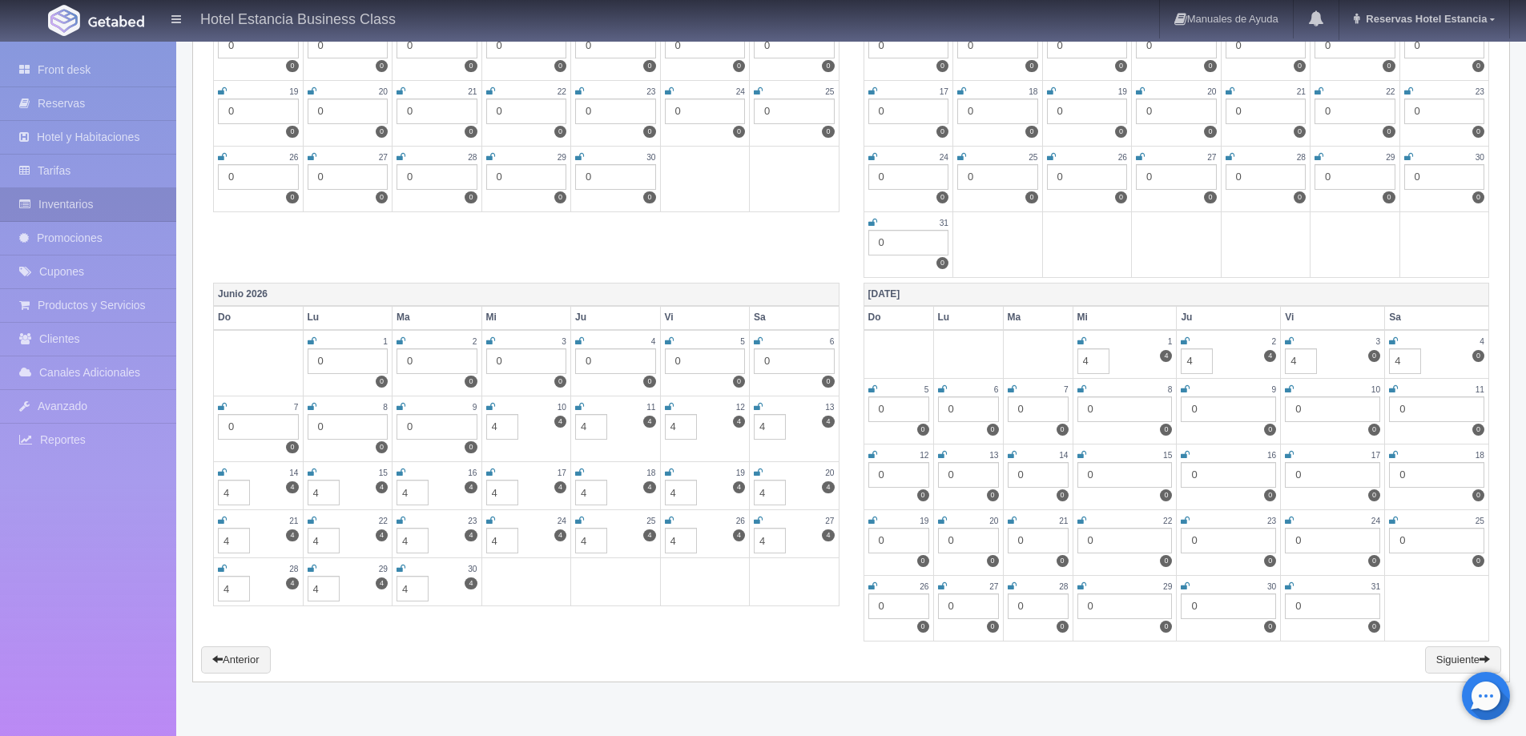
type input "4"
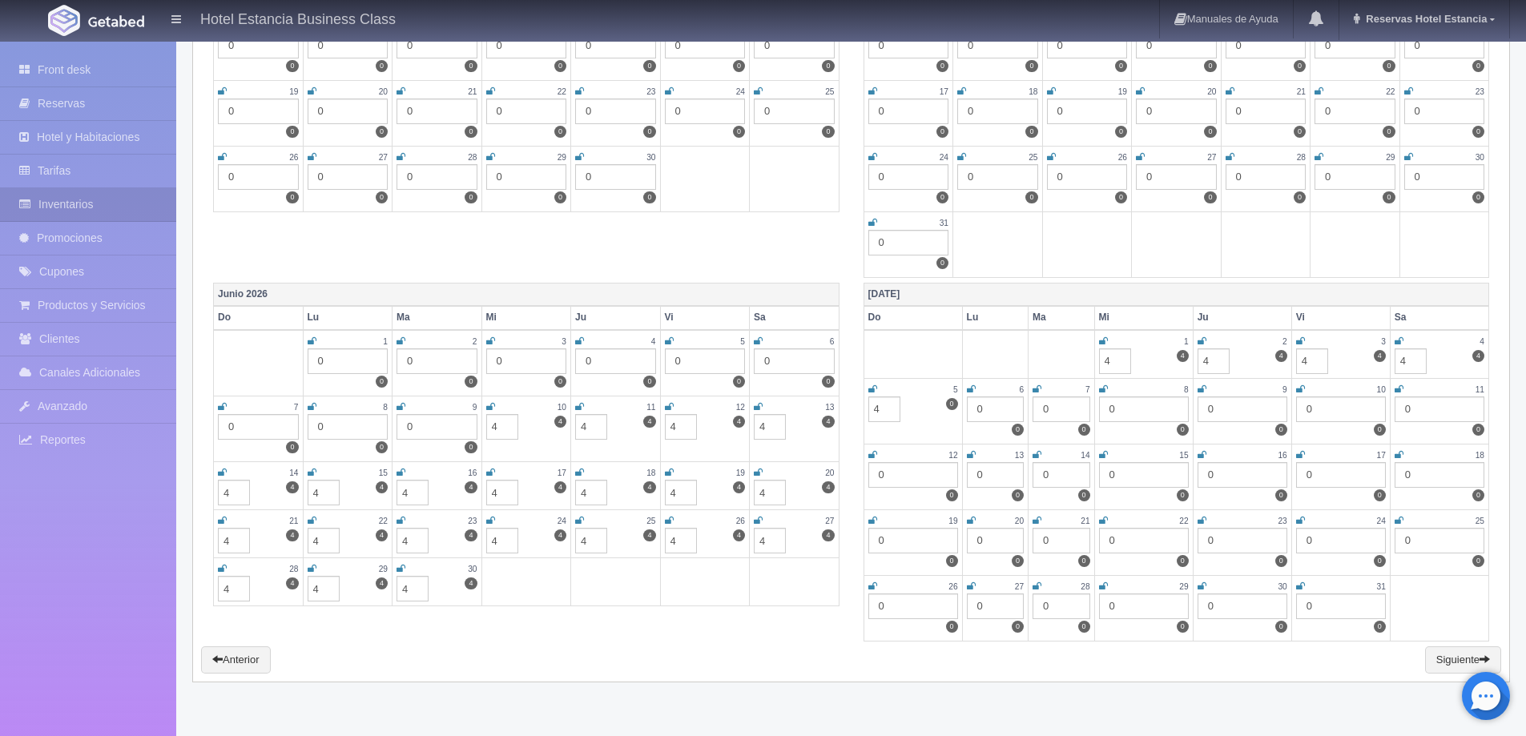
type input "4"
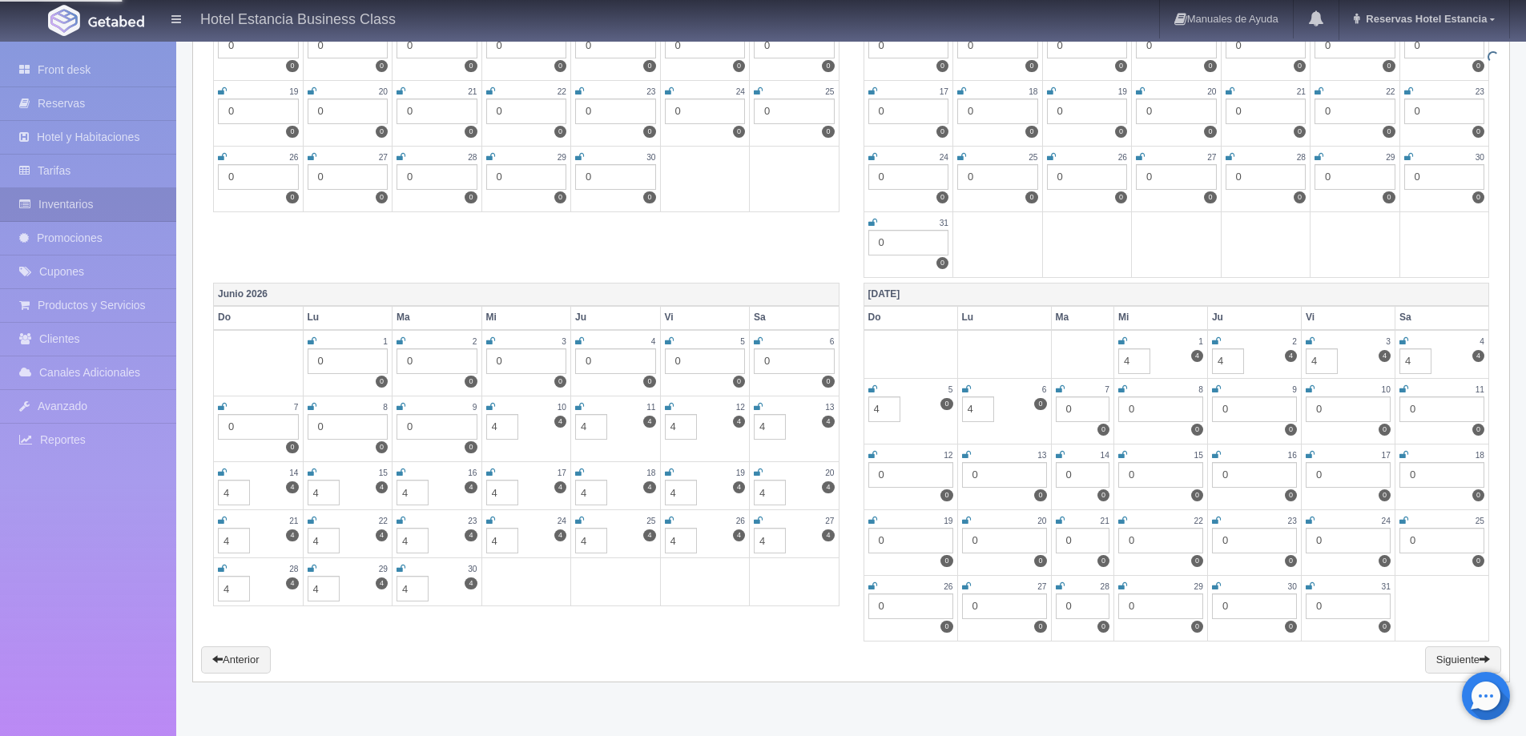
type input "4"
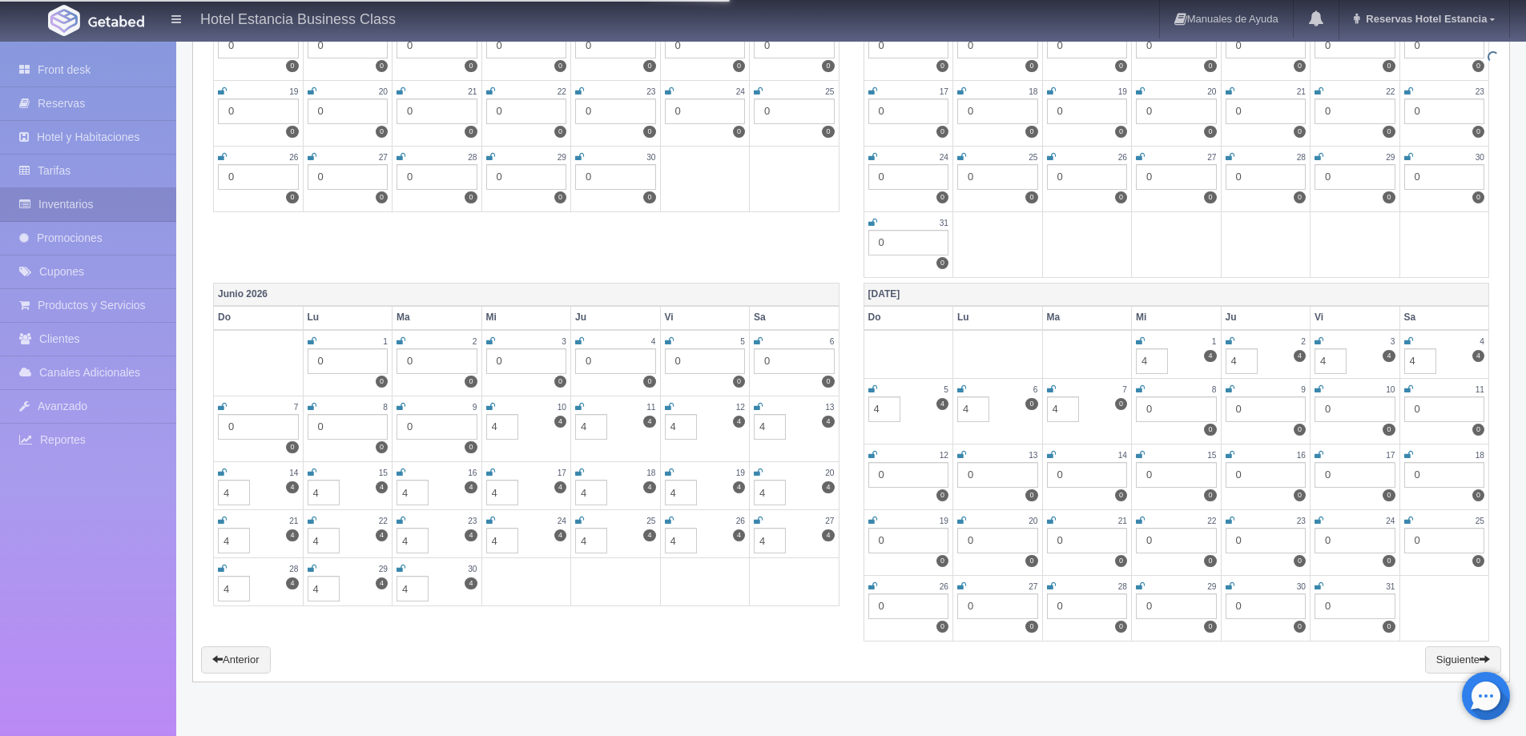
type input "4"
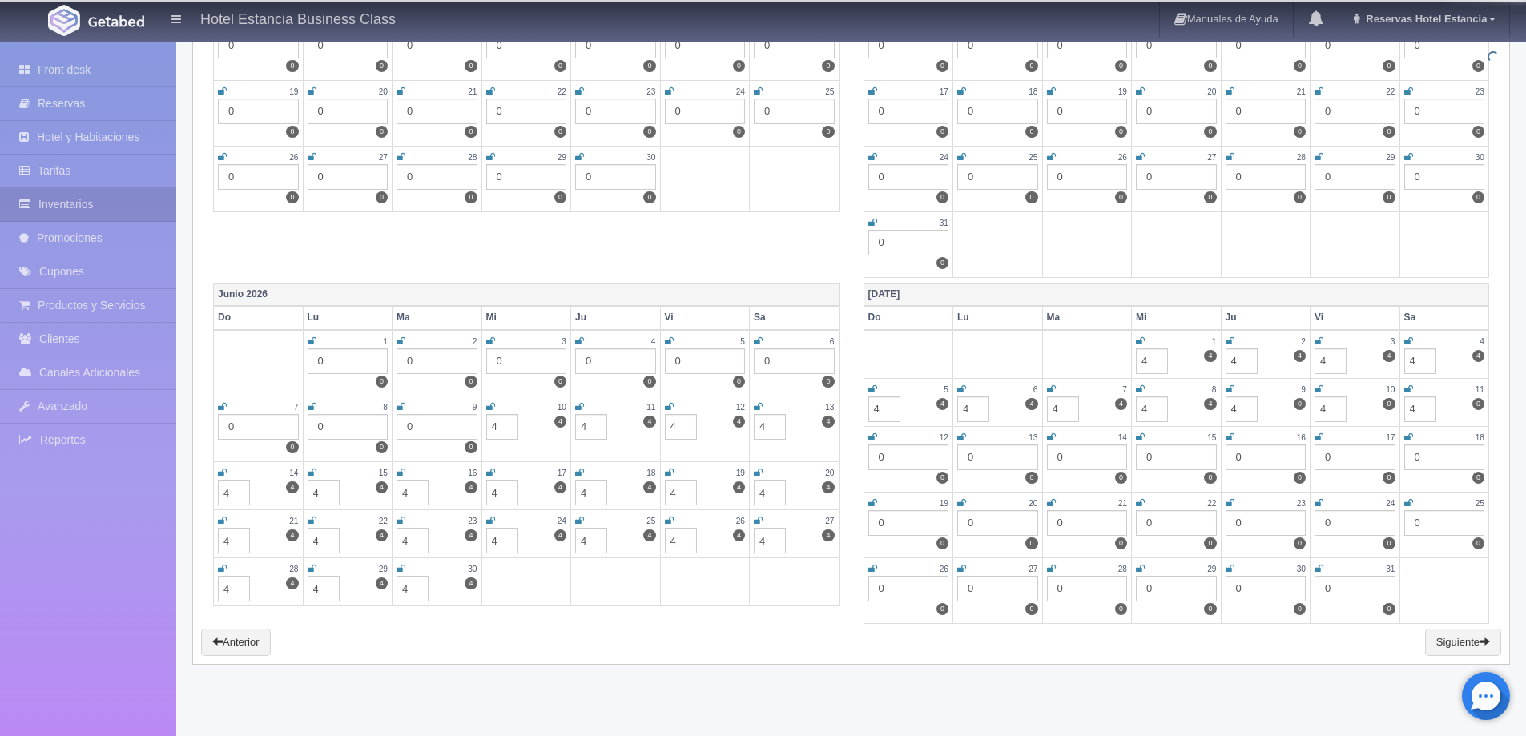
type input "4"
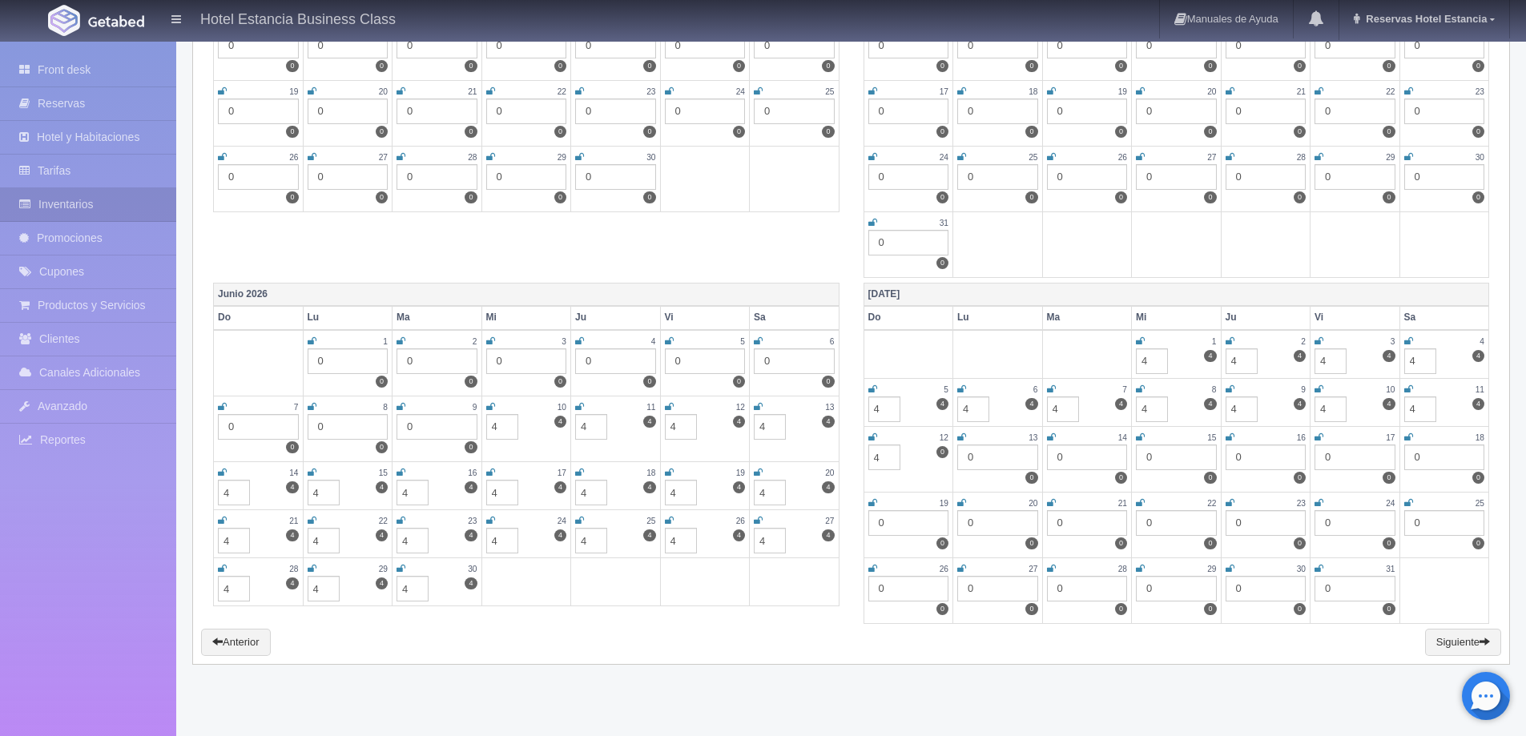
type input "4"
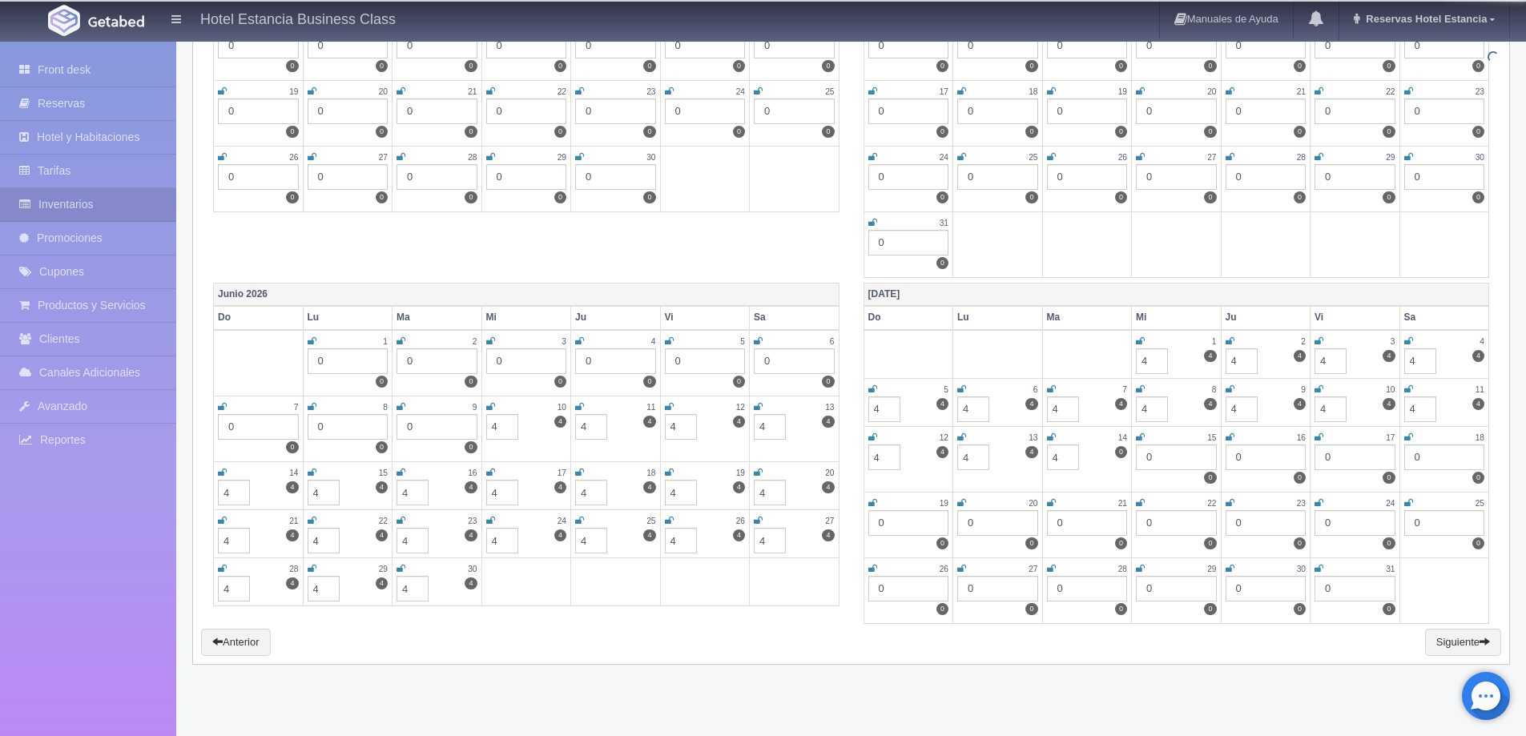
type input "4"
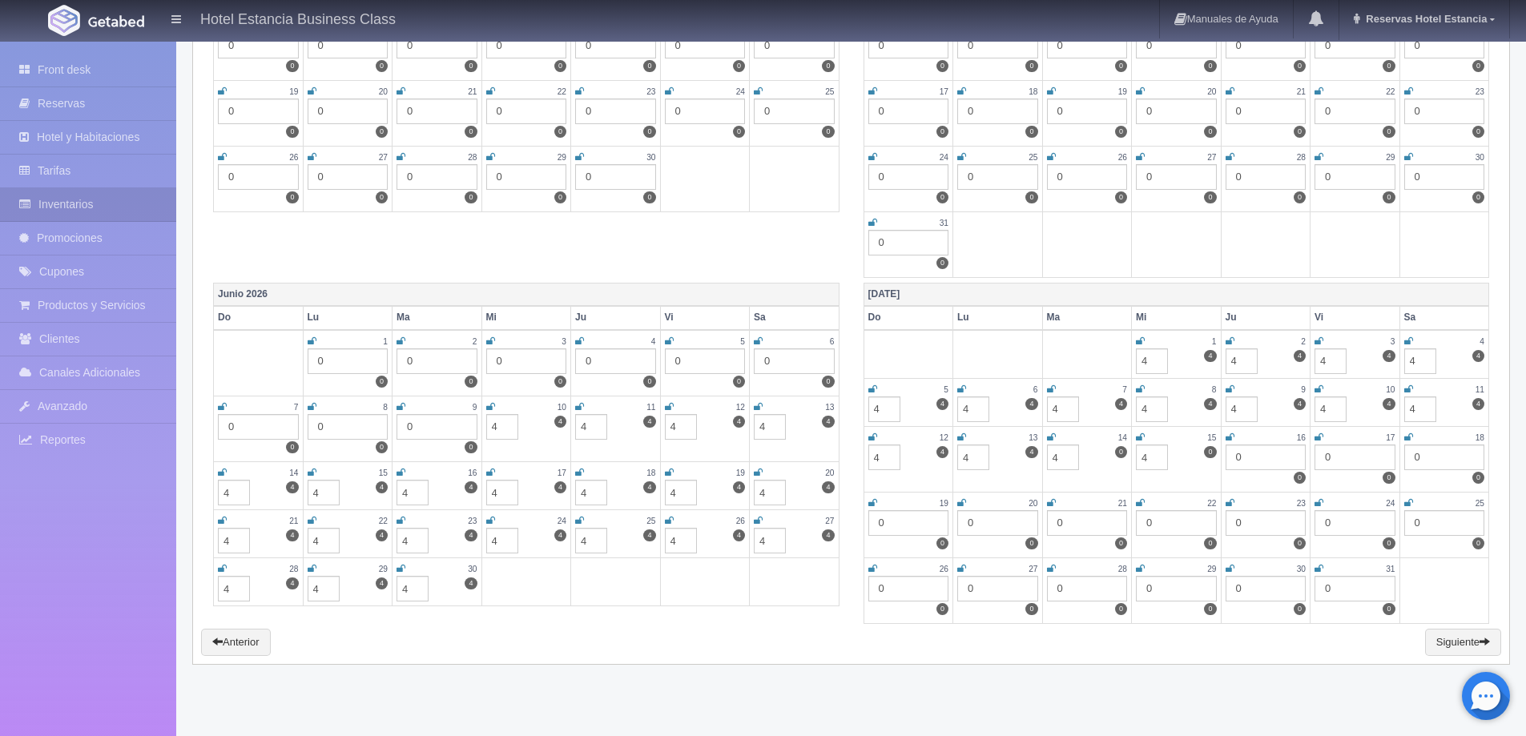
type input "4"
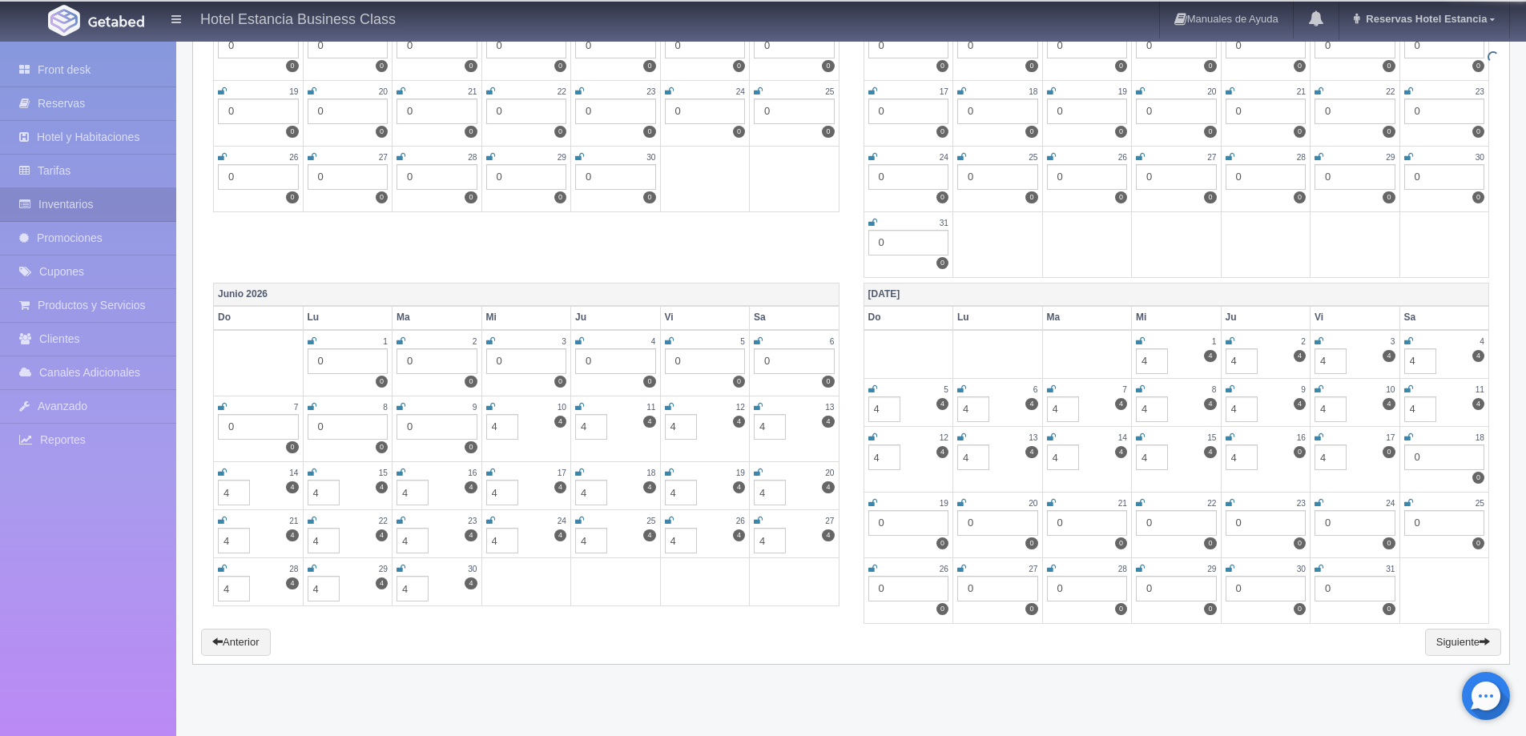
type input "4"
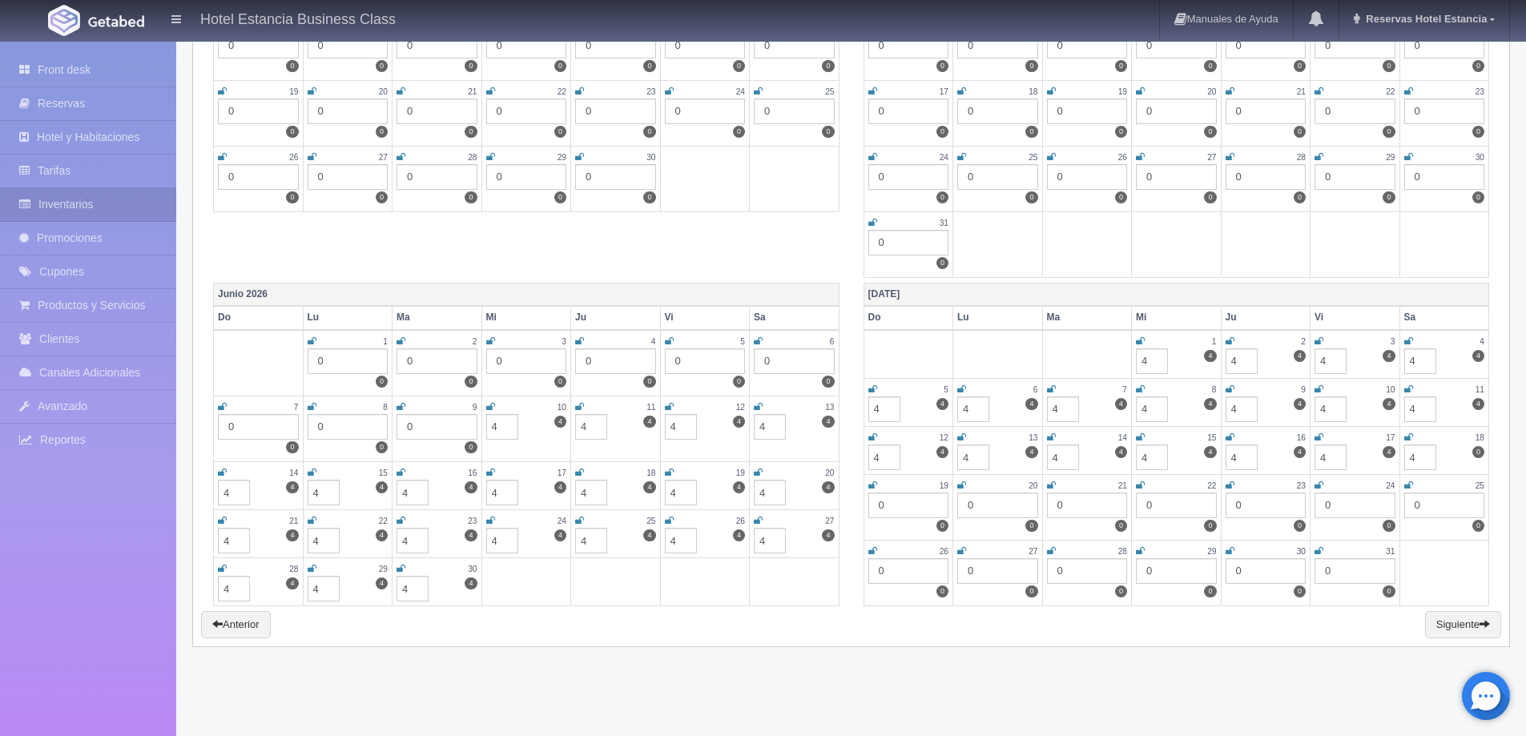
type input "4"
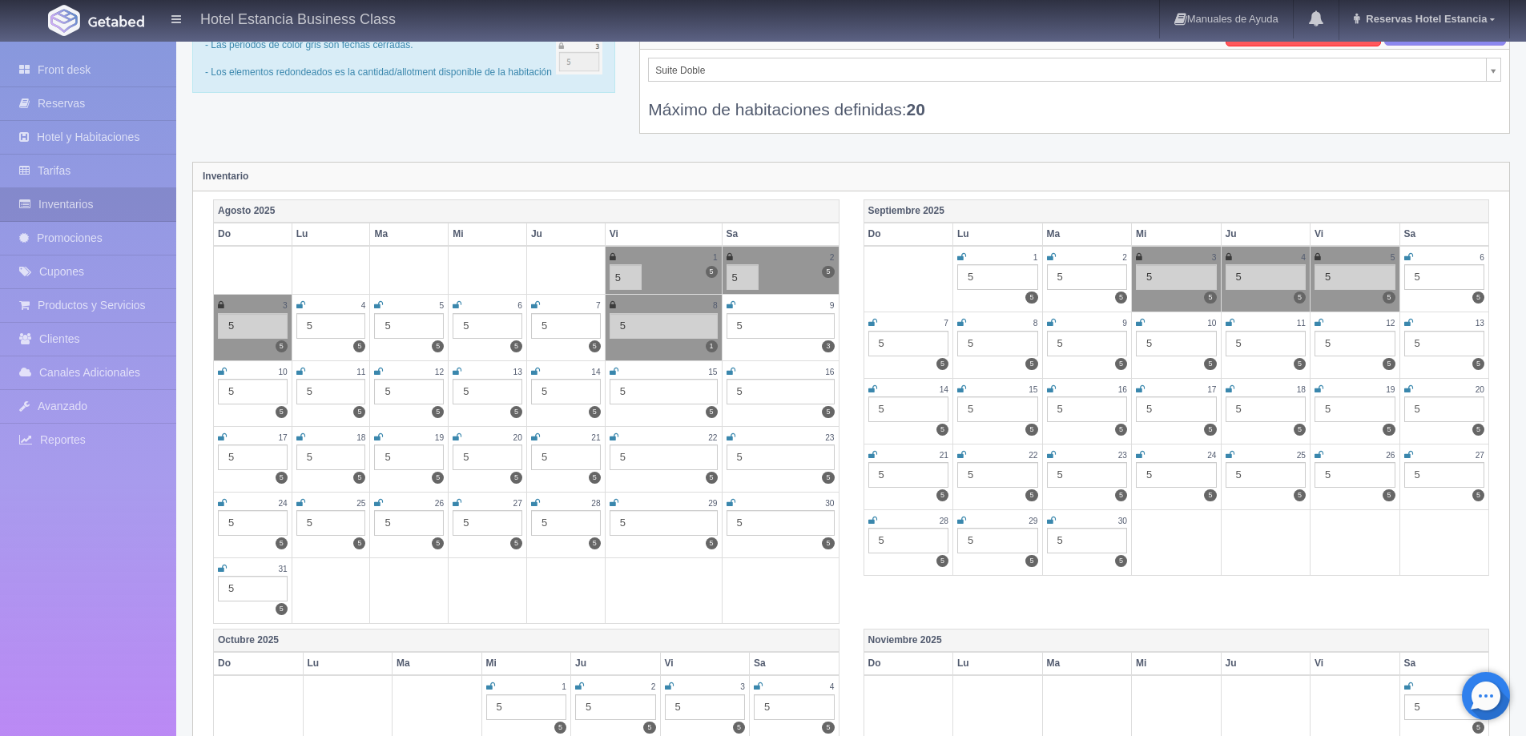
scroll to position [0, 0]
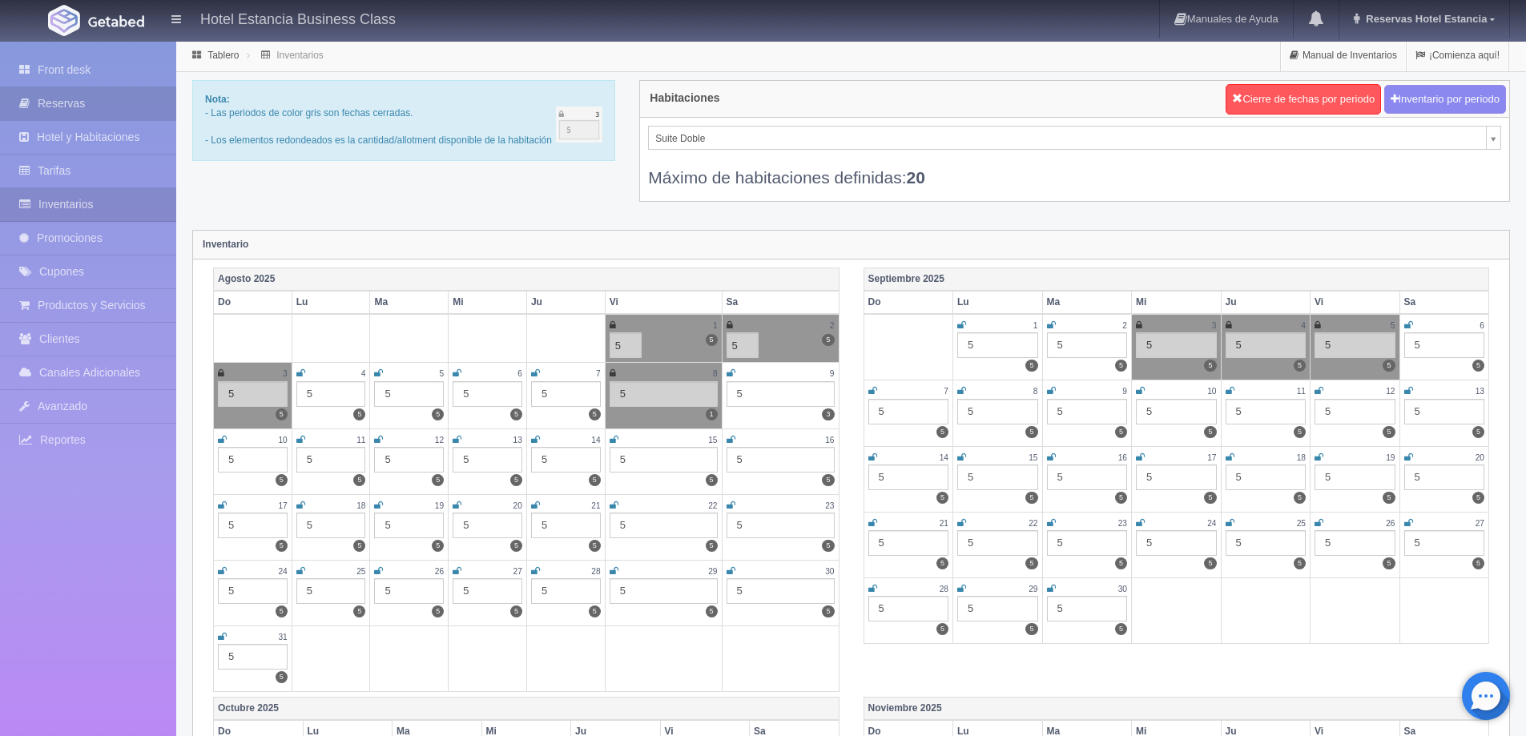
type input "4"
click at [83, 101] on link "Reservas" at bounding box center [88, 103] width 176 height 33
